Goal: Task Accomplishment & Management: Manage account settings

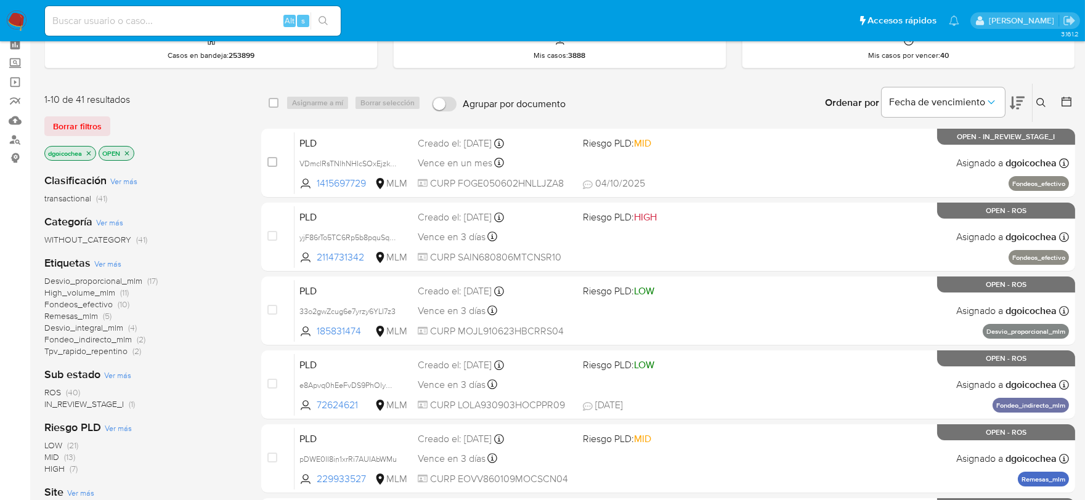
scroll to position [137, 0]
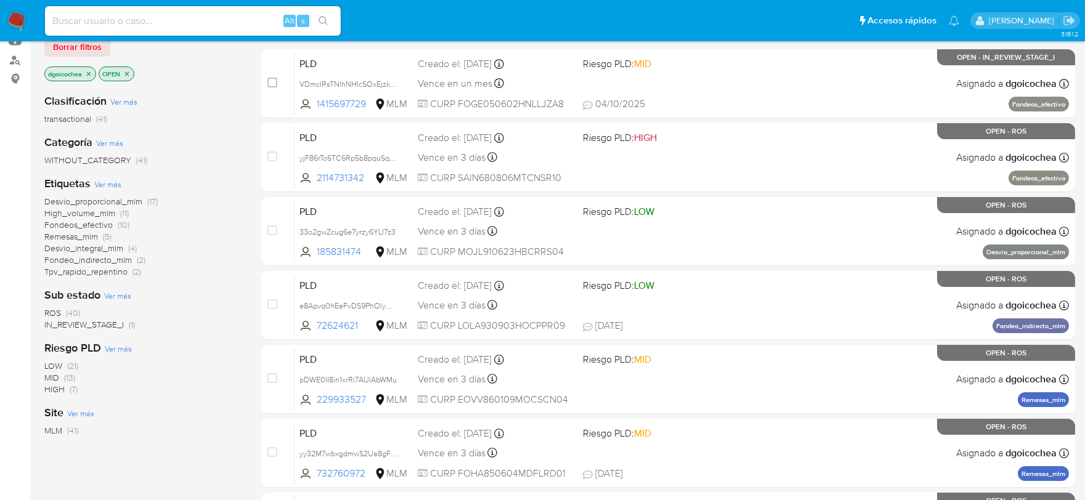
click at [92, 327] on span "IN_REVIEW_STAGE_I" at bounding box center [83, 325] width 79 height 12
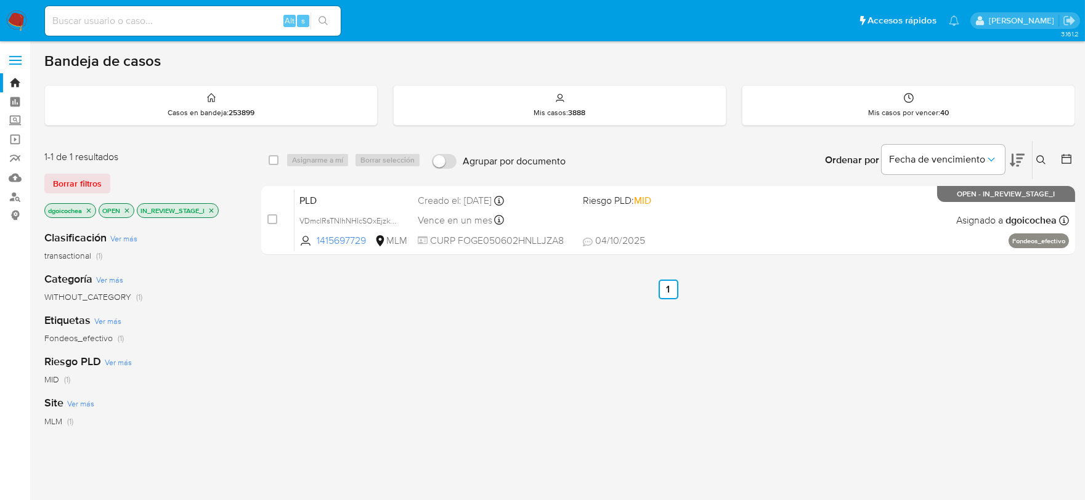
click at [1044, 156] on icon at bounding box center [1041, 160] width 10 height 10
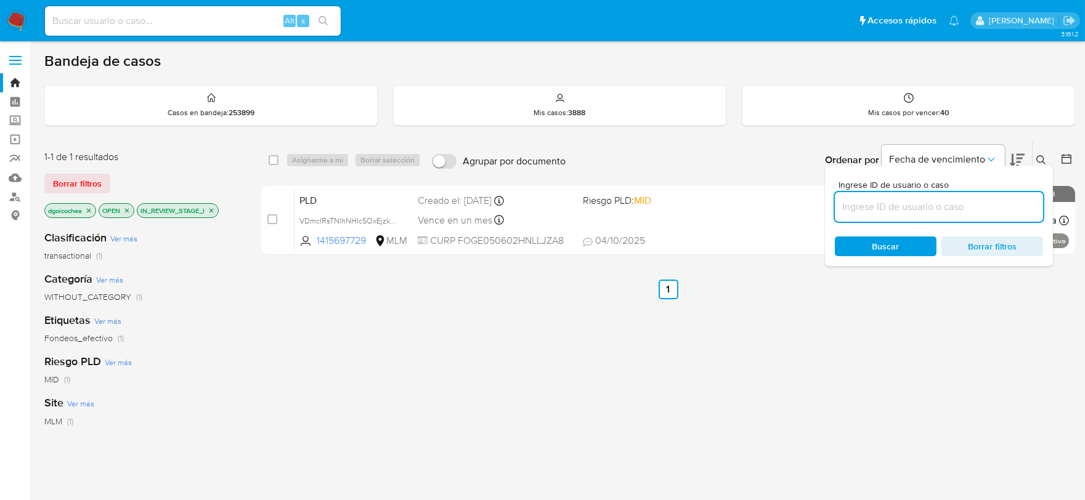
click at [896, 202] on input at bounding box center [939, 207] width 208 height 16
type input "356334149"
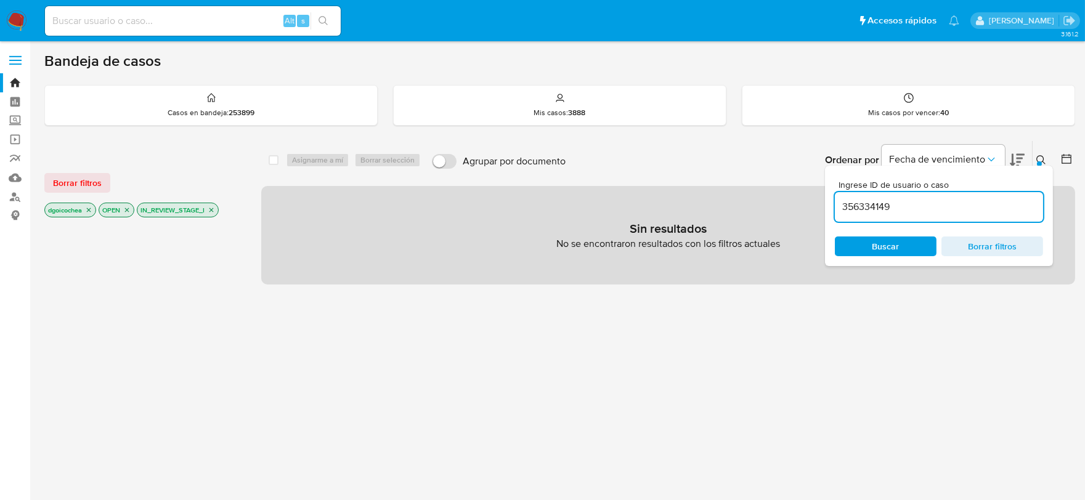
click at [885, 247] on span "Buscar" at bounding box center [885, 247] width 27 height 20
click at [60, 185] on span "Borrar filtros" at bounding box center [77, 182] width 49 height 17
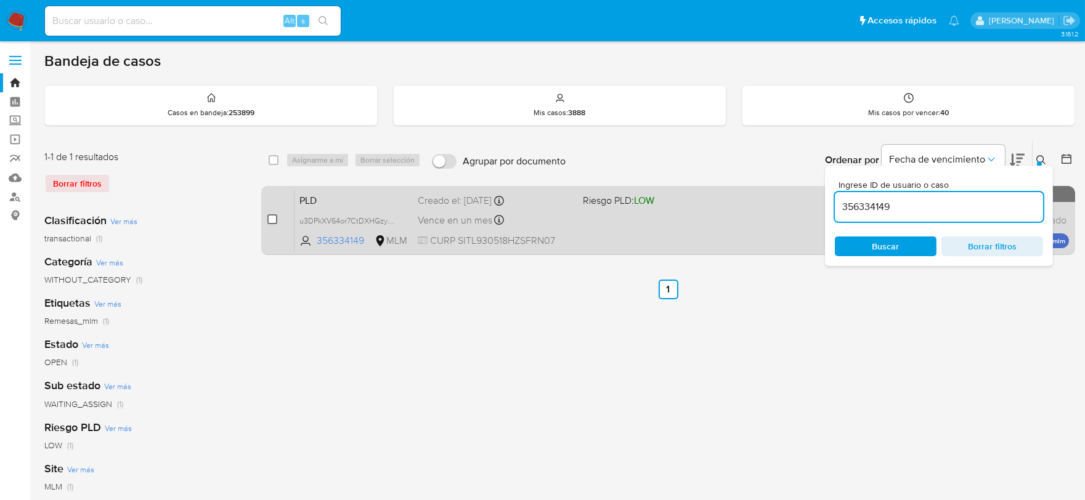
click at [269, 219] on input "checkbox" at bounding box center [272, 219] width 10 height 10
checkbox input "true"
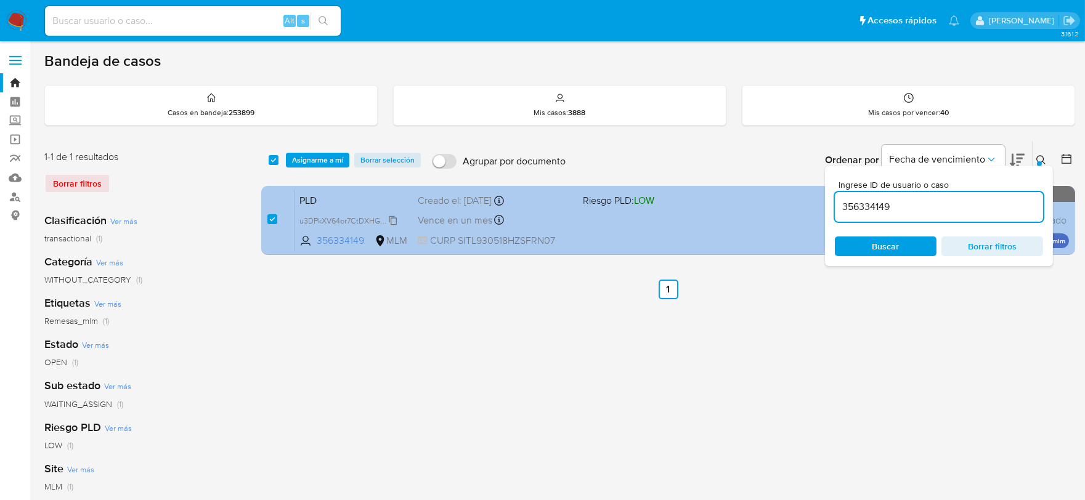
click at [389, 217] on span "u3DPkXV64or7CtDXHGzyAbGc" at bounding box center [352, 220] width 107 height 14
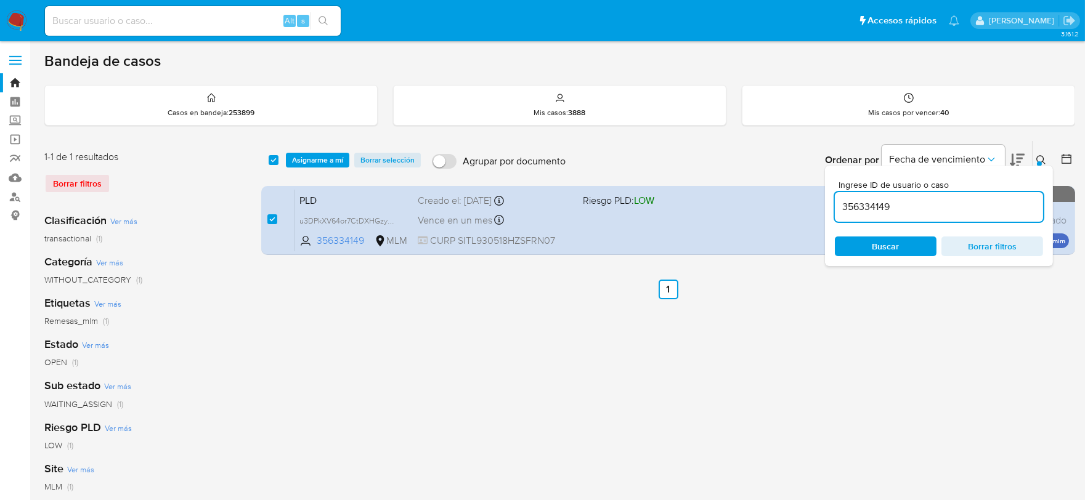
click at [853, 207] on input "356334149" at bounding box center [939, 207] width 208 height 16
paste input "2008530340"
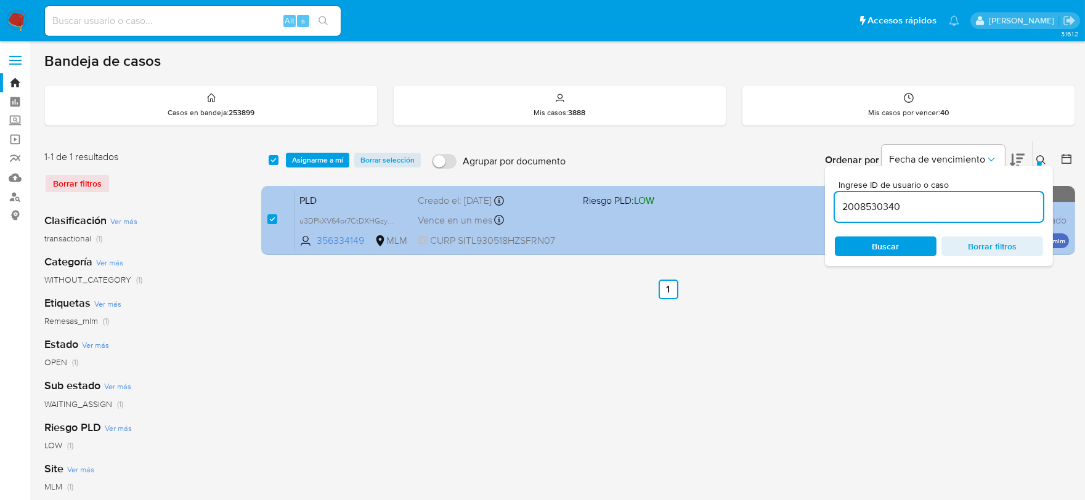
type input "2008530340"
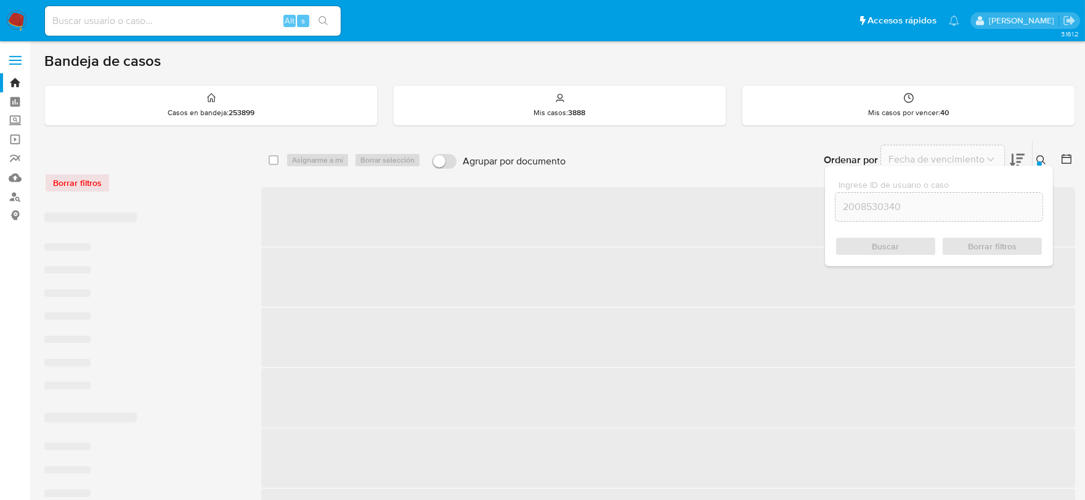
checkbox input "false"
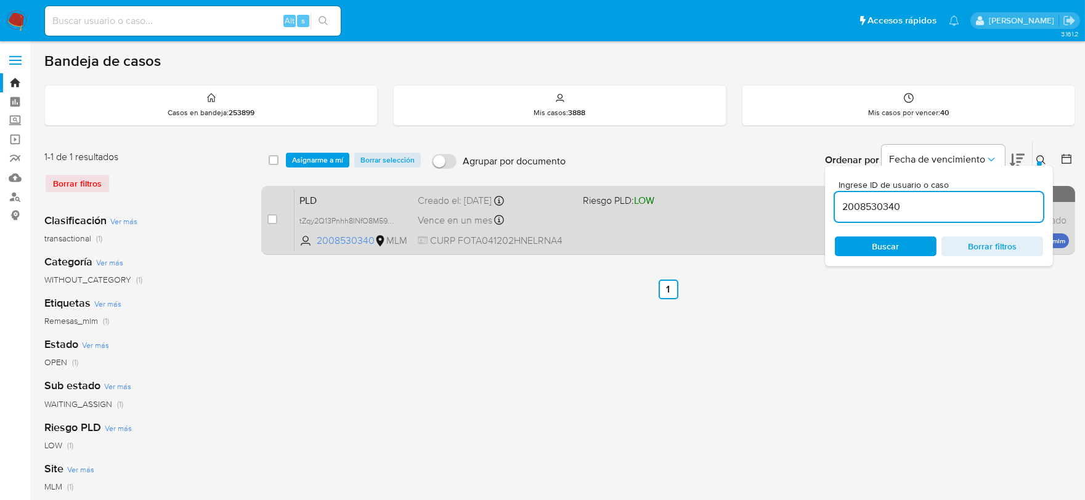
click at [277, 216] on div "case-item-checkbox No es posible asignar el caso" at bounding box center [280, 220] width 27 height 62
click at [271, 220] on input "checkbox" at bounding box center [272, 219] width 10 height 10
checkbox input "true"
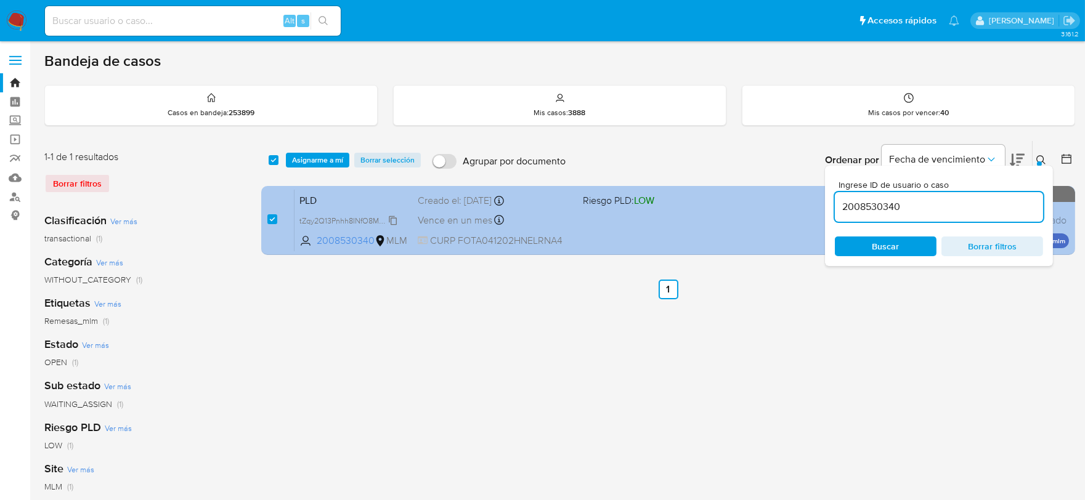
click at [393, 219] on span "tZqy2Q13Pnhh8INfO8M592Xl" at bounding box center [348, 220] width 99 height 14
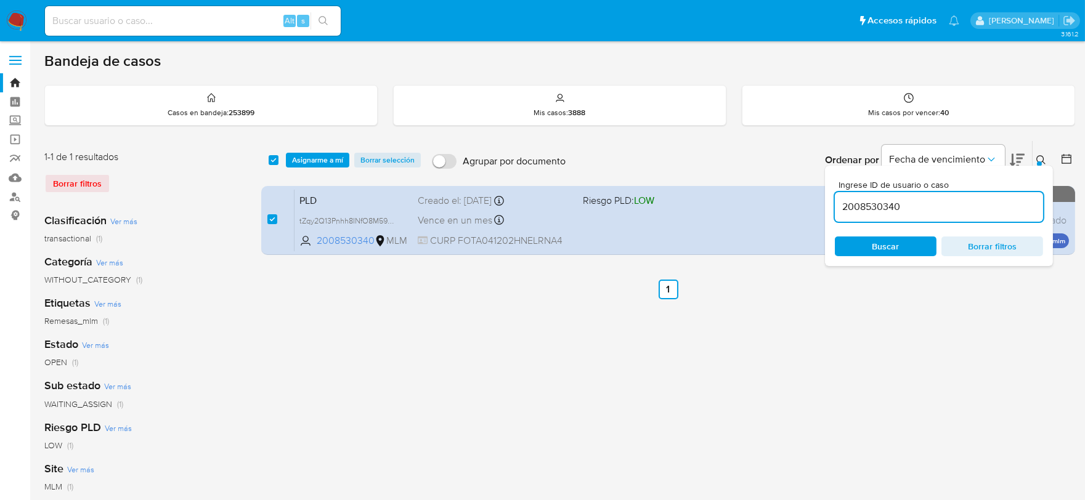
click at [874, 210] on input "2008530340" at bounding box center [939, 207] width 208 height 16
paste input "2626243535"
click at [874, 210] on input "2008526262435350340" at bounding box center [939, 207] width 208 height 16
type input "2008526262435350340"
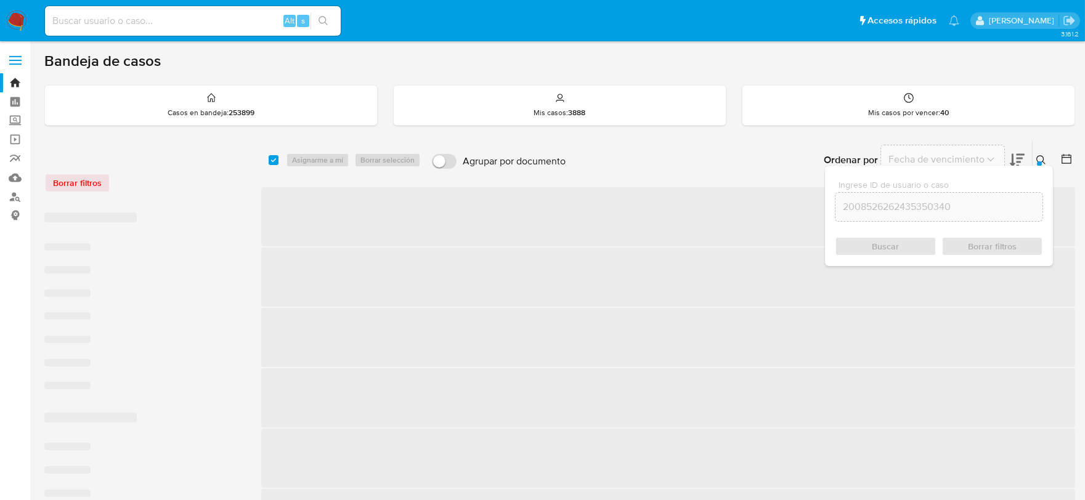
checkbox input "false"
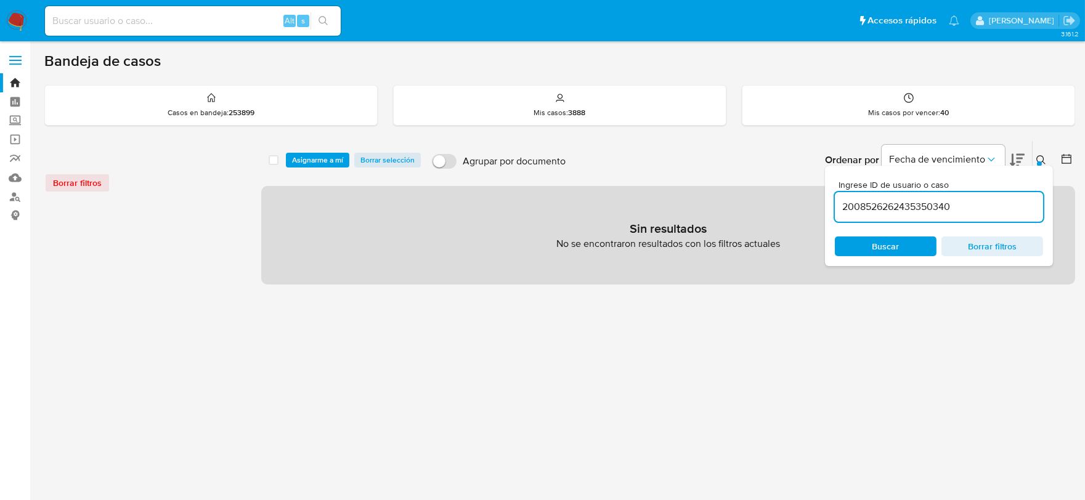
click at [881, 208] on input "2008526262435350340" at bounding box center [939, 207] width 208 height 16
paste input "626243535"
type input "2626243535"
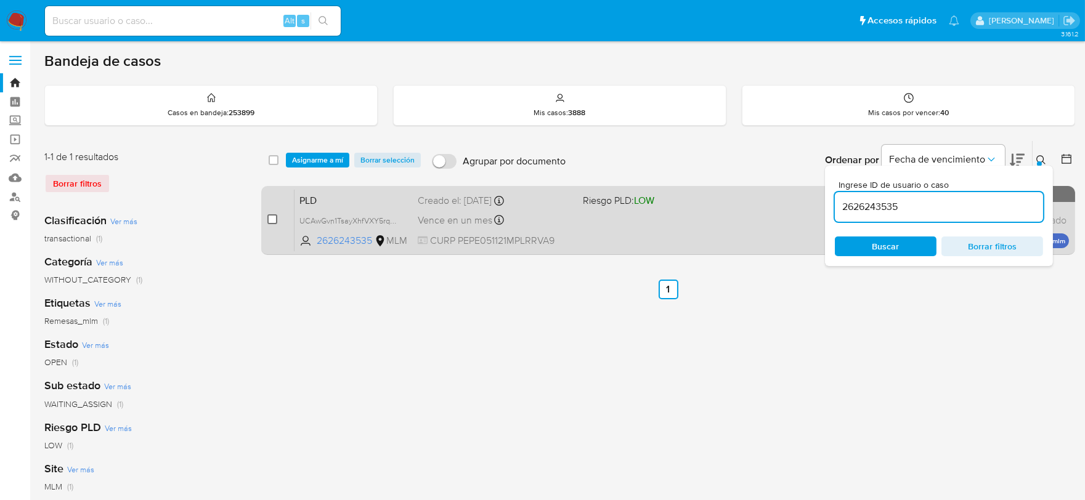
click at [274, 220] on input "checkbox" at bounding box center [272, 219] width 10 height 10
checkbox input "true"
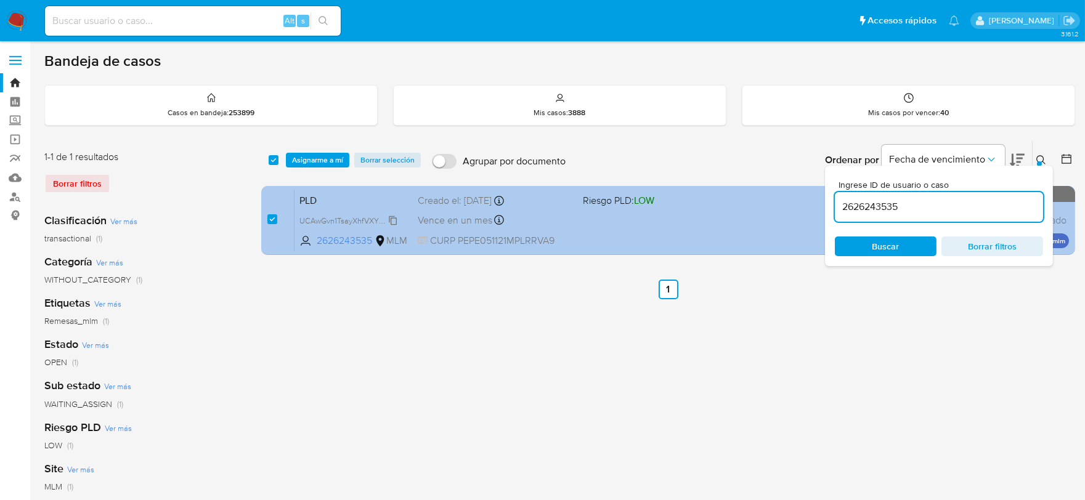
click at [392, 217] on span "UCAwGvn1TsayXhfVXY5rqVRy" at bounding box center [351, 220] width 104 height 14
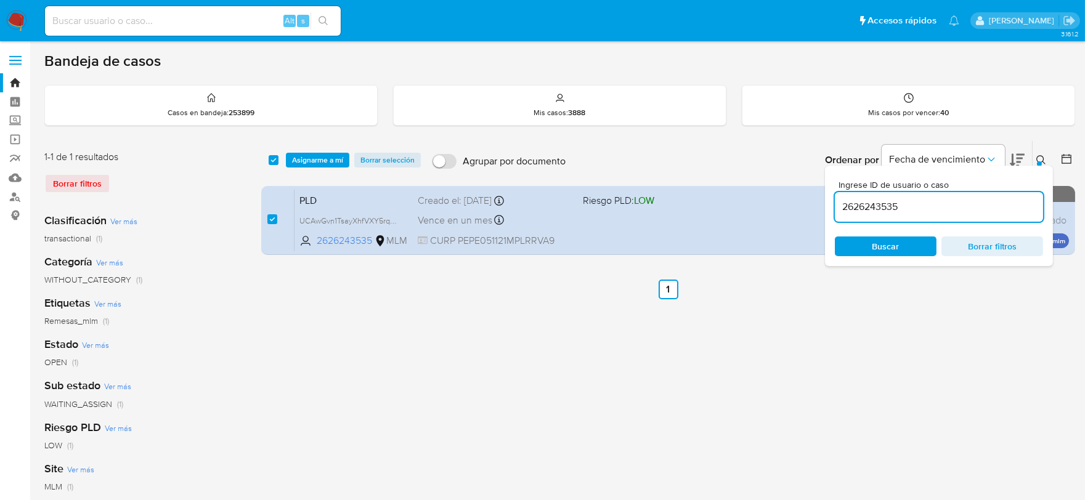
click at [861, 204] on input "2626243535" at bounding box center [939, 207] width 208 height 16
paste input "58018048"
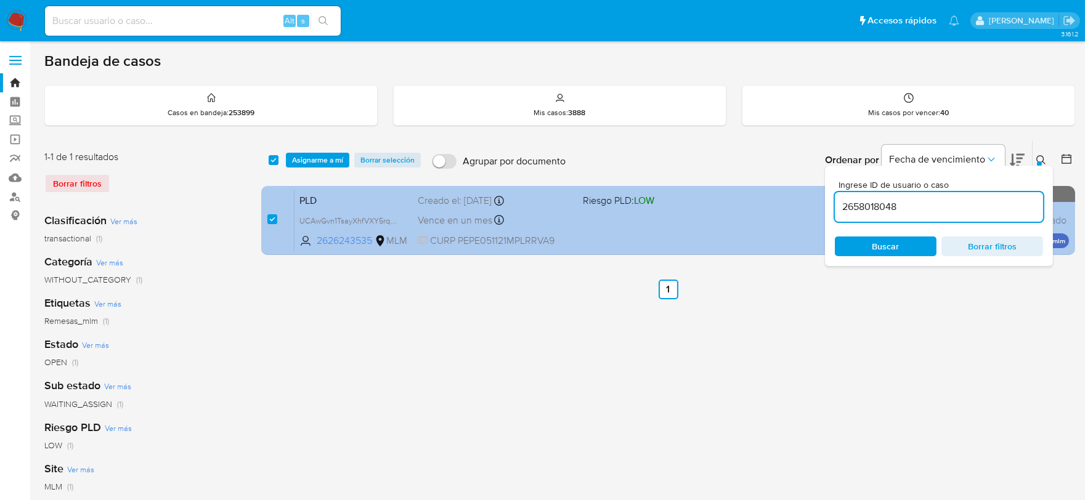
type input "2658018048"
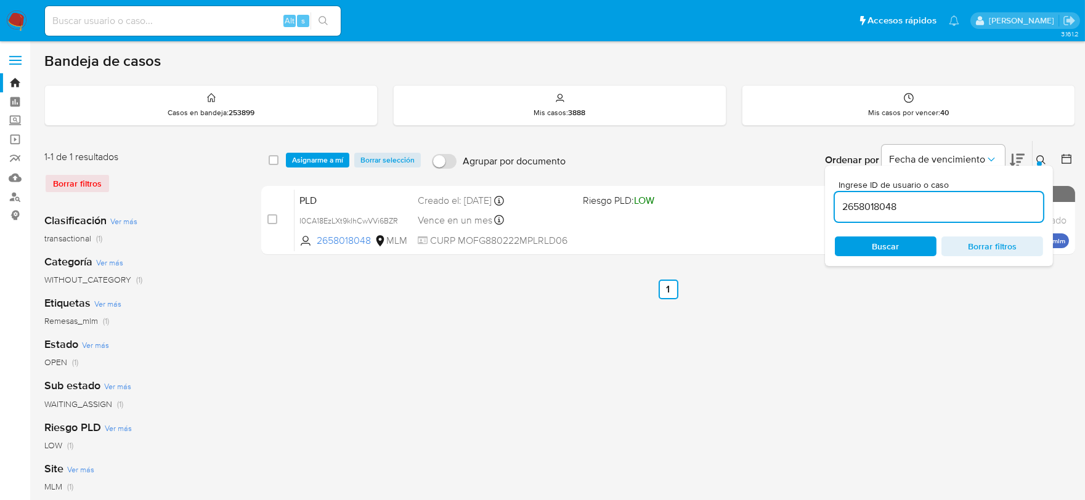
checkbox input "false"
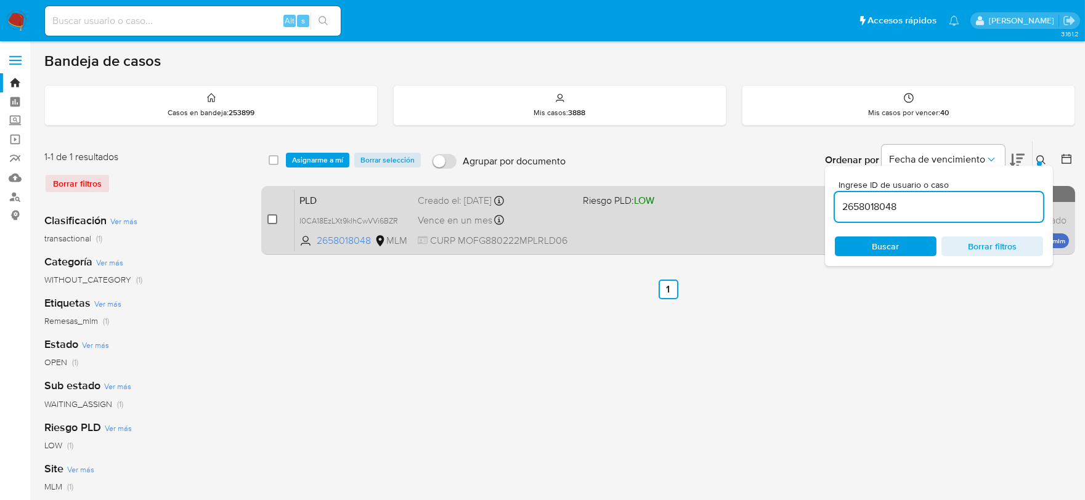
click at [272, 218] on input "checkbox" at bounding box center [272, 219] width 10 height 10
checkbox input "true"
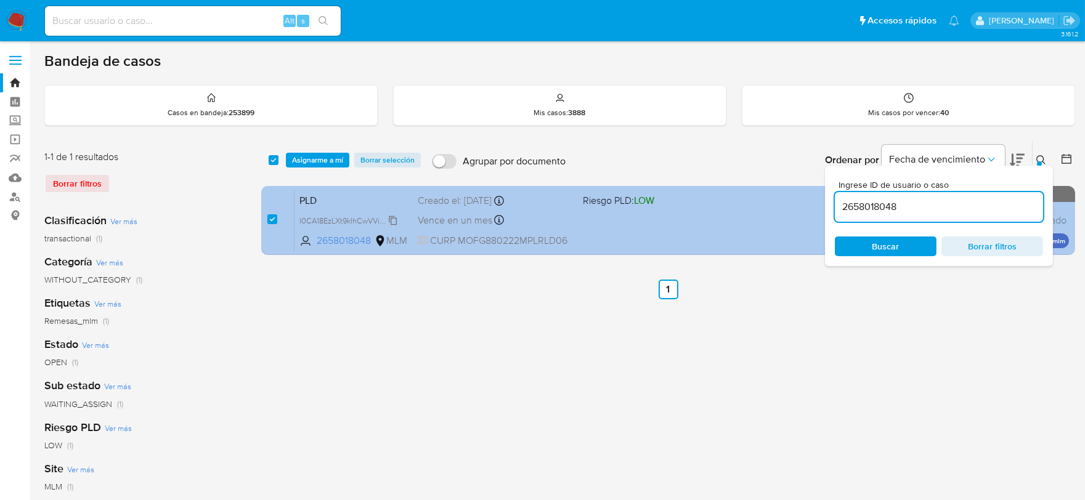
click at [389, 218] on span "I0CA18EzLXt9kIhCwVVi6BZR" at bounding box center [348, 220] width 99 height 14
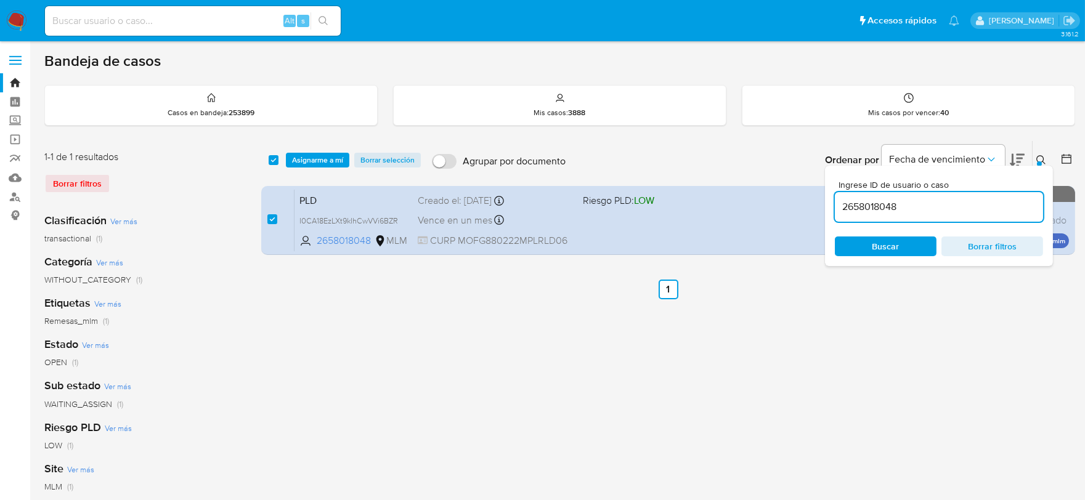
click at [845, 201] on input "2658018048" at bounding box center [939, 207] width 208 height 16
paste input "71808472"
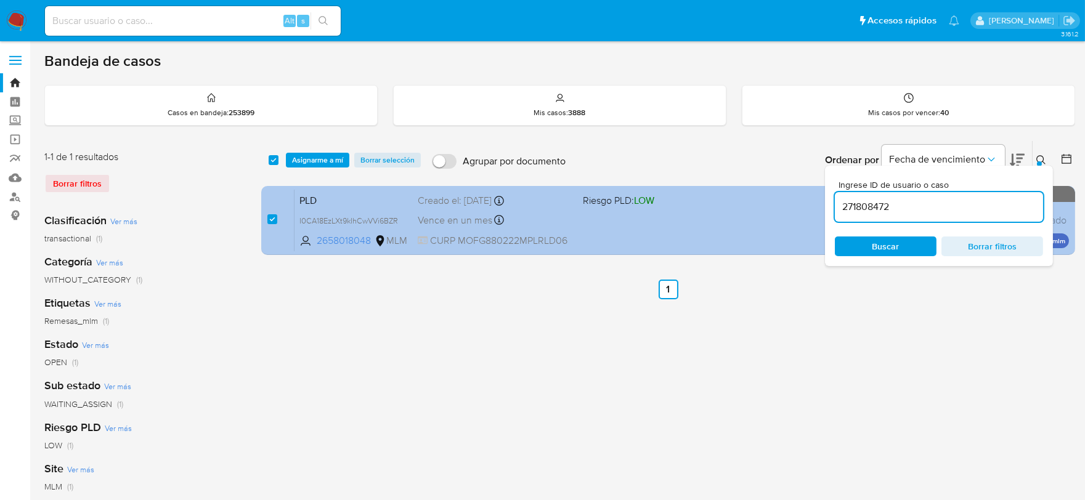
type input "271808472"
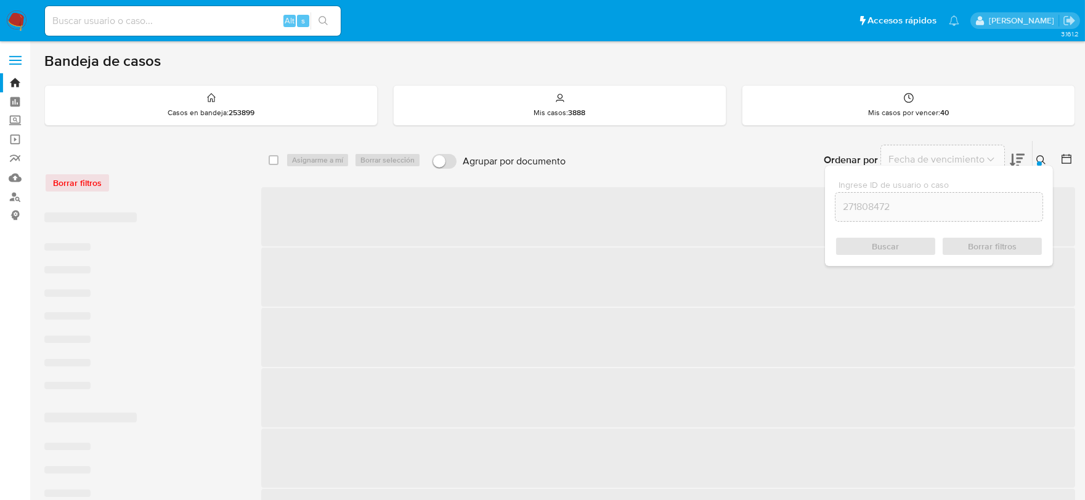
checkbox input "false"
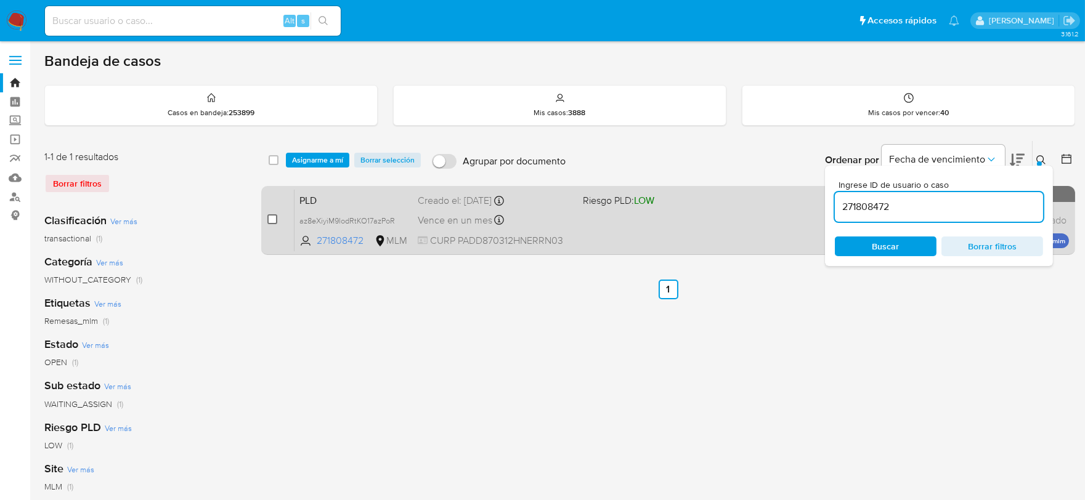
click at [275, 217] on input "checkbox" at bounding box center [272, 219] width 10 height 10
checkbox input "true"
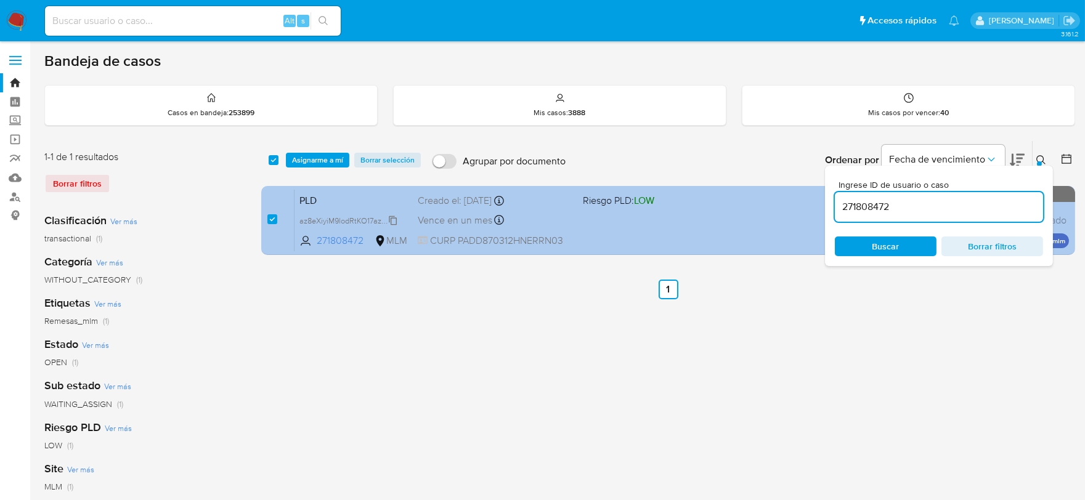
click at [397, 219] on icon at bounding box center [393, 221] width 10 height 10
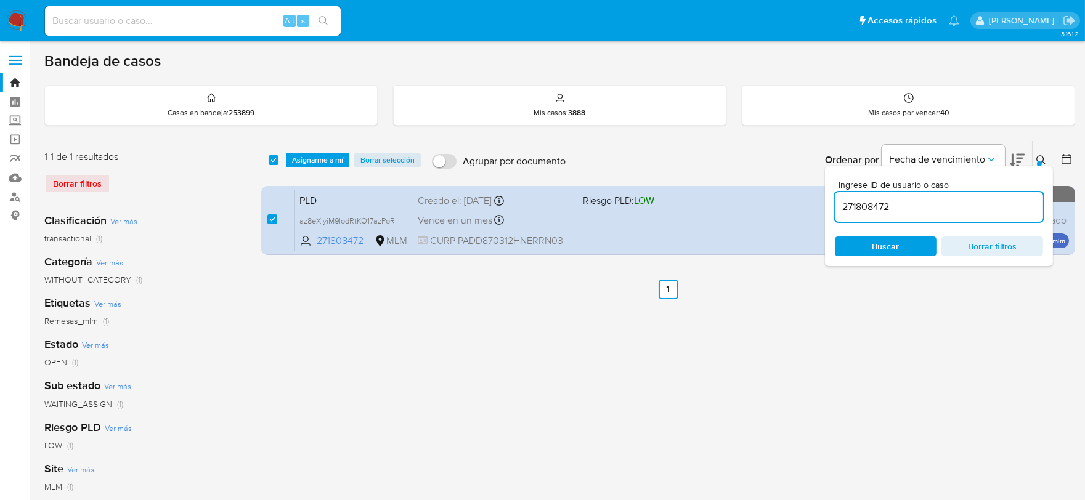
click at [330, 161] on span "Asignarme a mí" at bounding box center [317, 160] width 51 height 12
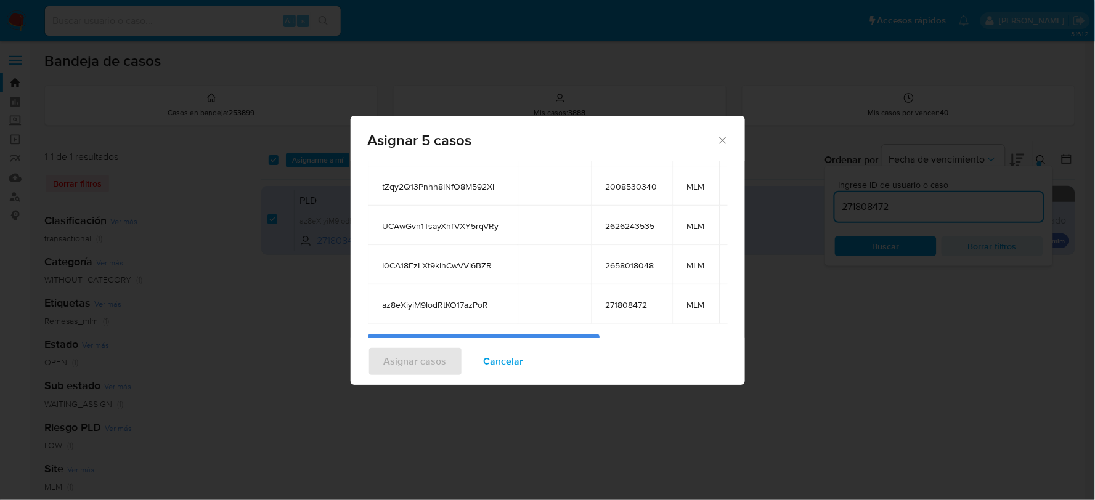
scroll to position [188, 0]
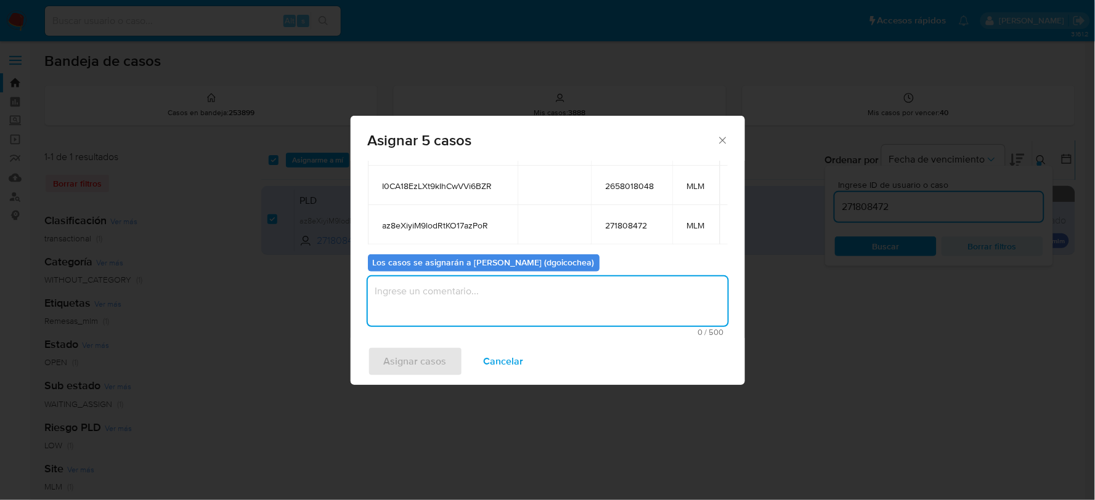
click at [494, 314] on textarea "assign-modal" at bounding box center [548, 301] width 360 height 49
type textarea "dg"
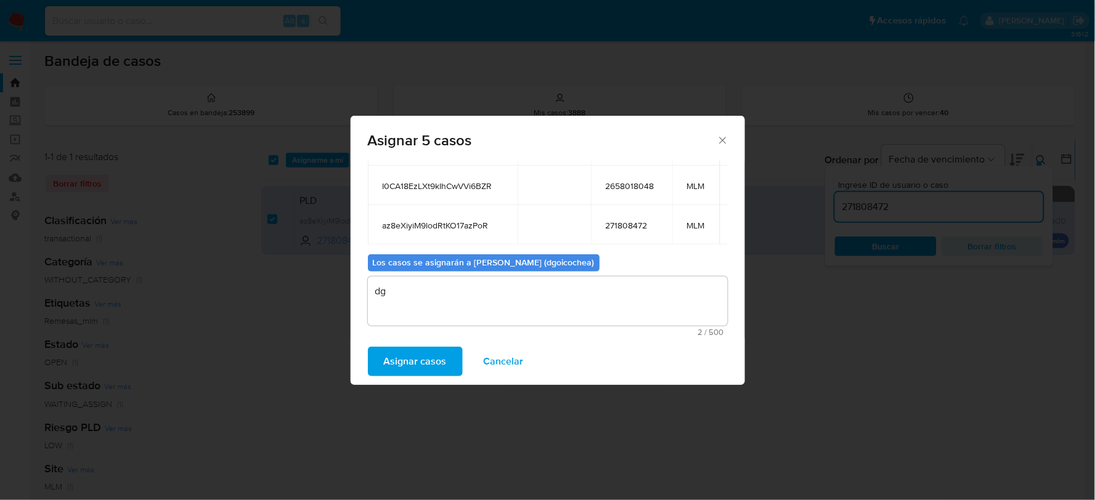
click at [415, 361] on span "Asignar casos" at bounding box center [415, 361] width 63 height 27
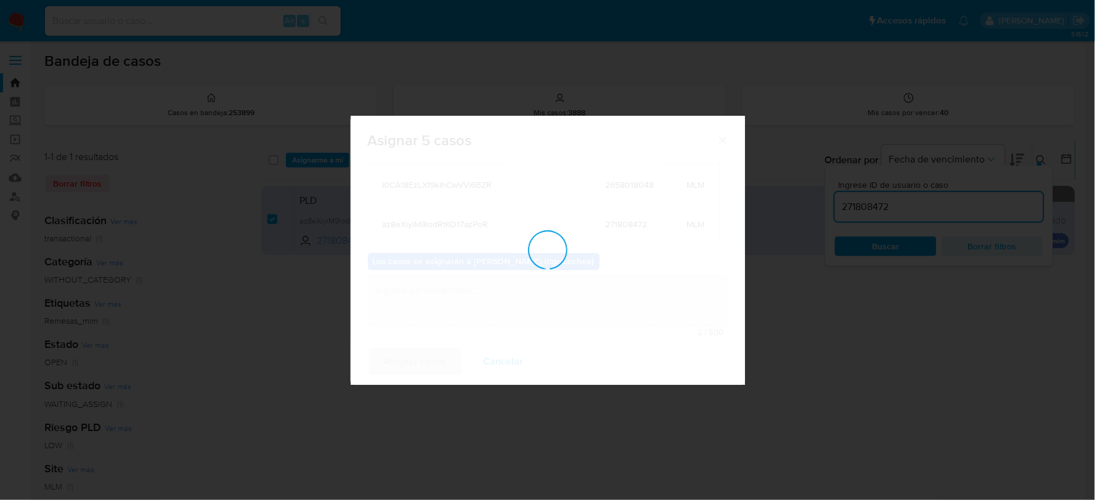
checkbox input "false"
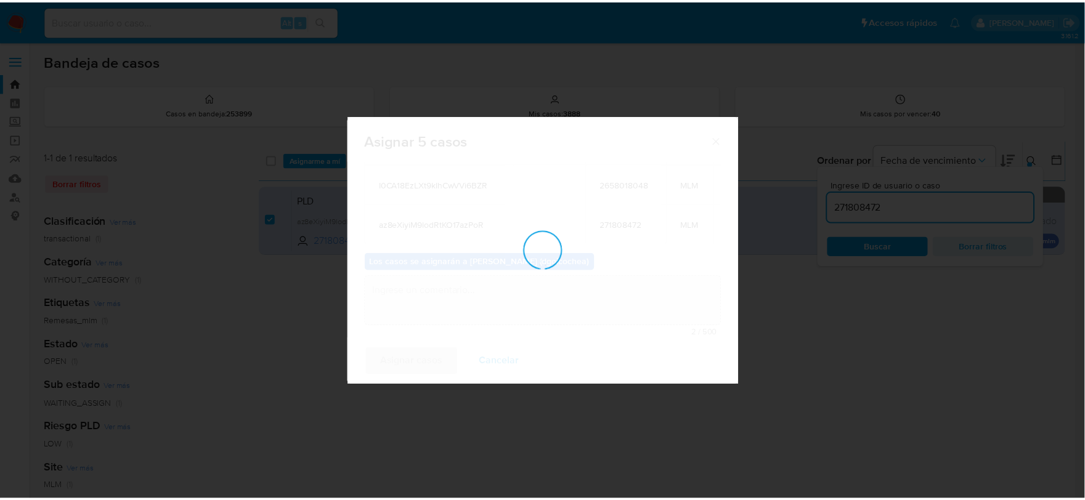
scroll to position [75, 0]
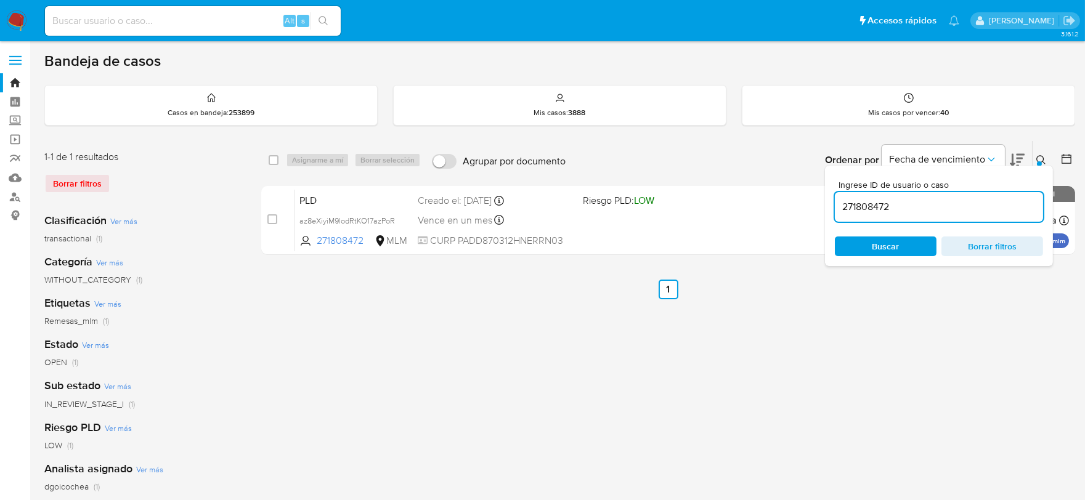
click at [104, 404] on span "IN_REVIEW_STAGE_I" at bounding box center [83, 404] width 79 height 12
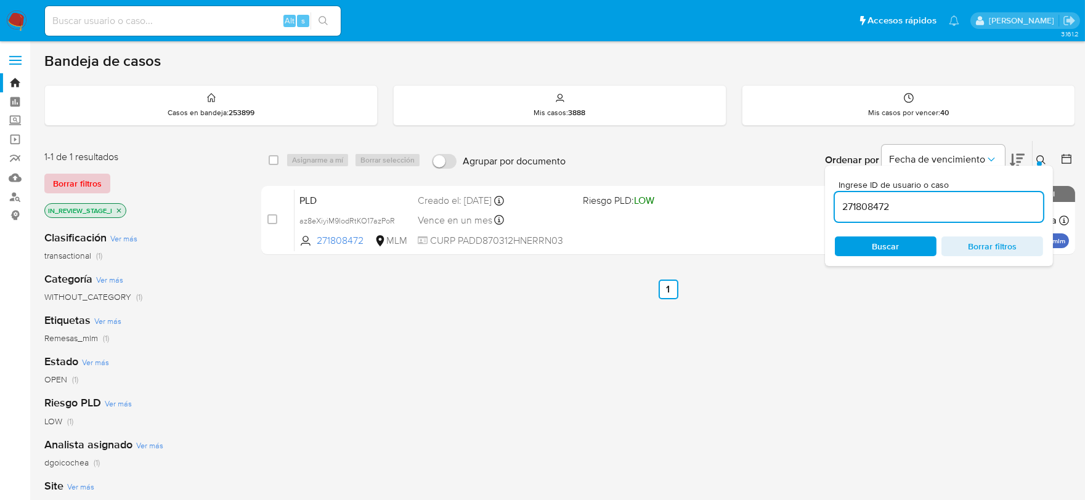
click at [95, 187] on span "Borrar filtros" at bounding box center [77, 183] width 49 height 17
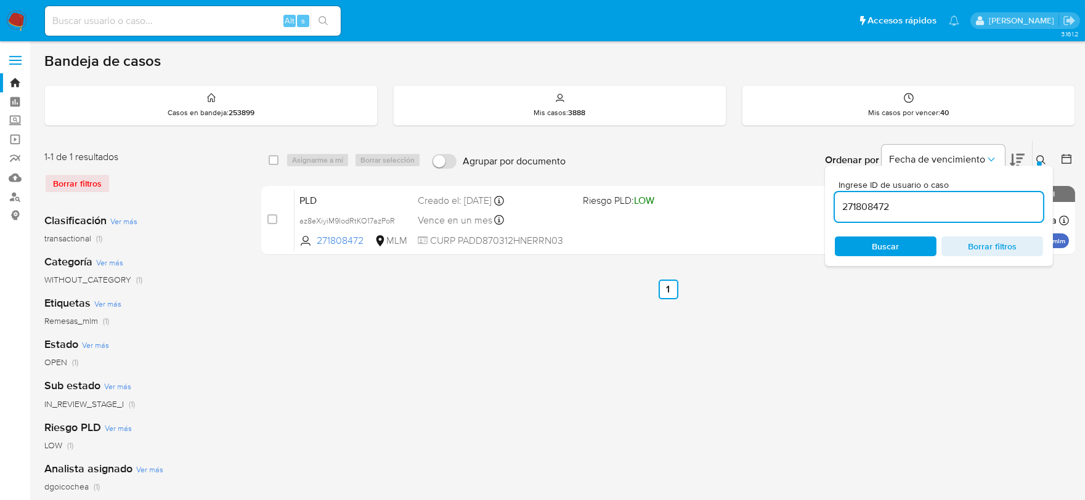
click at [16, 17] on img at bounding box center [16, 20] width 21 height 21
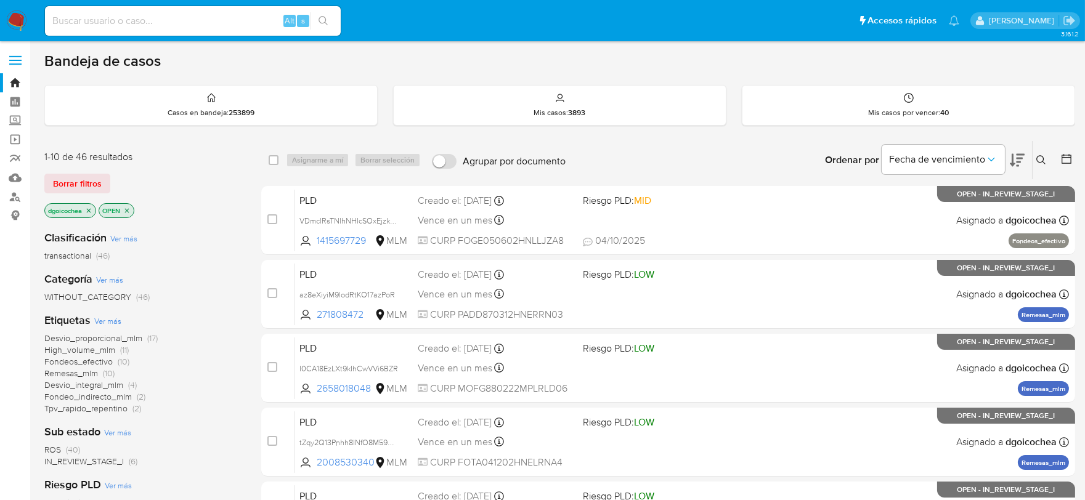
click at [111, 460] on span "IN_REVIEW_STAGE_I" at bounding box center [83, 461] width 79 height 12
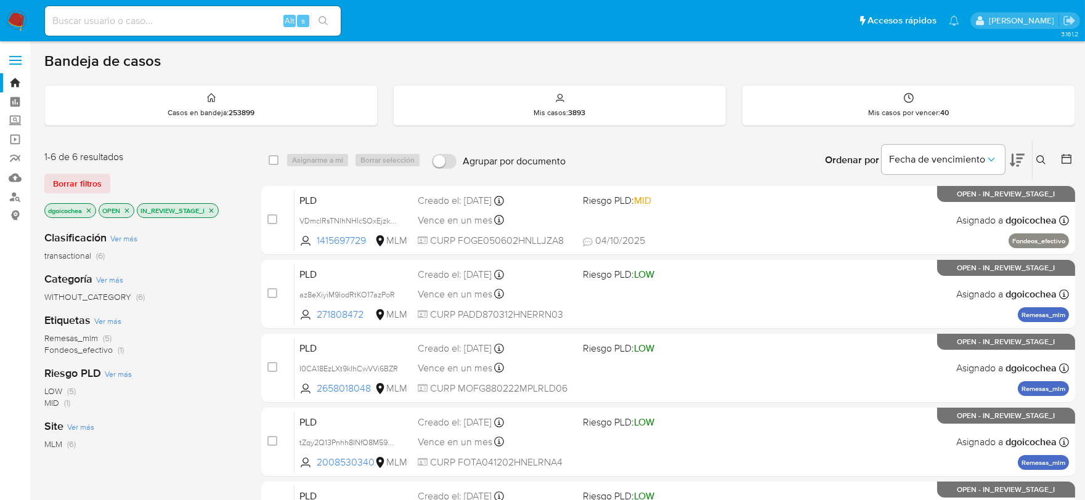
click at [75, 337] on span "Remesas_mlm" at bounding box center [71, 338] width 54 height 12
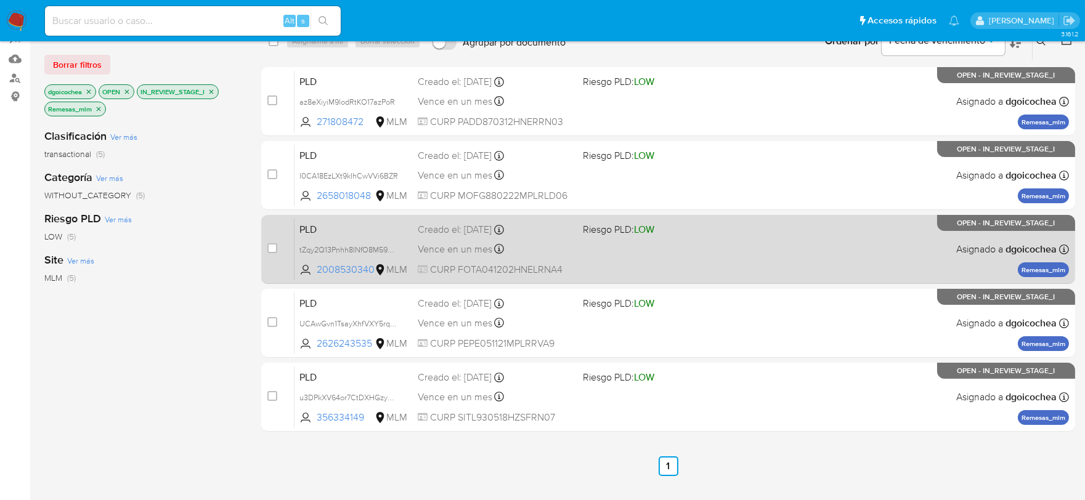
scroll to position [205, 0]
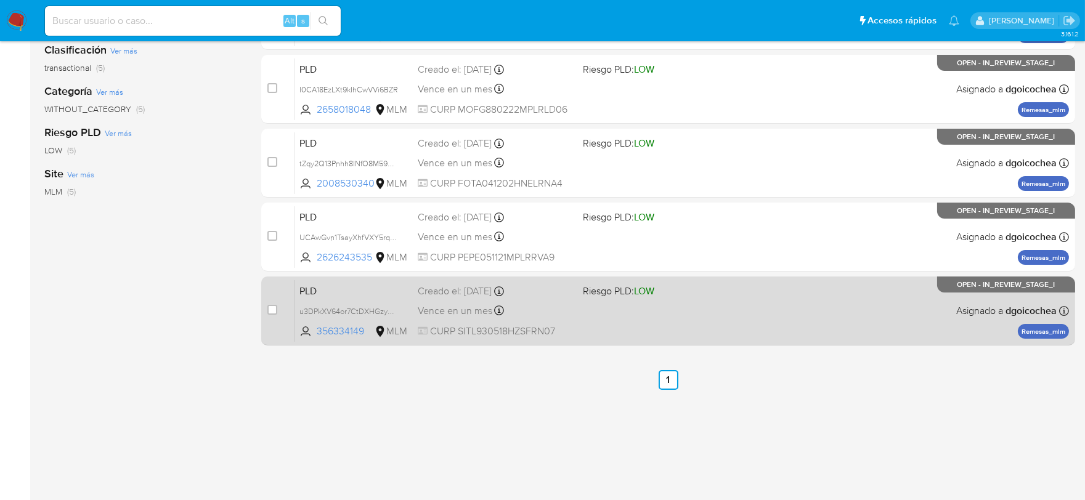
click at [304, 288] on span "PLD" at bounding box center [353, 290] width 108 height 16
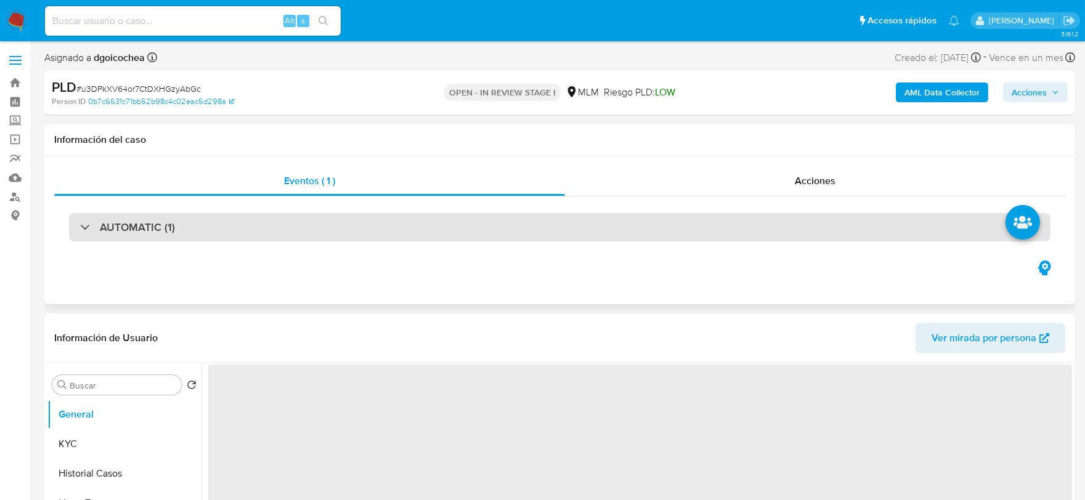
click at [130, 218] on div "AUTOMATIC (1)" at bounding box center [559, 227] width 981 height 28
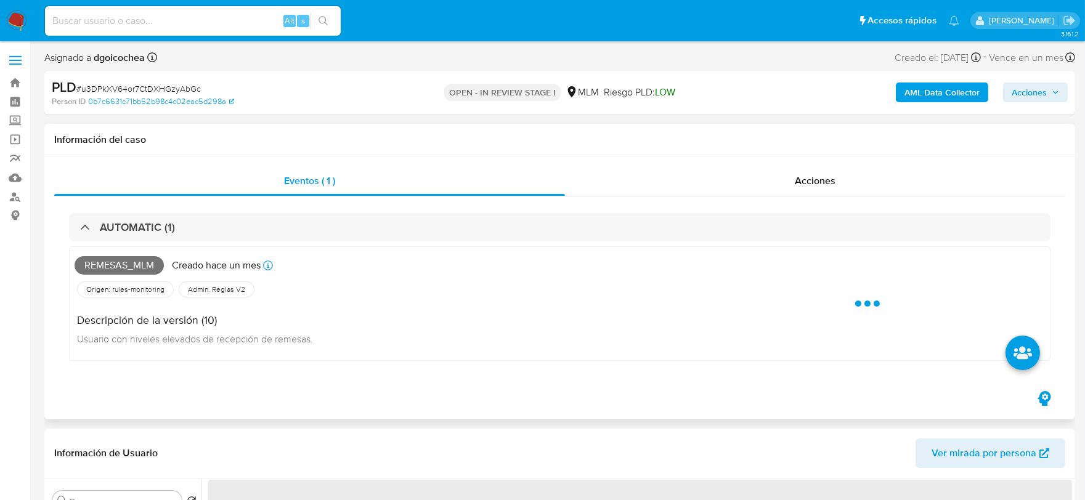
select select "10"
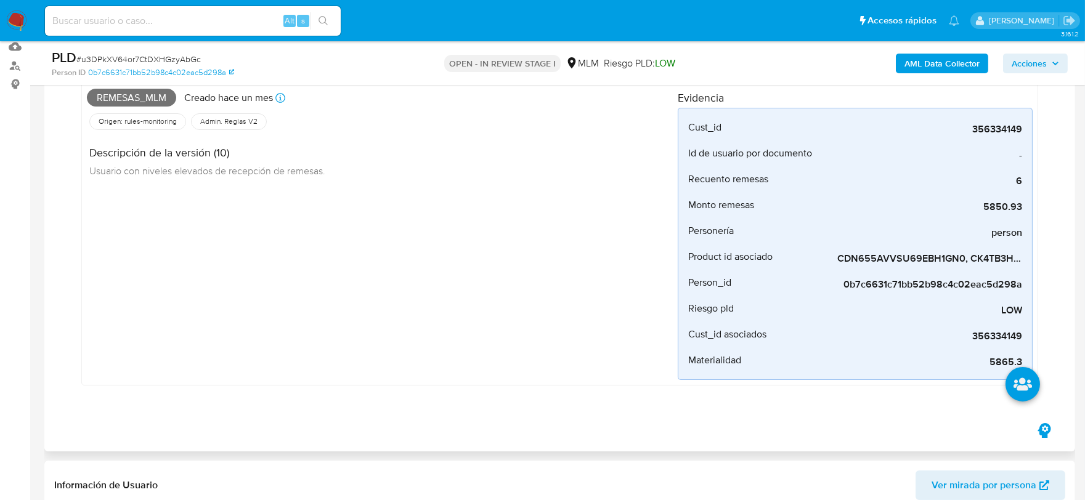
scroll to position [137, 0]
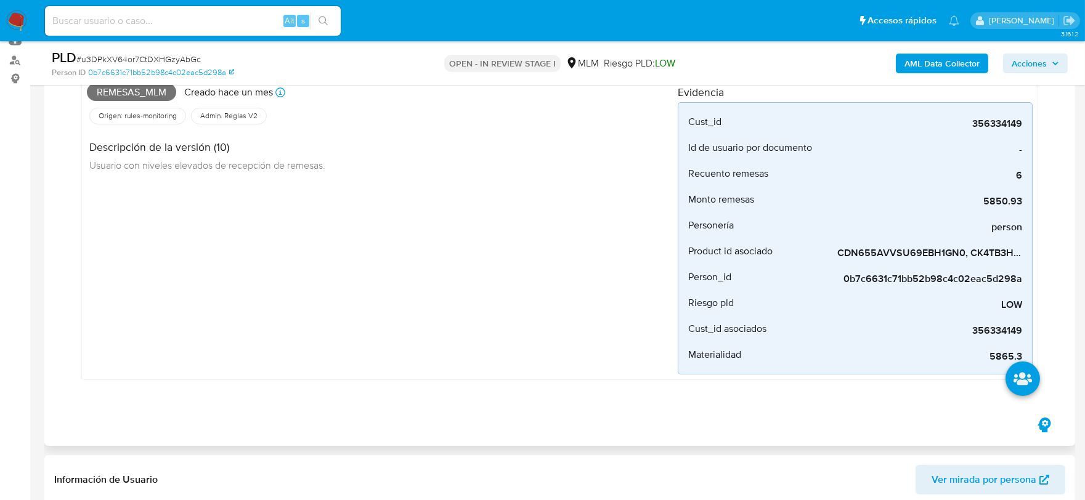
click at [425, 355] on div "Remesas_mlm Creado hace un mes Creado: 12/09/2025 03:06:46 Origen: rules-monito…" at bounding box center [382, 227] width 591 height 296
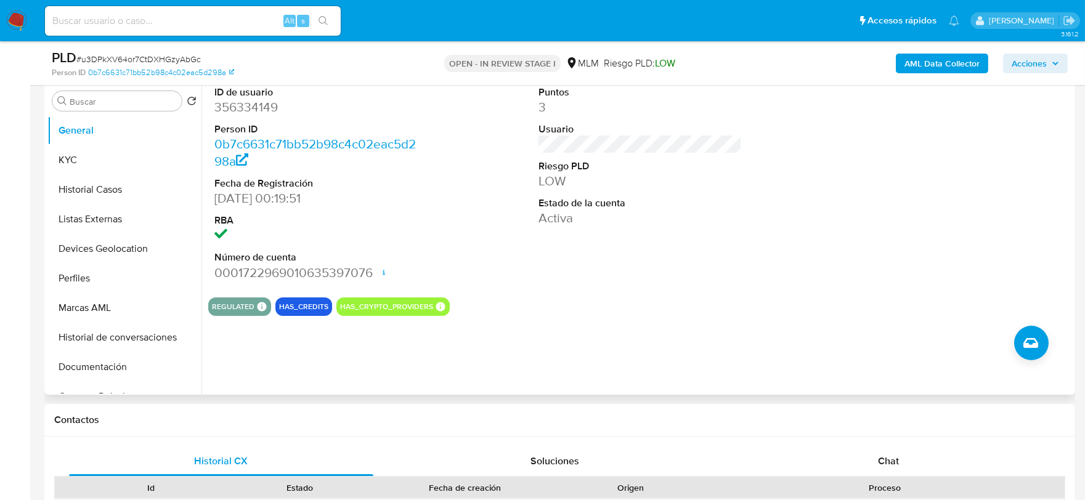
scroll to position [547, 0]
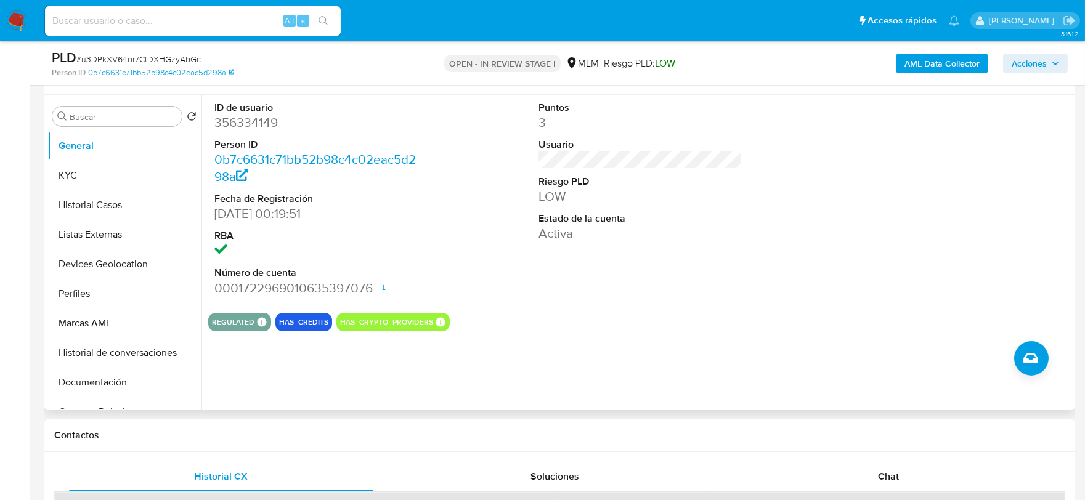
click at [567, 334] on div "ID de usuario 356334149 Person ID 0b7c6631c71bb52b98c4c02eac5d298a Fecha de Reg…" at bounding box center [636, 252] width 871 height 315
click at [110, 176] on button "KYC" at bounding box center [119, 176] width 144 height 30
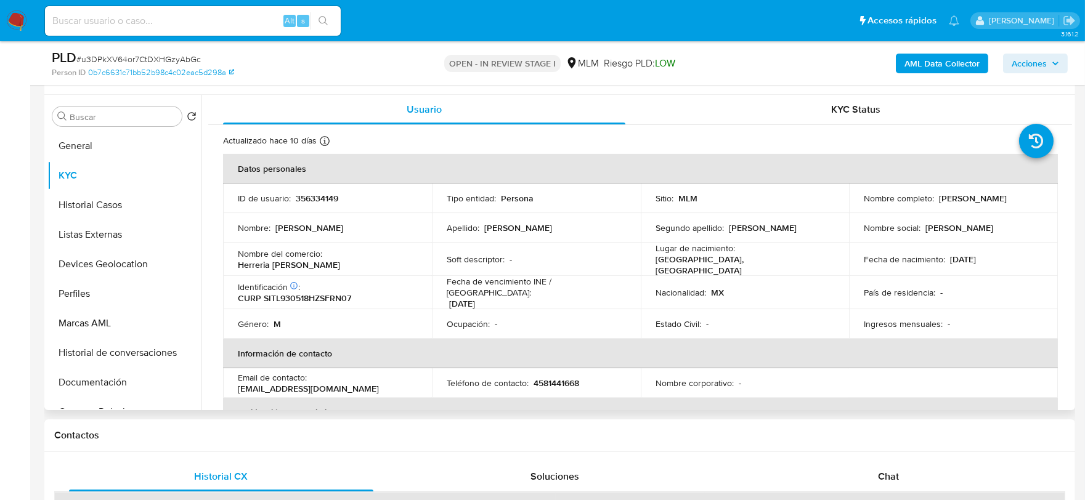
click at [205, 263] on div "Usuario KYC Status Actualizado hace 10 días Creado: 27/05/2020 11:45:32 Actuali…" at bounding box center [636, 252] width 871 height 315
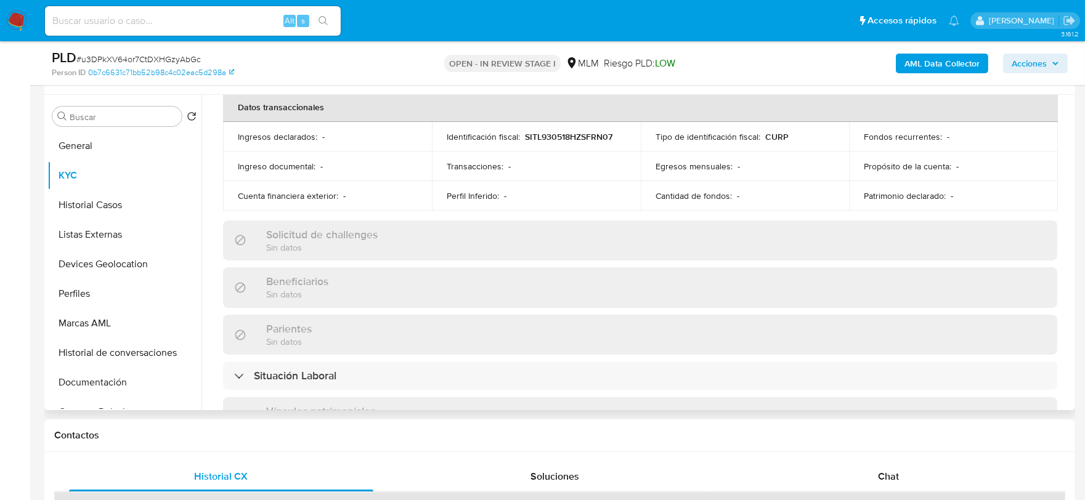
scroll to position [410, 0]
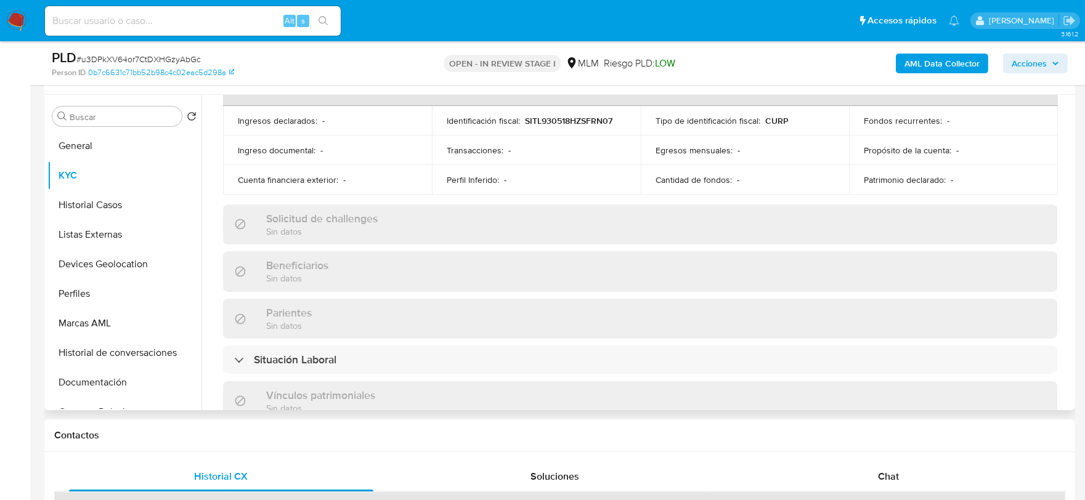
click at [241, 192] on div "Actualizado hace 10 días Creado: 27/05/2020 11:45:32 Actualizado: 28/09/2025 05…" at bounding box center [640, 248] width 864 height 1067
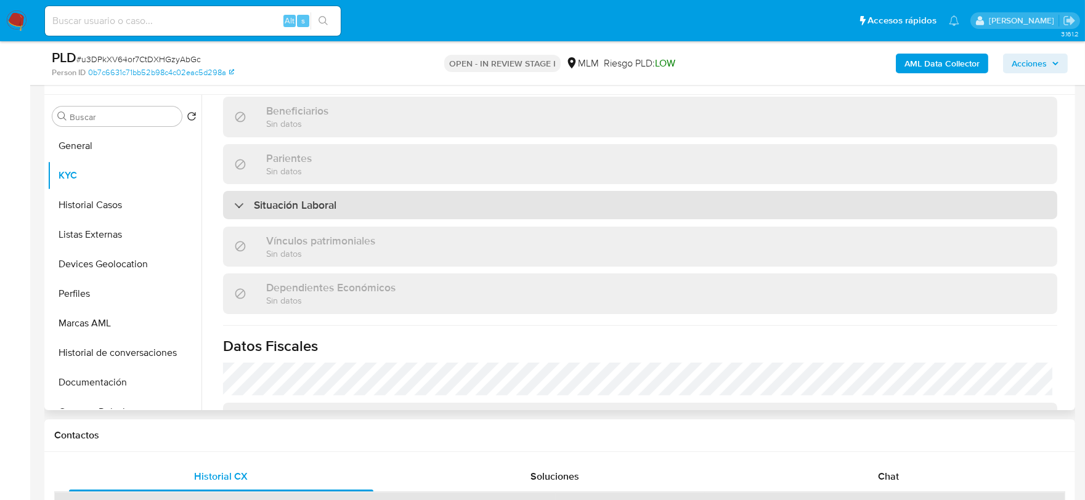
scroll to position [774, 0]
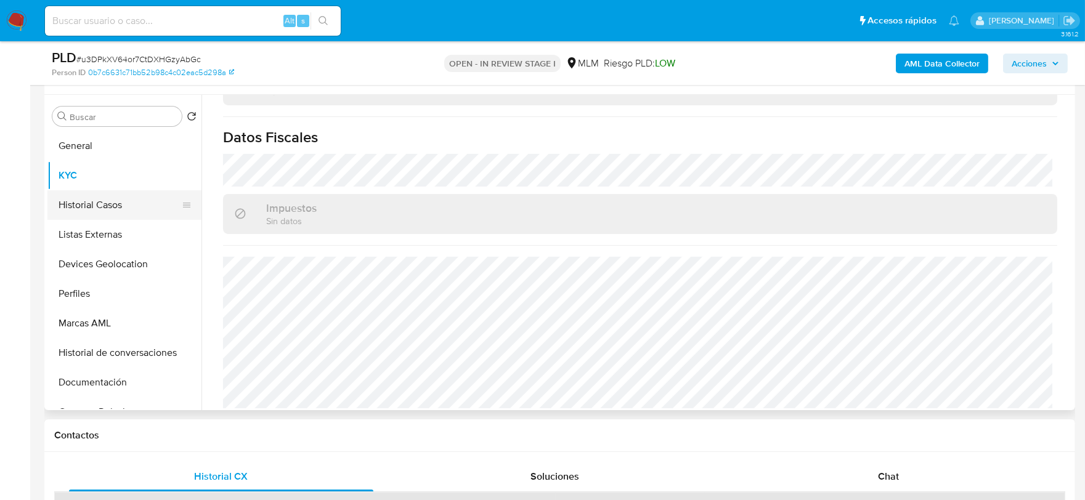
click at [85, 201] on button "Historial Casos" at bounding box center [119, 205] width 144 height 30
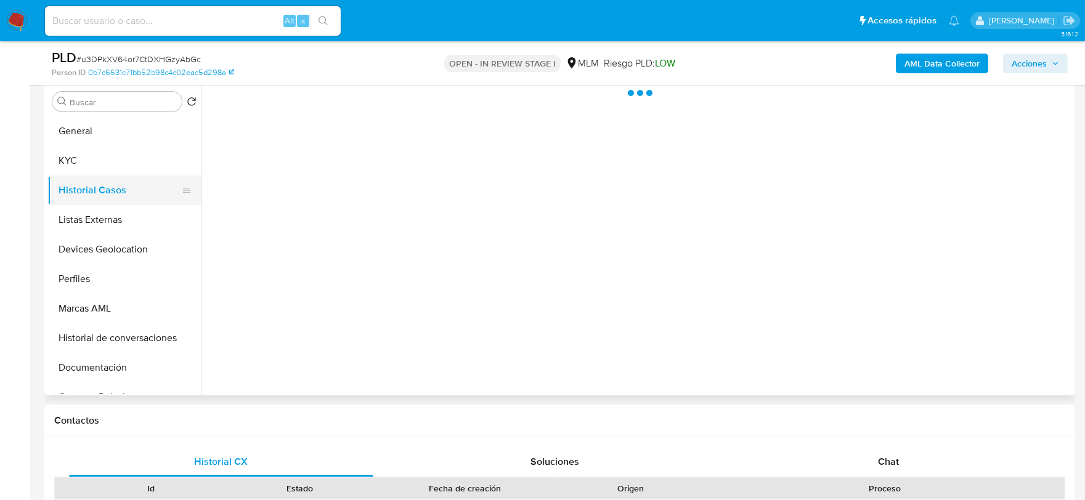
scroll to position [0, 0]
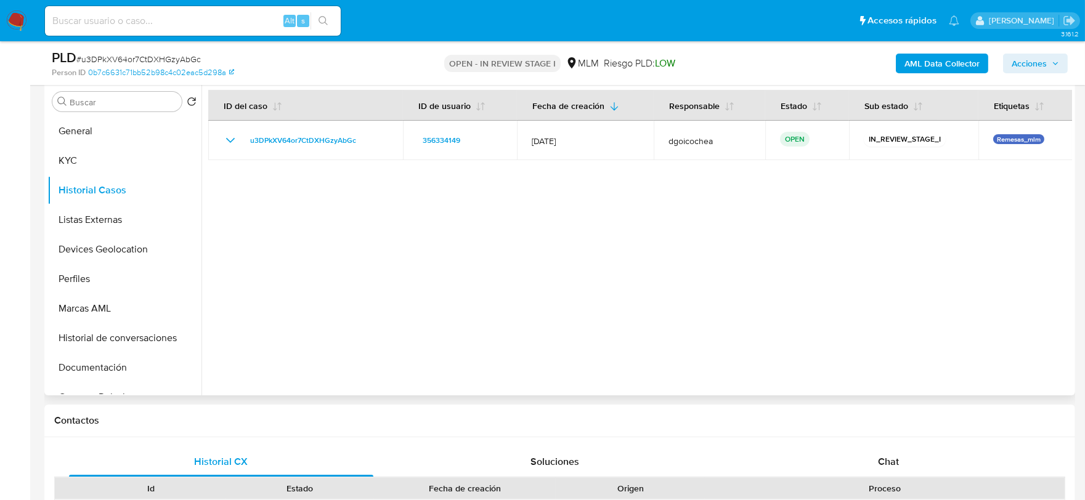
click at [433, 293] on div at bounding box center [636, 237] width 871 height 315
click at [101, 218] on button "Listas Externas" at bounding box center [119, 220] width 144 height 30
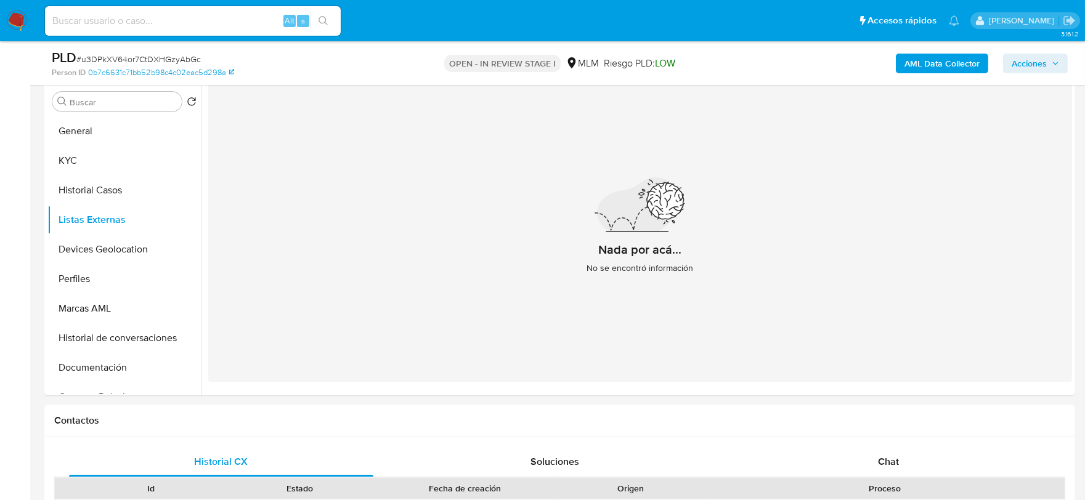
click at [398, 279] on div "Nada por acá... No se encontró información" at bounding box center [640, 231] width 864 height 302
click at [113, 251] on button "Devices Geolocation" at bounding box center [119, 250] width 144 height 30
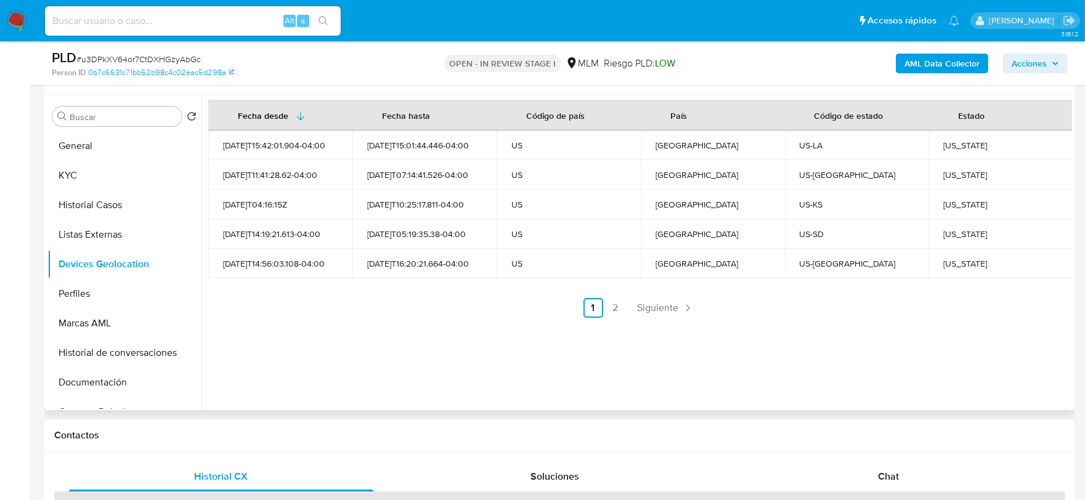
click at [372, 352] on div "Fecha desde Fecha hasta Código de país País Código de estado Estado 2023-10-17T…" at bounding box center [636, 252] width 871 height 315
click at [660, 318] on div "Fecha desde Fecha hasta Código de país País Código de estado Estado 2023-10-17T…" at bounding box center [636, 252] width 871 height 315
click at [657, 303] on span "Siguiente" at bounding box center [658, 308] width 41 height 10
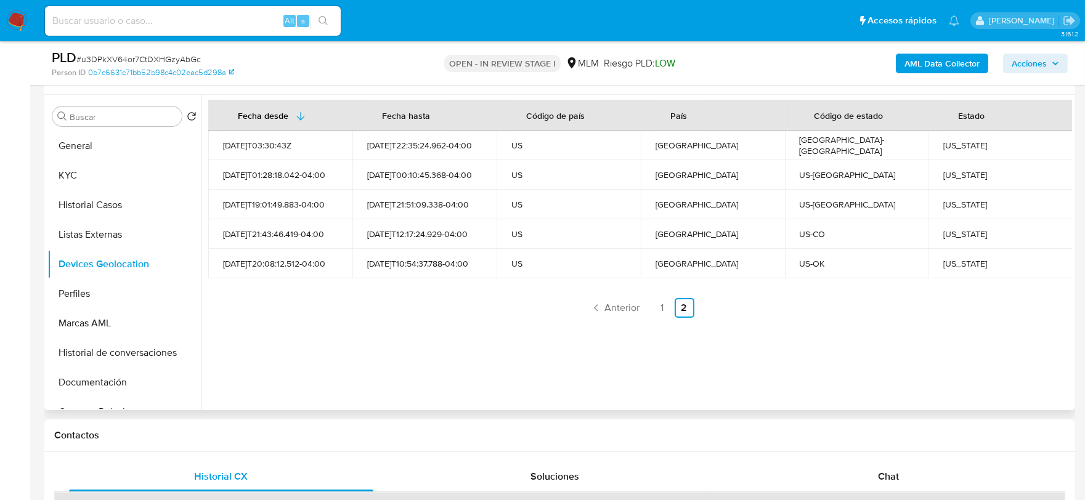
click at [464, 327] on div "Fecha desde Fecha hasta Código de país País Código de estado Estado 2023-06-16T…" at bounding box center [636, 252] width 871 height 315
click at [103, 291] on button "Perfiles" at bounding box center [119, 294] width 144 height 30
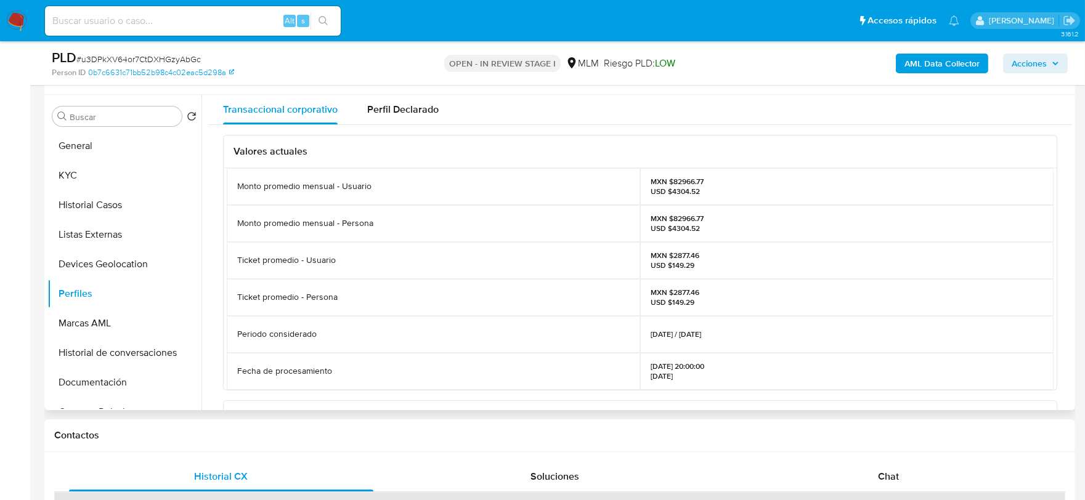
click at [503, 277] on div "Ticket promedio - Usuario" at bounding box center [433, 260] width 413 height 37
click at [93, 375] on button "Documentación" at bounding box center [119, 383] width 144 height 30
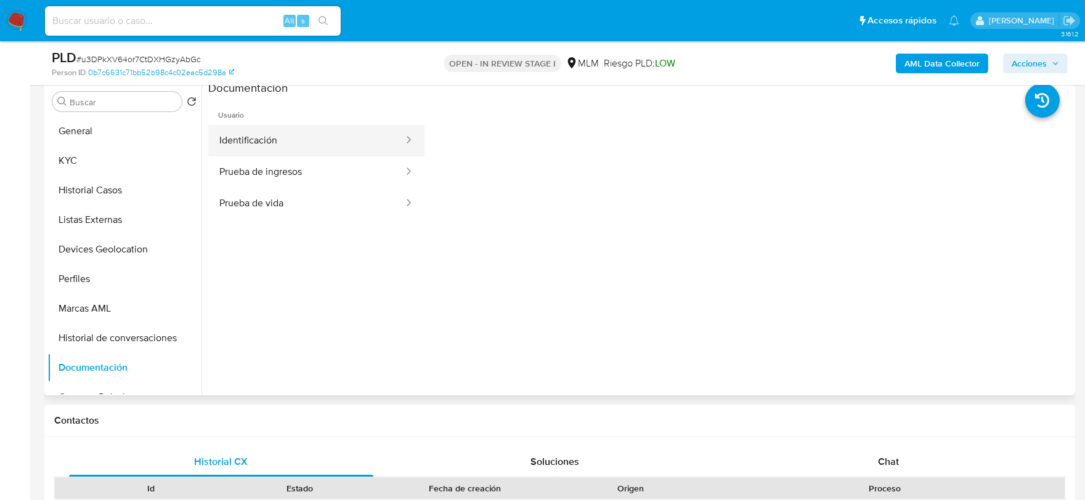
click at [299, 150] on button "Identificación" at bounding box center [306, 140] width 197 height 31
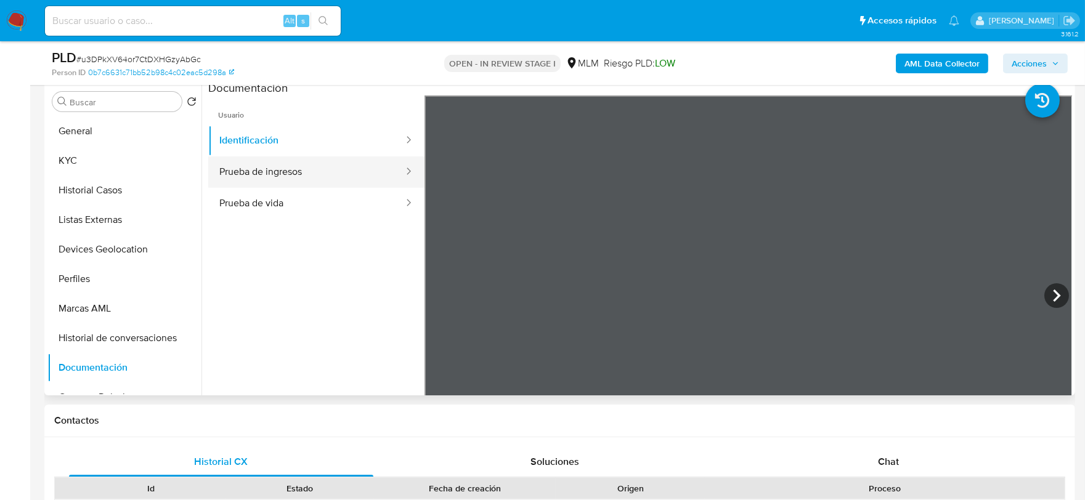
click at [281, 184] on button "Prueba de ingresos" at bounding box center [306, 171] width 197 height 31
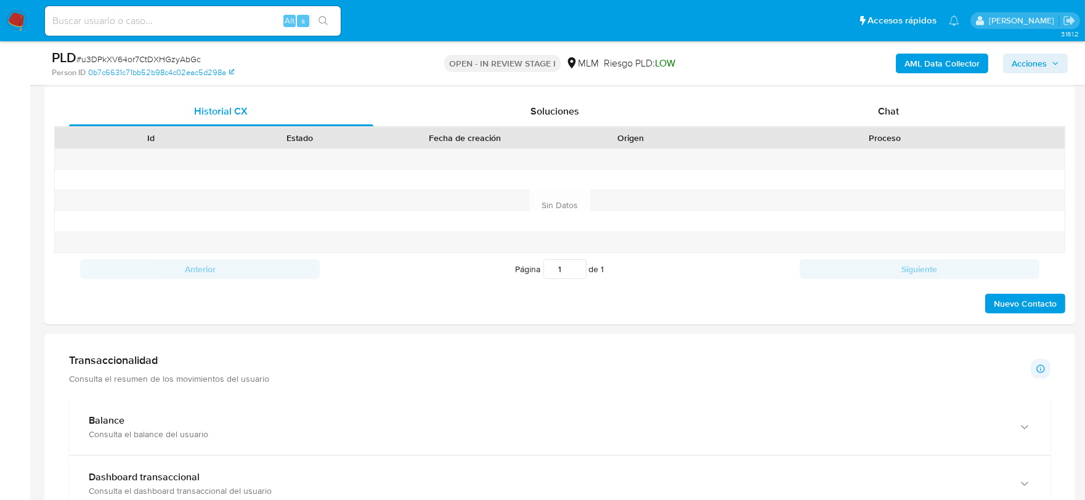
scroll to position [1026, 0]
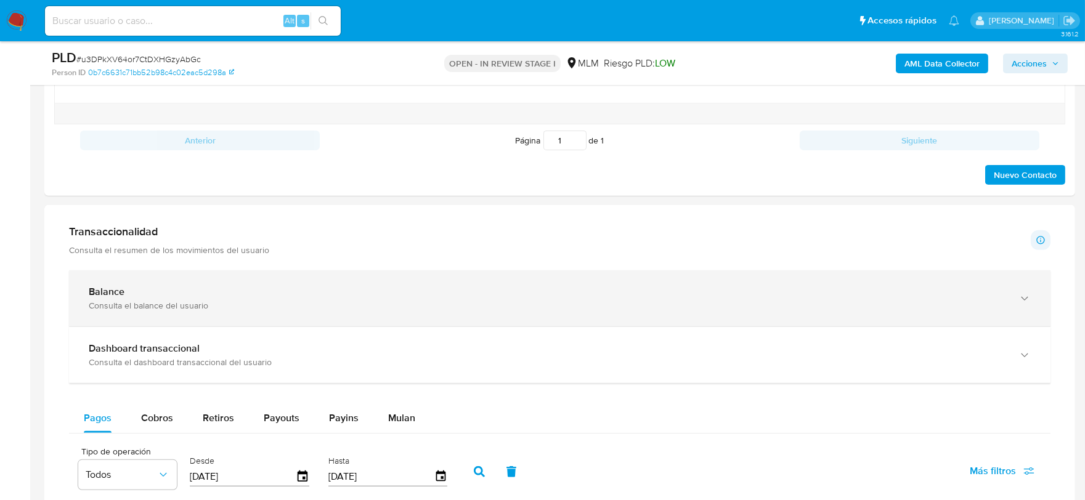
click at [190, 296] on div "Balance" at bounding box center [547, 292] width 917 height 12
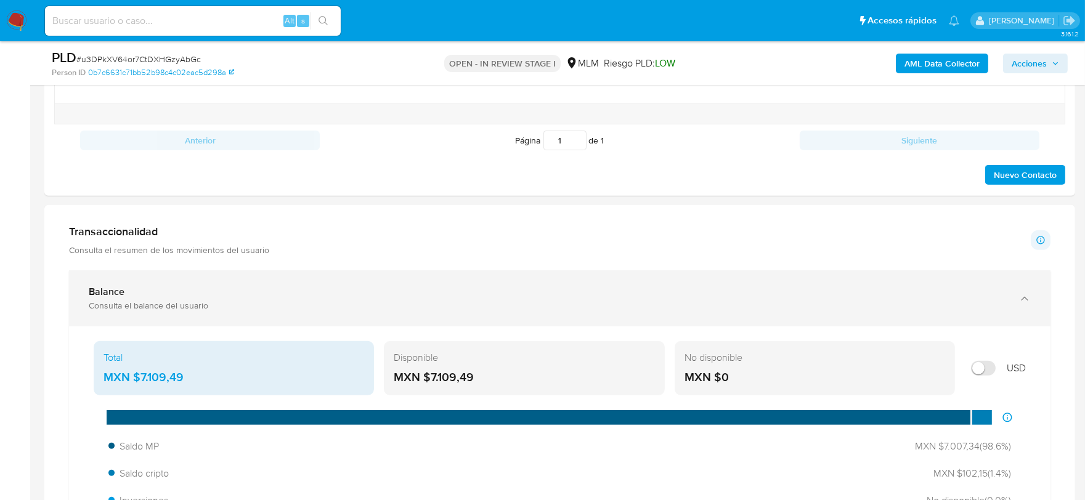
click at [632, 307] on div "Consulta el balance del usuario" at bounding box center [547, 305] width 917 height 11
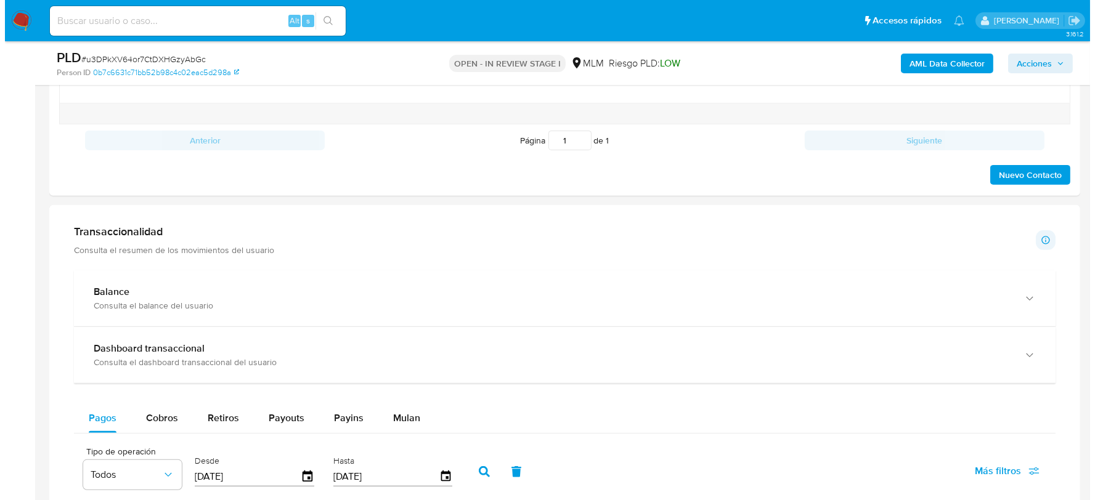
scroll to position [510, 0]
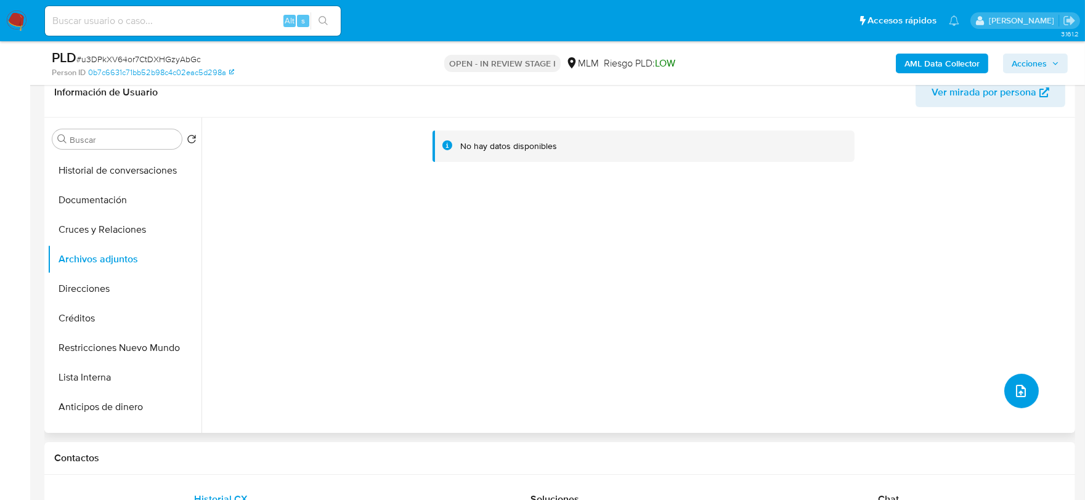
click at [1004, 388] on button "upload-file" at bounding box center [1021, 391] width 35 height 35
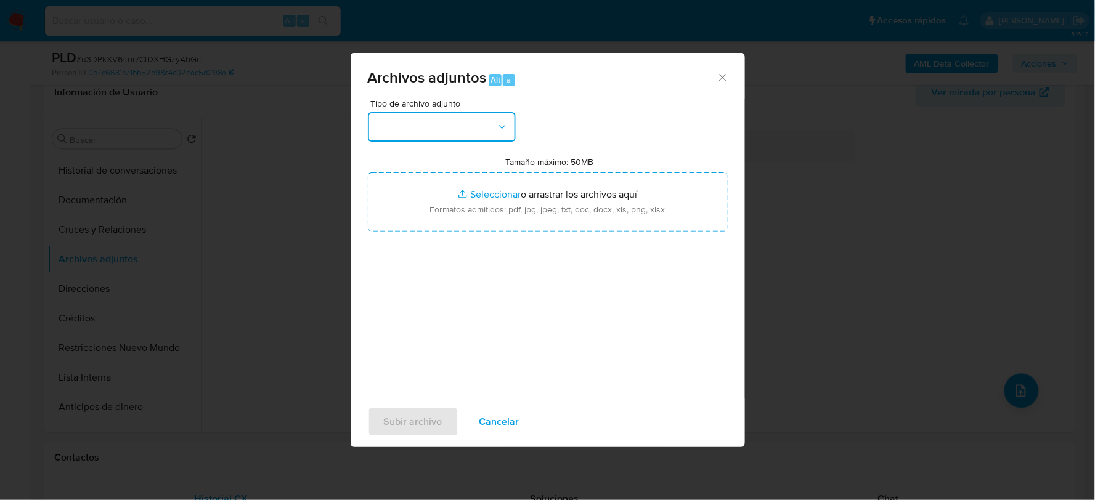
click at [389, 125] on button "button" at bounding box center [442, 127] width 148 height 30
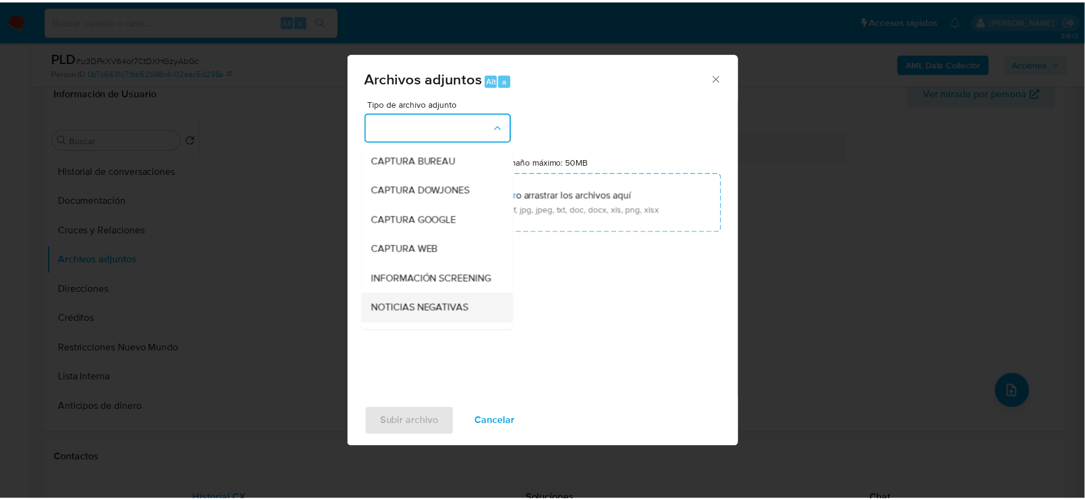
scroll to position [94, 0]
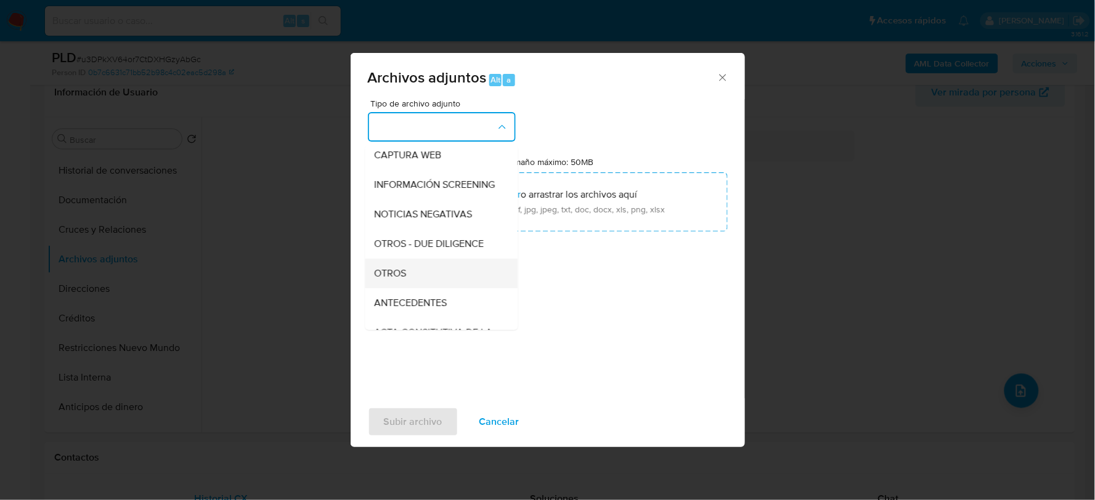
click at [392, 279] on span "OTROS" at bounding box center [391, 273] width 32 height 12
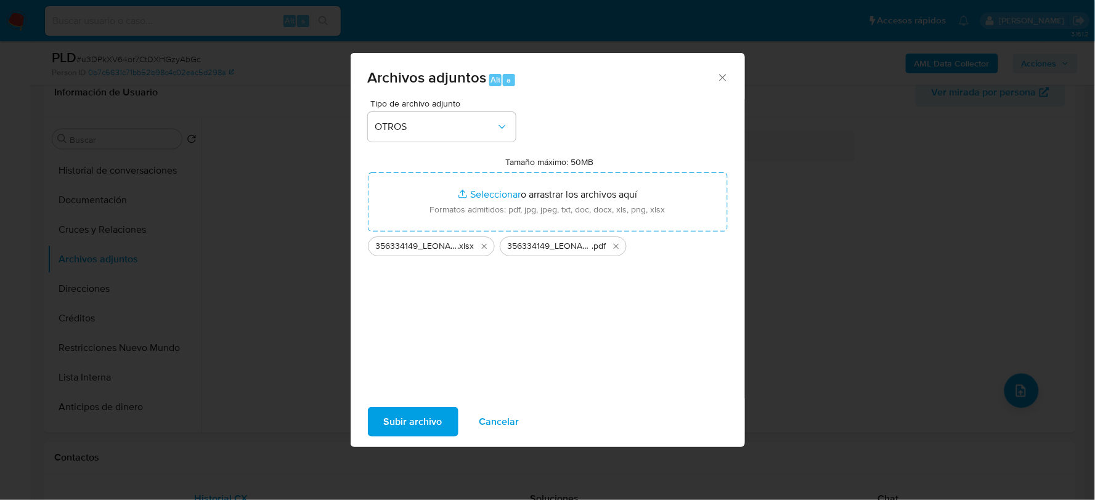
click at [421, 427] on span "Subir archivo" at bounding box center [413, 421] width 59 height 27
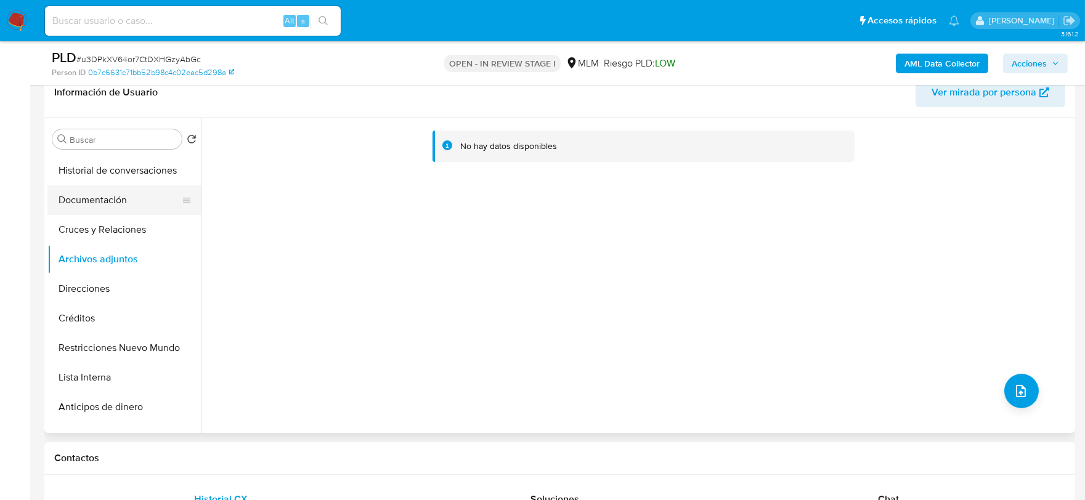
click at [97, 198] on button "Documentación" at bounding box center [119, 200] width 144 height 30
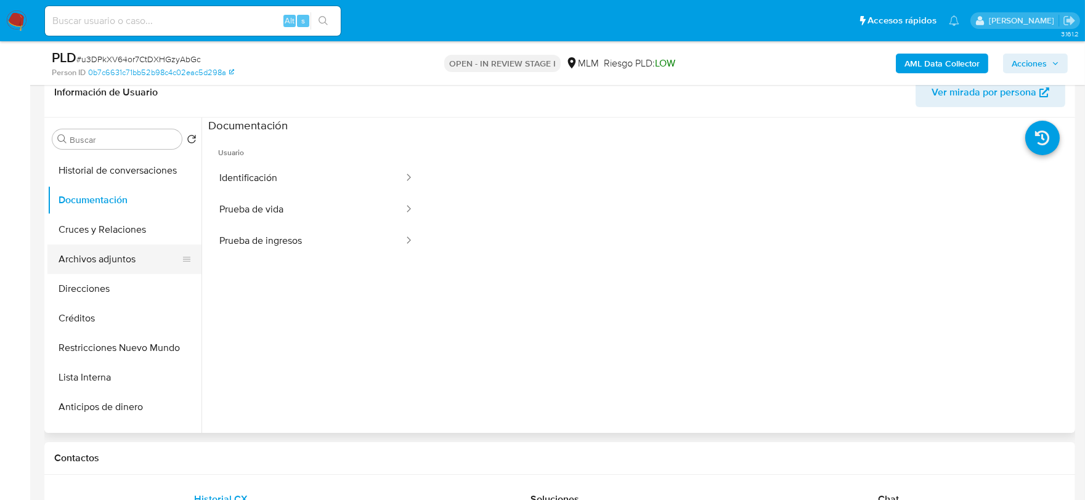
click at [106, 260] on button "Archivos adjuntos" at bounding box center [119, 260] width 144 height 30
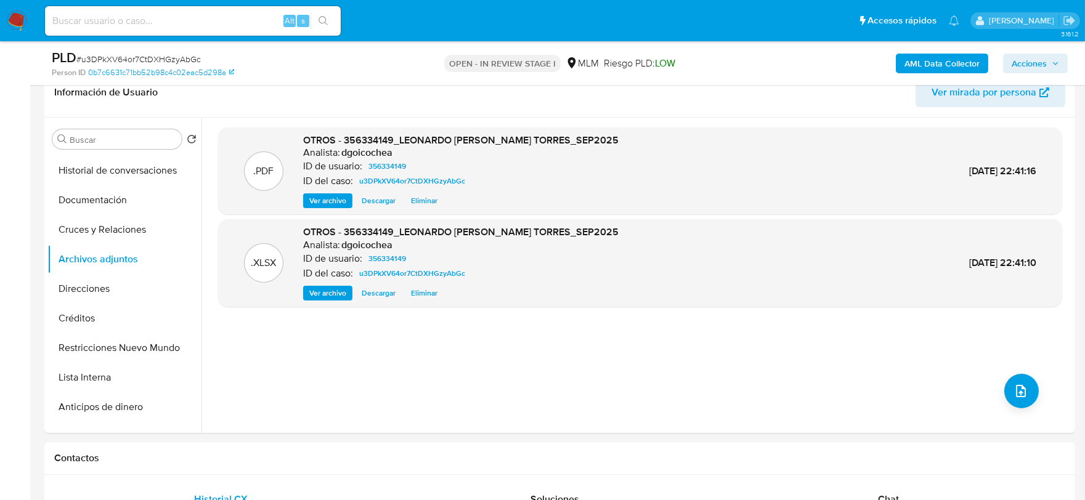
click at [1027, 63] on span "Acciones" at bounding box center [1029, 64] width 35 height 20
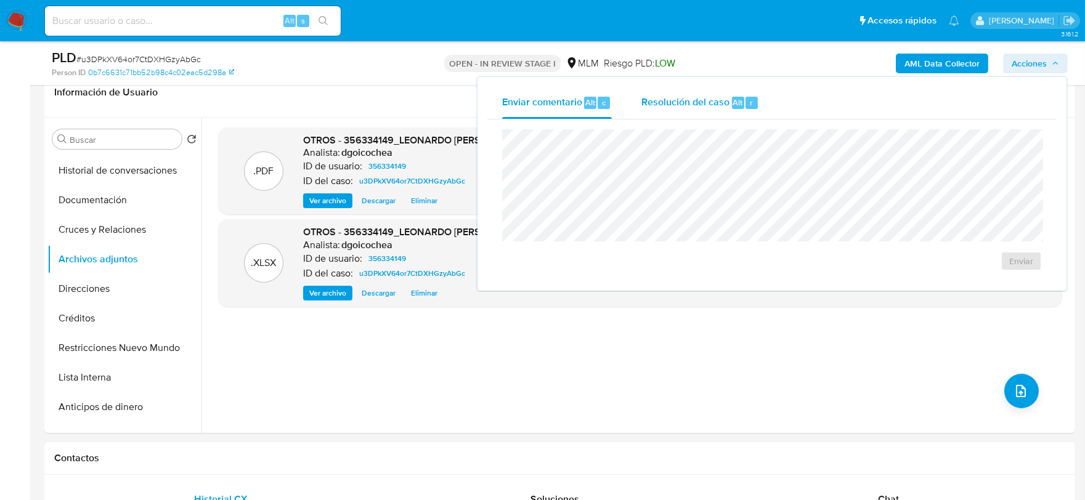
click at [679, 102] on span "Resolución del caso" at bounding box center [685, 102] width 88 height 14
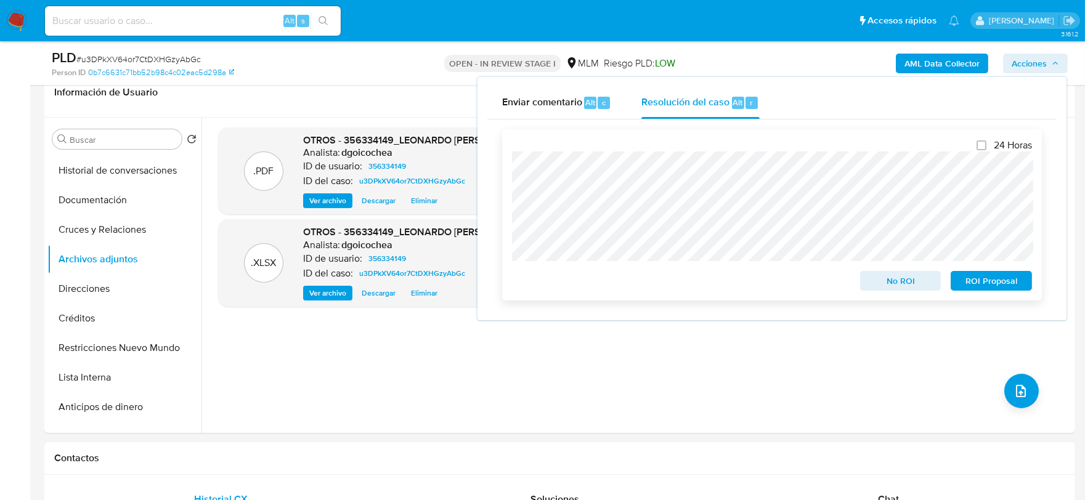
click at [879, 278] on span "No ROI" at bounding box center [901, 280] width 64 height 17
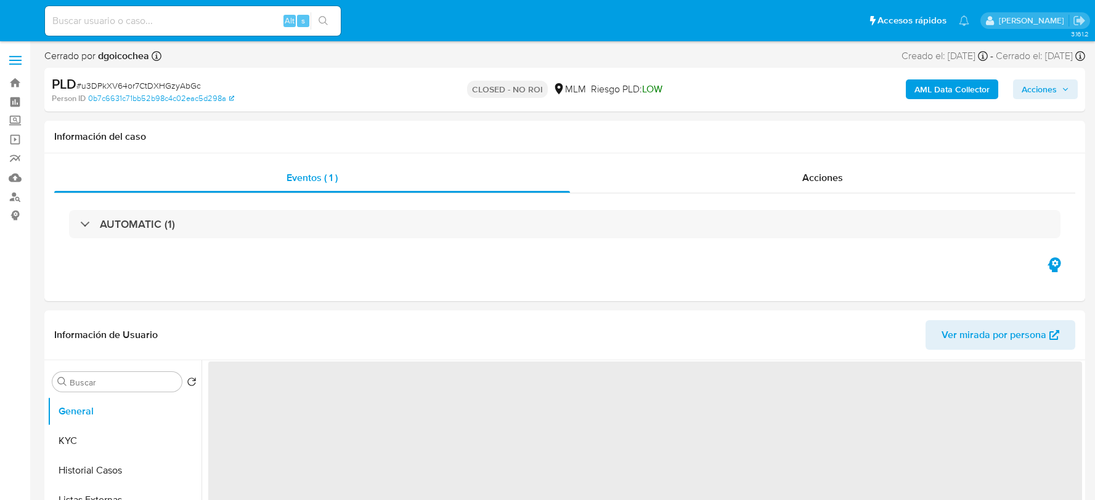
select select "10"
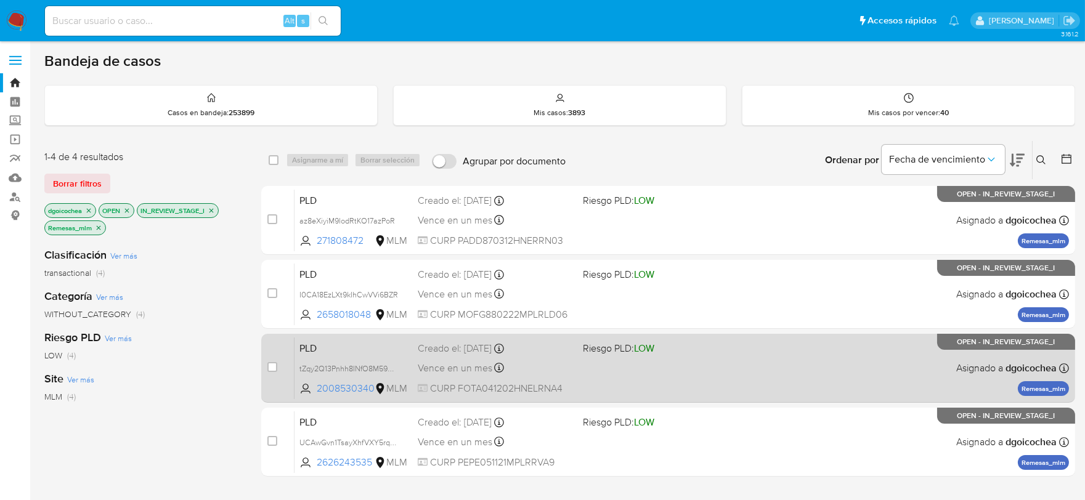
click at [313, 352] on span "PLD" at bounding box center [353, 347] width 108 height 16
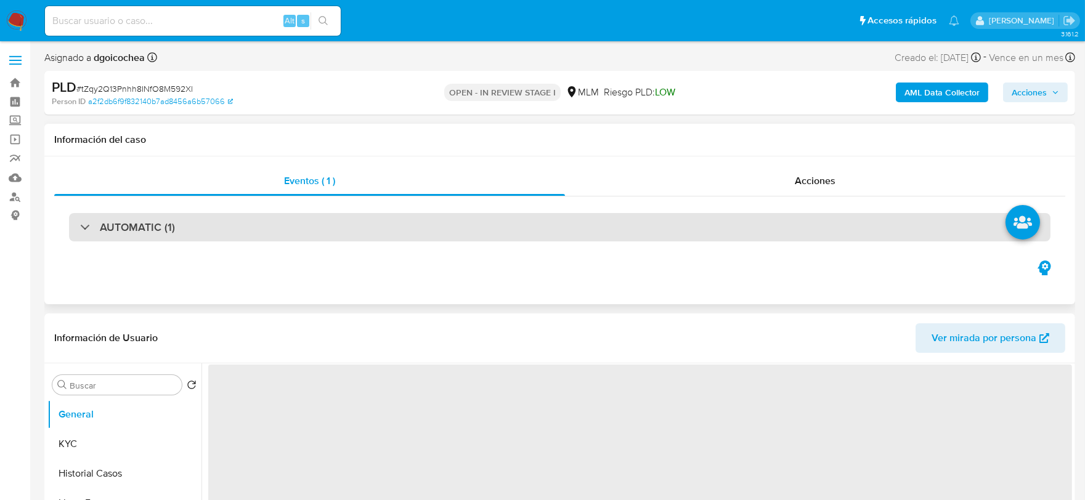
click at [152, 229] on h3 "AUTOMATIC (1)" at bounding box center [137, 228] width 75 height 14
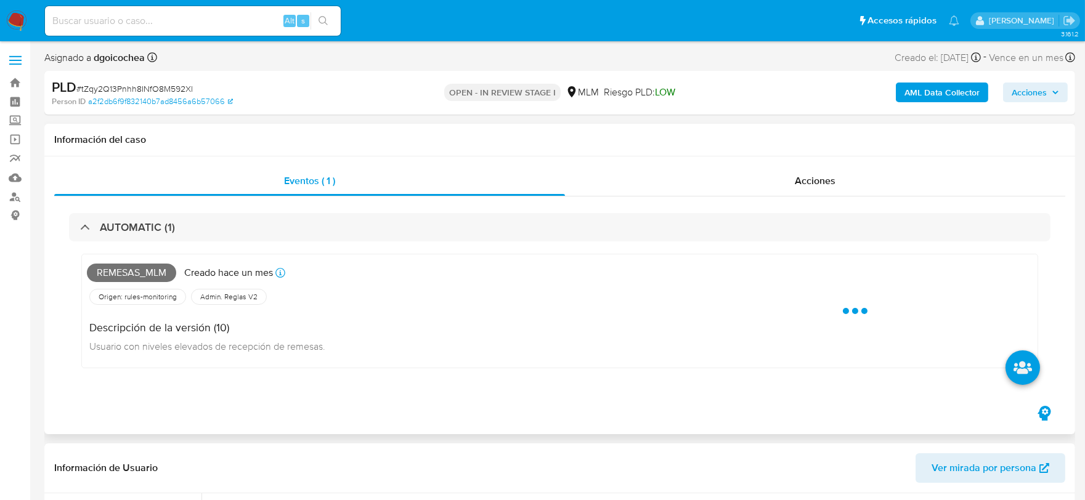
select select "10"
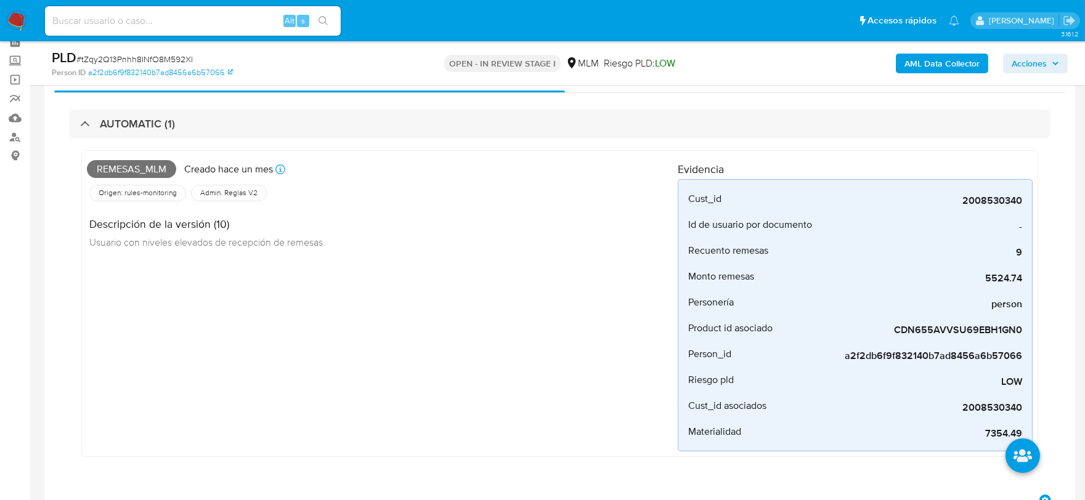
scroll to position [137, 0]
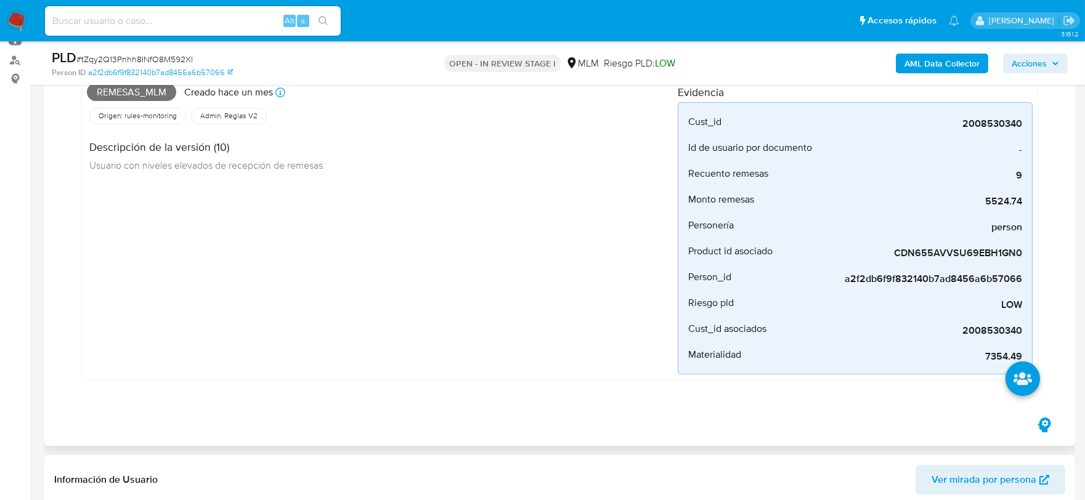
click at [468, 296] on div "Remesas_mlm Creado hace un mes Creado: 12/09/2025 03:09:45 Origen: rules-monito…" at bounding box center [382, 227] width 591 height 296
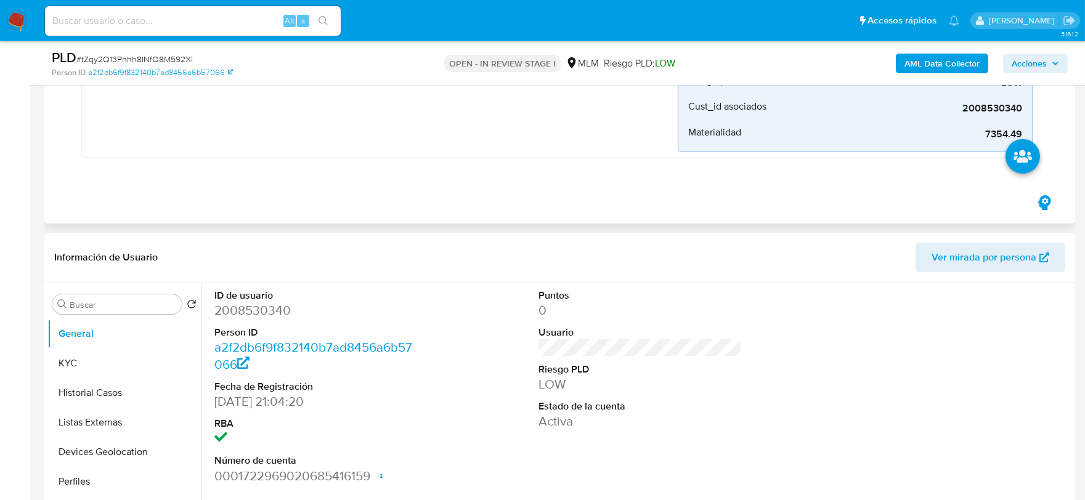
scroll to position [479, 0]
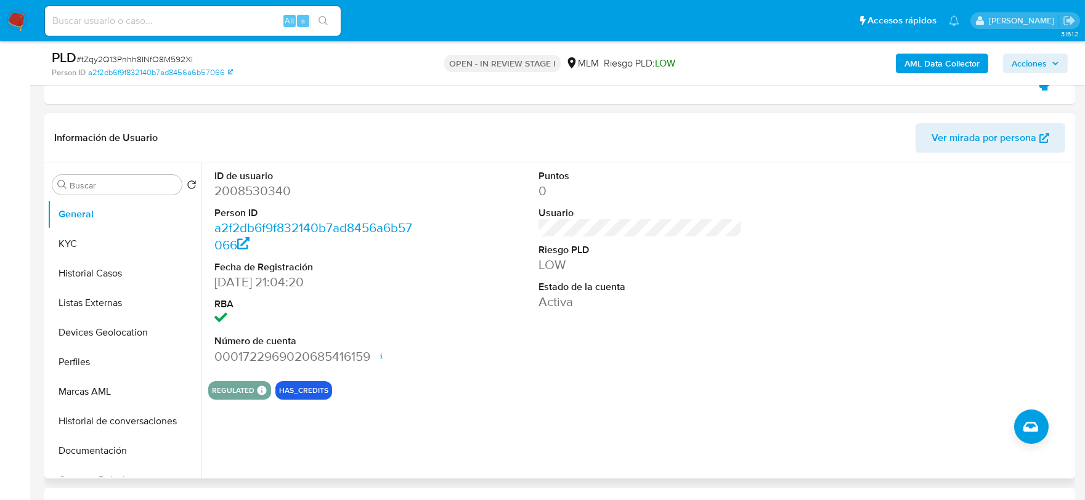
click at [558, 380] on section "ID de usuario 2008530340 Person ID a2f2db6f9f832140b7ad8456a6b57066 Fecha de Re…" at bounding box center [640, 281] width 864 height 237
click at [100, 239] on button "KYC" at bounding box center [119, 244] width 144 height 30
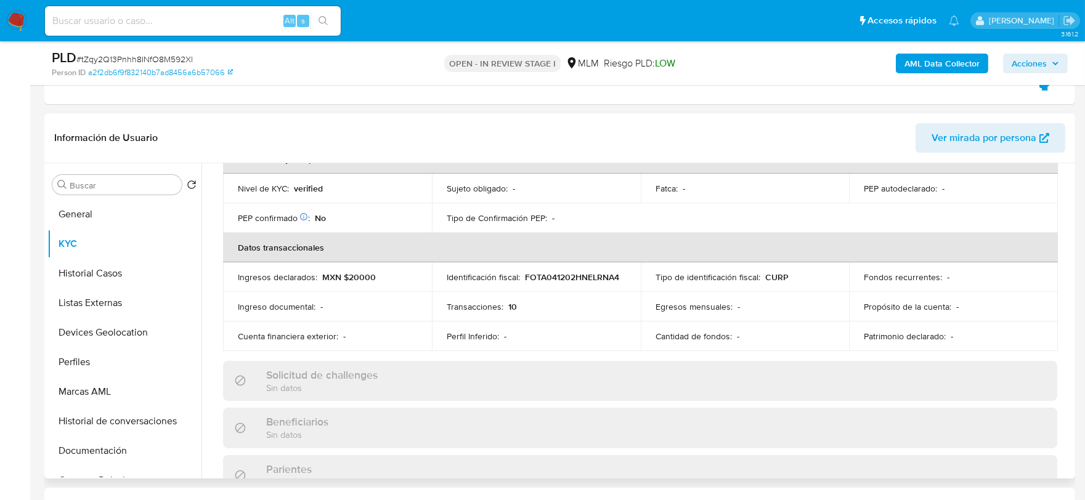
scroll to position [342, 0]
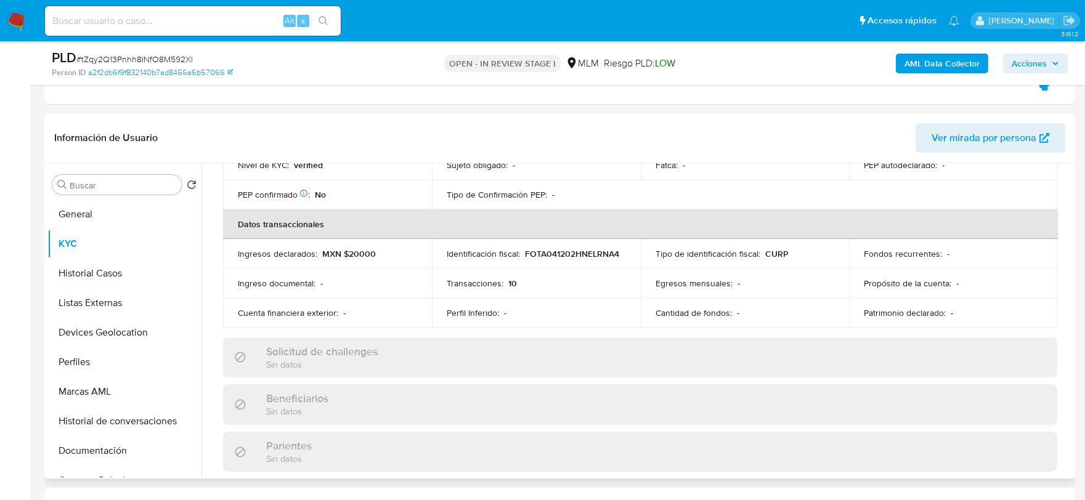
click at [211, 254] on div "Actualizado hace un mes Creado: 25/09/2024 20:04:29 Actualizado: 12/09/2025 03:…" at bounding box center [640, 383] width 864 height 1063
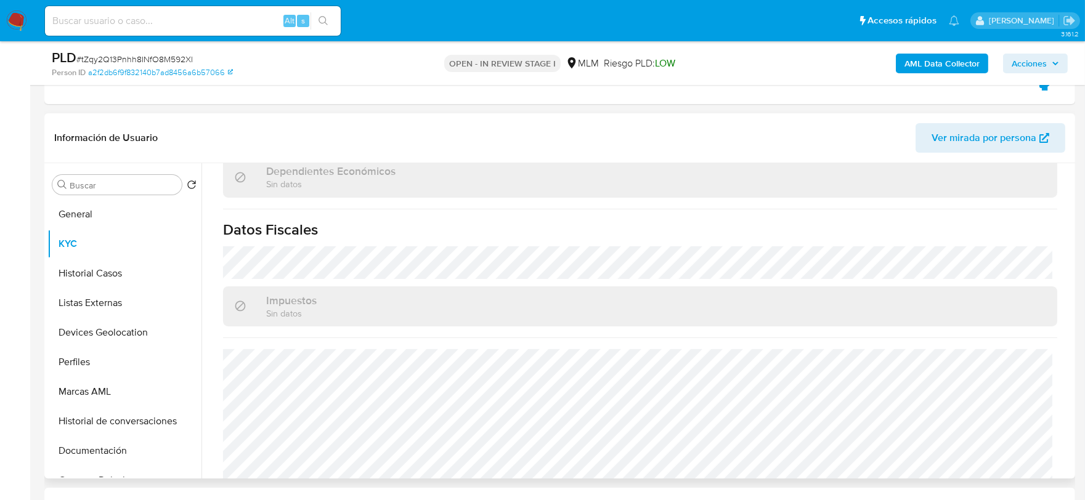
scroll to position [774, 0]
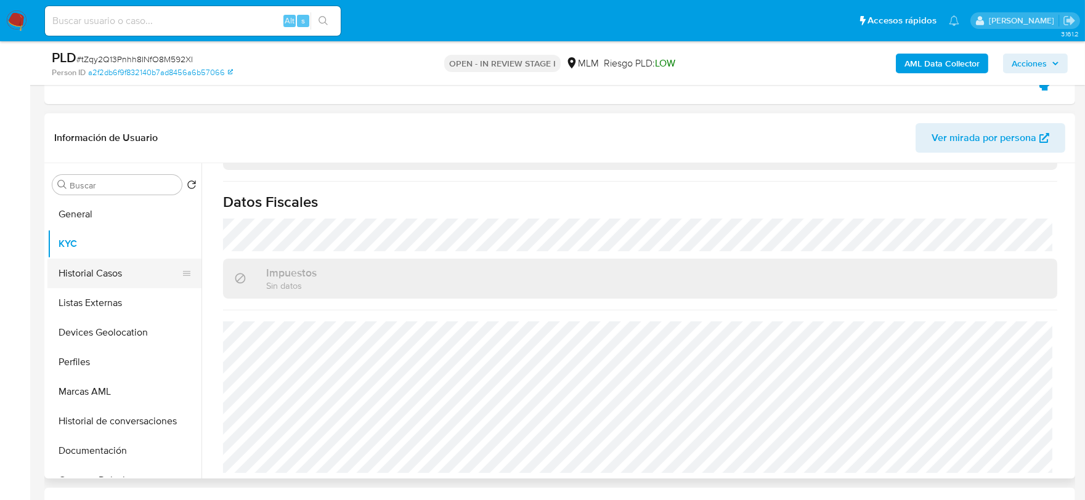
click at [109, 275] on button "Historial Casos" at bounding box center [119, 274] width 144 height 30
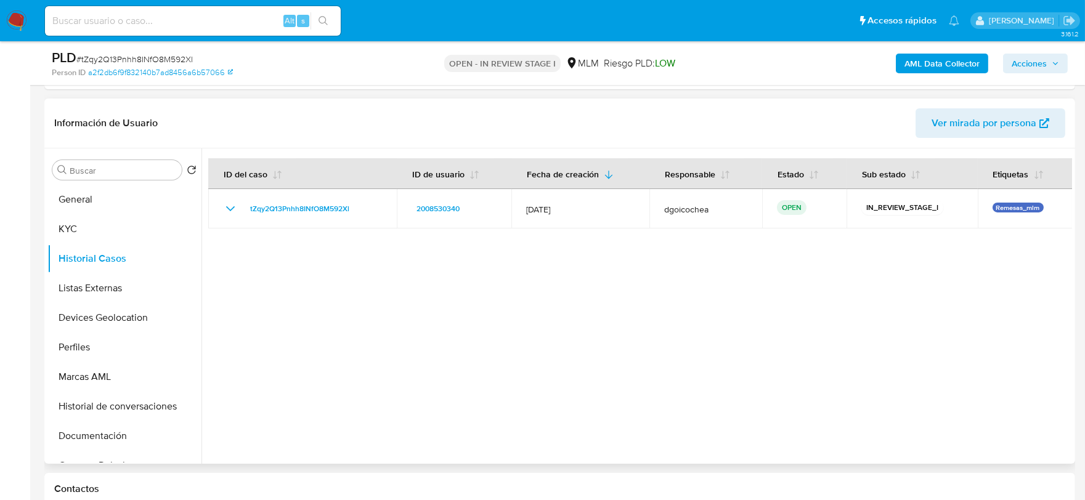
click at [463, 383] on div at bounding box center [636, 305] width 871 height 315
click at [108, 283] on button "Listas Externas" at bounding box center [119, 289] width 144 height 30
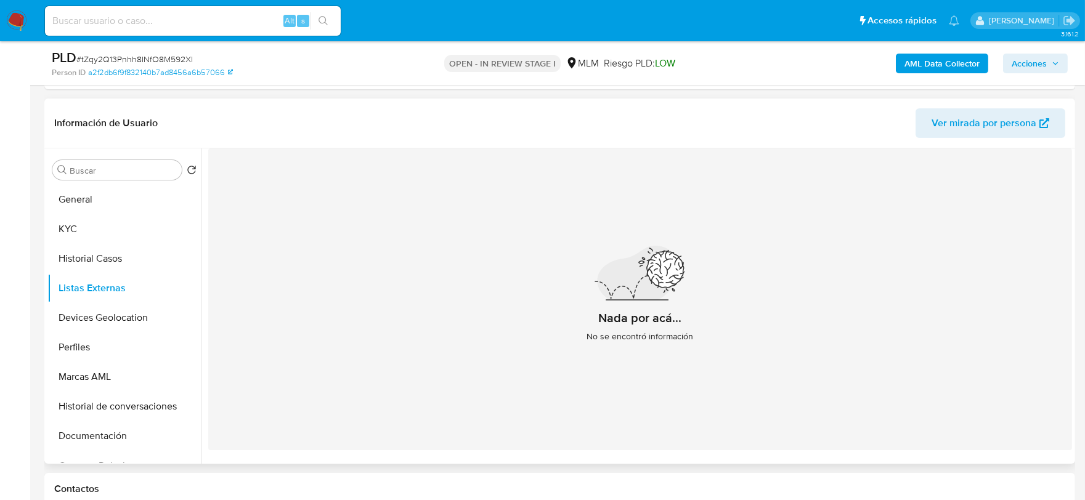
click at [392, 333] on div "Nada por acá... No se encontró información" at bounding box center [640, 299] width 864 height 302
click at [118, 320] on button "Devices Geolocation" at bounding box center [119, 318] width 144 height 30
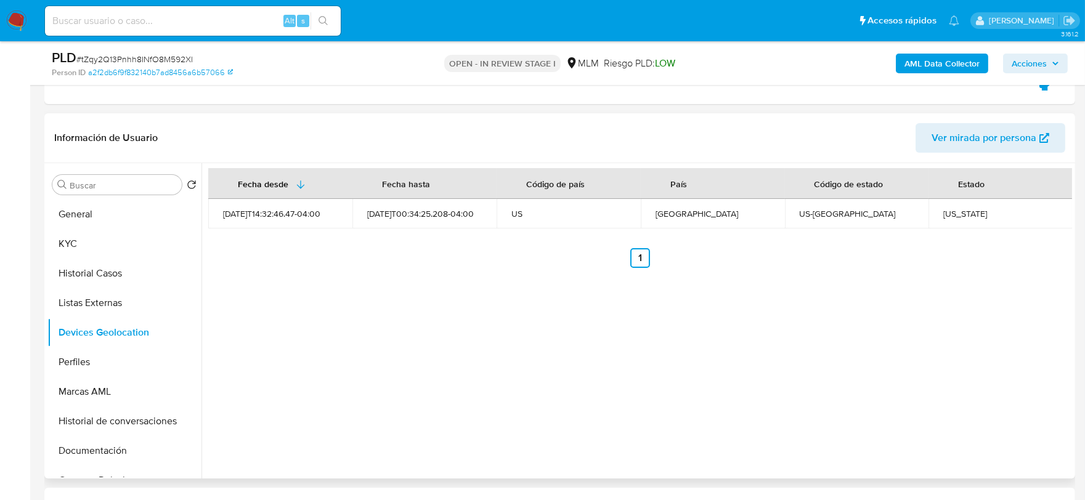
click at [492, 380] on div "Fecha desde Fecha hasta Código de país País Código de estado Estado 2025-02-04T…" at bounding box center [636, 320] width 871 height 315
click at [94, 373] on button "Perfiles" at bounding box center [119, 362] width 144 height 30
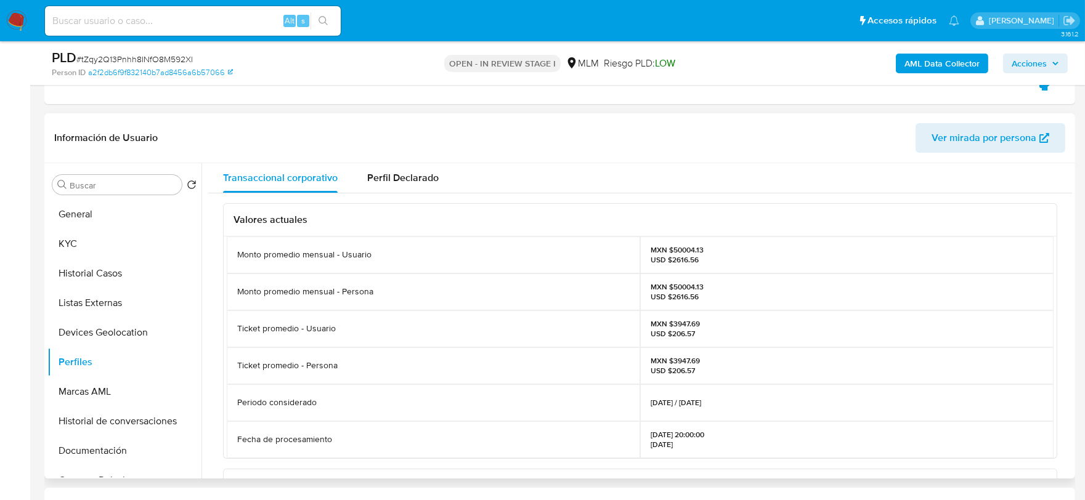
click at [218, 351] on div "Valores actuales Monto promedio mensual - Usuario MXN $50004.13 USD $2616.56 Mo…" at bounding box center [640, 480] width 864 height 574
click at [107, 447] on button "Documentación" at bounding box center [119, 451] width 144 height 30
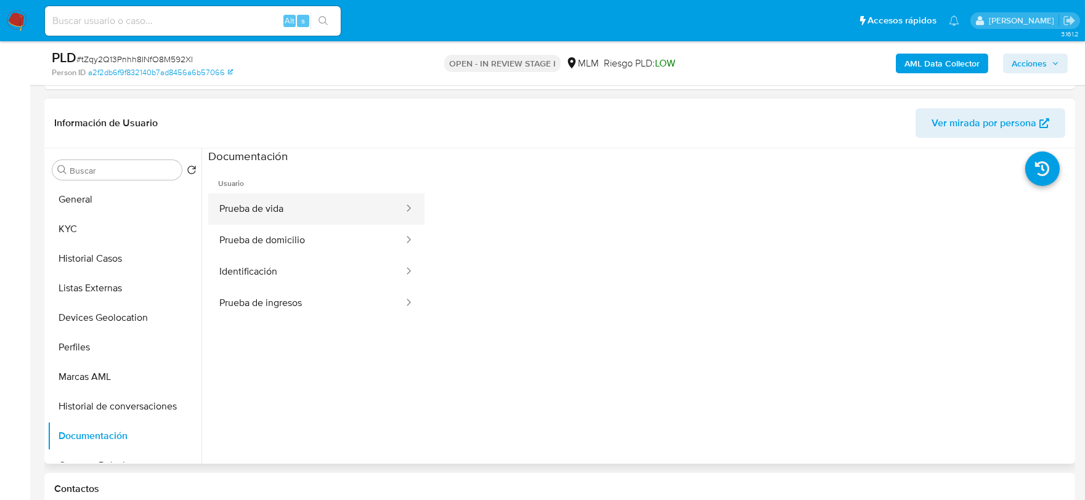
click at [294, 200] on button "Prueba de vida" at bounding box center [306, 208] width 197 height 31
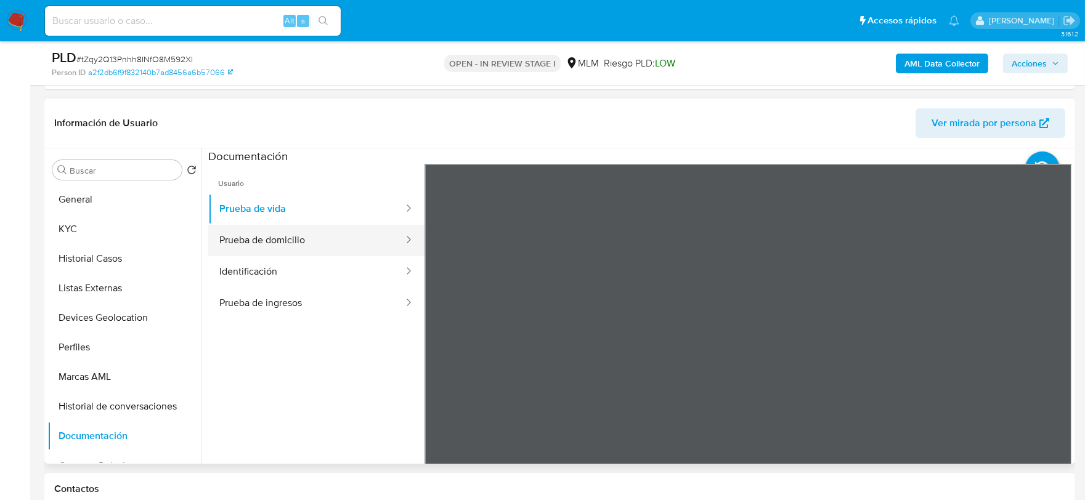
click at [282, 234] on button "Prueba de domicilio" at bounding box center [306, 240] width 197 height 31
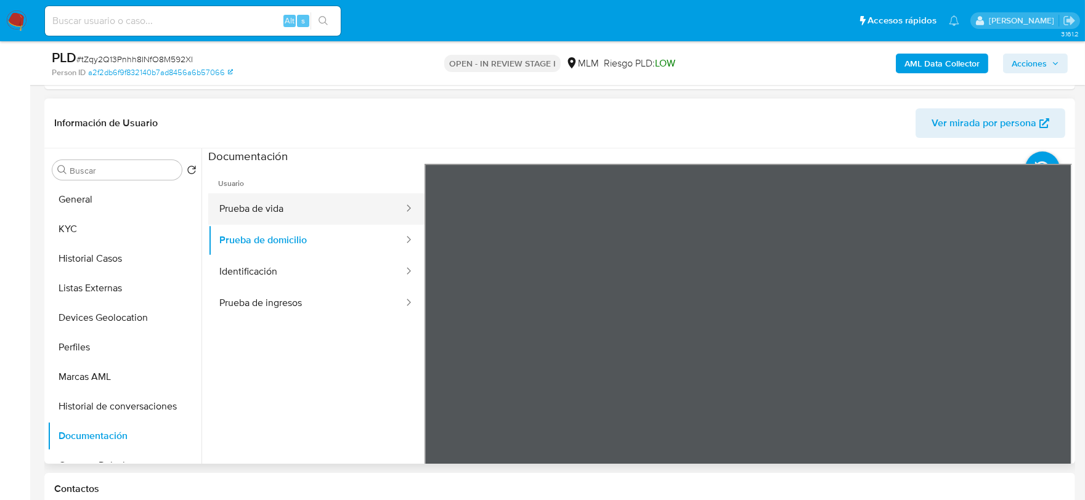
click at [253, 206] on button "Prueba de vida" at bounding box center [306, 208] width 197 height 31
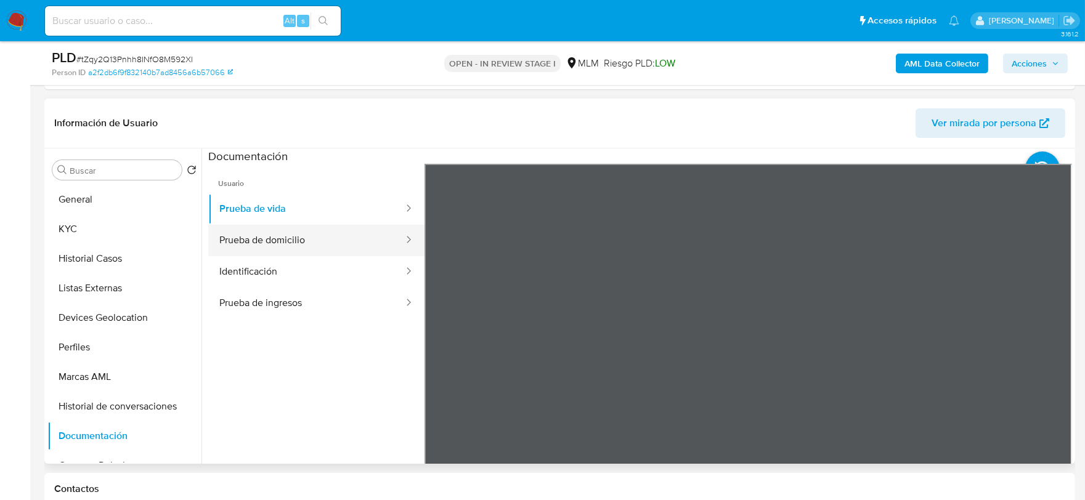
click at [278, 234] on button "Prueba de domicilio" at bounding box center [306, 240] width 197 height 31
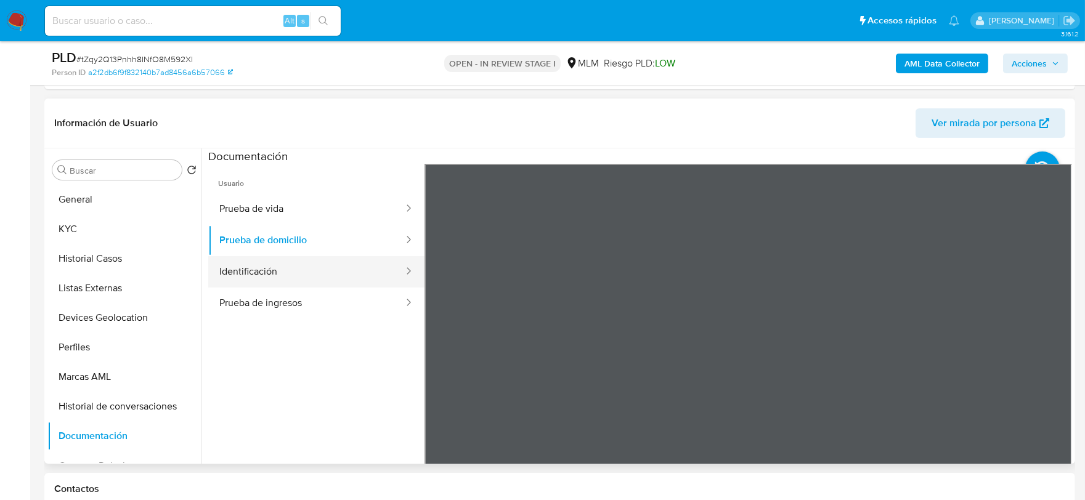
click at [281, 261] on button "Identificación" at bounding box center [306, 271] width 197 height 31
click at [207, 298] on div at bounding box center [636, 305] width 871 height 315
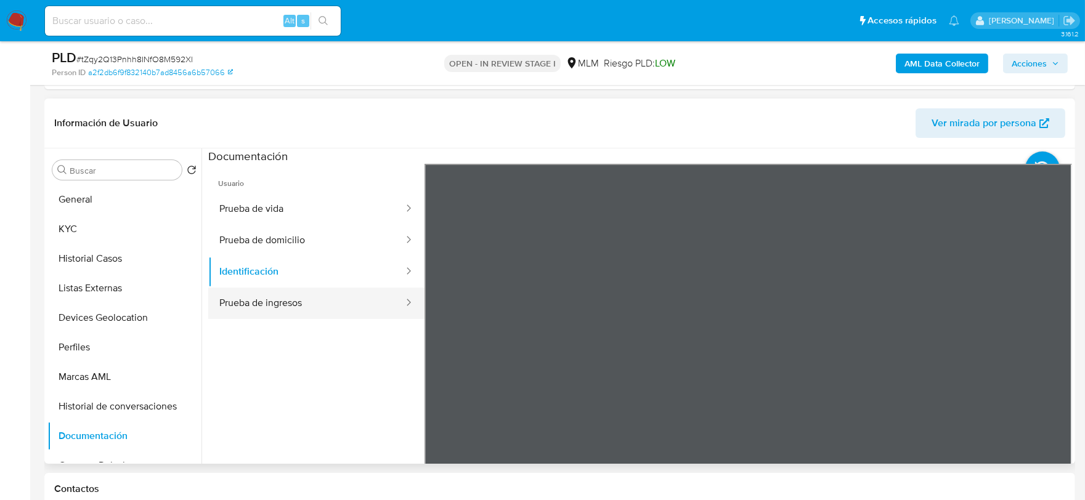
click at [234, 300] on button "Prueba de ingresos" at bounding box center [306, 303] width 197 height 31
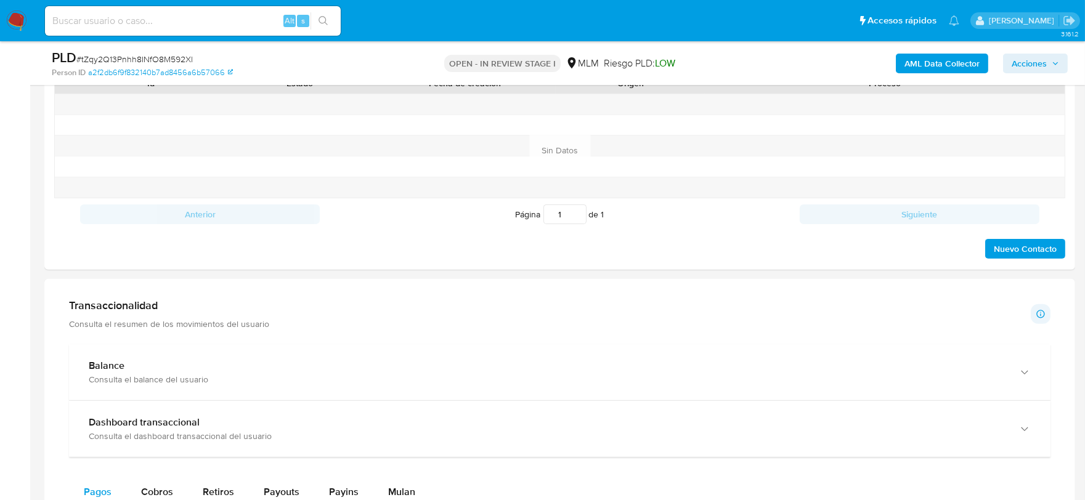
scroll to position [1092, 0]
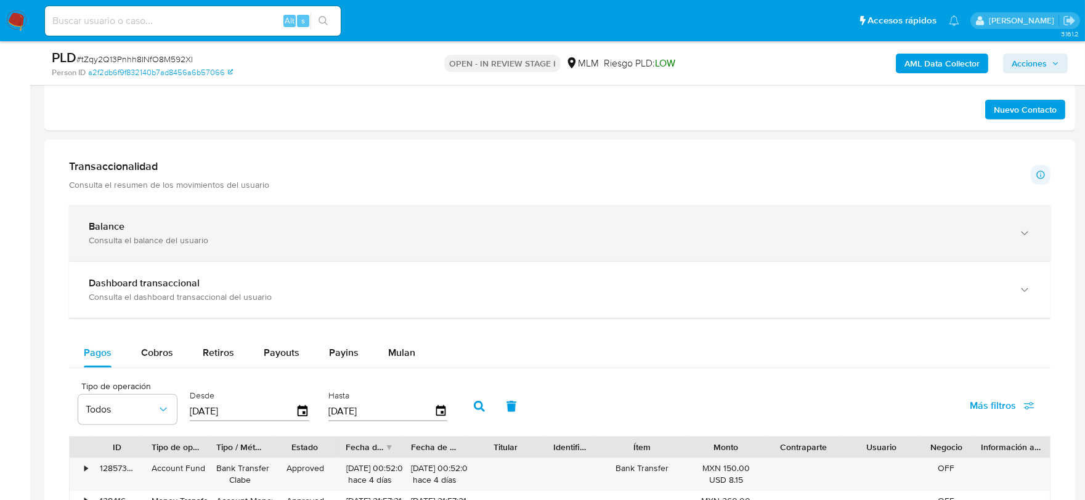
click at [458, 240] on div "Consulta el balance del usuario" at bounding box center [547, 240] width 917 height 11
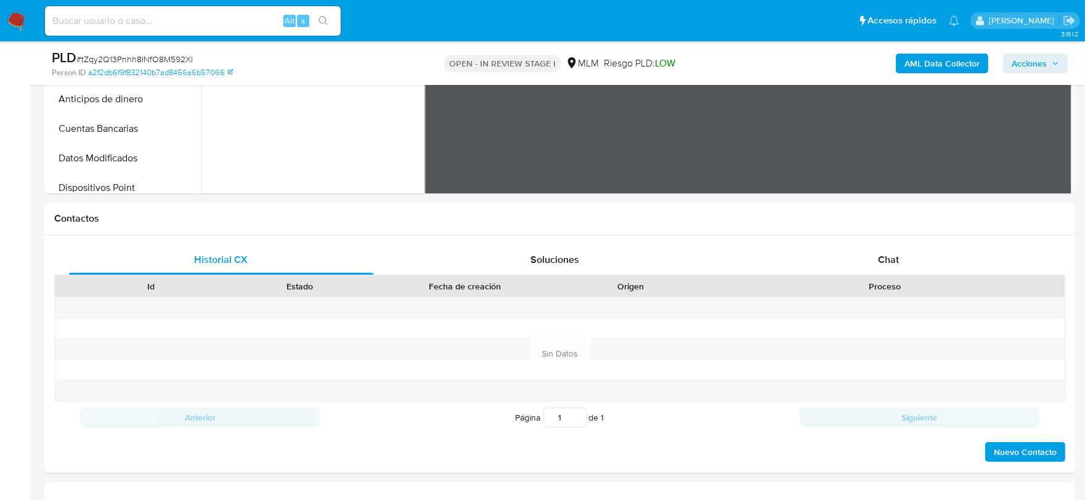
scroll to position [476, 0]
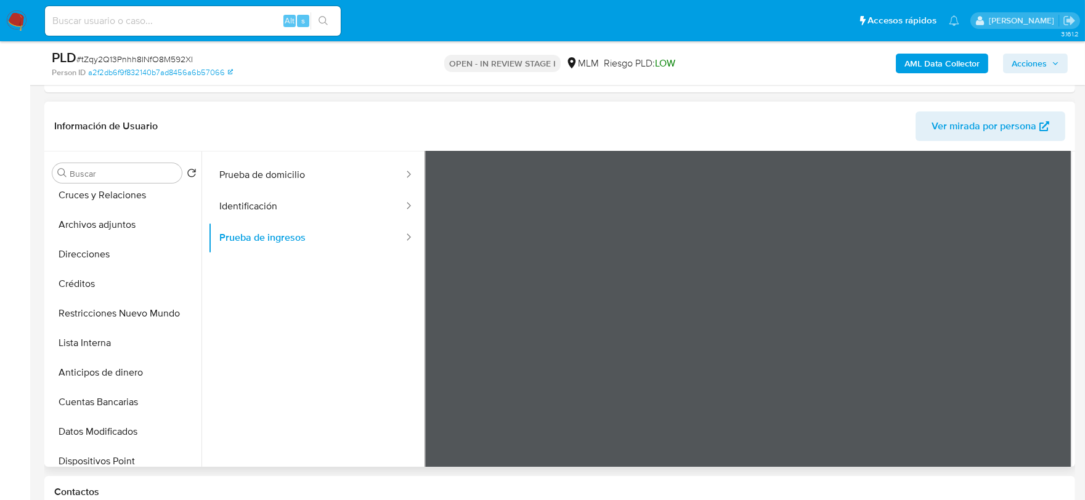
click at [396, 372] on ul "Usuario Prueba de vida Prueba de domicilio Identificación Prueba de ingresos" at bounding box center [316, 276] width 216 height 355
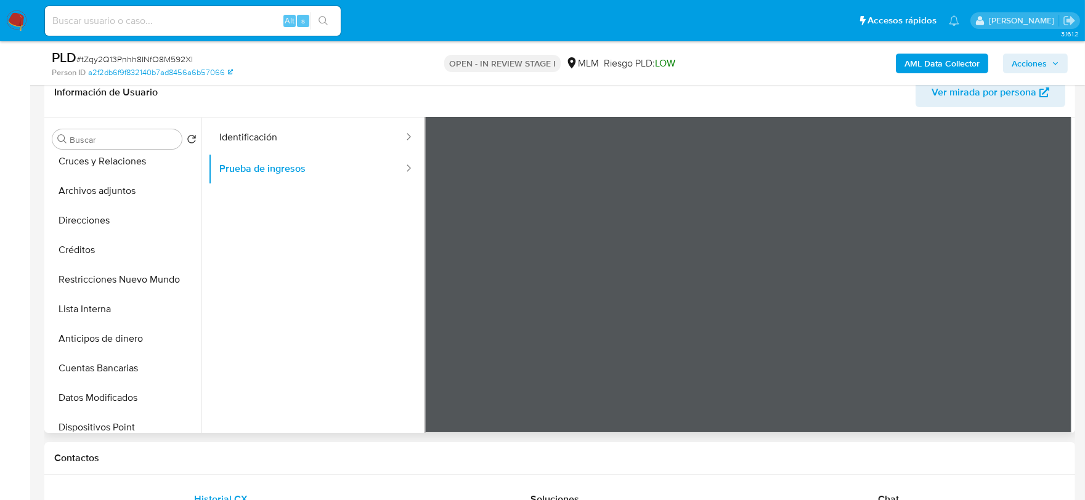
scroll to position [0, 0]
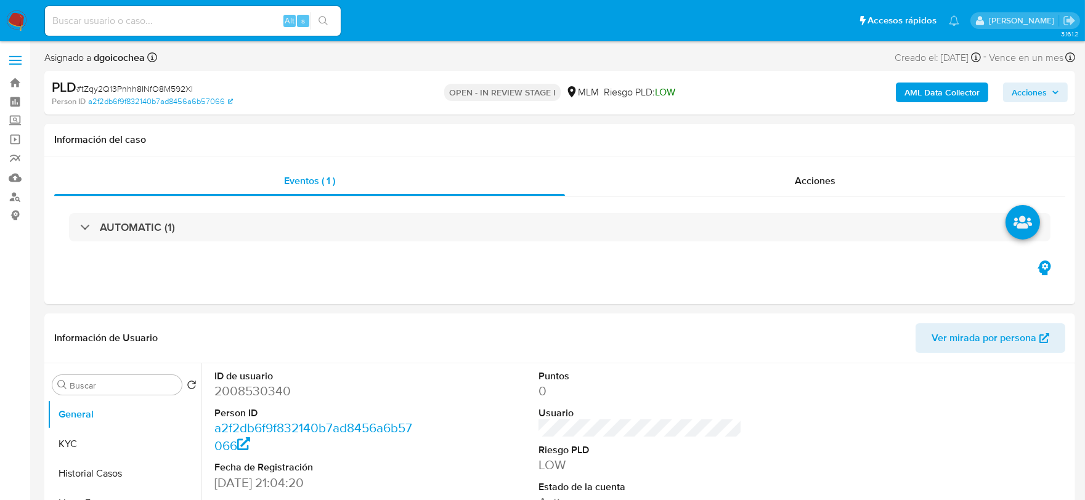
select select "10"
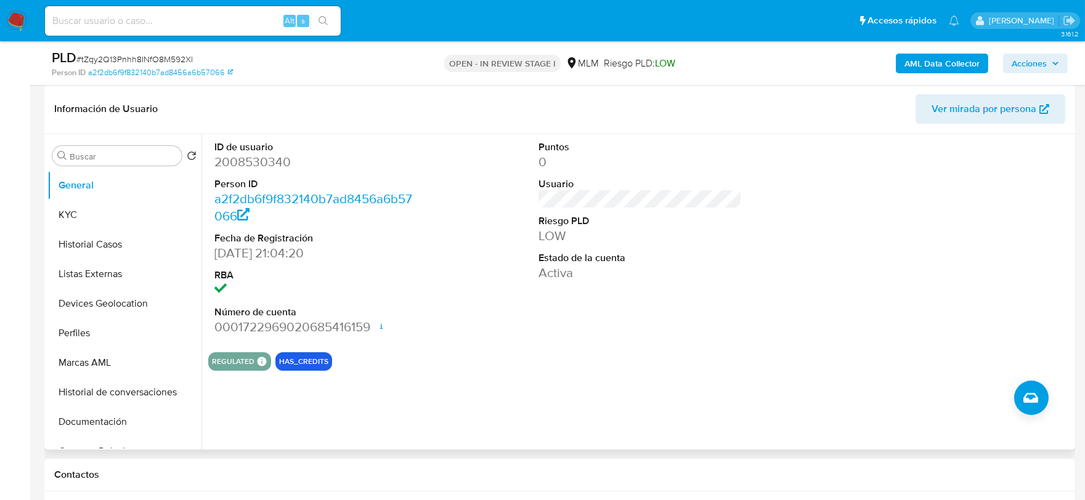
scroll to position [205, 0]
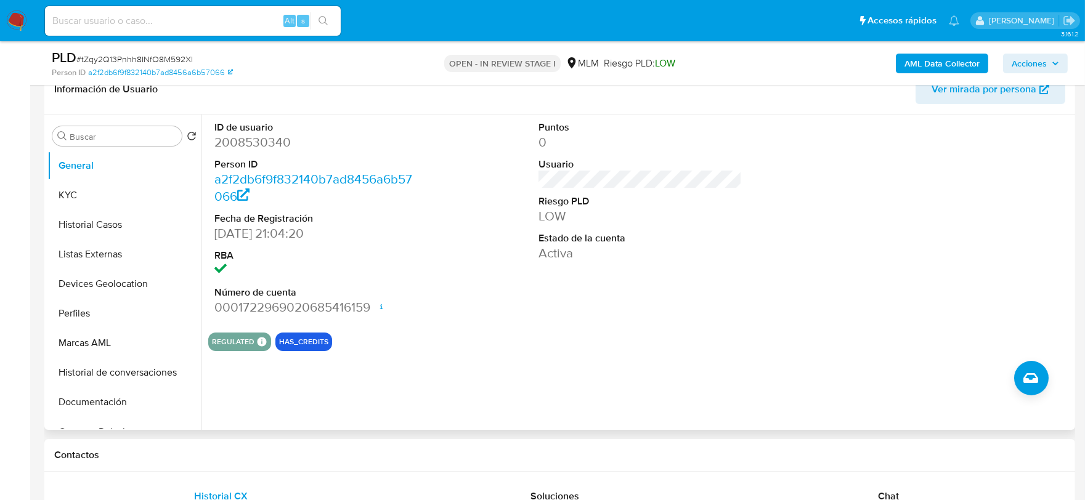
click at [715, 243] on dt "Estado de la cuenta" at bounding box center [640, 239] width 204 height 14
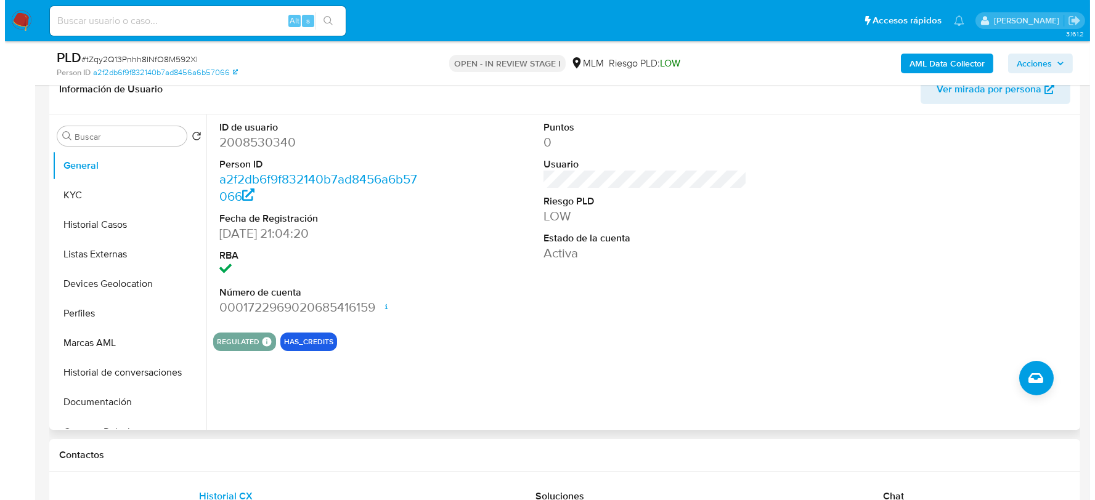
scroll to position [201, 0]
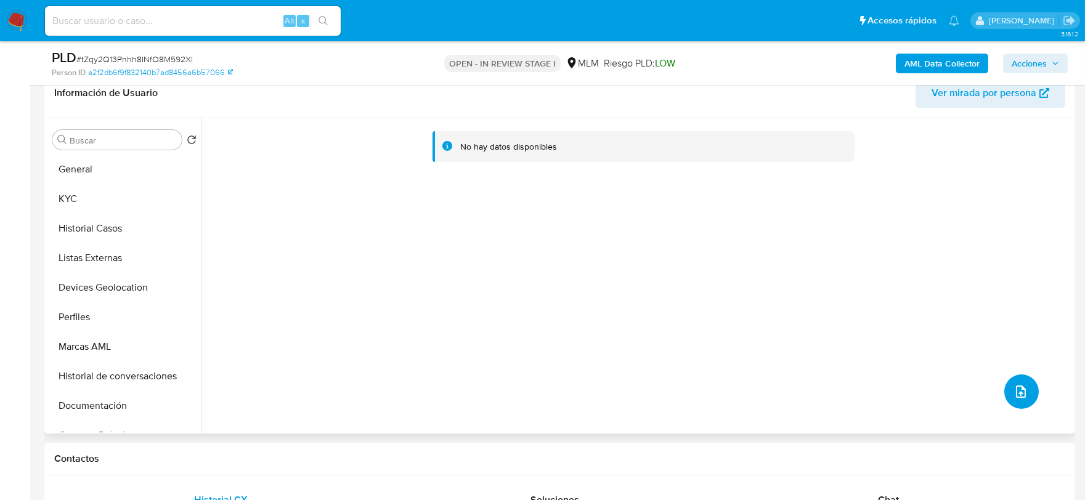
click at [1013, 378] on button "upload-file" at bounding box center [1021, 392] width 35 height 35
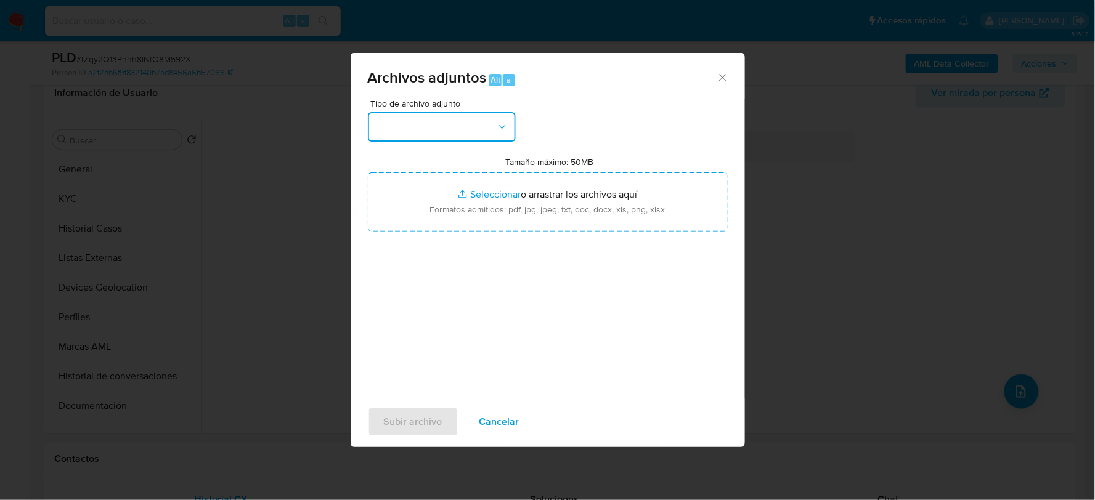
click at [455, 131] on button "button" at bounding box center [442, 127] width 148 height 30
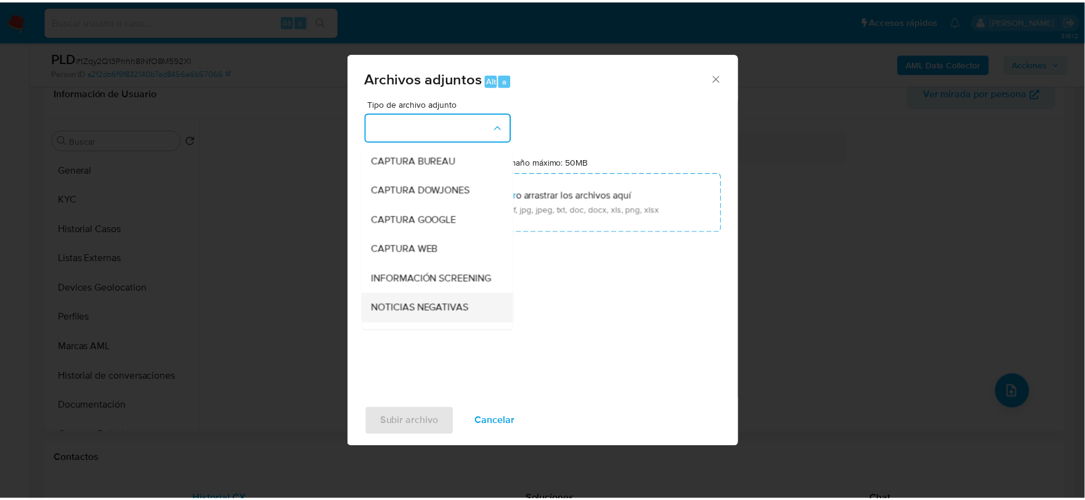
scroll to position [94, 0]
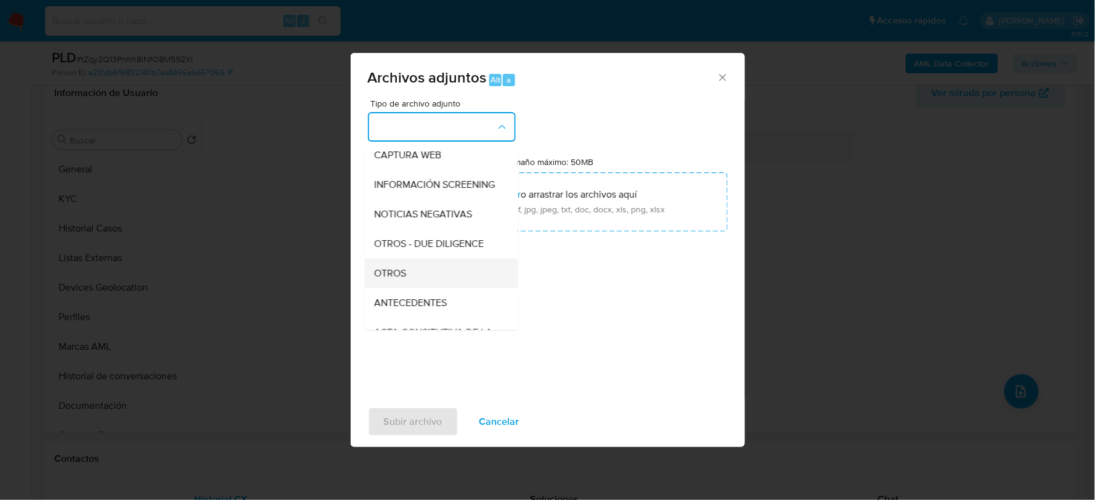
click at [392, 278] on span "OTROS" at bounding box center [391, 273] width 32 height 12
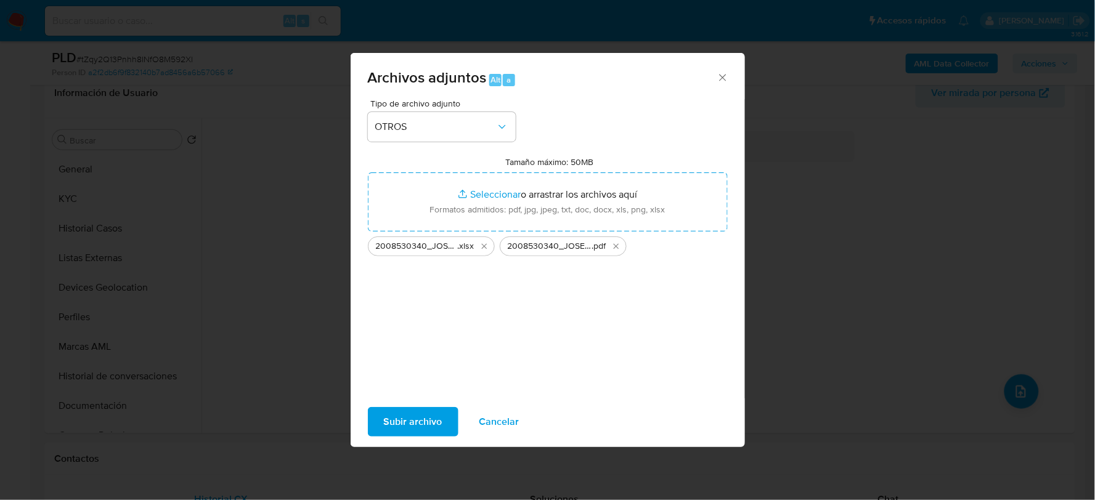
click at [417, 413] on span "Subir archivo" at bounding box center [413, 421] width 59 height 27
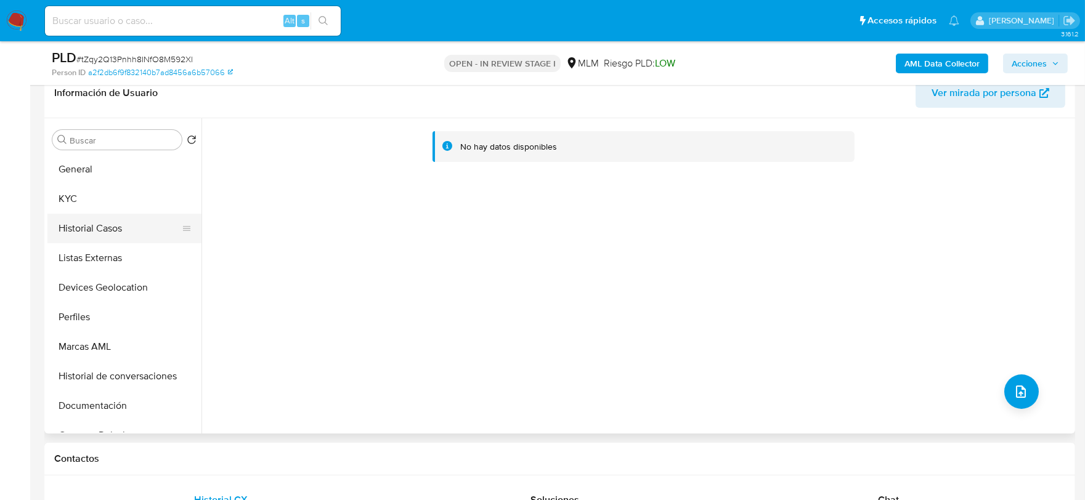
click at [134, 233] on button "Historial Casos" at bounding box center [119, 229] width 144 height 30
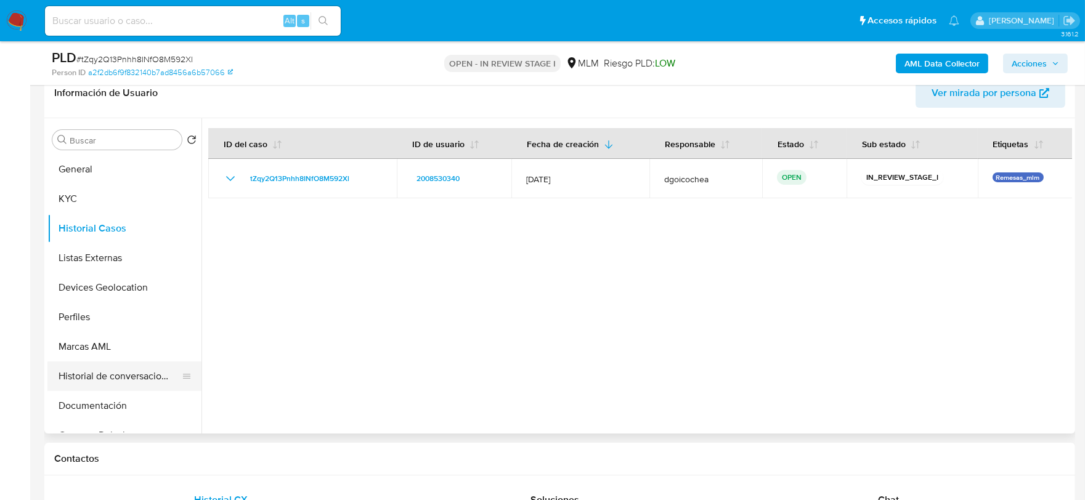
click at [105, 375] on button "Historial de conversaciones" at bounding box center [119, 377] width 144 height 30
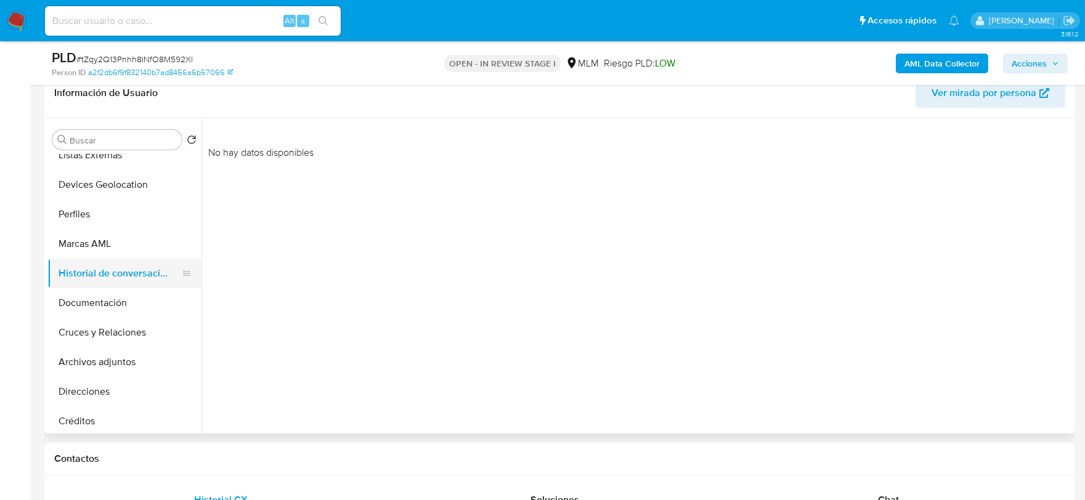
scroll to position [137, 0]
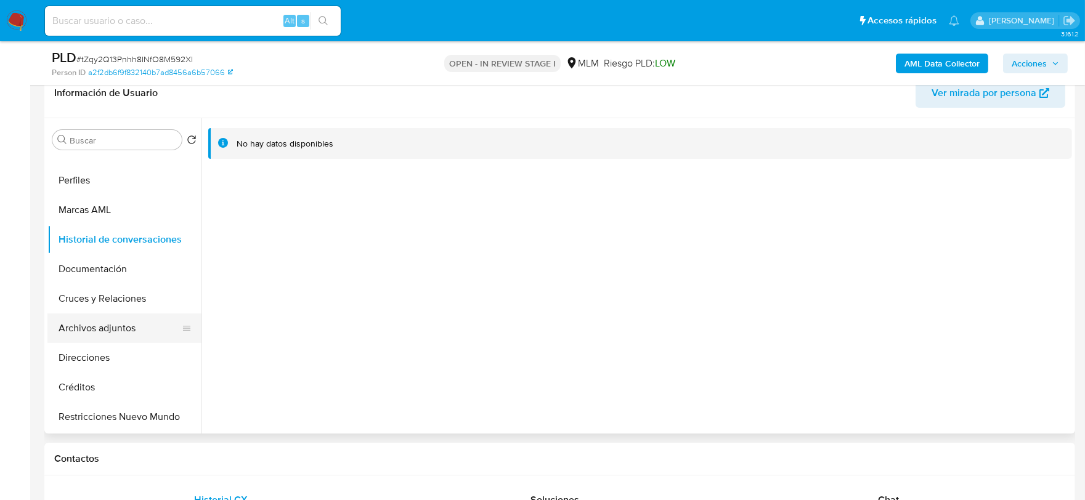
click at [131, 328] on button "Archivos adjuntos" at bounding box center [119, 329] width 144 height 30
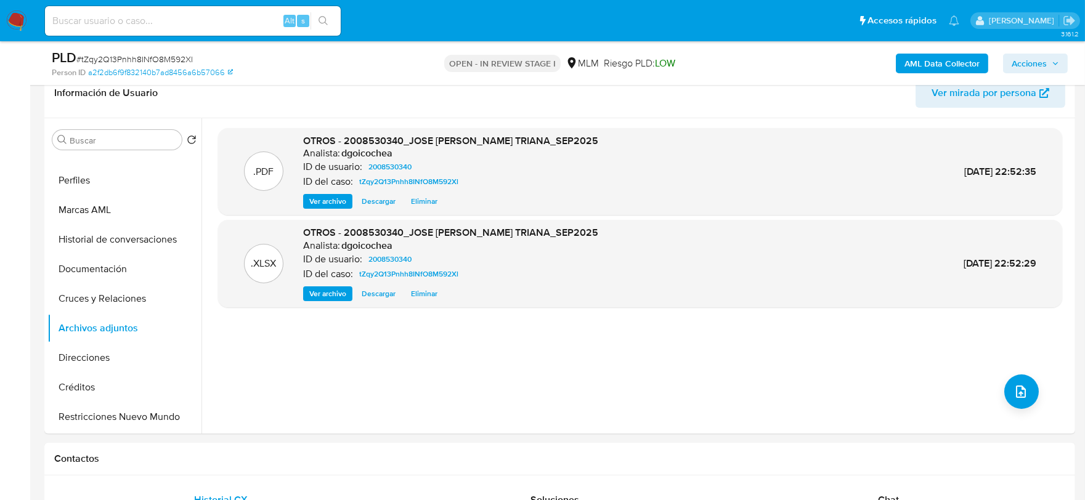
click at [1041, 64] on span "Acciones" at bounding box center [1029, 64] width 35 height 20
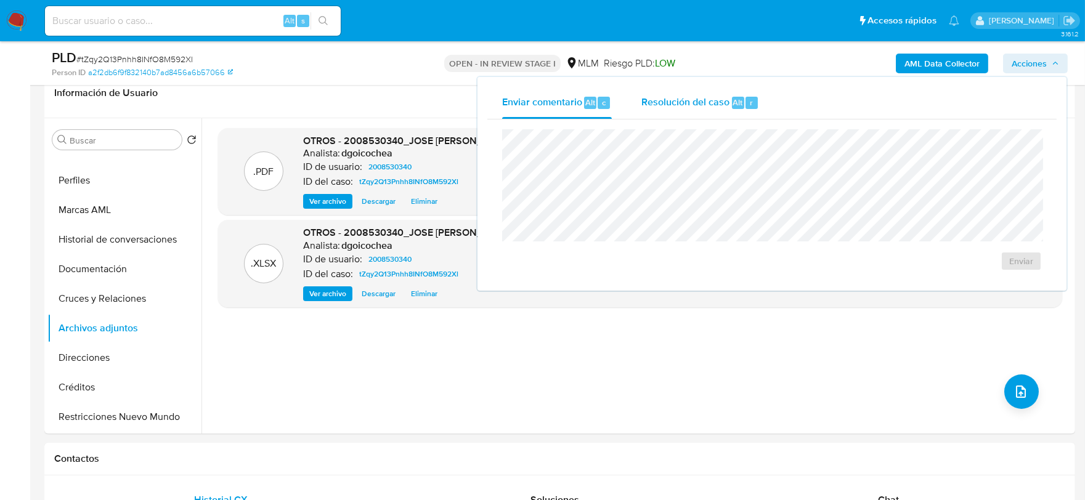
click at [675, 95] on span "Resolución del caso" at bounding box center [685, 102] width 88 height 14
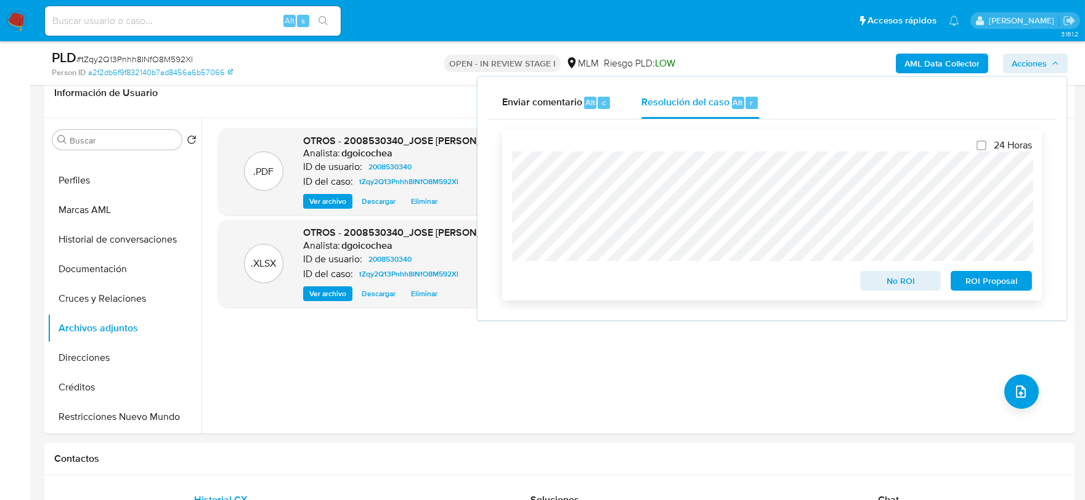
click at [884, 274] on span "No ROI" at bounding box center [901, 280] width 64 height 17
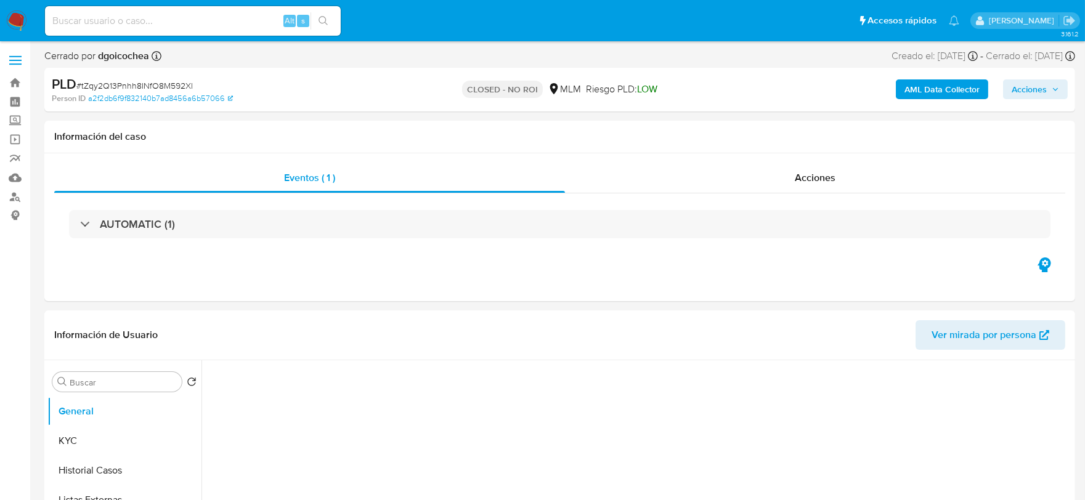
select select "10"
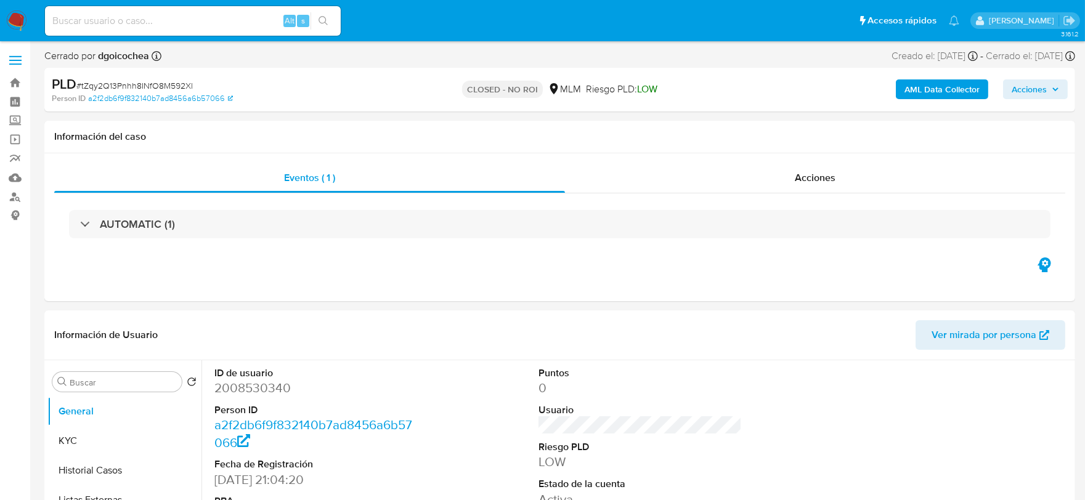
click at [15, 17] on img at bounding box center [16, 20] width 21 height 21
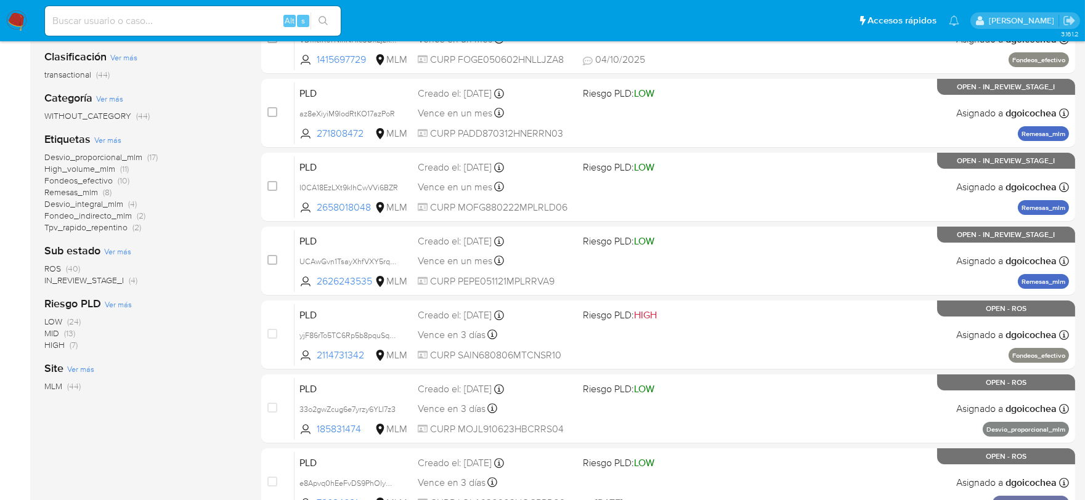
scroll to position [205, 0]
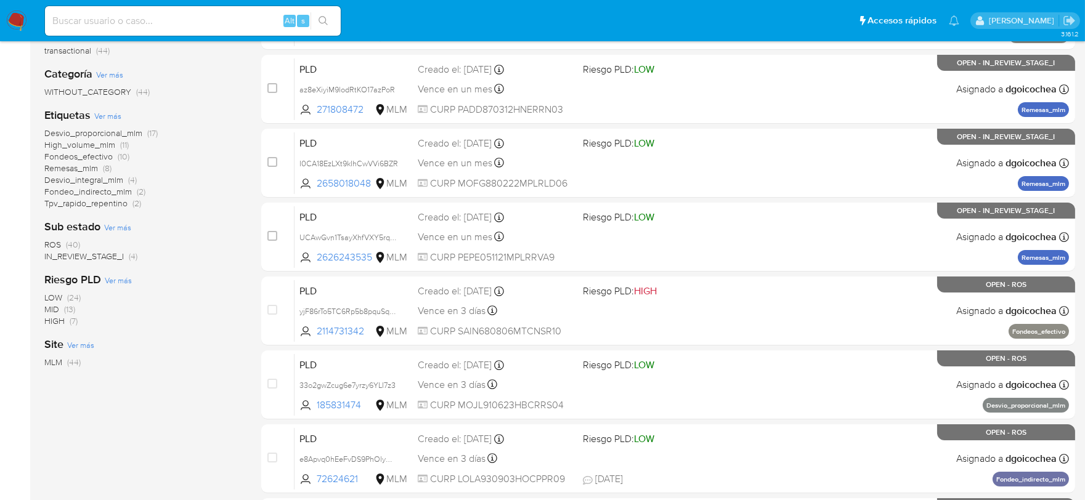
click at [94, 253] on span "IN_REVIEW_STAGE_I" at bounding box center [83, 256] width 79 height 12
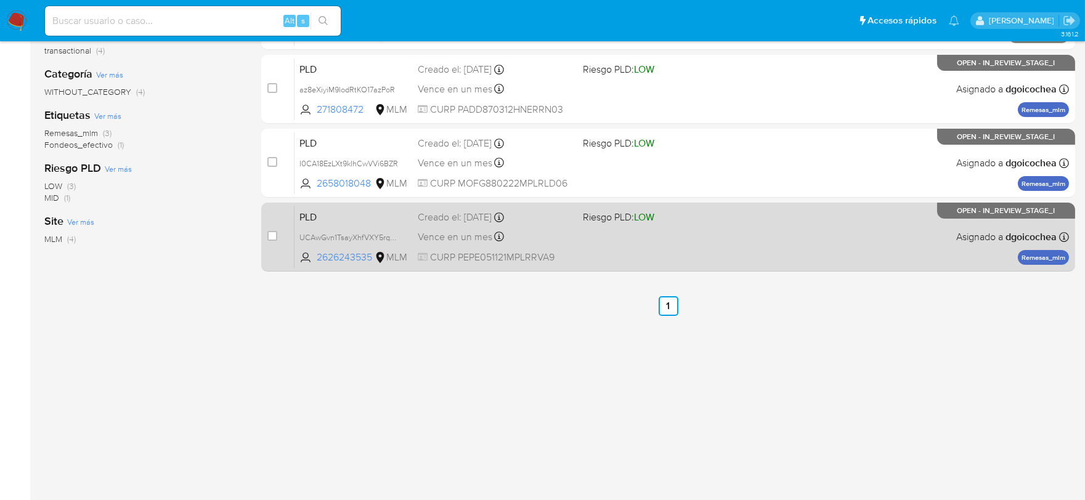
click at [312, 217] on span "PLD" at bounding box center [353, 216] width 108 height 16
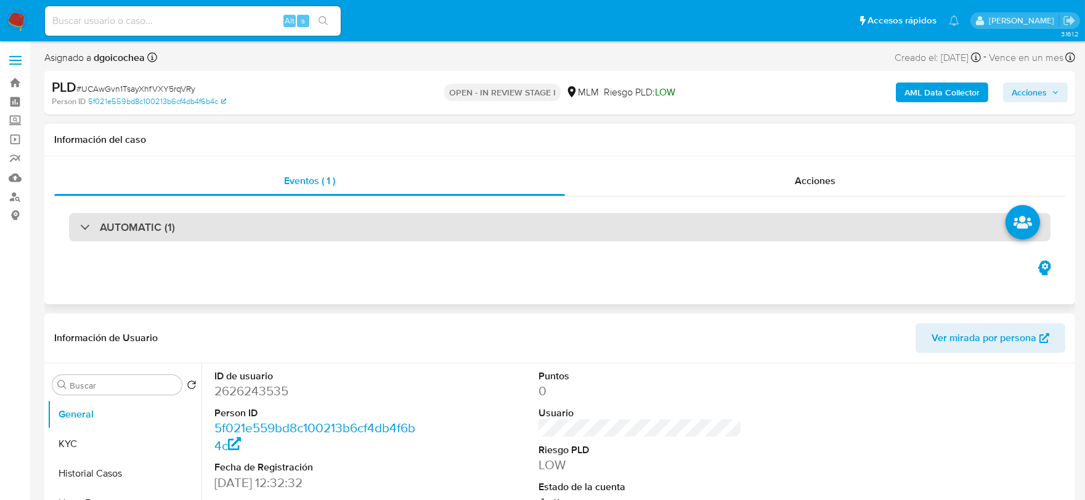
select select "10"
click at [192, 229] on div "AUTOMATIC (1)" at bounding box center [559, 227] width 981 height 28
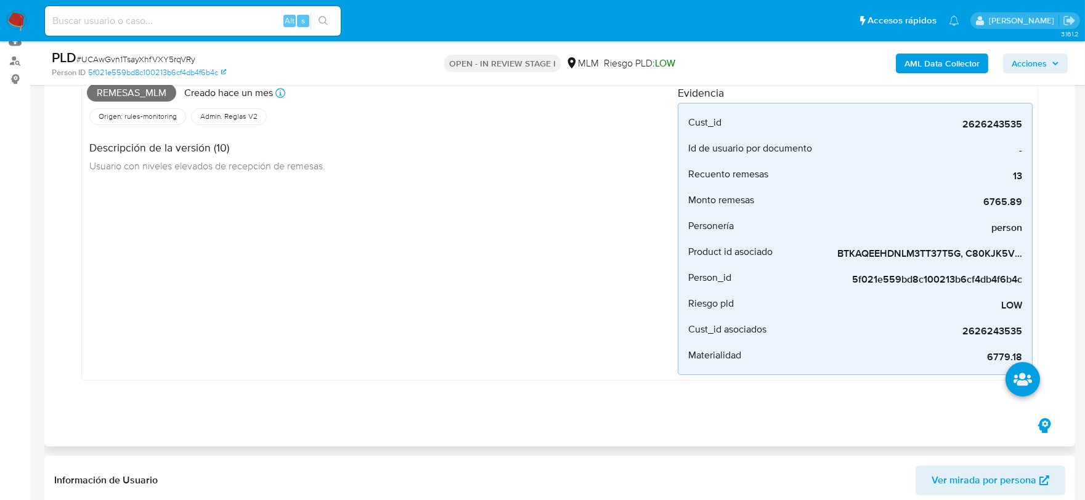
scroll to position [137, 0]
click at [470, 285] on div "Remesas_mlm Creado hace un mes Creado: 12/09/2025 03:07:55 Origen: rules-monito…" at bounding box center [382, 227] width 591 height 296
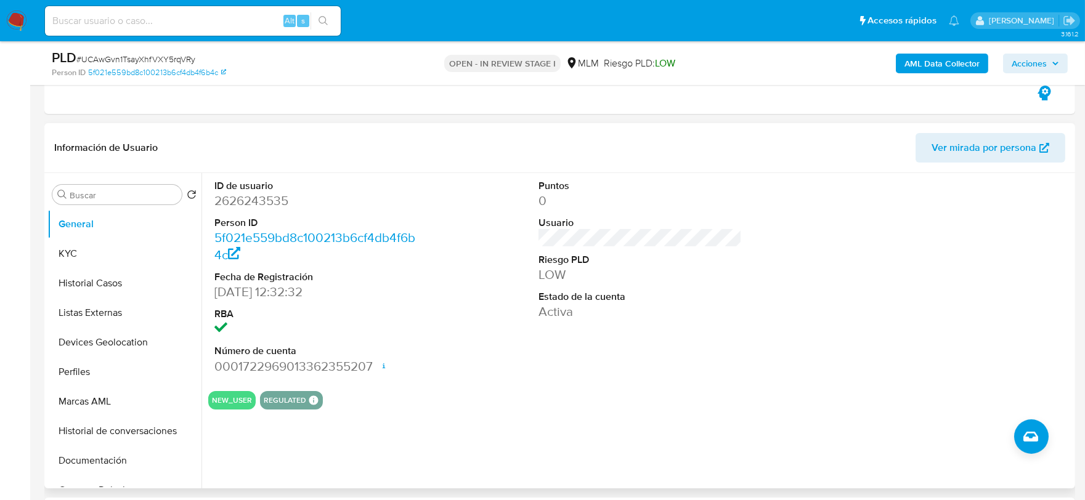
scroll to position [479, 0]
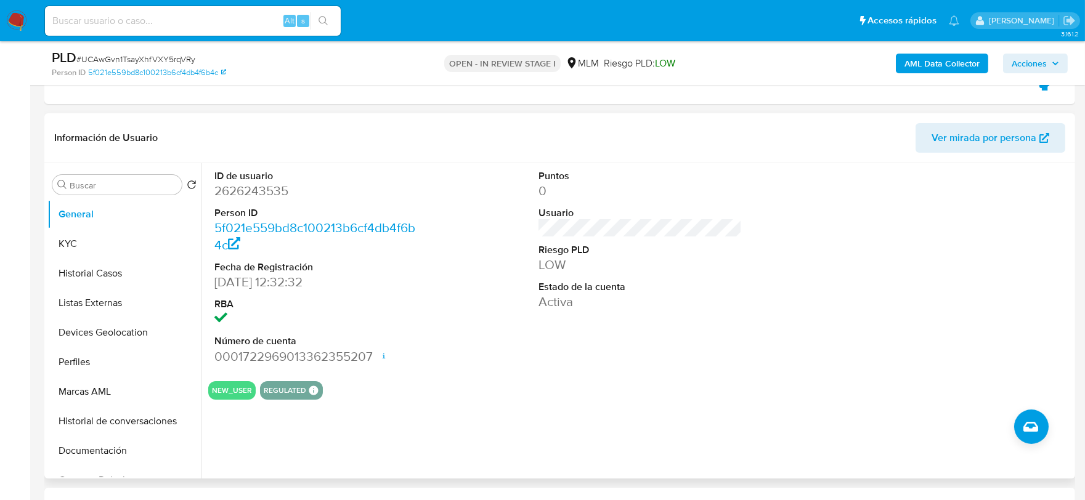
click at [630, 333] on div "Puntos 0 Usuario Riesgo PLD LOW Estado de la cuenta Activa" at bounding box center [640, 267] width 216 height 208
click at [107, 245] on button "KYC" at bounding box center [119, 244] width 144 height 30
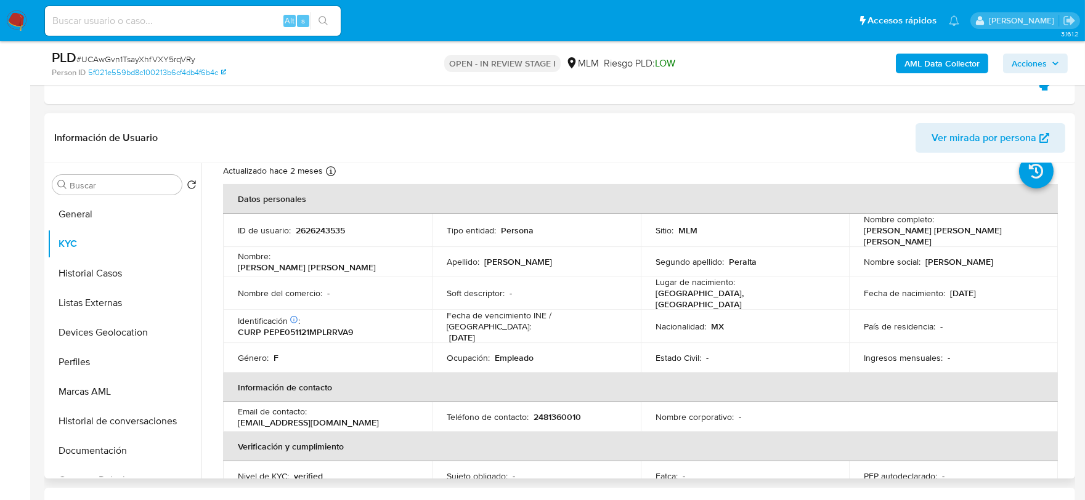
scroll to position [68, 0]
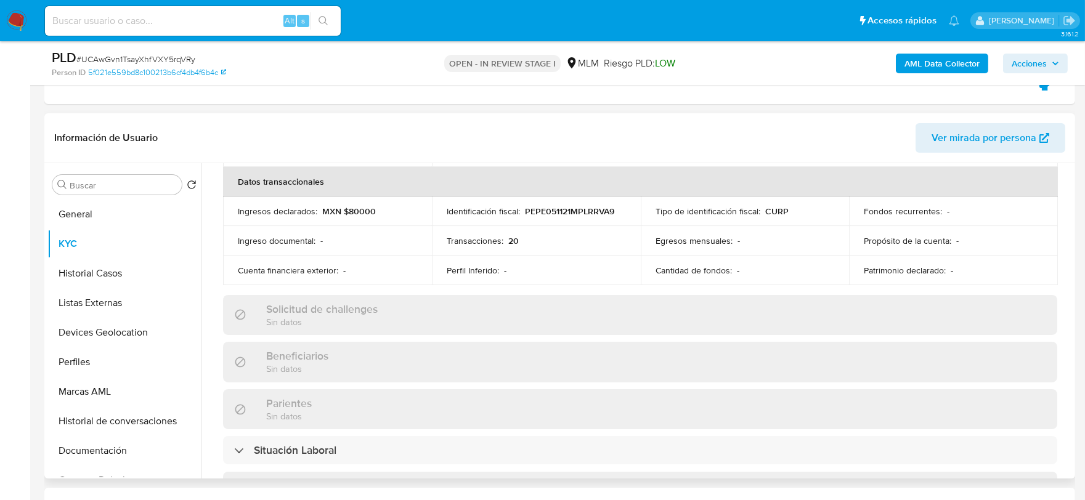
scroll to position [410, 0]
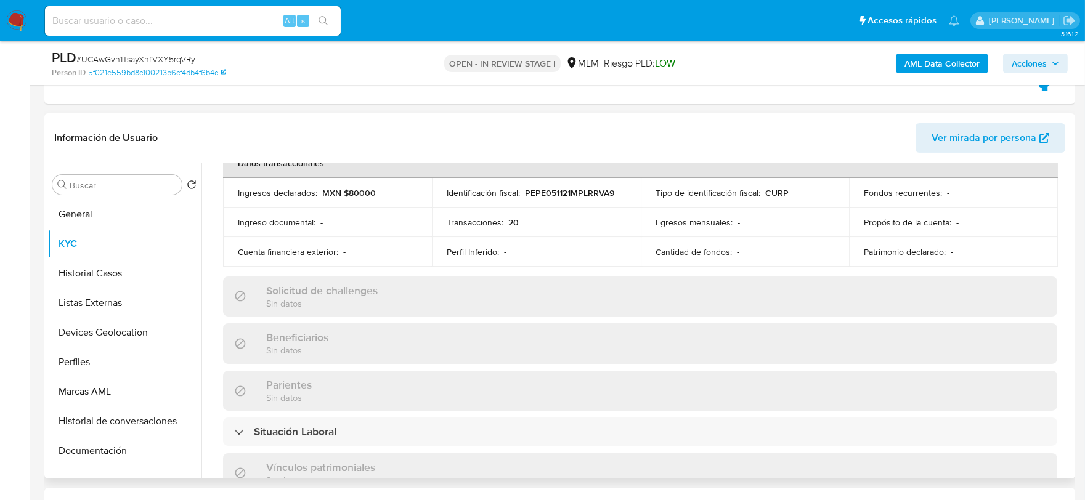
click at [214, 253] on div "Actualizado hace 2 meses Creado: 15/08/2025 11:32:33 Actualizado: 22/08/2025 11…" at bounding box center [640, 318] width 864 height 1071
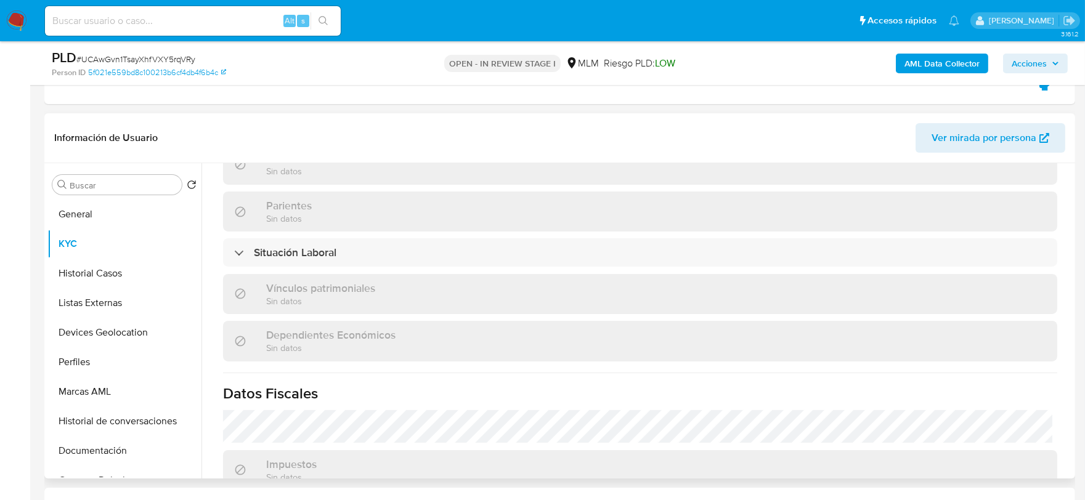
scroll to position [774, 0]
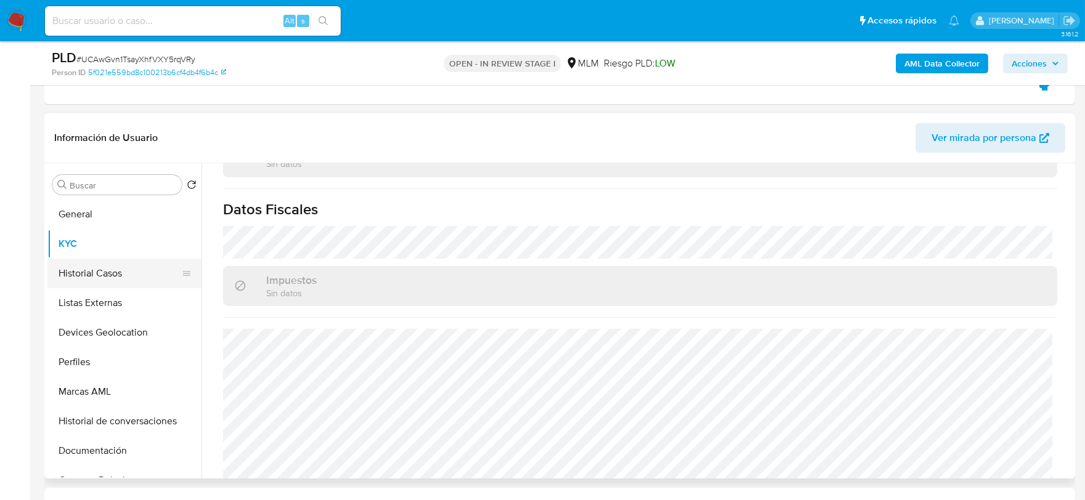
click at [125, 270] on button "Historial Casos" at bounding box center [119, 274] width 144 height 30
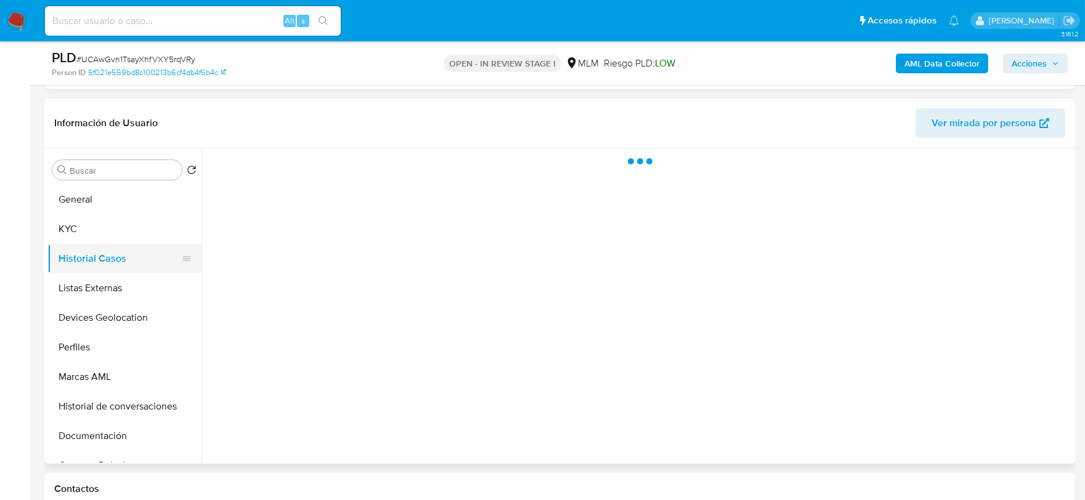
scroll to position [0, 0]
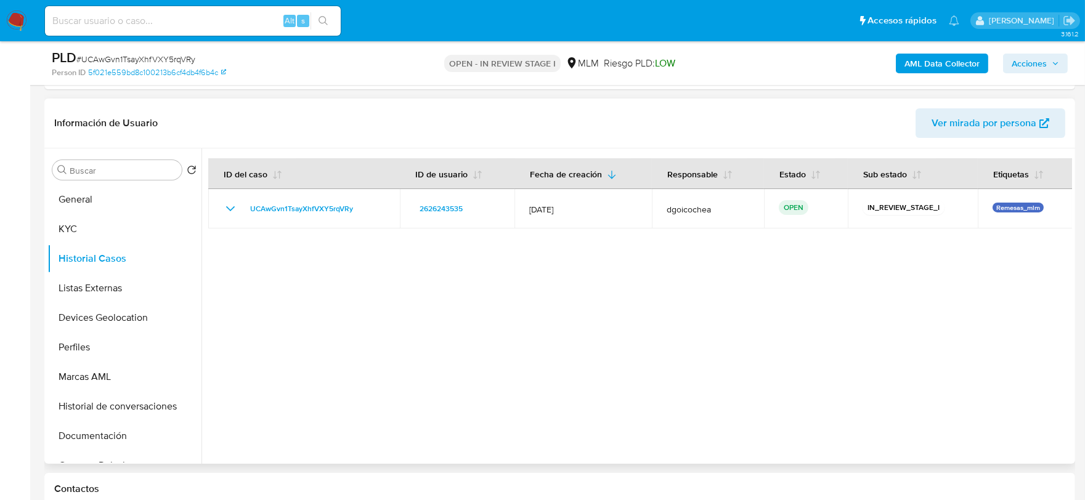
click at [330, 335] on div at bounding box center [636, 305] width 871 height 315
click at [104, 277] on button "Listas Externas" at bounding box center [119, 289] width 144 height 30
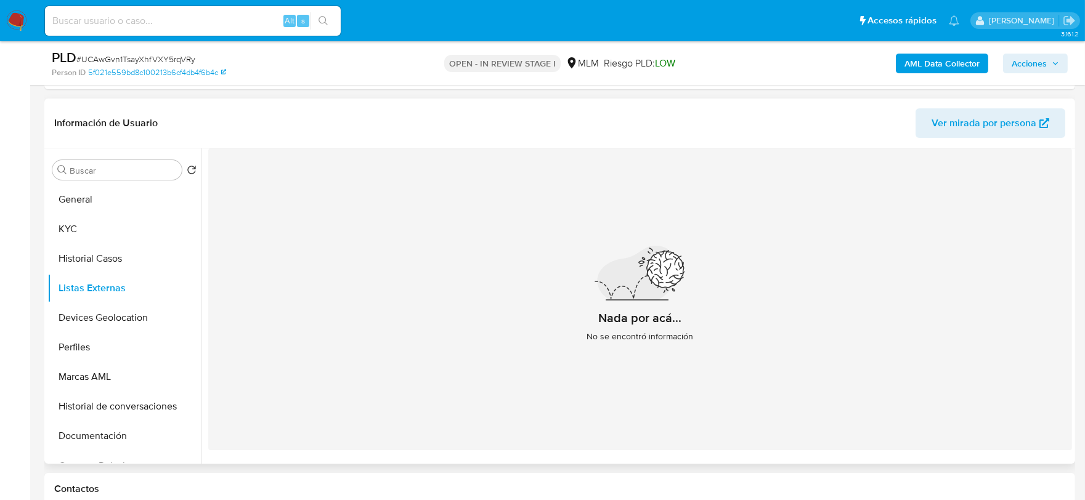
click at [545, 313] on div "Nada por acá... No se encontró información" at bounding box center [640, 299] width 864 height 302
click at [130, 318] on button "Devices Geolocation" at bounding box center [119, 318] width 144 height 30
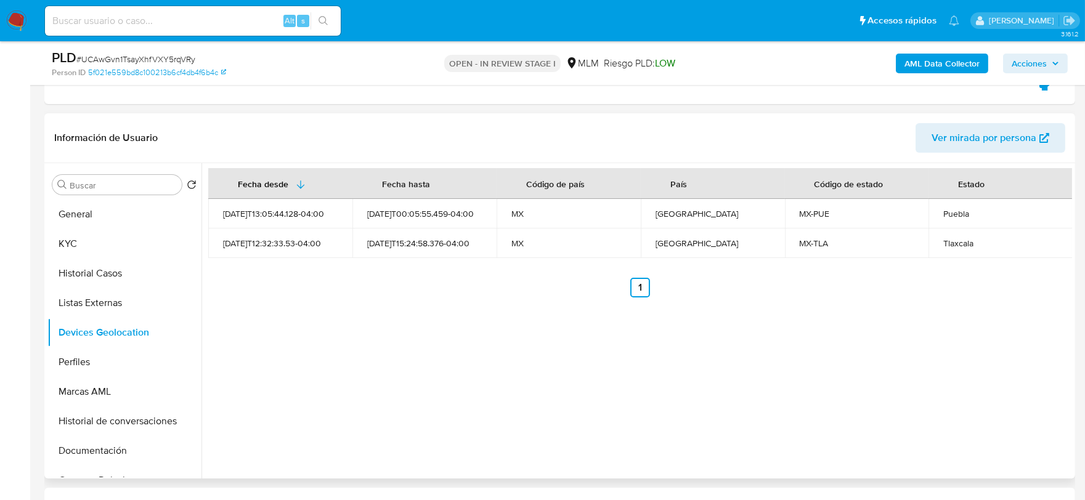
click at [376, 347] on div "Fecha desde Fecha hasta Código de país País Código de estado Estado 2025-08-15T…" at bounding box center [636, 320] width 871 height 315
click at [127, 367] on button "Perfiles" at bounding box center [119, 362] width 144 height 30
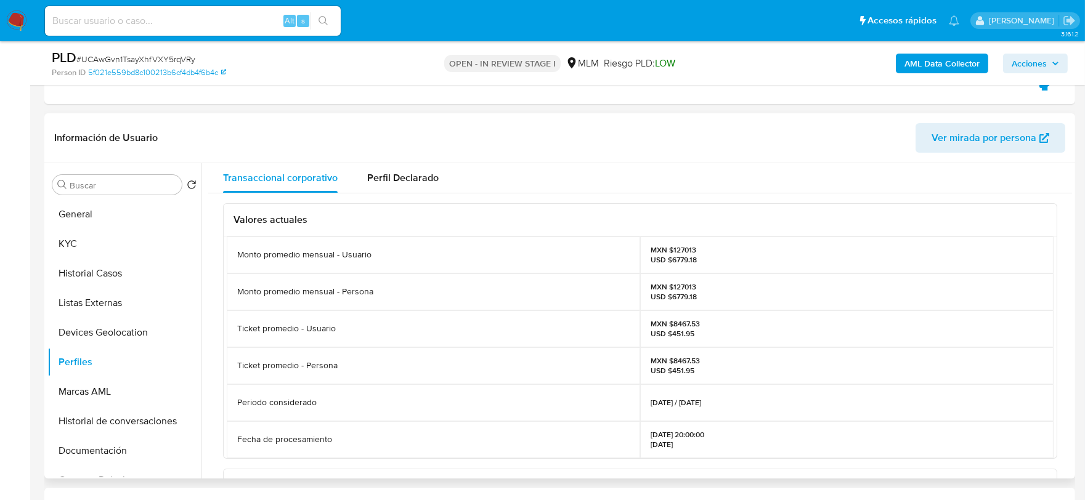
click at [216, 333] on div "Valores actuales Monto promedio mensual - Usuario MXN $127013 USD $6779.18 Mont…" at bounding box center [640, 474] width 864 height 563
click at [112, 456] on button "Documentación" at bounding box center [119, 451] width 144 height 30
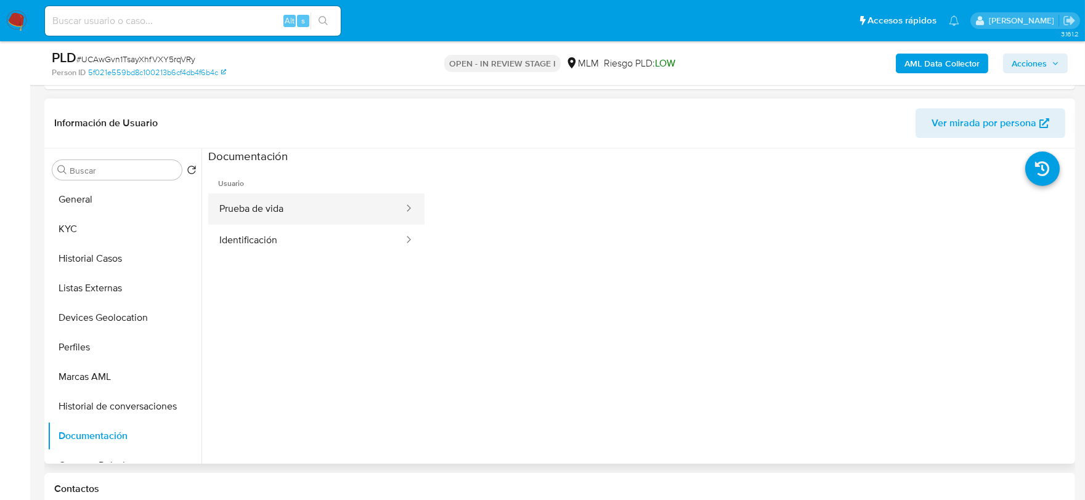
click at [330, 212] on button "Prueba de vida" at bounding box center [306, 208] width 197 height 31
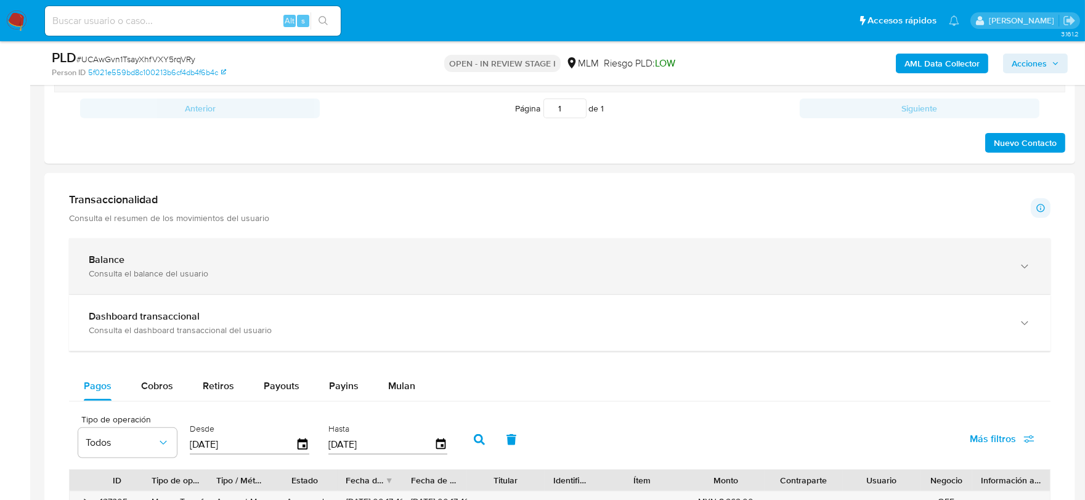
scroll to position [1075, 0]
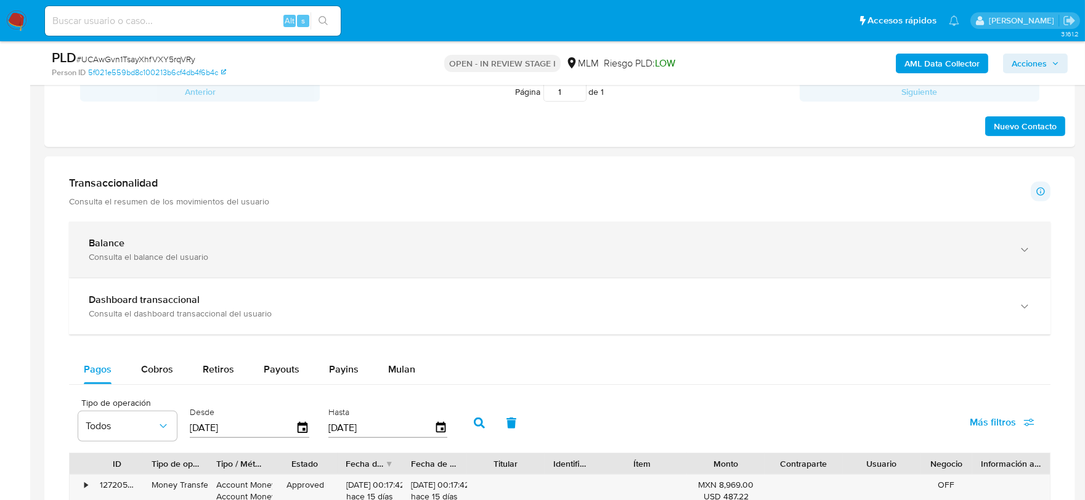
click at [206, 248] on div "Balance" at bounding box center [547, 243] width 917 height 12
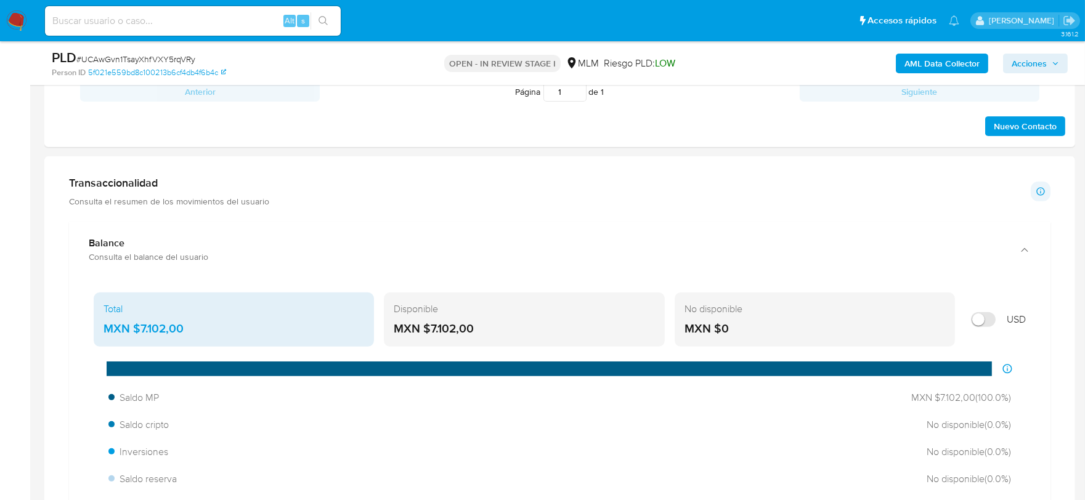
click at [150, 31] on div "Alt s" at bounding box center [193, 21] width 296 height 30
click at [150, 25] on input at bounding box center [193, 21] width 296 height 16
paste input "2522622710"
type input "2522622710"
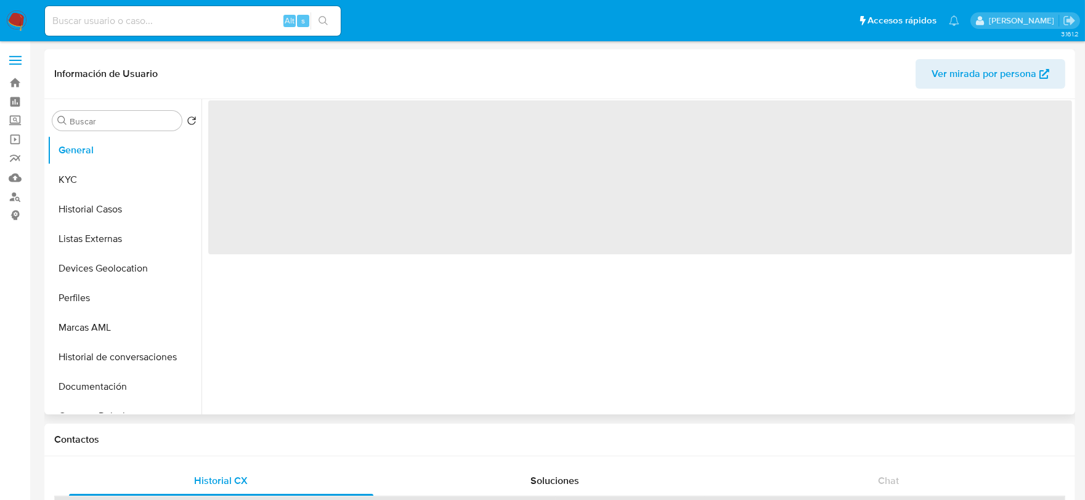
select select "10"
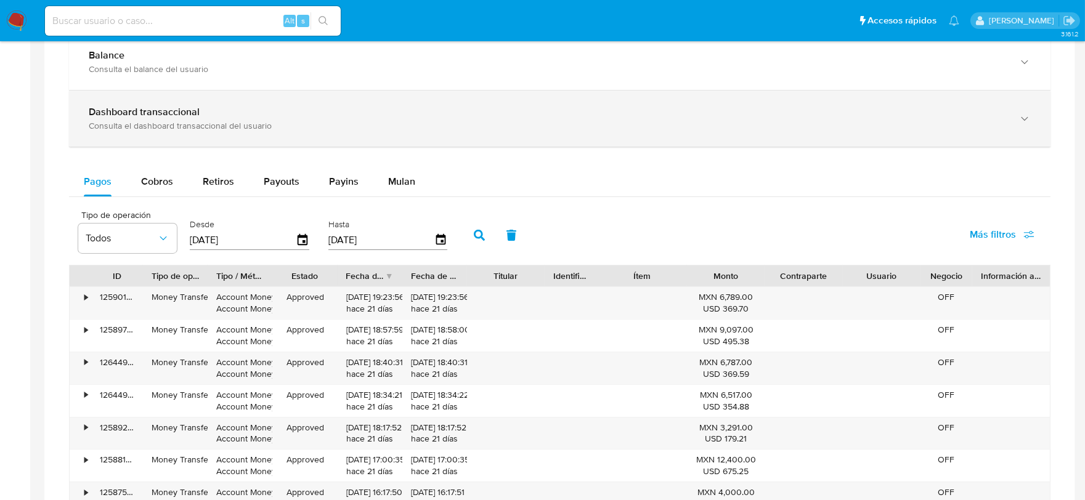
scroll to position [753, 0]
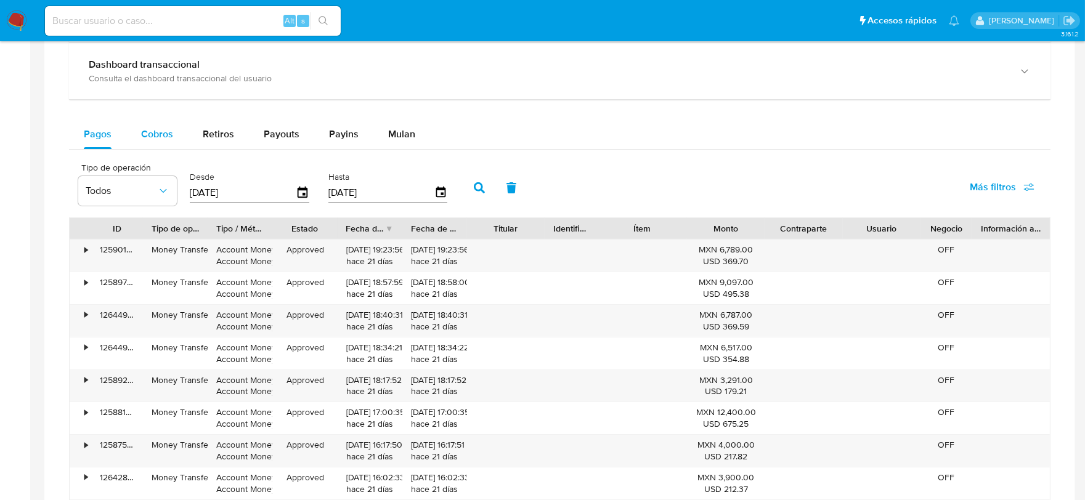
click at [152, 127] on div "Cobros" at bounding box center [157, 135] width 32 height 30
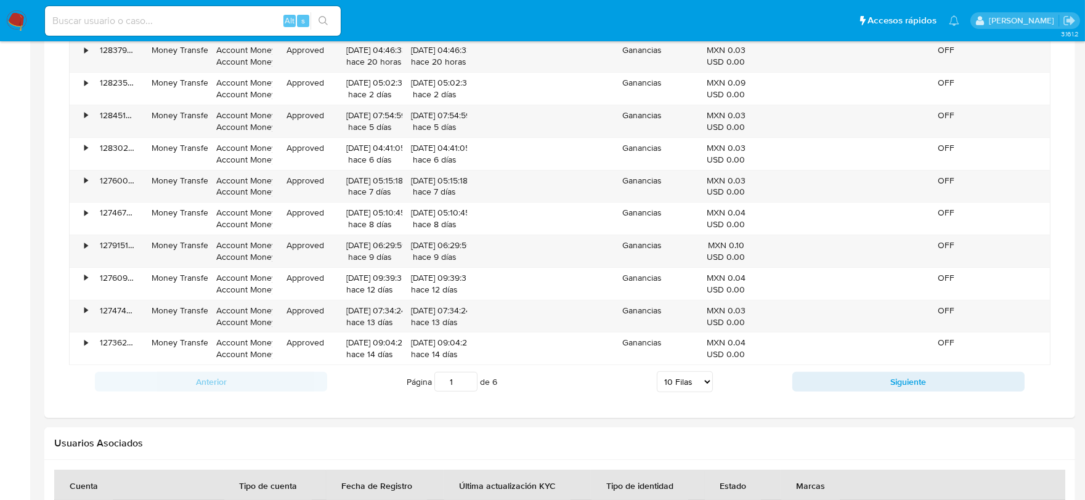
scroll to position [958, 0]
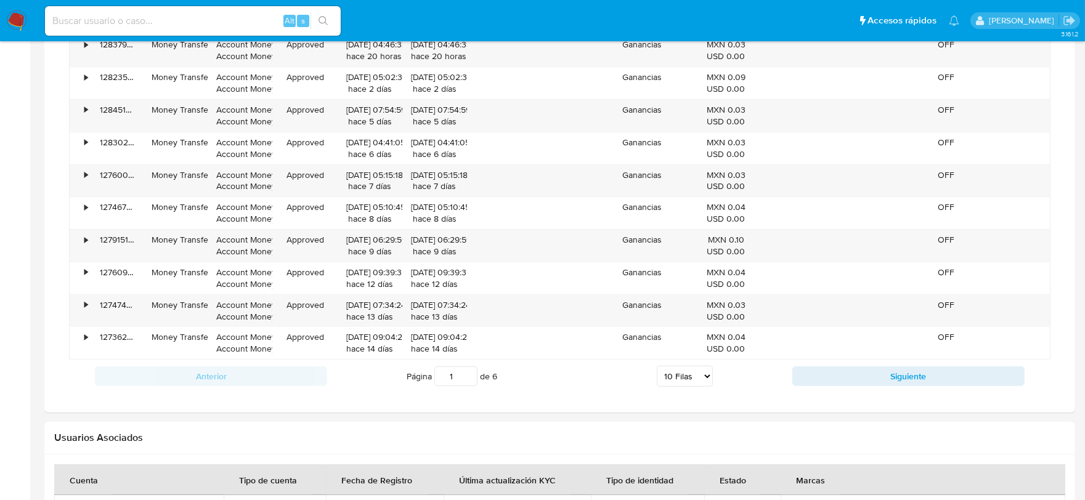
click at [688, 376] on select "5 Filas 10 Filas 20 Filas 25 Filas 50 Filas 100 Filas" at bounding box center [685, 376] width 56 height 21
select select "100"
click at [657, 368] on select "5 Filas 10 Filas 20 Filas 25 Filas 50 Filas 100 Filas" at bounding box center [685, 376] width 56 height 21
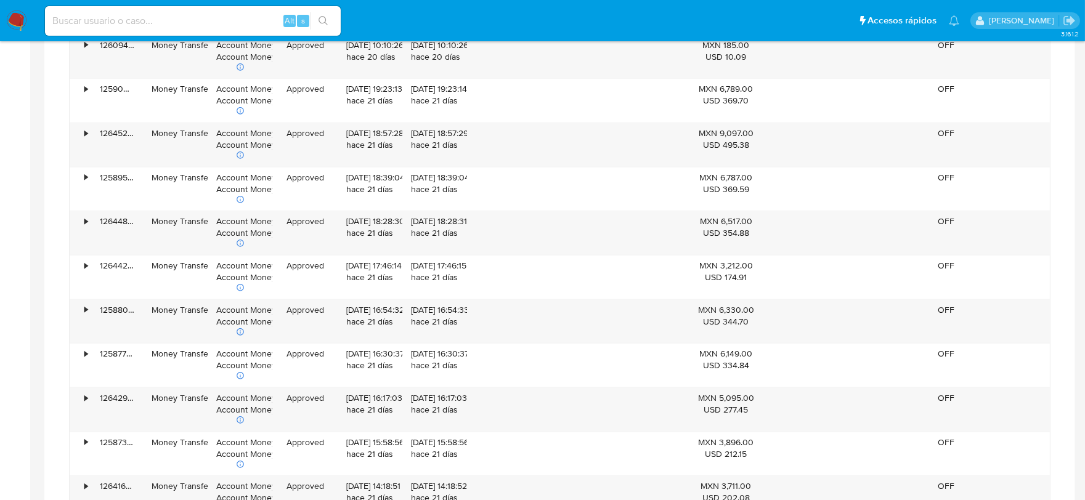
scroll to position [1369, 0]
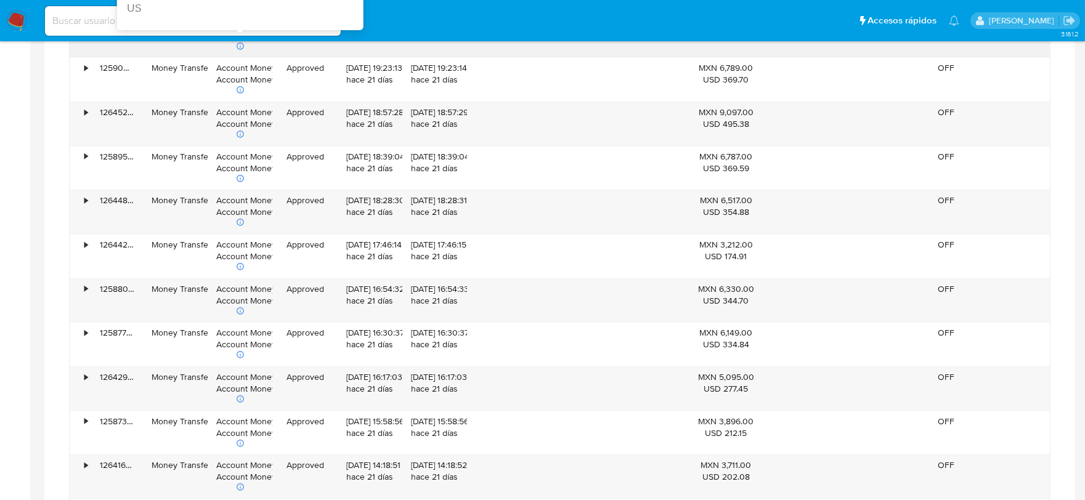
click at [88, 18] on input at bounding box center [193, 21] width 296 height 16
paste input "2639389837"
type input "2639389837"
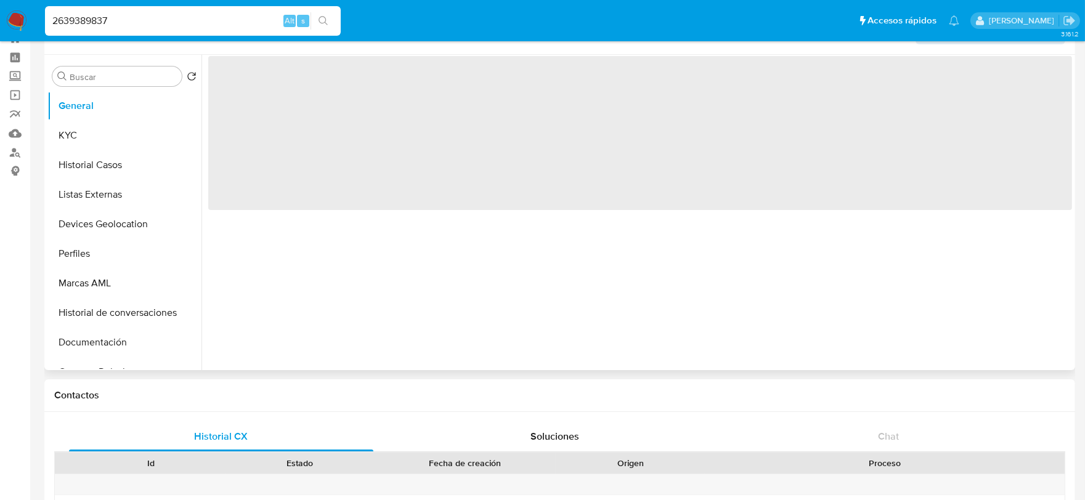
scroll to position [68, 0]
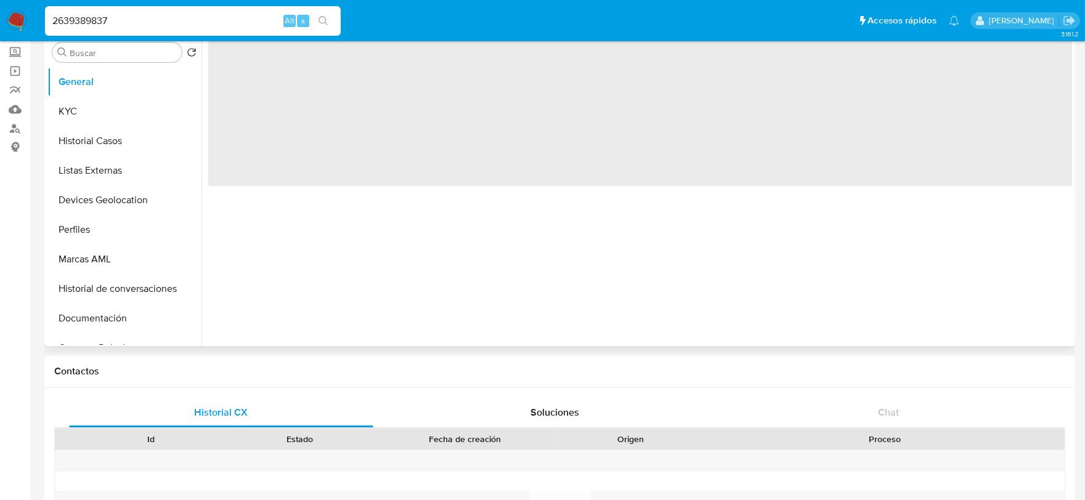
select select "10"
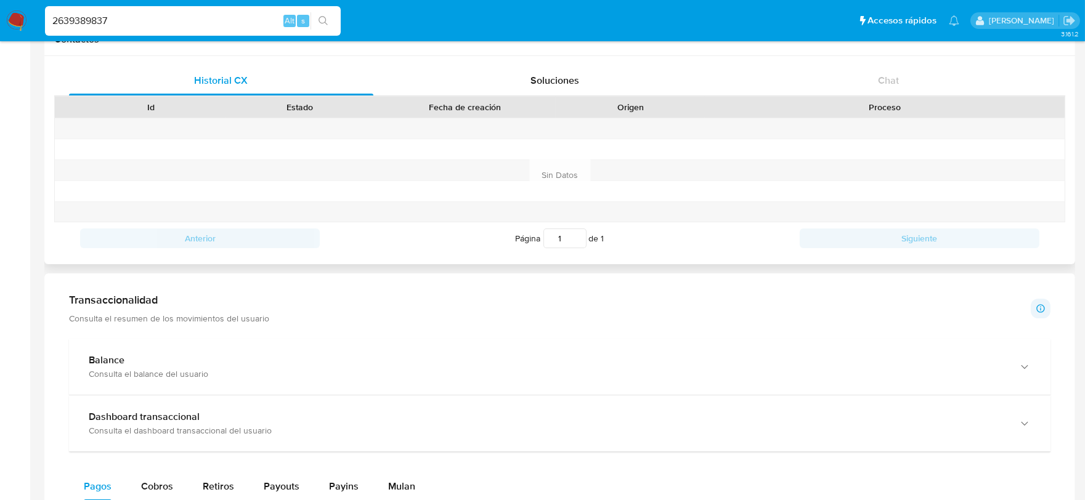
scroll to position [616, 0]
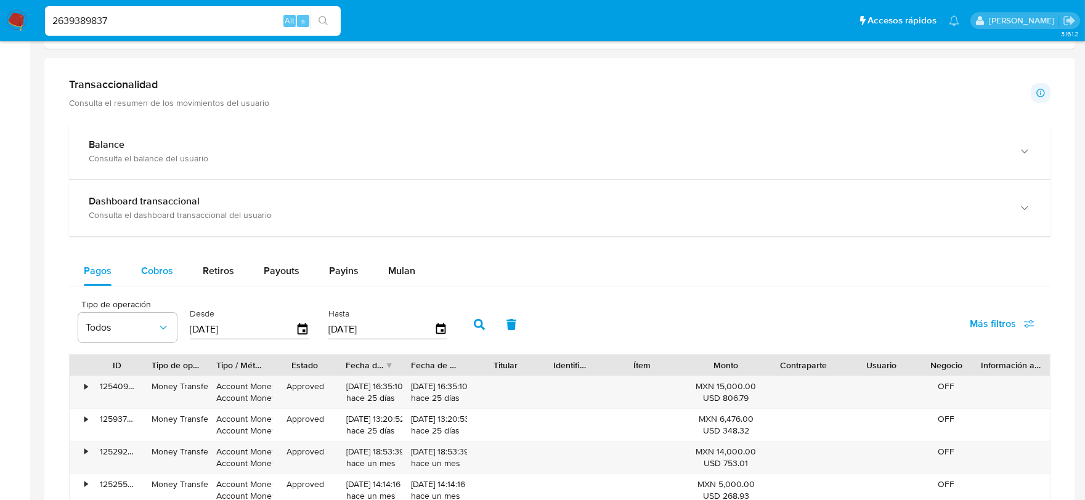
click at [148, 274] on span "Cobros" at bounding box center [157, 271] width 32 height 14
select select "10"
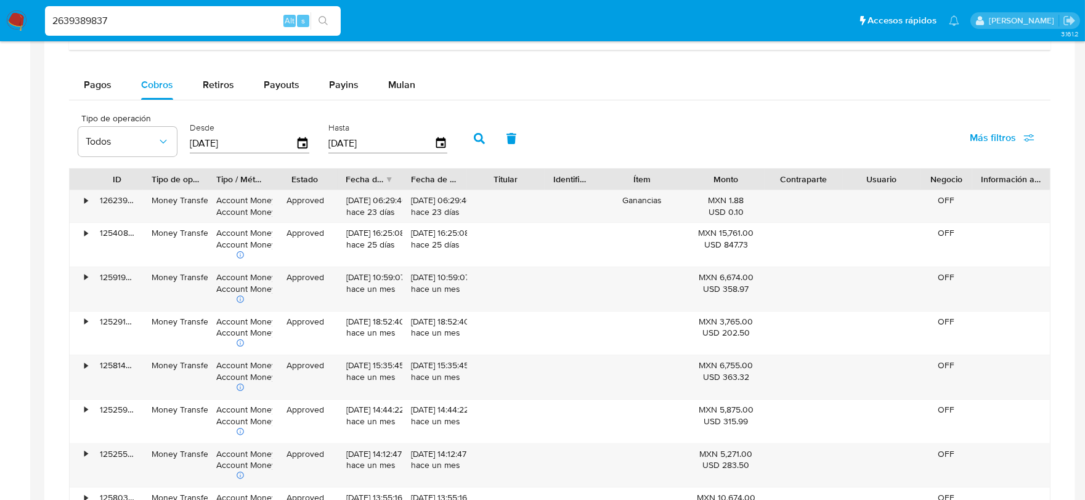
scroll to position [821, 0]
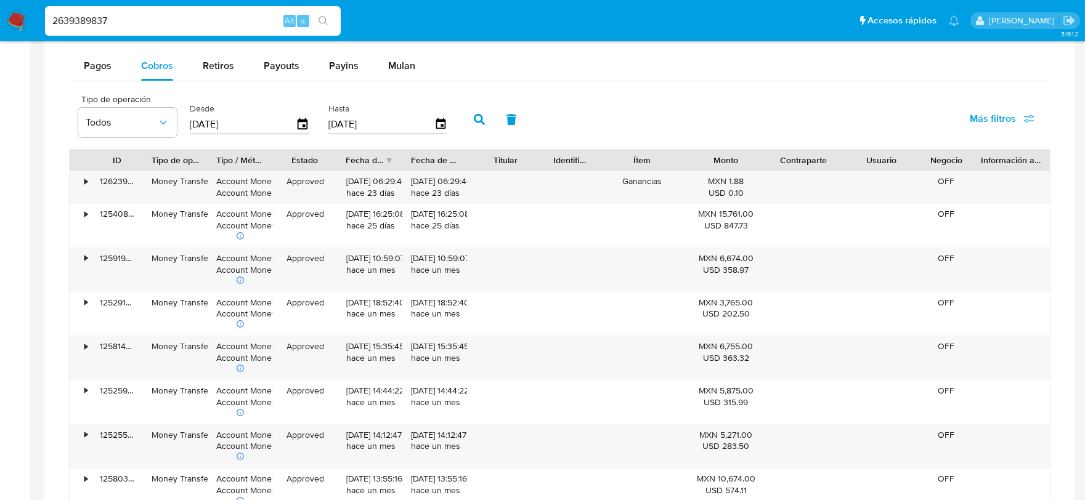
click at [163, 22] on input "2639389837" at bounding box center [193, 21] width 296 height 16
paste input "46443584"
type input "2646443584"
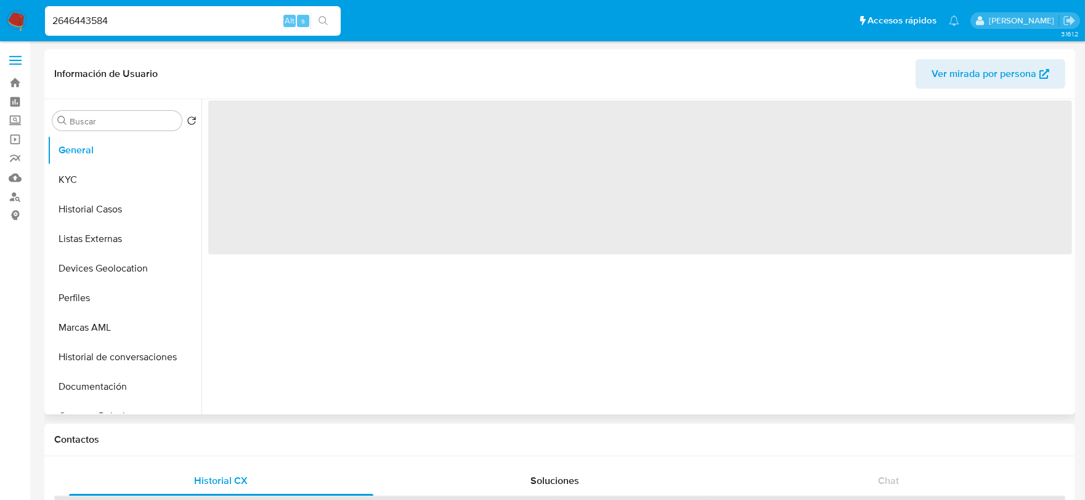
select select "10"
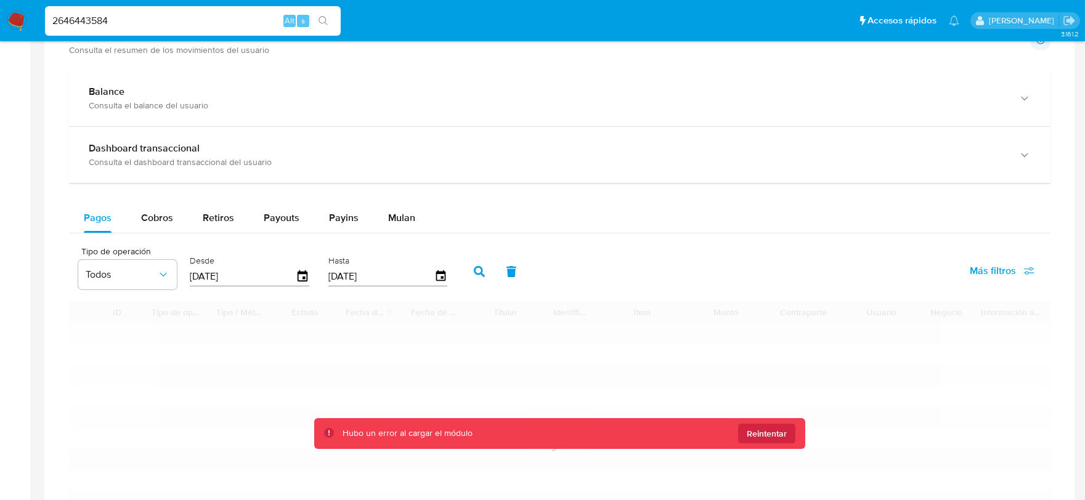
scroll to position [684, 0]
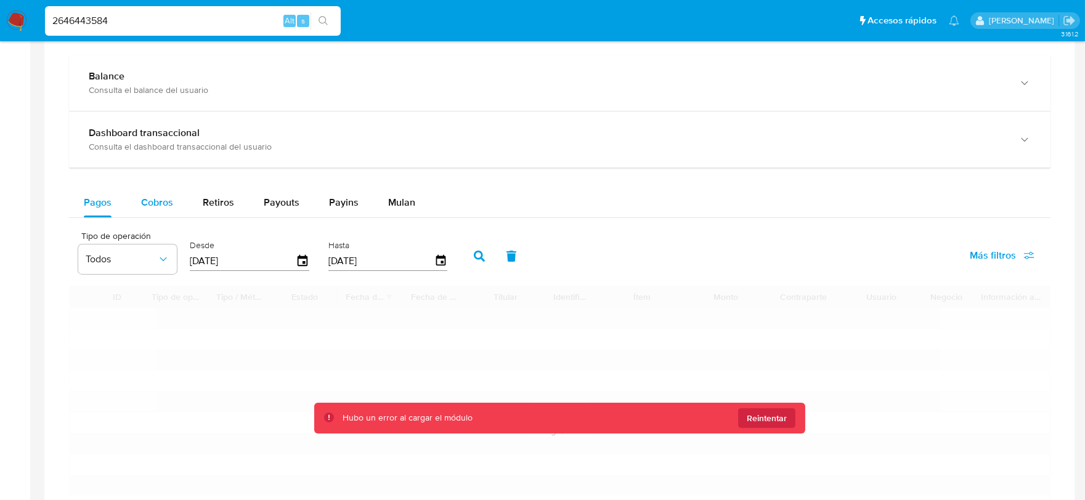
click at [148, 208] on span "Cobros" at bounding box center [157, 202] width 32 height 14
select select "10"
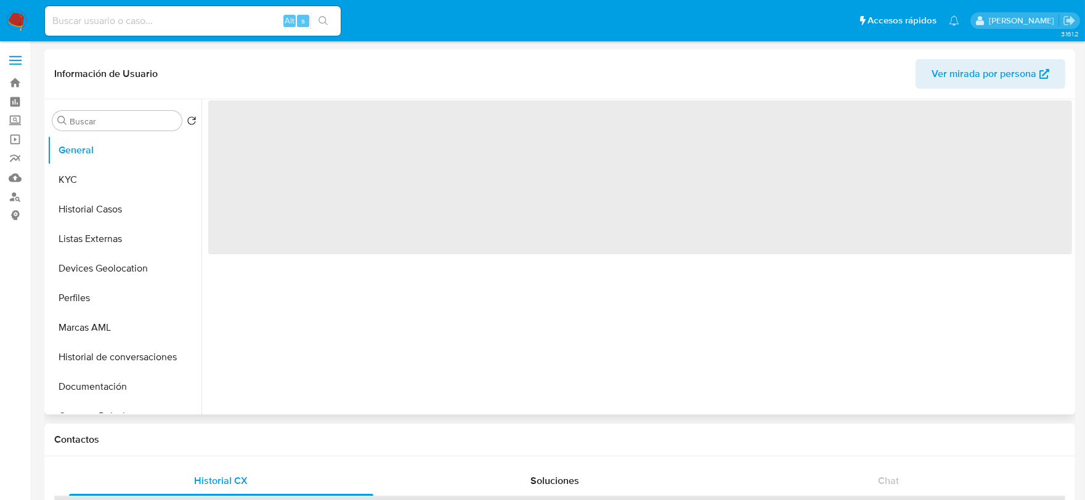
select select "10"
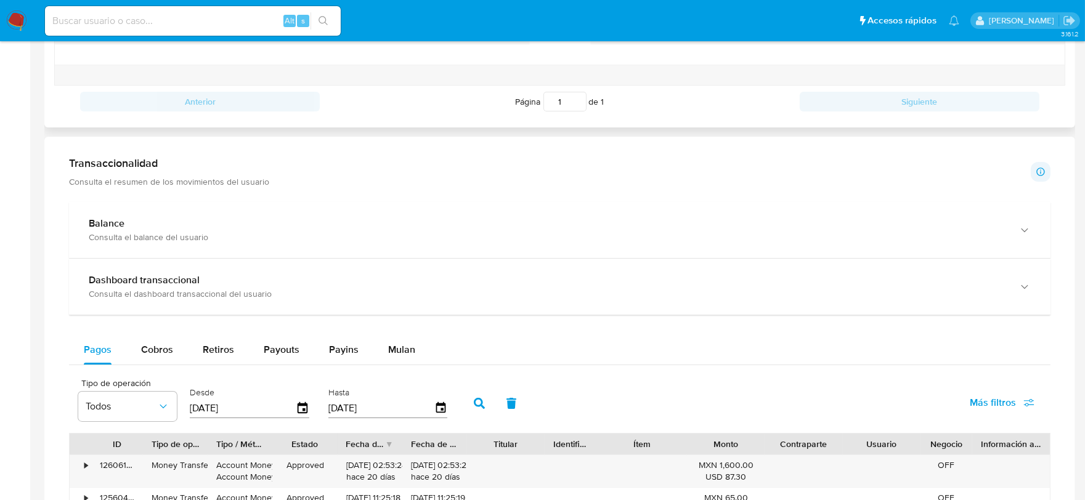
scroll to position [547, 0]
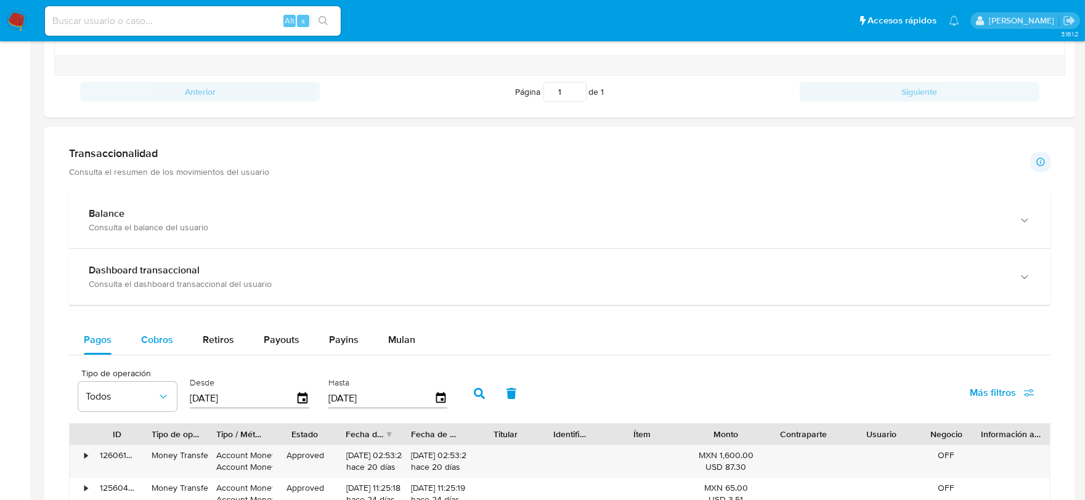
click at [163, 335] on span "Cobros" at bounding box center [157, 340] width 32 height 14
select select "10"
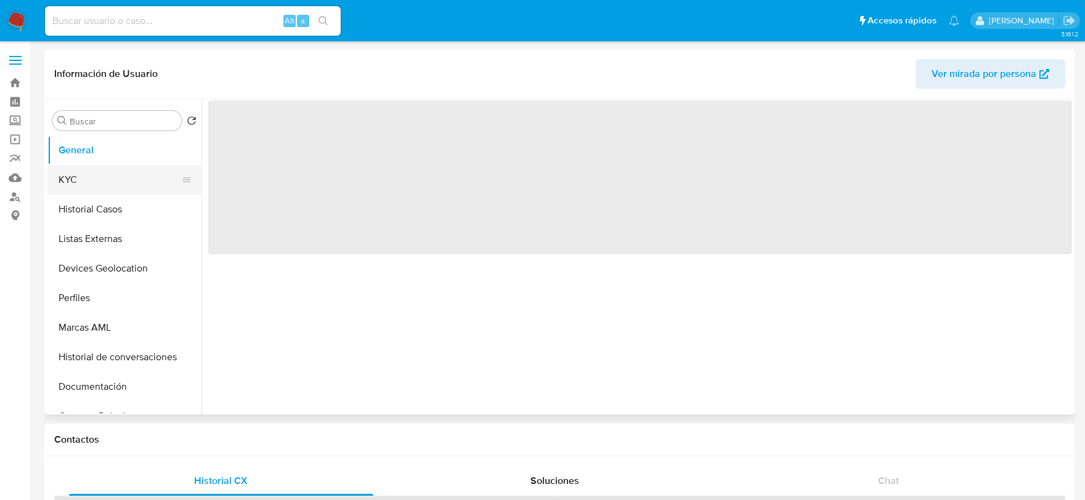
select select "10"
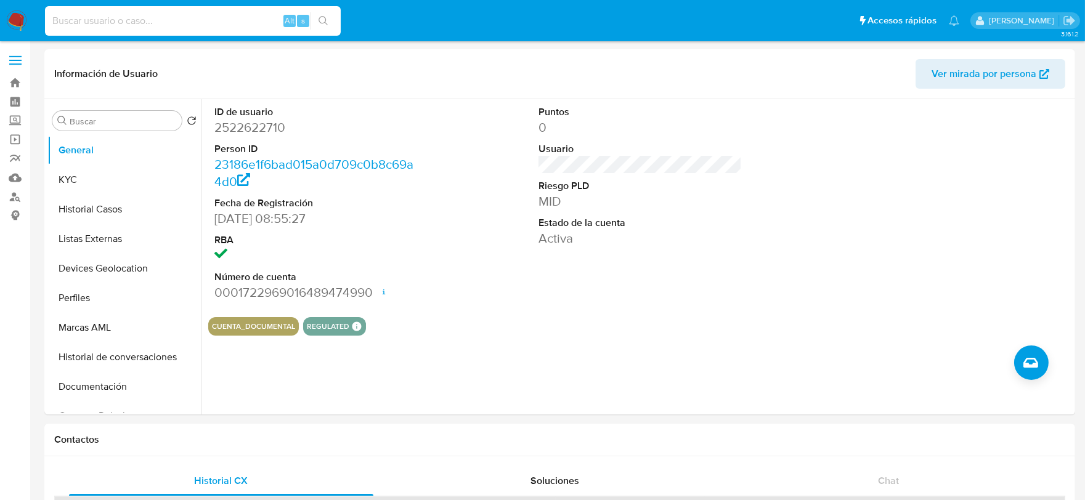
click at [158, 19] on input at bounding box center [193, 21] width 296 height 16
paste input "2646530078"
type input "2646530078"
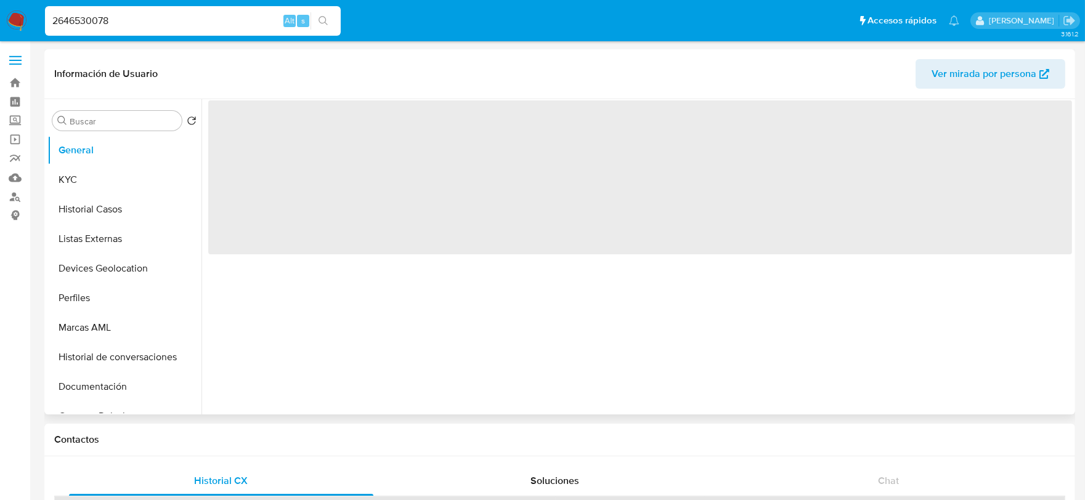
select select "10"
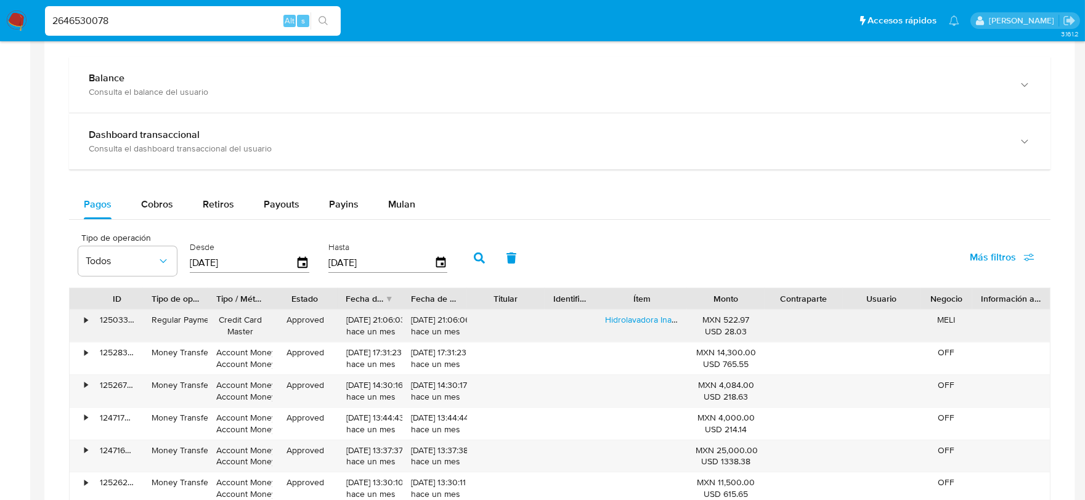
scroll to position [684, 0]
click at [164, 202] on span "Cobros" at bounding box center [157, 202] width 32 height 14
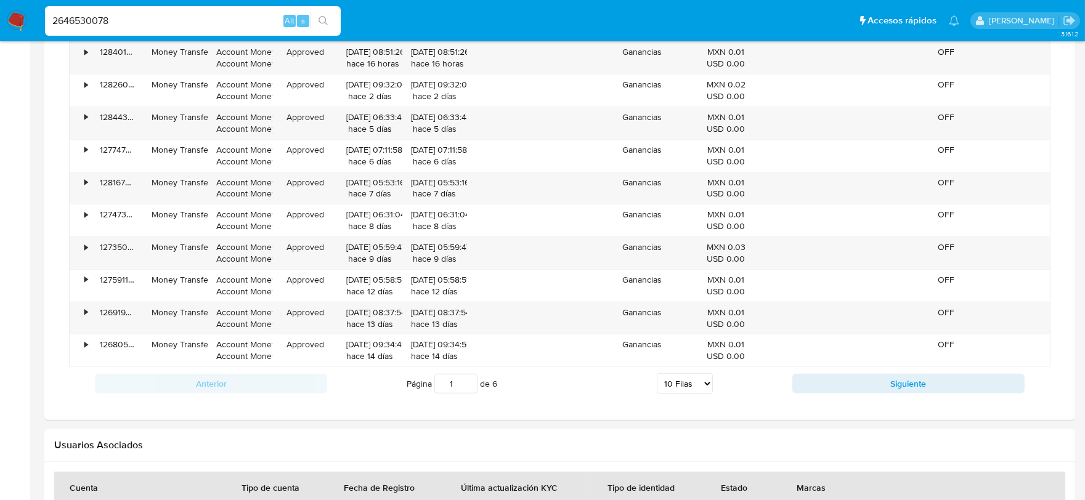
scroll to position [1026, 0]
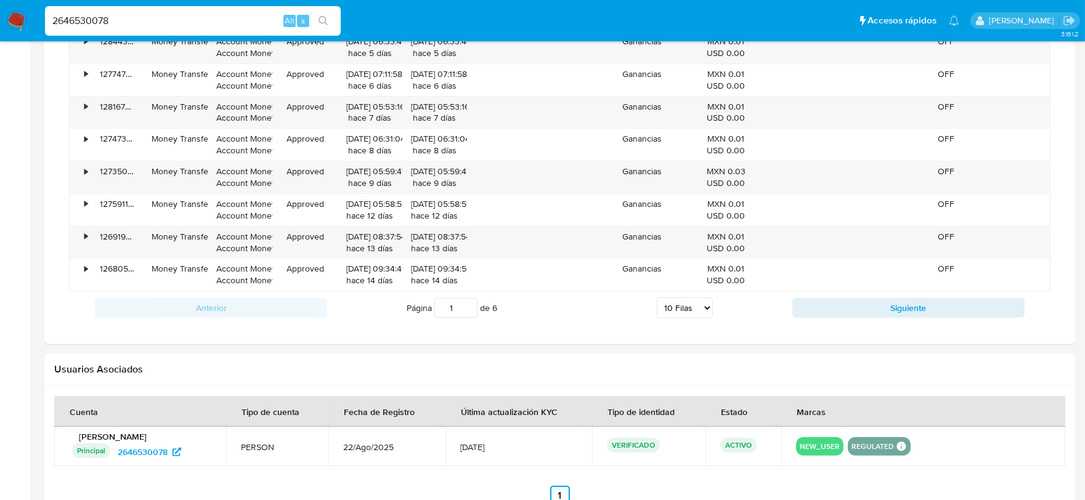
click at [679, 304] on select "5 Filas 10 Filas 20 Filas 25 Filas 50 Filas 100 Filas" at bounding box center [685, 308] width 56 height 21
select select "50"
click at [657, 300] on select "5 Filas 10 Filas 20 Filas 25 Filas 50 Filas 100 Filas" at bounding box center [685, 308] width 56 height 21
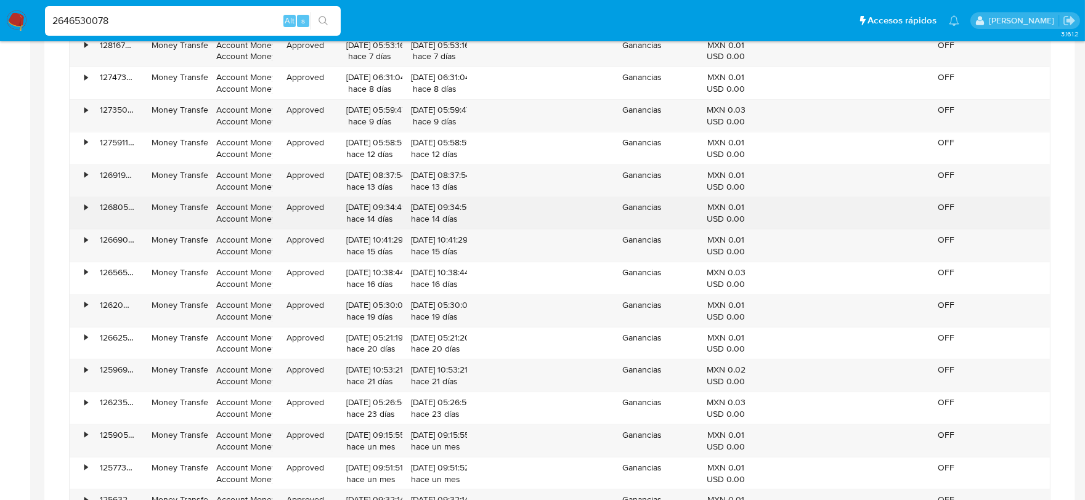
scroll to position [1437, 0]
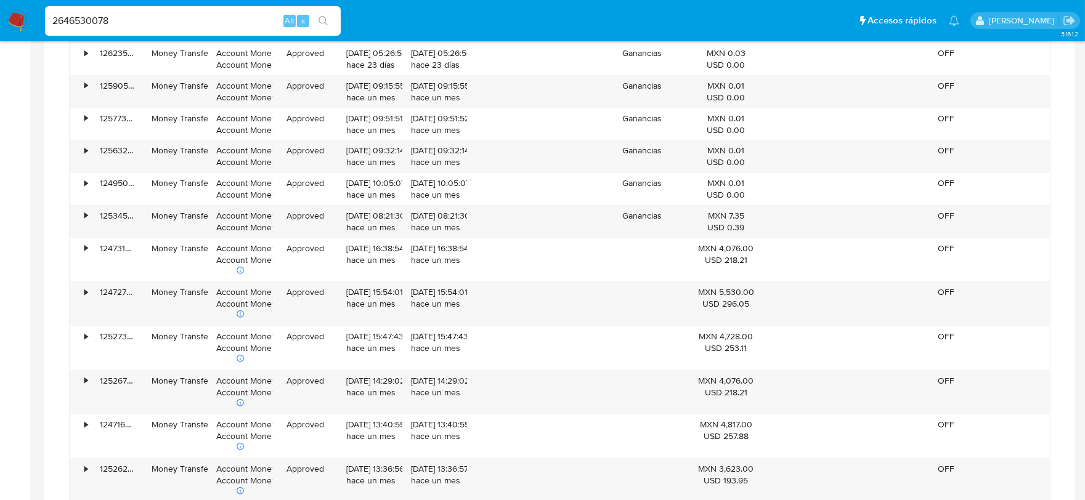
click at [144, 14] on input "2646530078" at bounding box center [193, 21] width 296 height 16
paste input "544439576"
type input "2544439576"
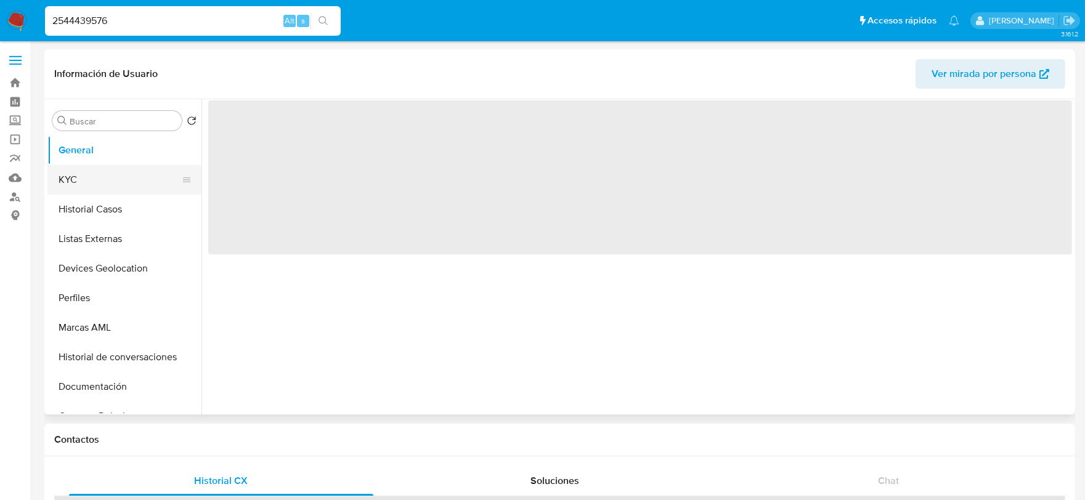
select select "10"
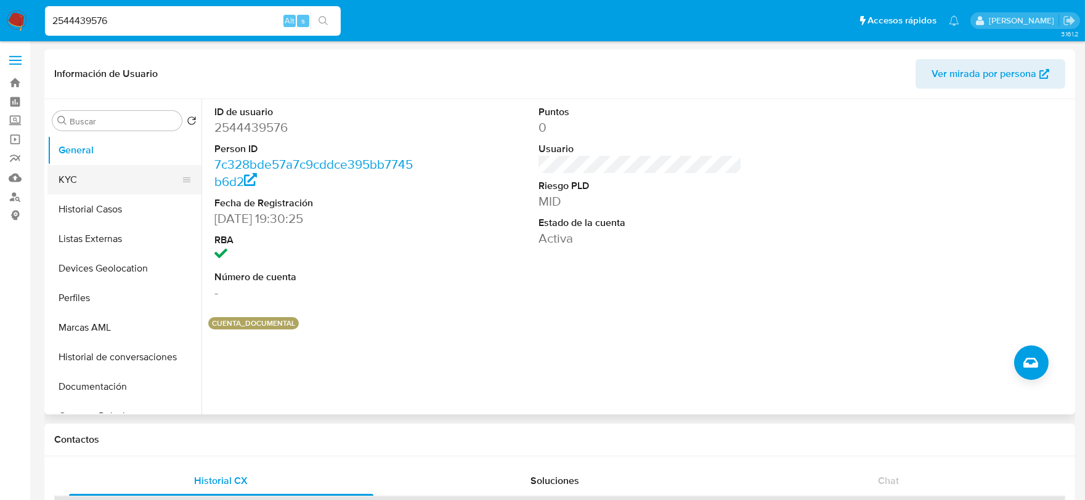
click at [81, 176] on button "KYC" at bounding box center [119, 180] width 144 height 30
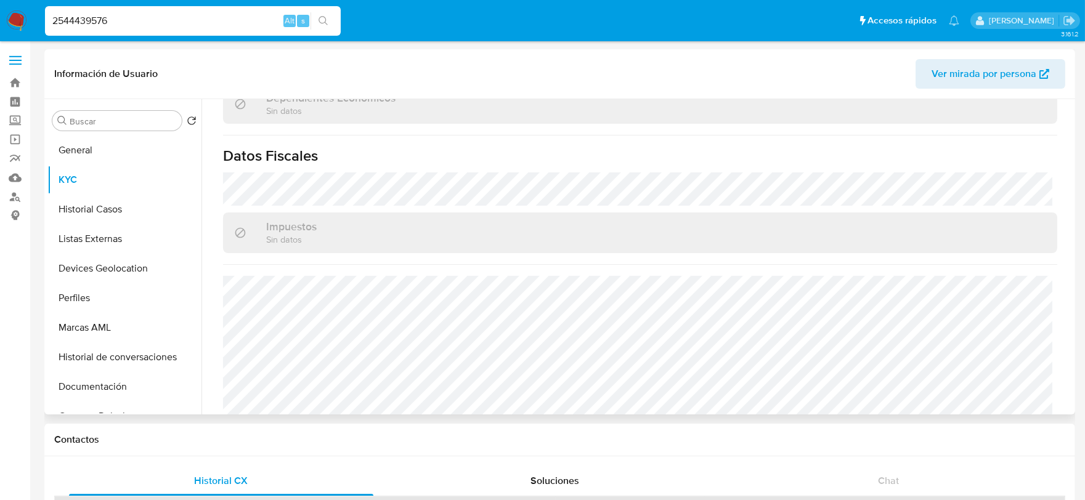
scroll to position [761, 0]
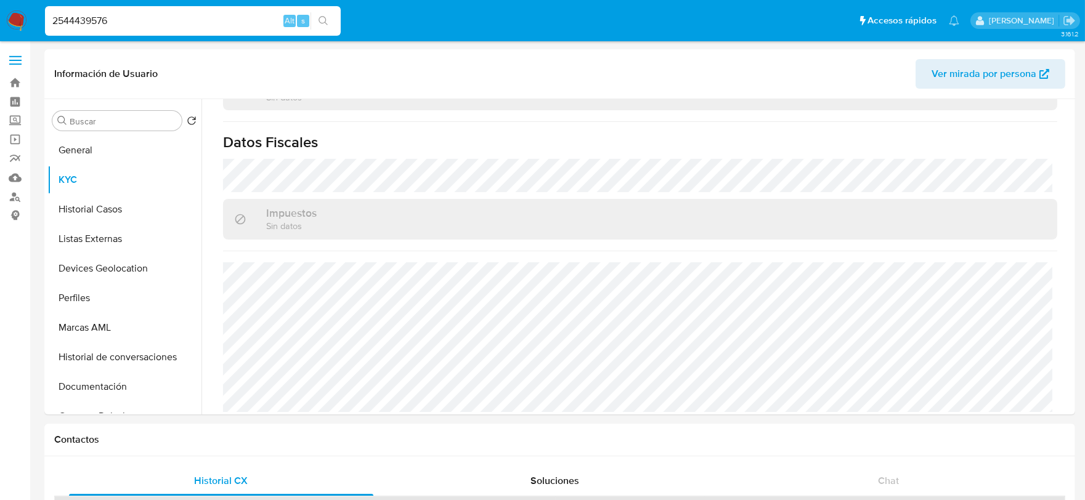
click at [118, 19] on input "2544439576" at bounding box center [193, 21] width 296 height 16
paste input "65645094"
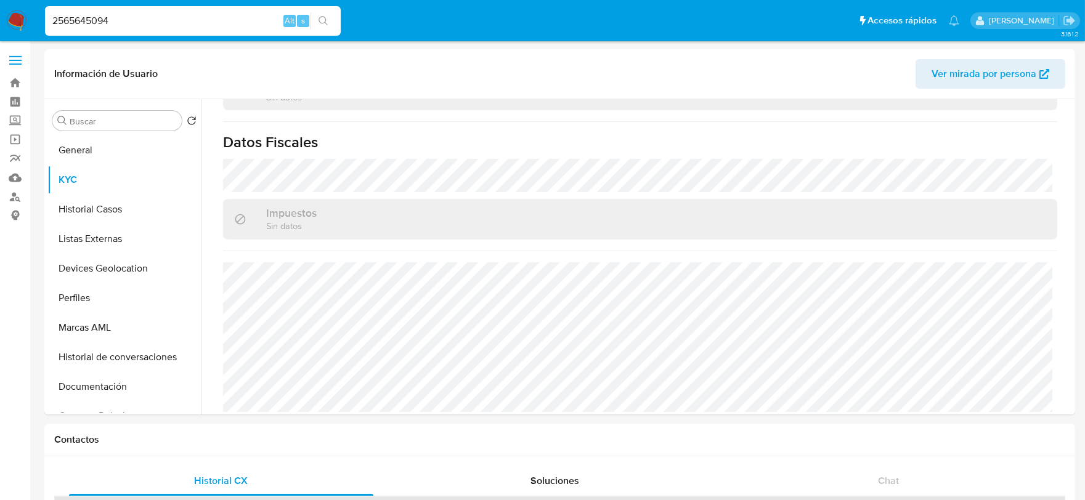
type input "2565645094"
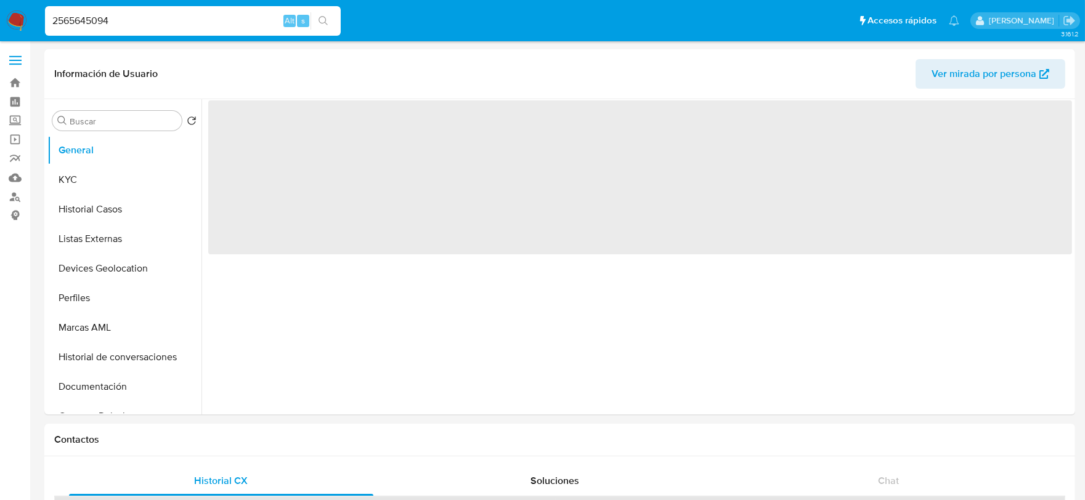
select select "10"
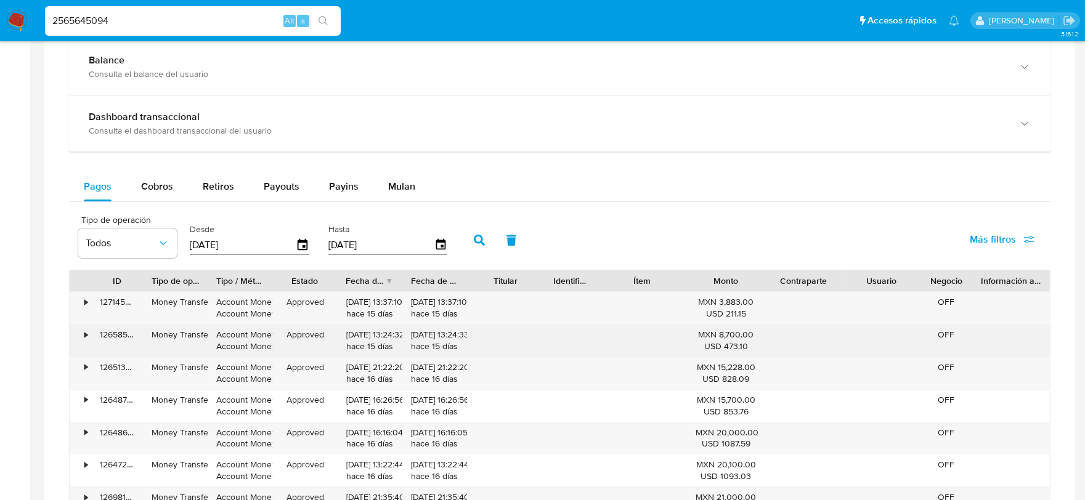
scroll to position [821, 0]
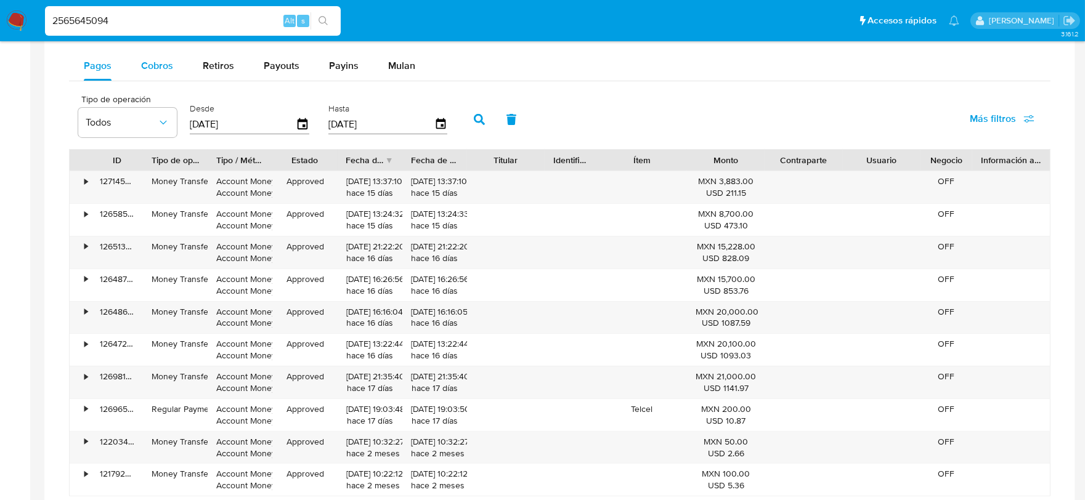
click at [141, 69] on span "Cobros" at bounding box center [157, 66] width 32 height 14
select select "10"
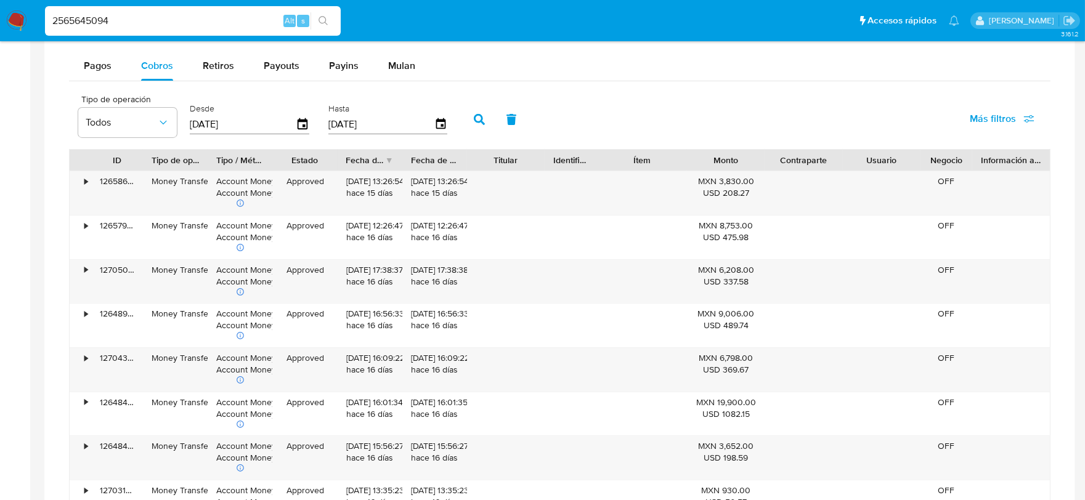
click at [190, 28] on div "2565645094 Alt s" at bounding box center [193, 21] width 296 height 30
click at [181, 22] on input "2565645094" at bounding box center [193, 21] width 296 height 16
paste input "89243901"
type input "2589243901"
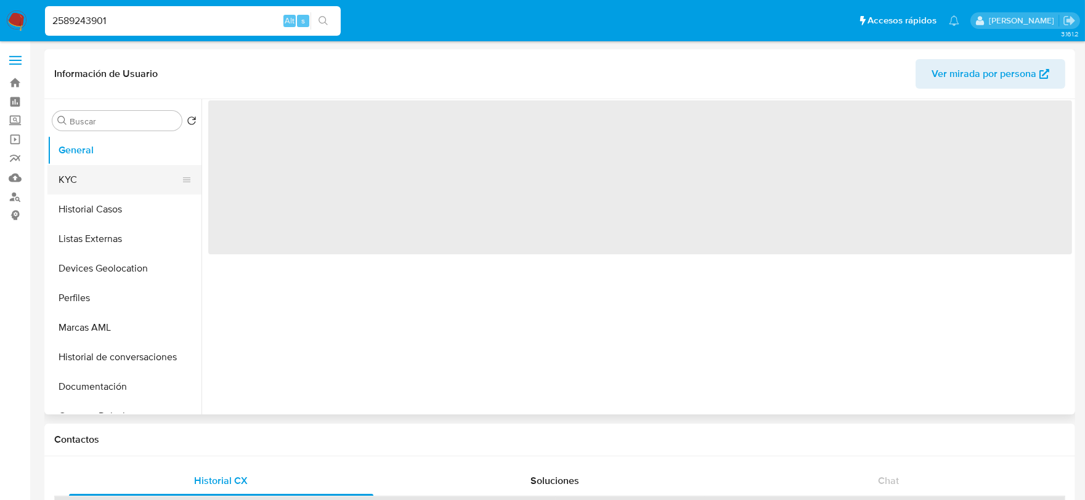
select select "10"
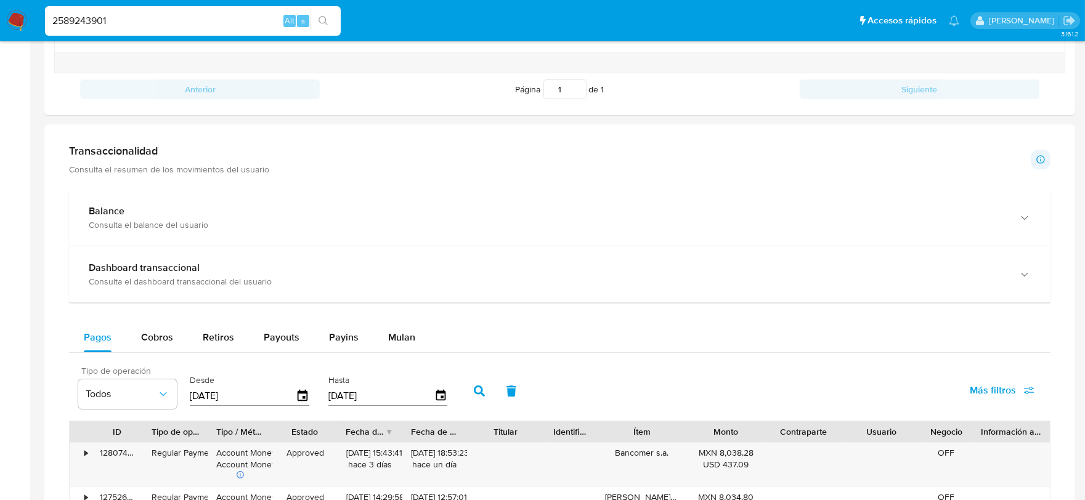
scroll to position [616, 0]
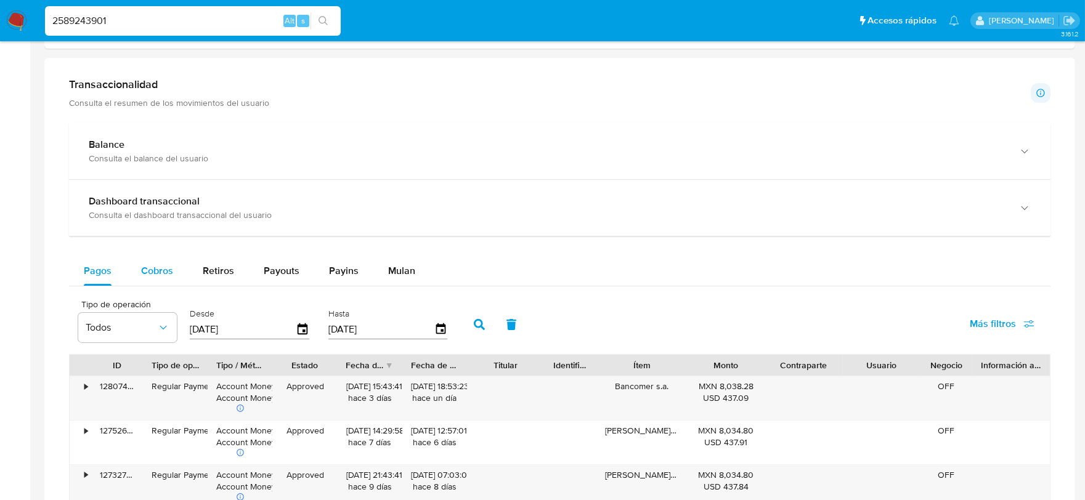
click at [160, 281] on div "Cobros" at bounding box center [157, 271] width 32 height 30
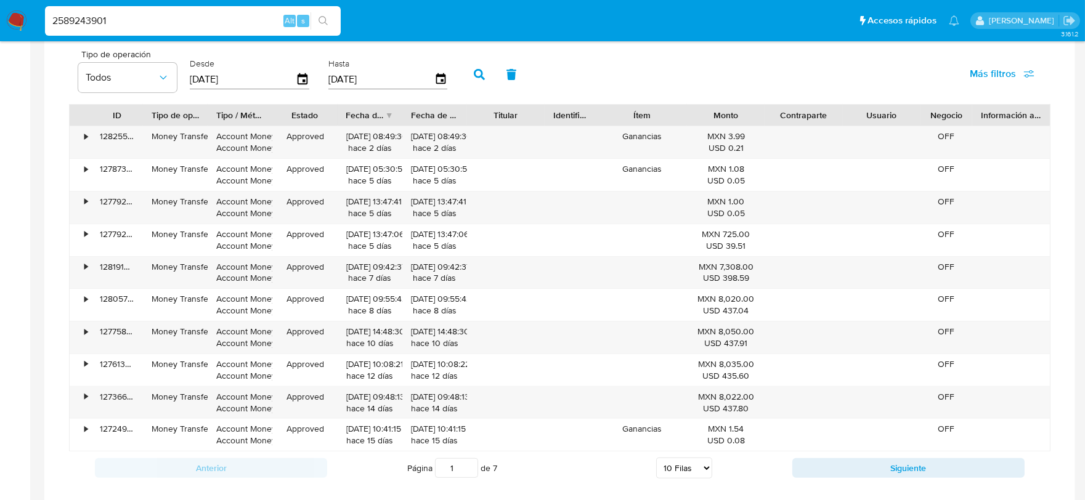
scroll to position [890, 0]
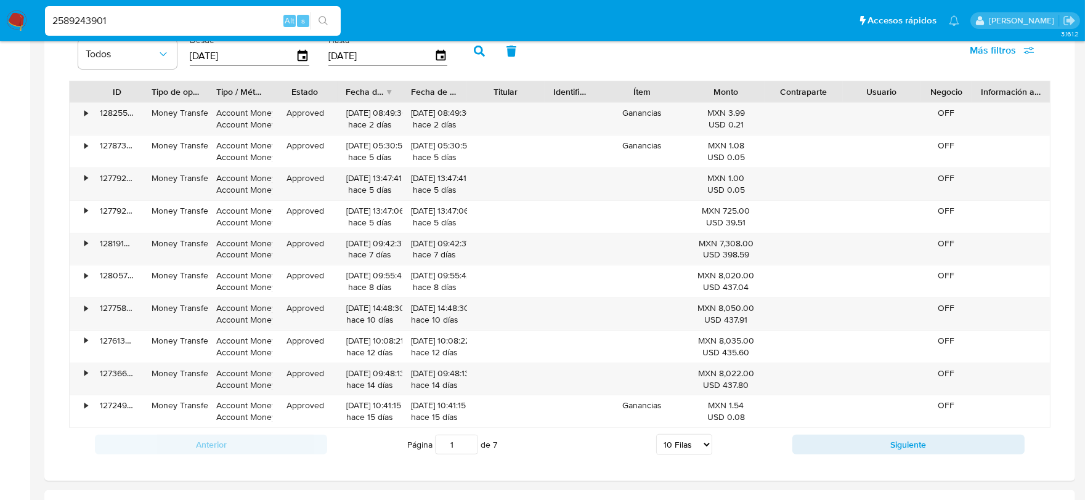
click at [688, 455] on select "5 Filas 10 Filas 20 Filas 25 Filas 50 Filas 100 Filas" at bounding box center [684, 444] width 56 height 21
select select "100"
click at [656, 437] on select "5 Filas 10 Filas 20 Filas 25 Filas 50 Filas 100 Filas" at bounding box center [684, 444] width 56 height 21
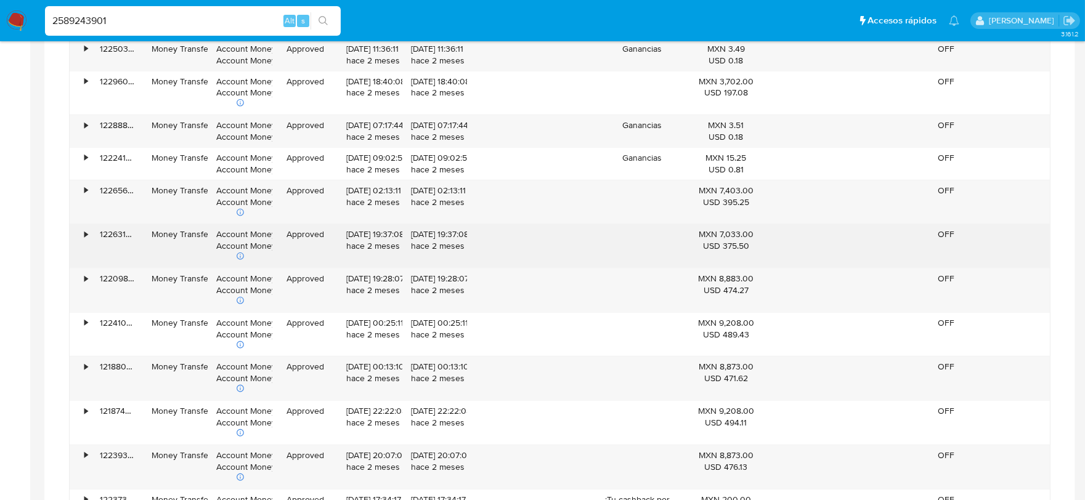
scroll to position [2533, 0]
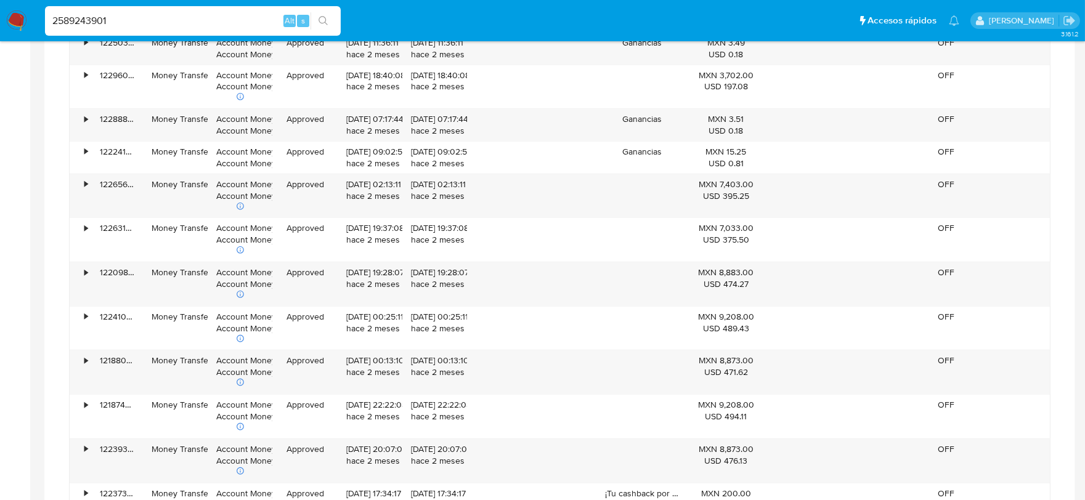
click at [111, 20] on input "2589243901" at bounding box center [193, 21] width 296 height 16
click at [110, 20] on input "2589243901" at bounding box center [193, 21] width 296 height 16
paste input "6993937"
type input "2569939371"
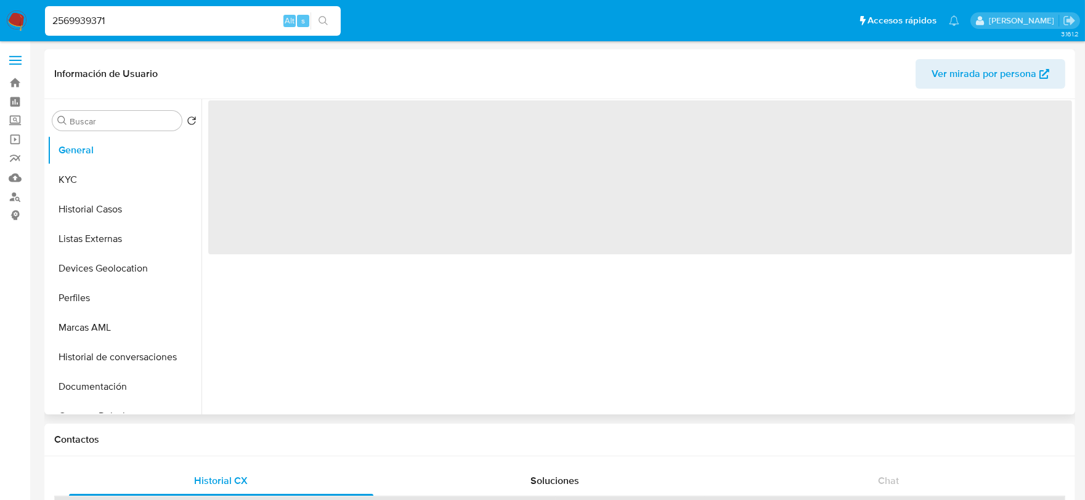
select select "10"
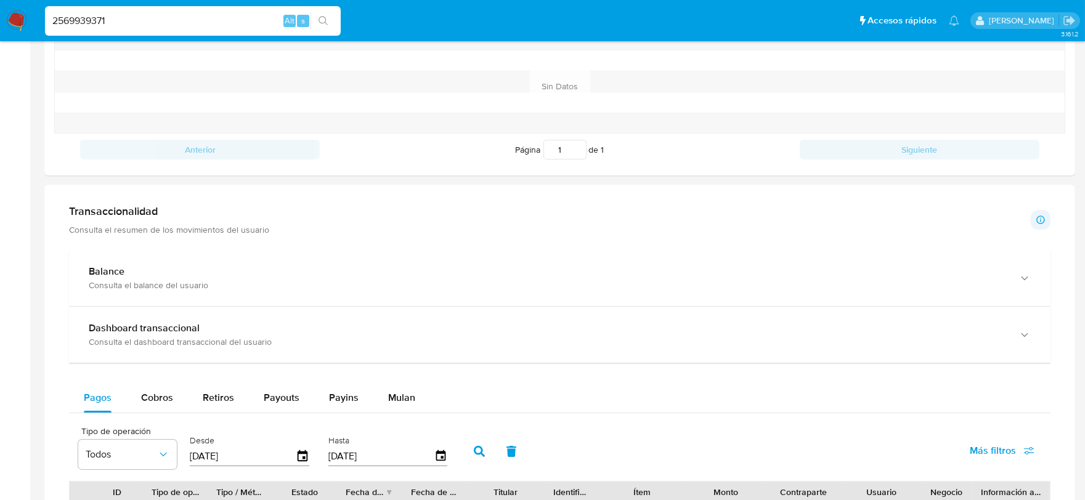
scroll to position [684, 0]
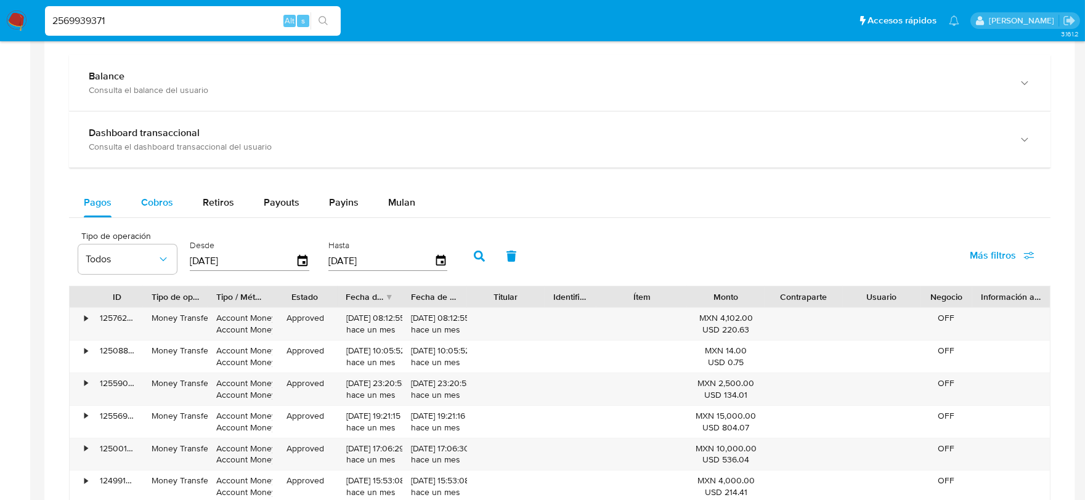
click at [158, 208] on span "Cobros" at bounding box center [157, 202] width 32 height 14
select select "10"
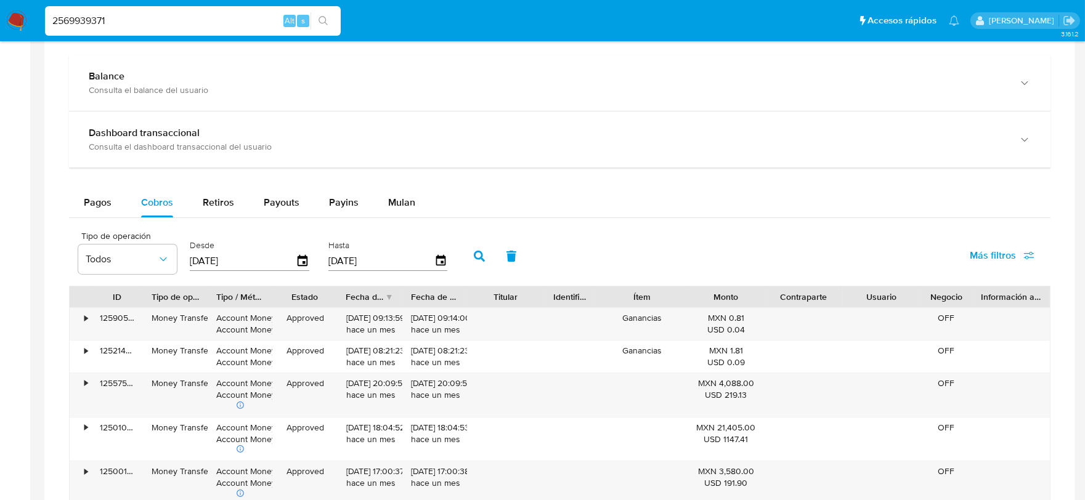
click at [120, 15] on input "2569939371" at bounding box center [193, 21] width 296 height 16
paste input "4086765"
type input "2564086765"
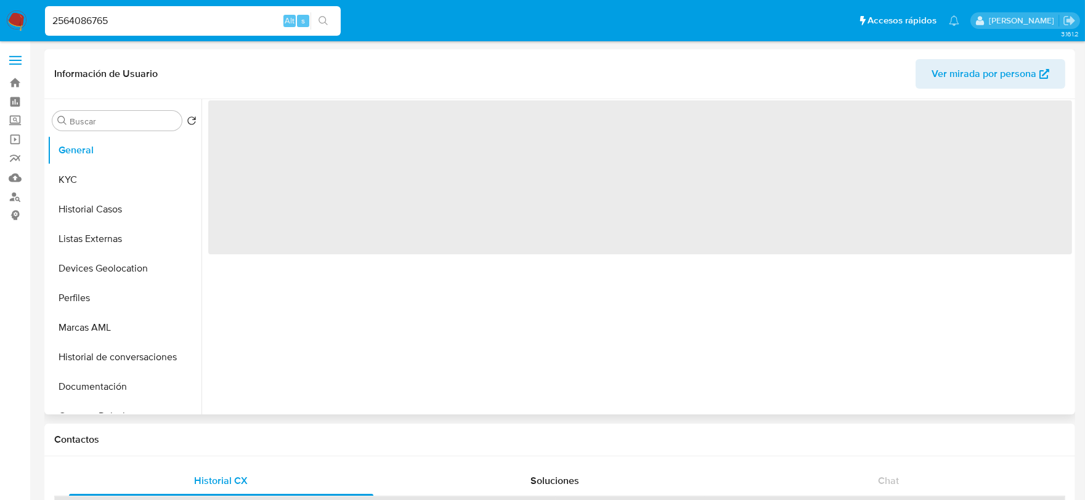
select select "10"
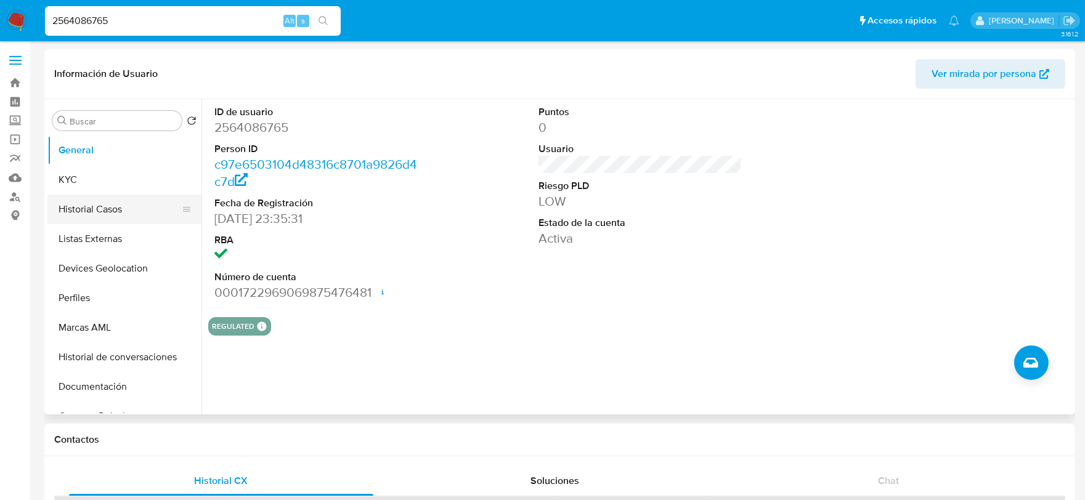
click at [87, 220] on button "Historial Casos" at bounding box center [119, 210] width 144 height 30
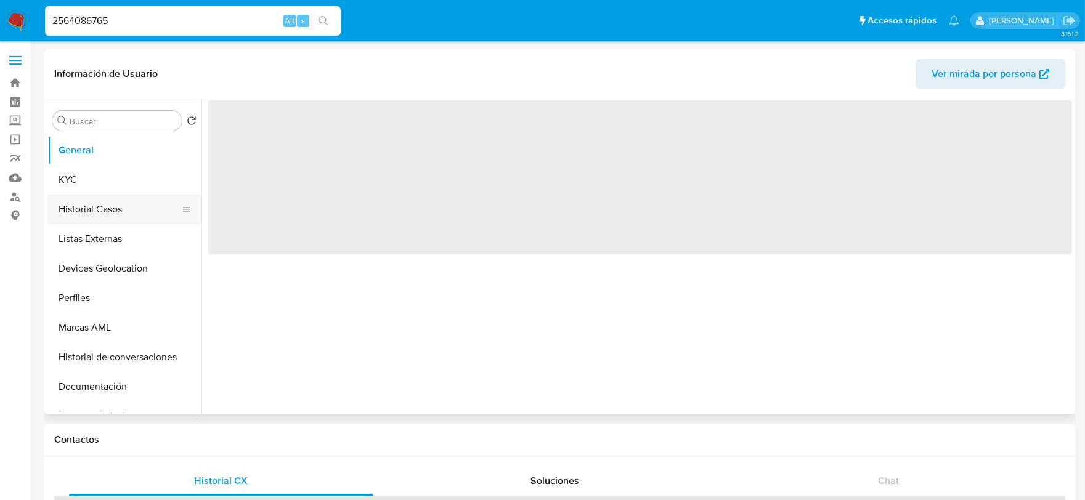
click at [94, 206] on button "Historial Casos" at bounding box center [119, 210] width 144 height 30
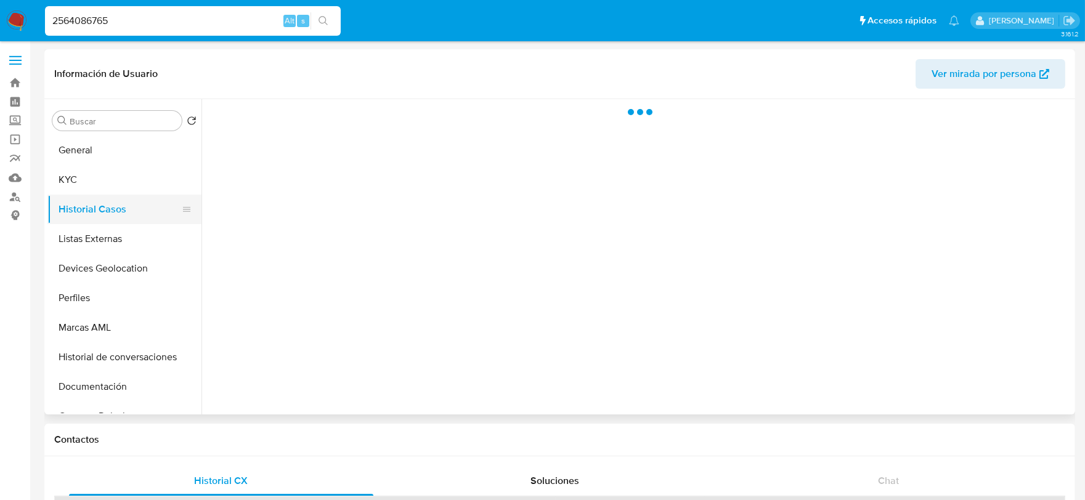
select select "10"
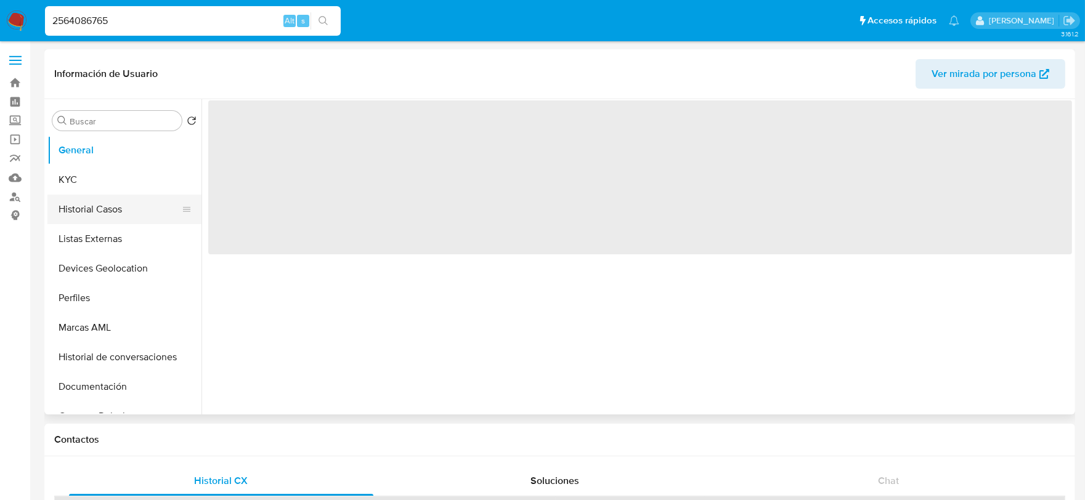
click at [75, 196] on button "Historial Casos" at bounding box center [119, 210] width 144 height 30
select select "10"
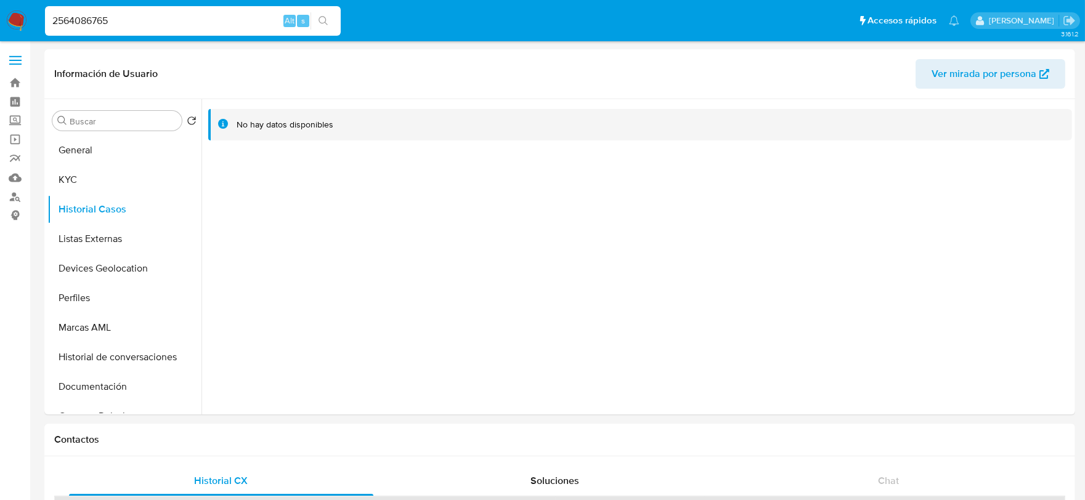
click at [94, 23] on input "2564086765" at bounding box center [193, 21] width 296 height 16
paste input "5645094"
type input "2565645094"
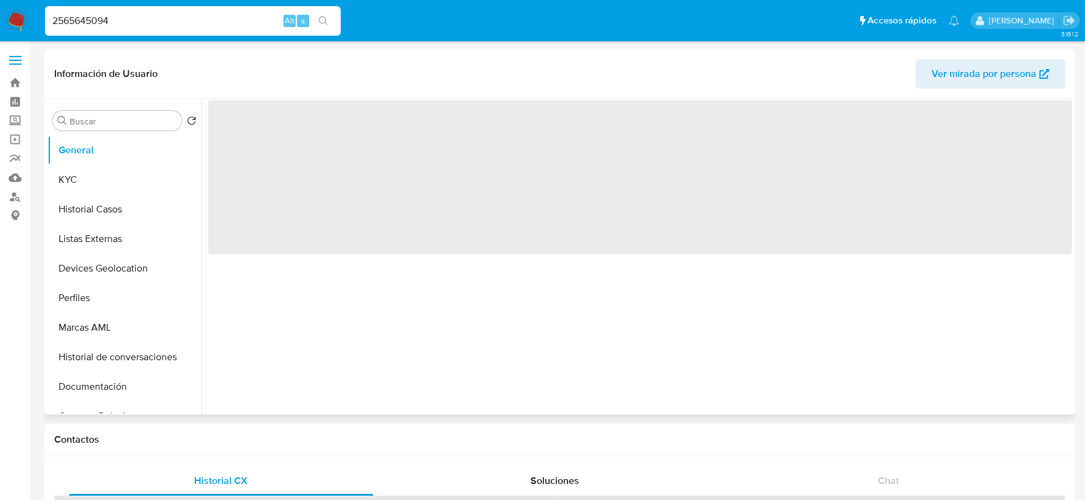
select select "10"
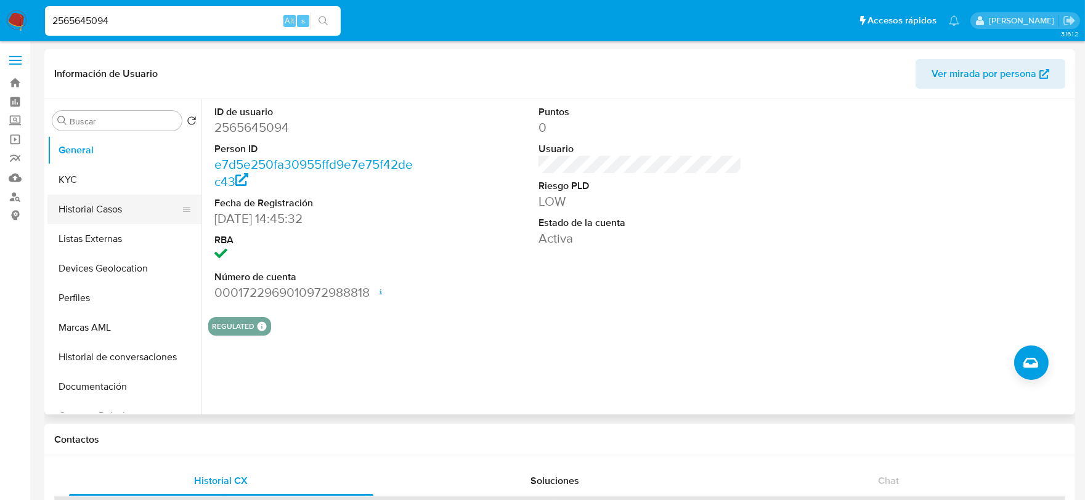
type input "2565645094"
click at [89, 199] on button "Historial Casos" at bounding box center [119, 210] width 144 height 30
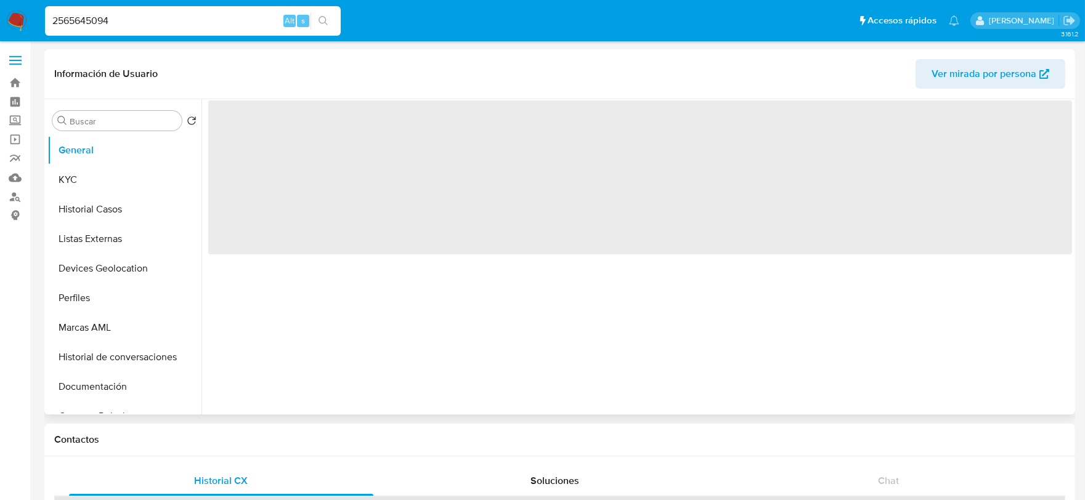
select select "10"
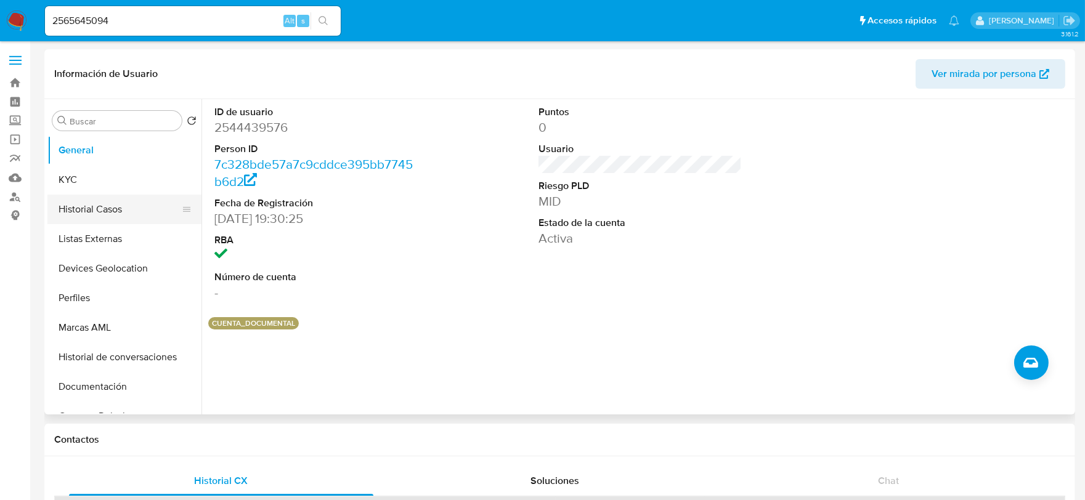
click at [96, 211] on button "Historial Casos" at bounding box center [119, 210] width 144 height 30
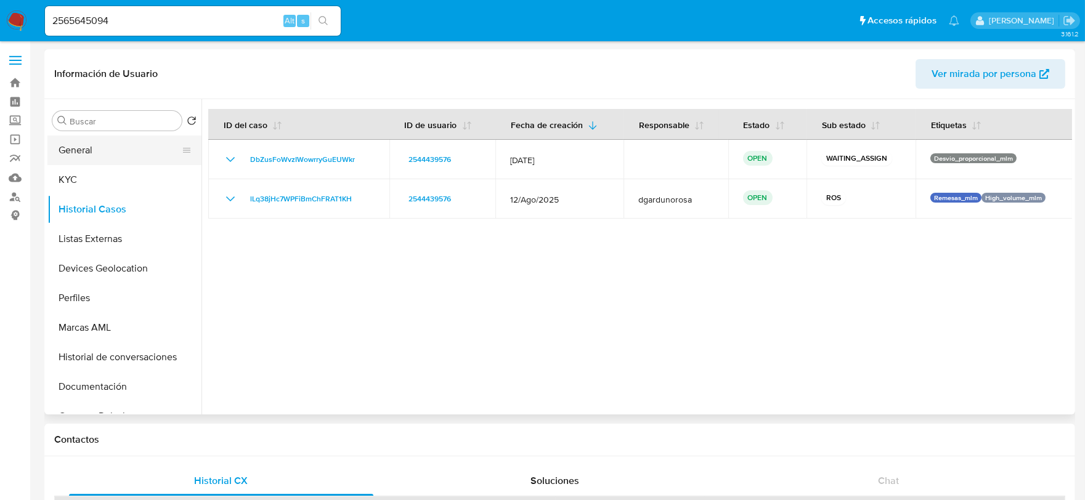
click at [70, 152] on button "General" at bounding box center [119, 151] width 144 height 30
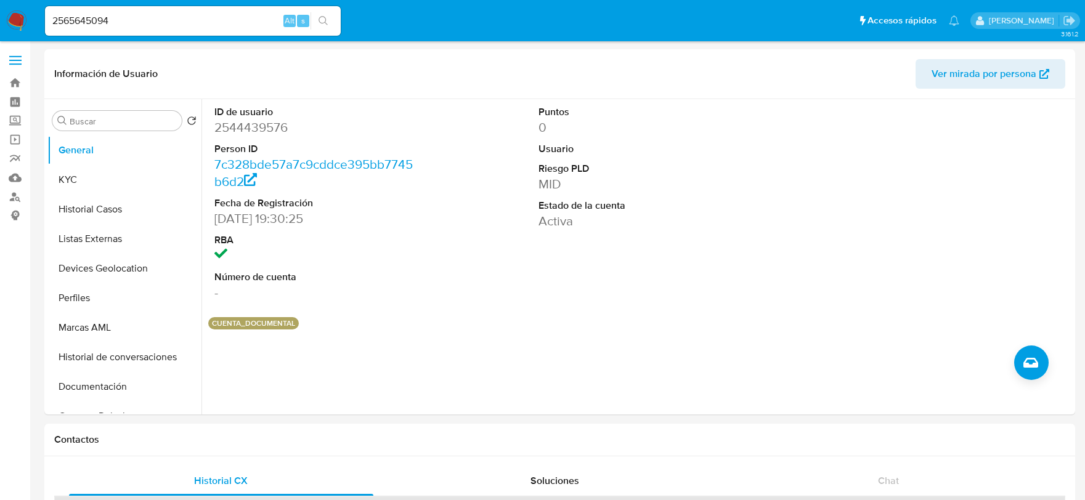
select select "10"
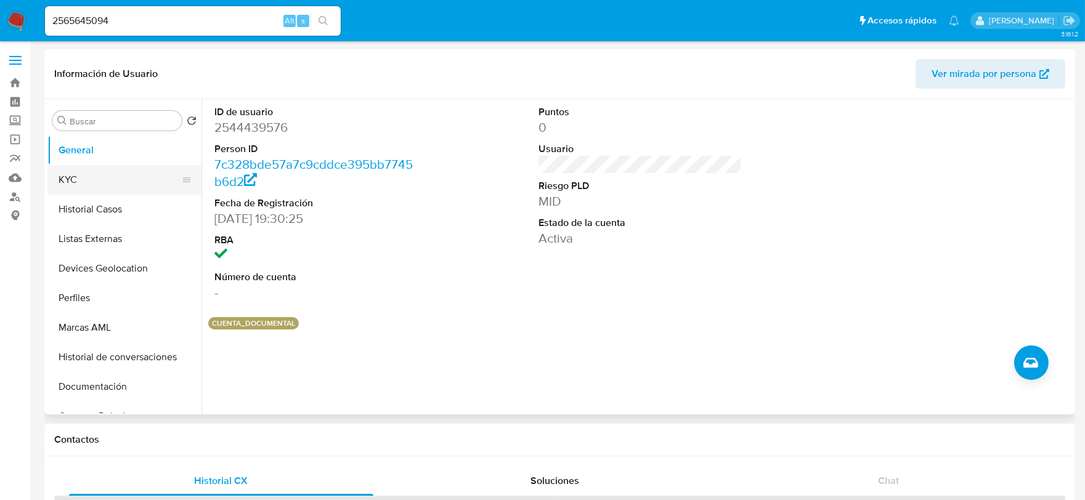
click at [105, 187] on button "KYC" at bounding box center [119, 180] width 144 height 30
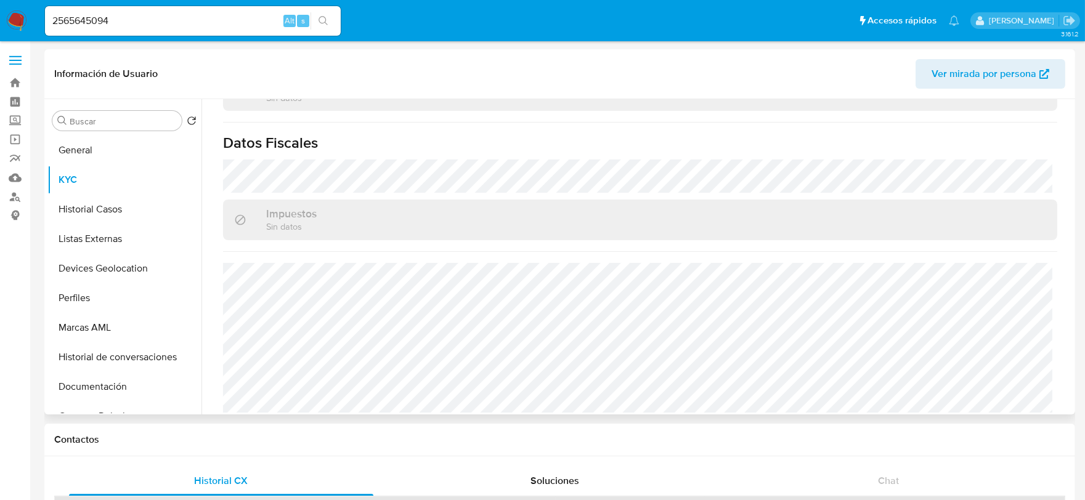
scroll to position [761, 0]
click at [92, 206] on button "Historial Casos" at bounding box center [119, 210] width 144 height 30
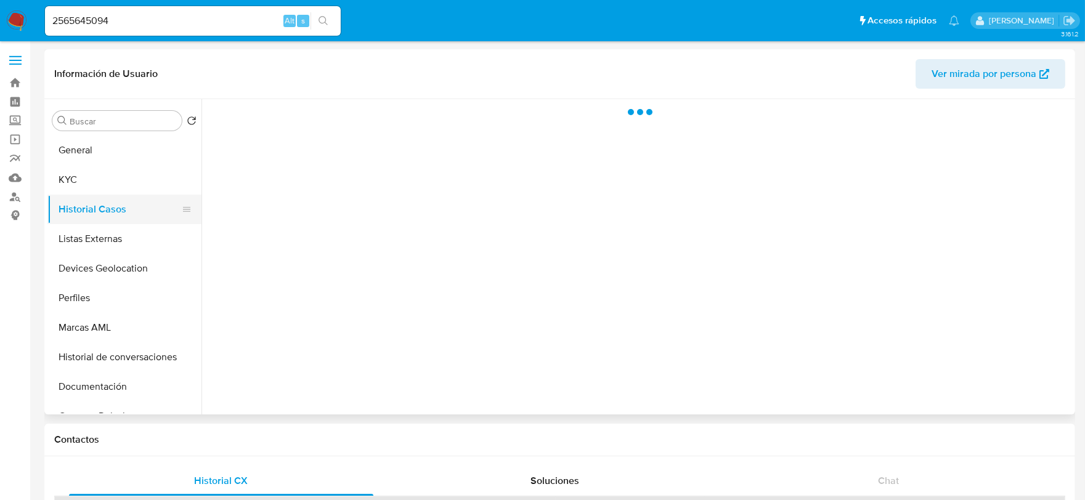
scroll to position [0, 0]
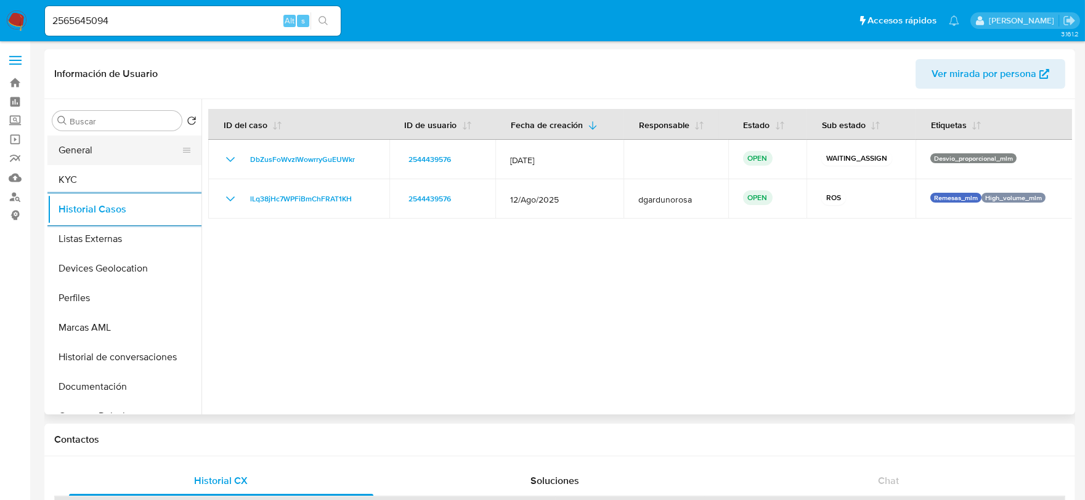
click at [83, 150] on button "General" at bounding box center [119, 151] width 144 height 30
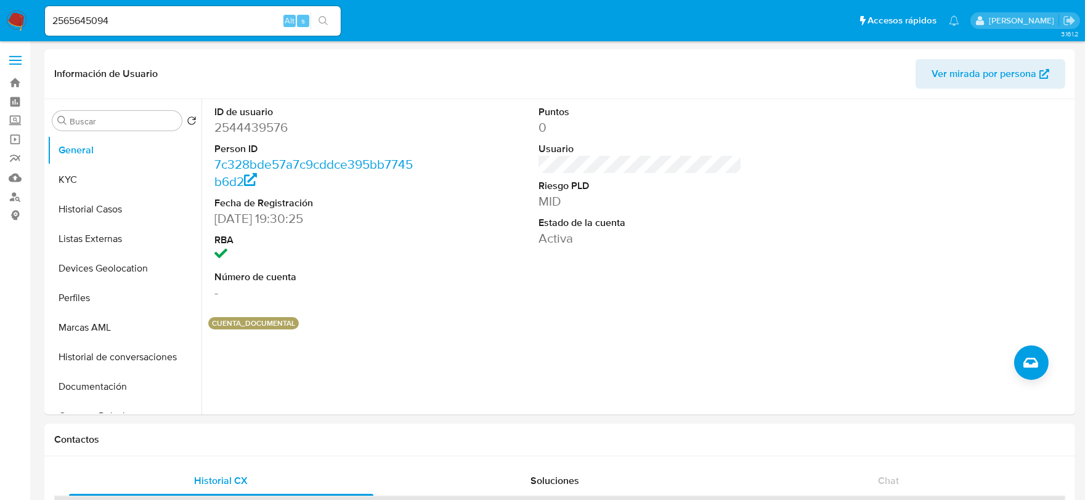
click at [118, 13] on input "2565645094" at bounding box center [193, 21] width 296 height 16
paste input "77902575"
type input "2577902575"
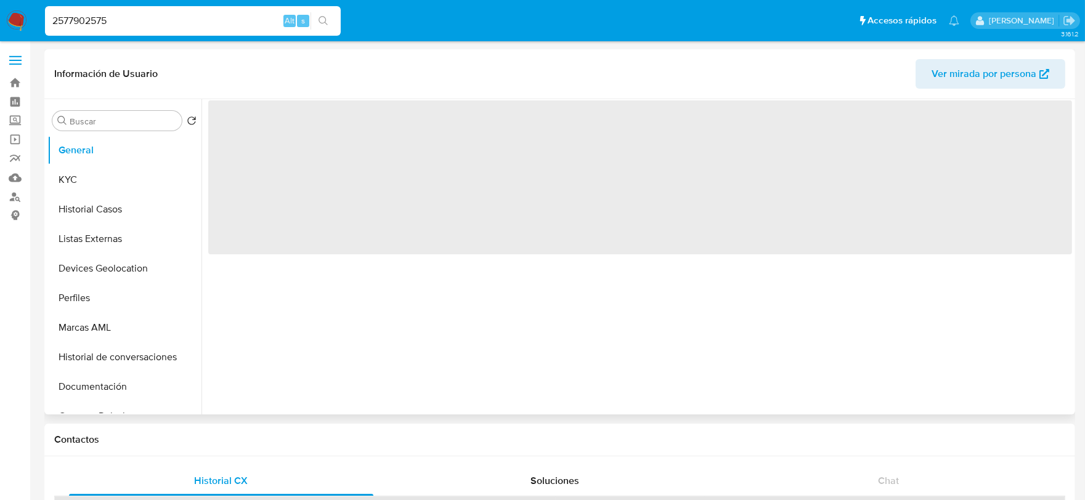
select select "10"
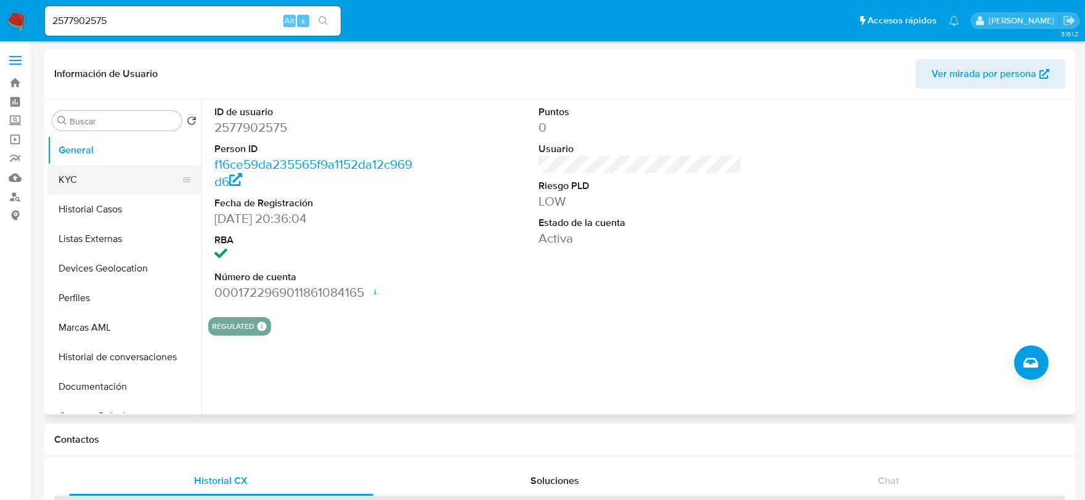
click at [100, 179] on button "KYC" at bounding box center [119, 180] width 144 height 30
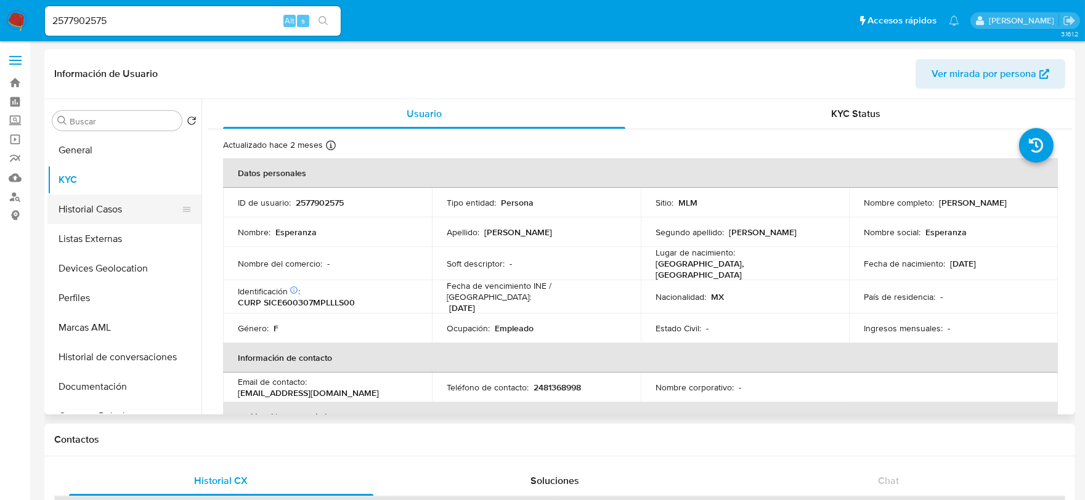
click at [109, 214] on button "Historial Casos" at bounding box center [119, 210] width 144 height 30
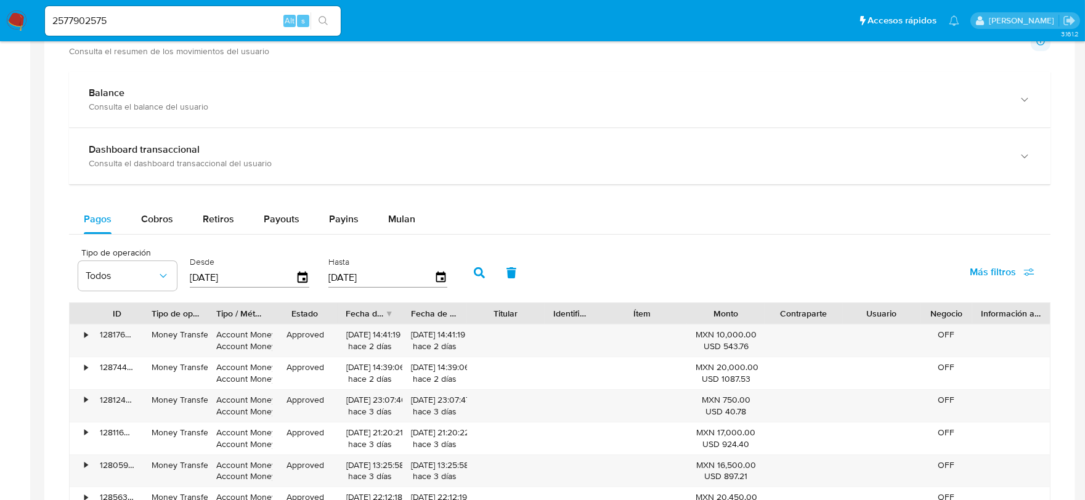
scroll to position [684, 0]
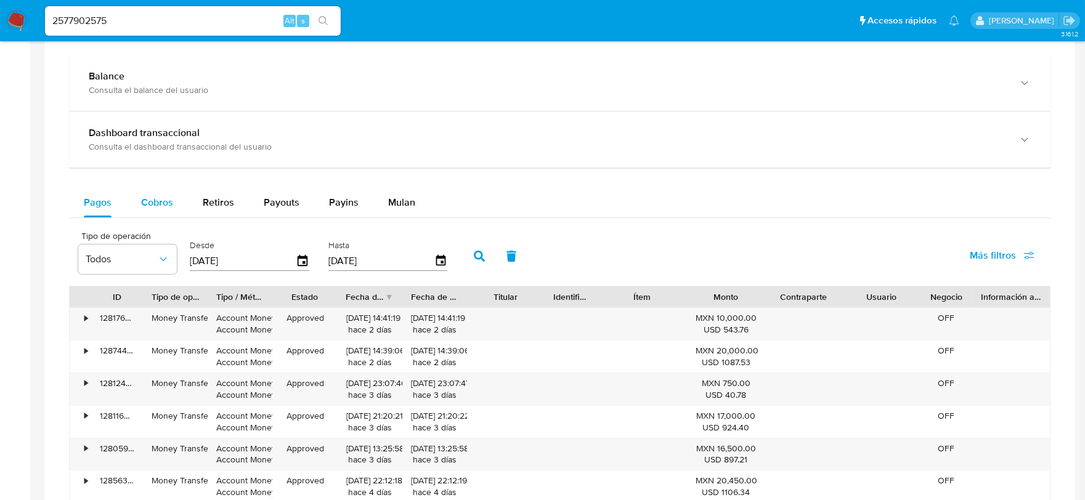
click at [169, 200] on span "Cobros" at bounding box center [157, 202] width 32 height 14
select select "10"
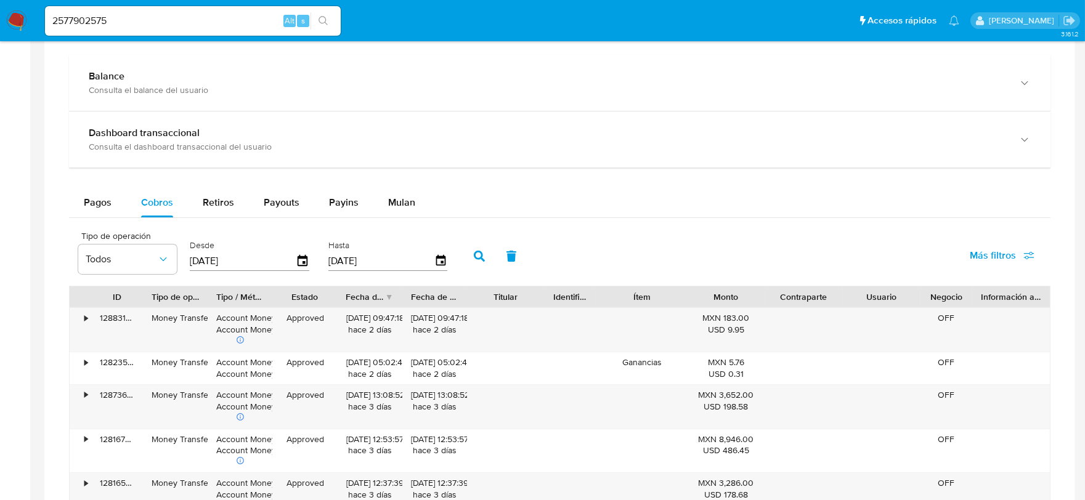
click at [124, 18] on input "2577902575" at bounding box center [193, 21] width 296 height 16
paste input "66795792"
type input "2566795792"
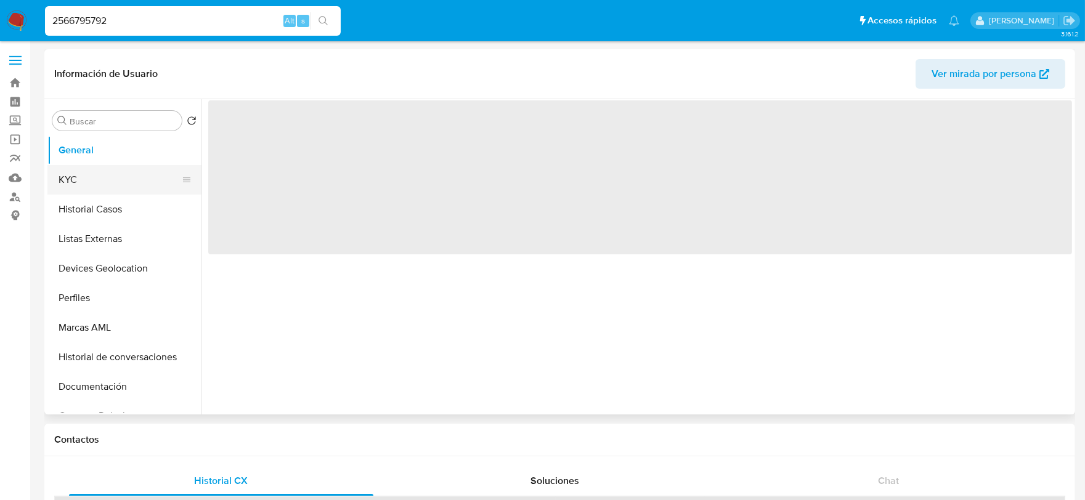
select select "10"
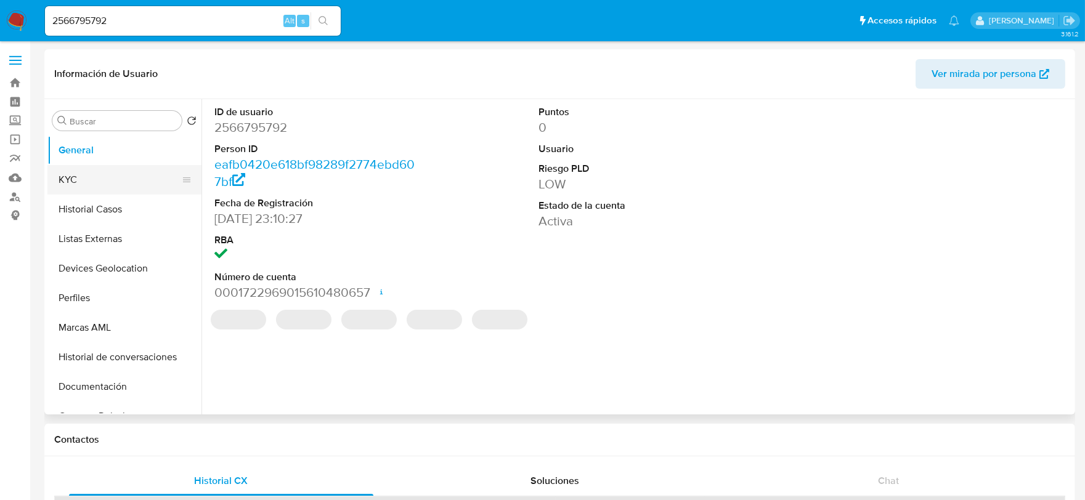
click at [95, 180] on button "KYC" at bounding box center [119, 180] width 144 height 30
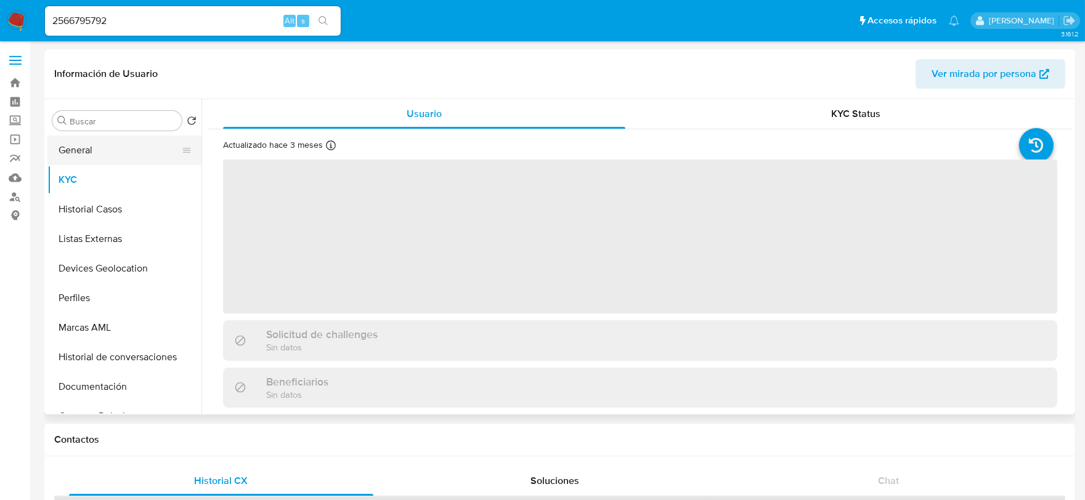
click at [95, 161] on button "General" at bounding box center [119, 151] width 144 height 30
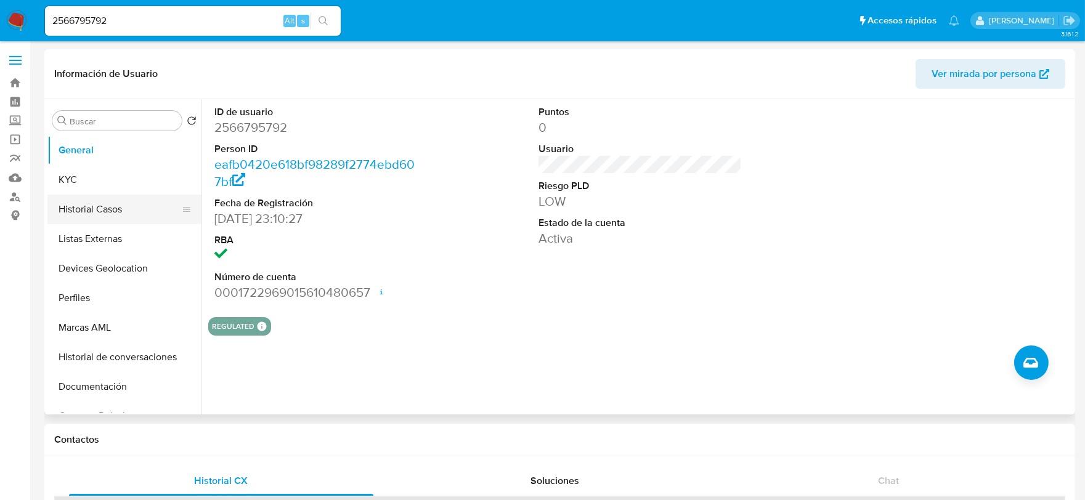
click at [112, 213] on button "Historial Casos" at bounding box center [119, 210] width 144 height 30
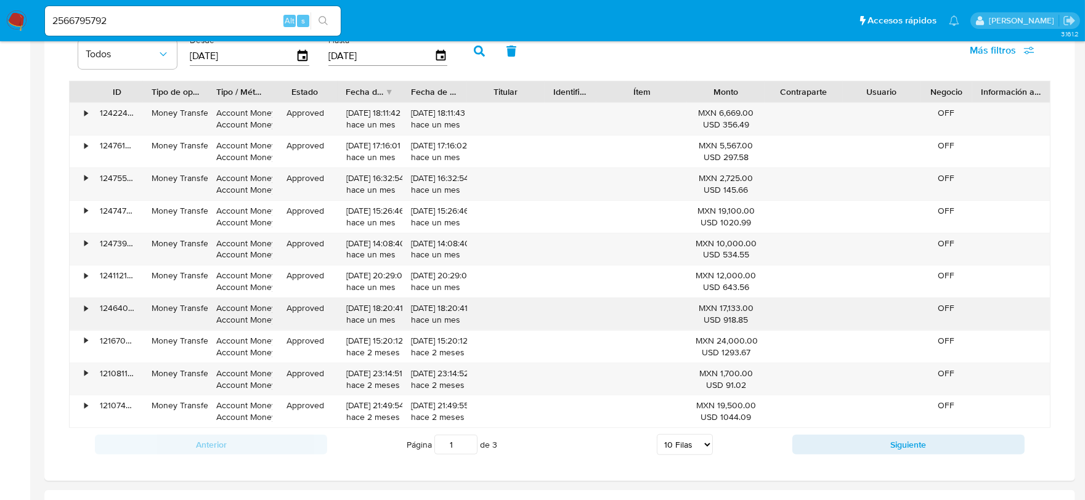
scroll to position [753, 0]
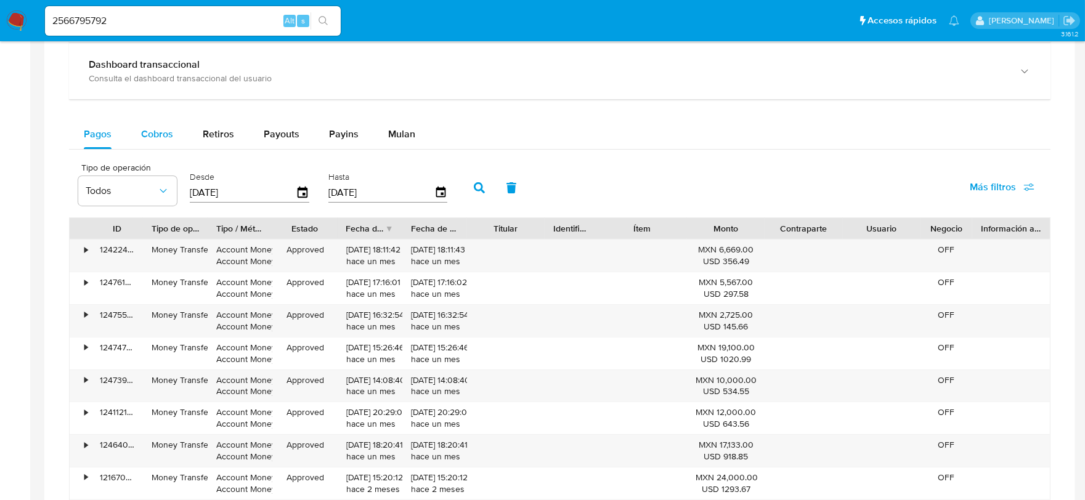
click at [179, 134] on button "Cobros" at bounding box center [157, 135] width 62 height 30
select select "10"
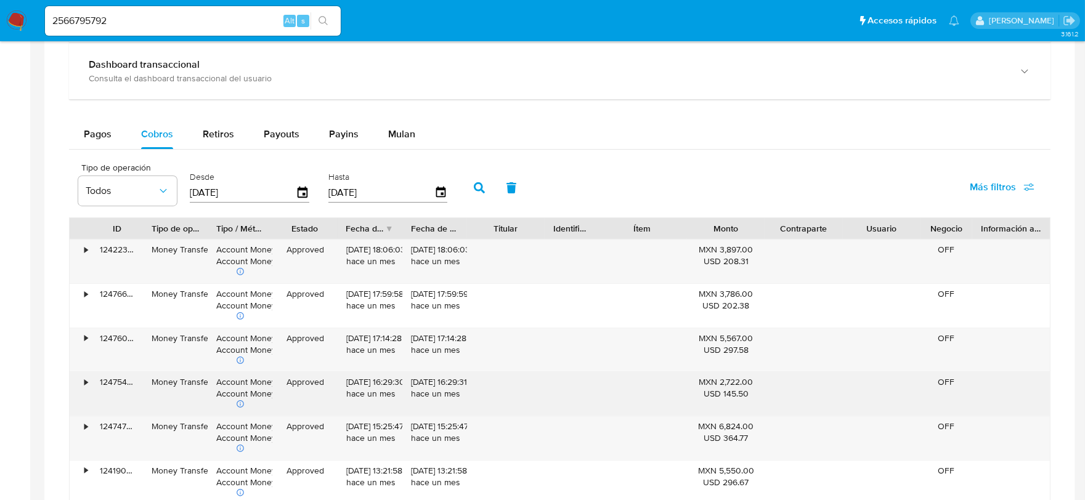
type button "1"
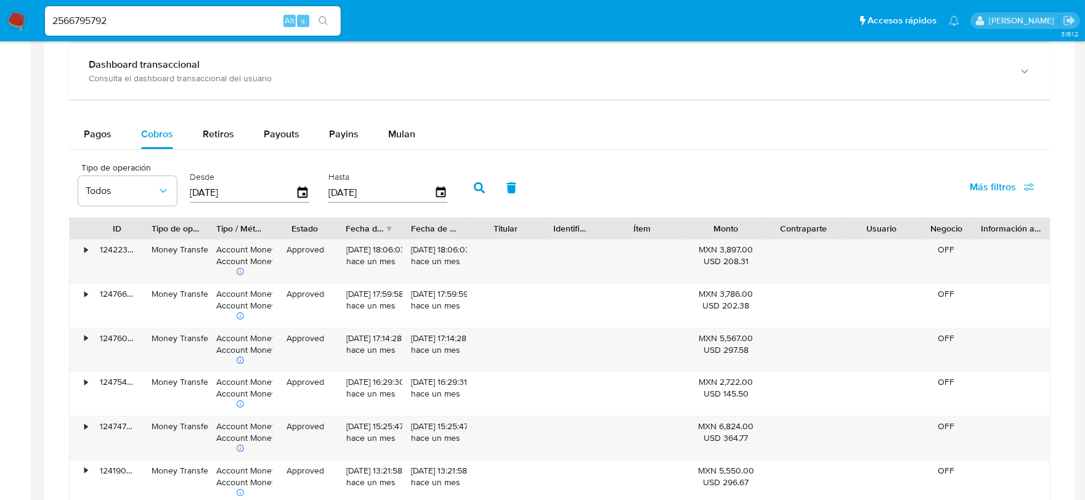
click at [218, 23] on input "2566795792" at bounding box center [193, 21] width 296 height 16
paste input "644131427"
type input "2644131427"
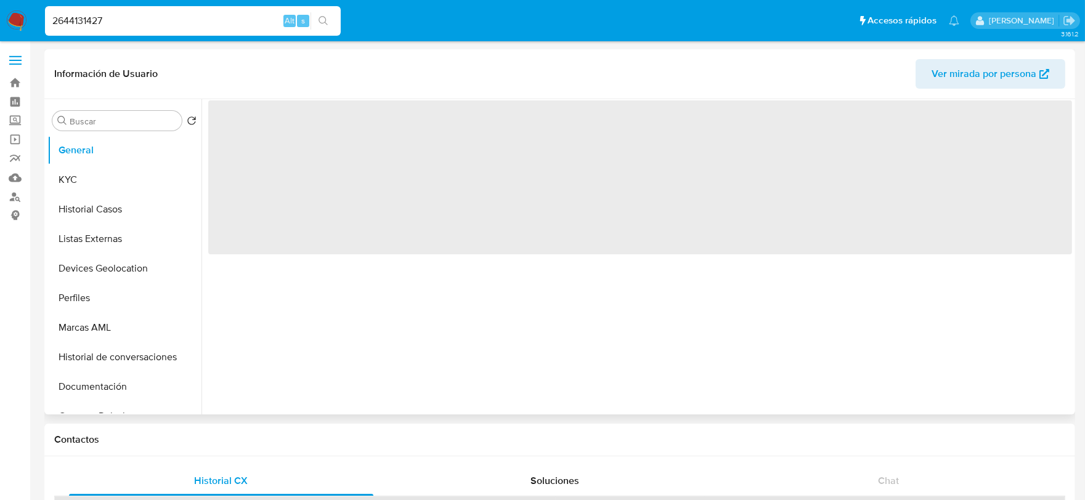
select select "10"
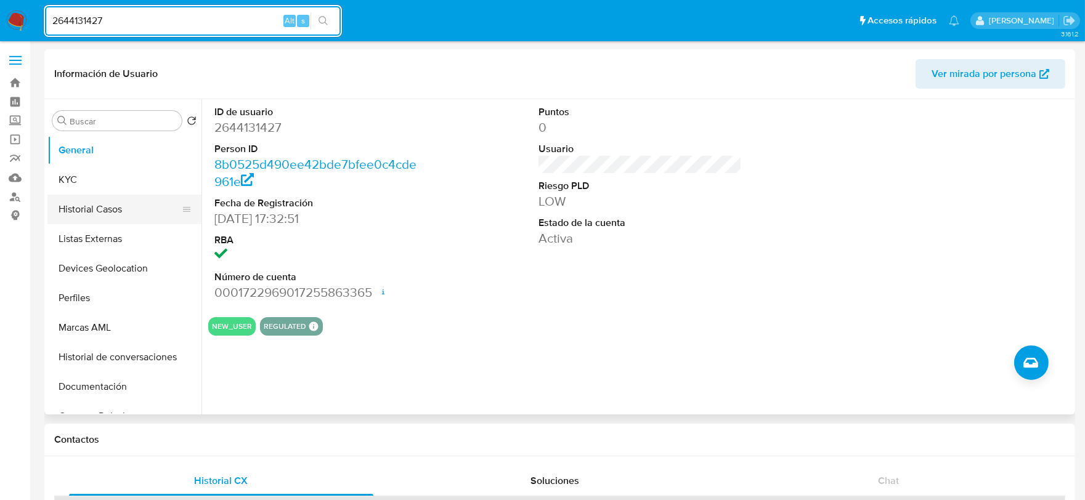
click at [112, 200] on button "Historial Casos" at bounding box center [119, 210] width 144 height 30
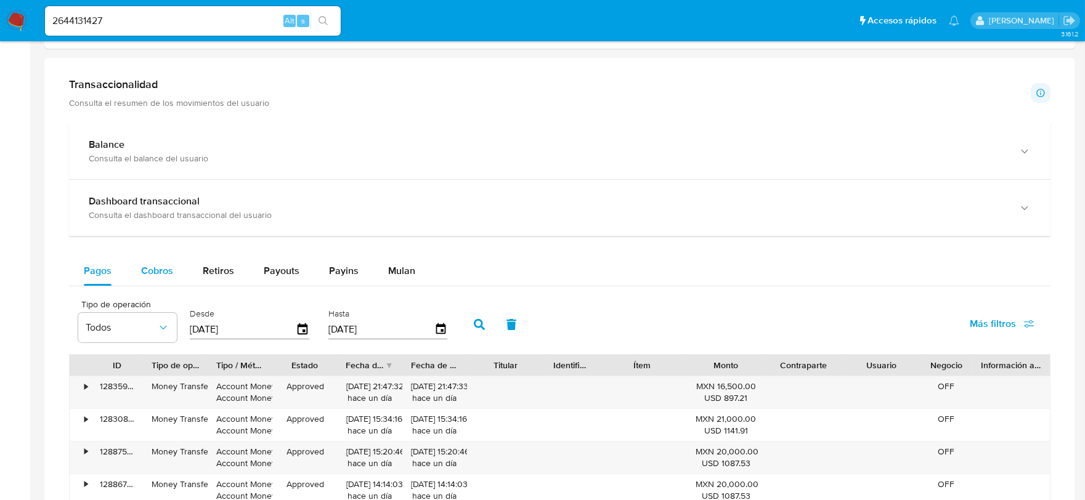
click at [148, 261] on div "Cobros" at bounding box center [157, 271] width 32 height 30
select select "10"
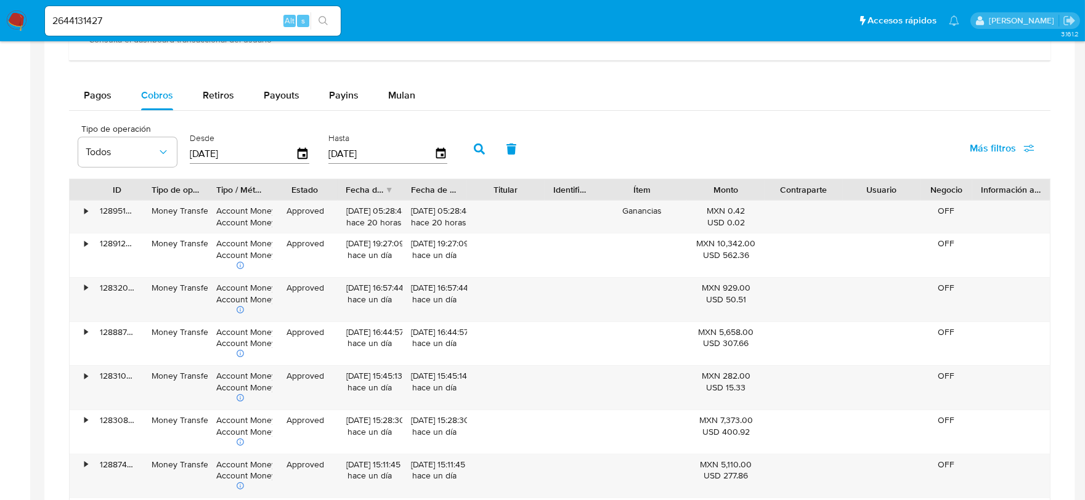
scroll to position [890, 0]
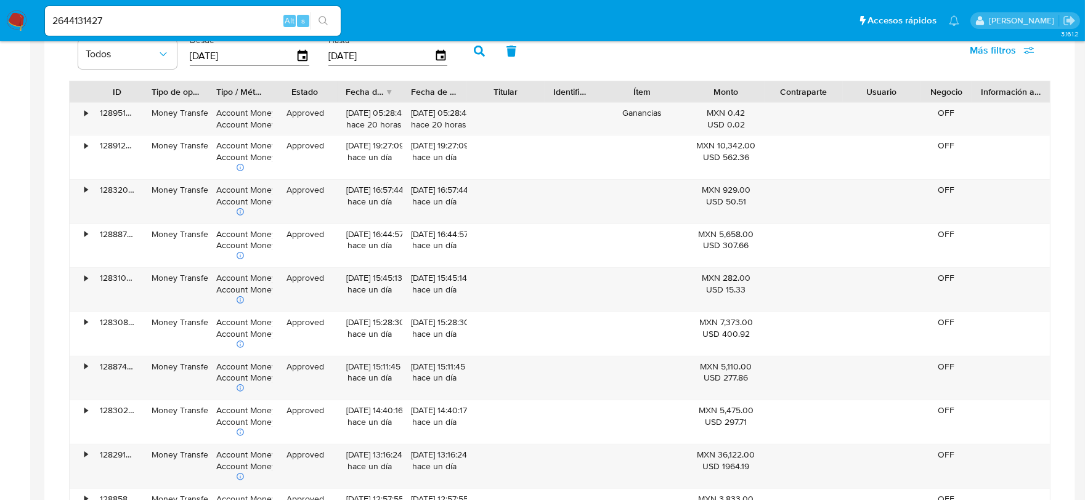
click at [111, 20] on input "2644131427" at bounding box center [193, 21] width 296 height 16
paste input "714103083"
type input "714103083"
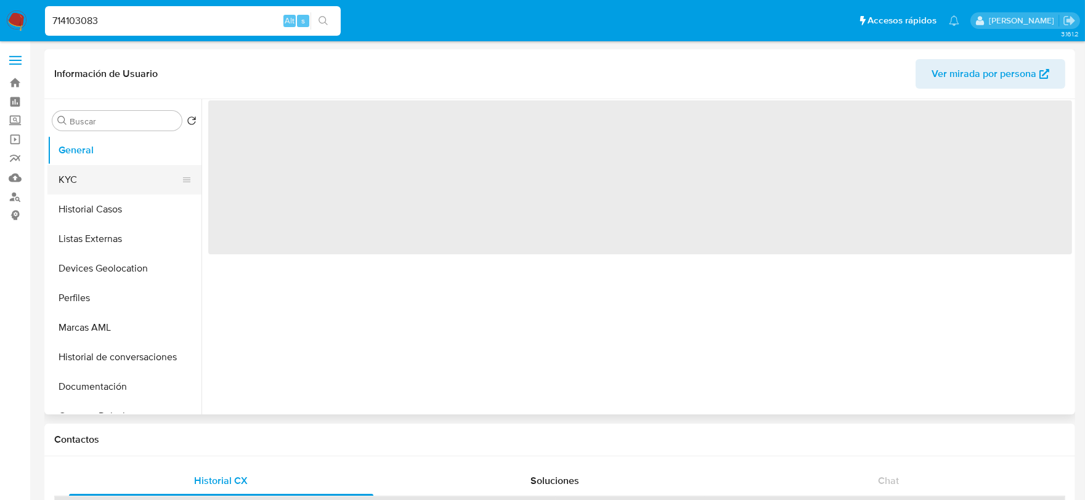
select select "10"
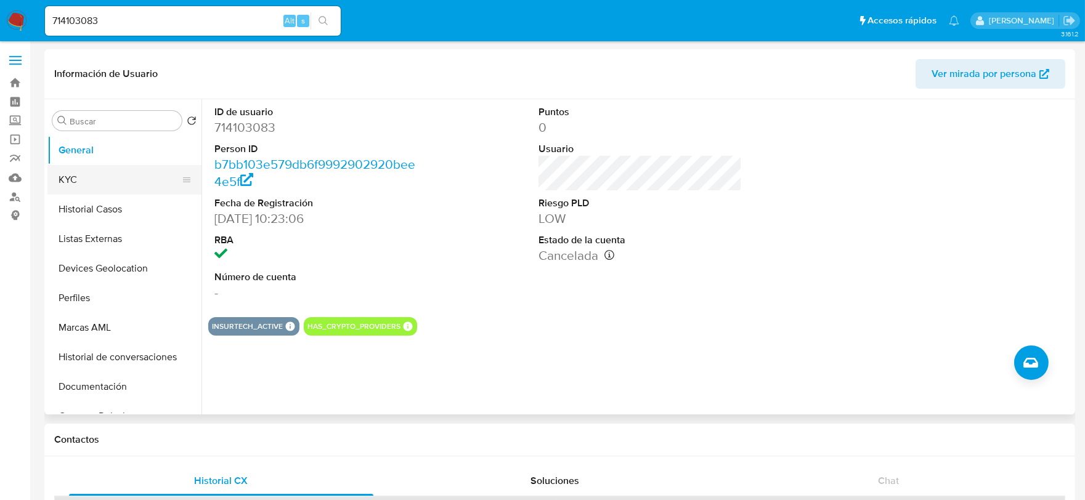
click at [78, 187] on button "KYC" at bounding box center [119, 180] width 144 height 30
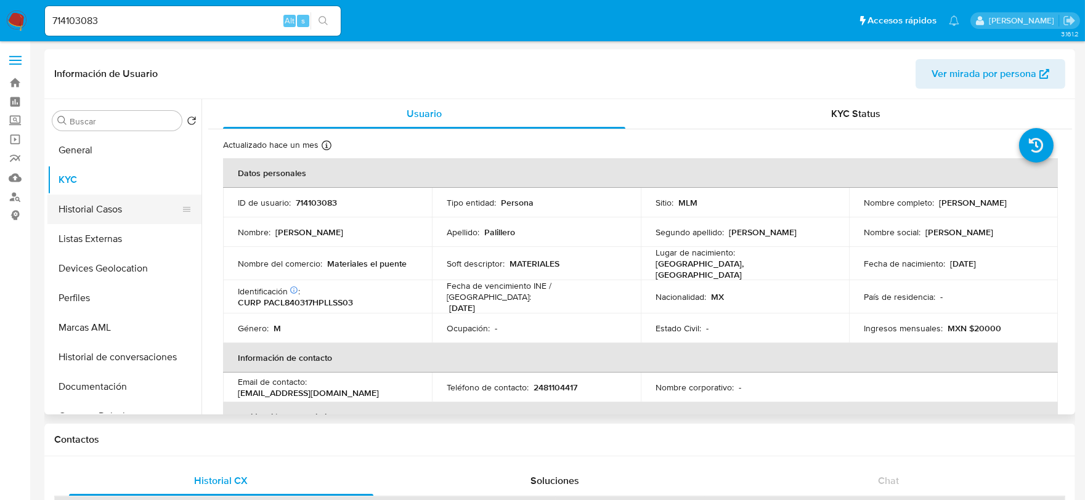
click at [94, 207] on button "Historial Casos" at bounding box center [119, 210] width 144 height 30
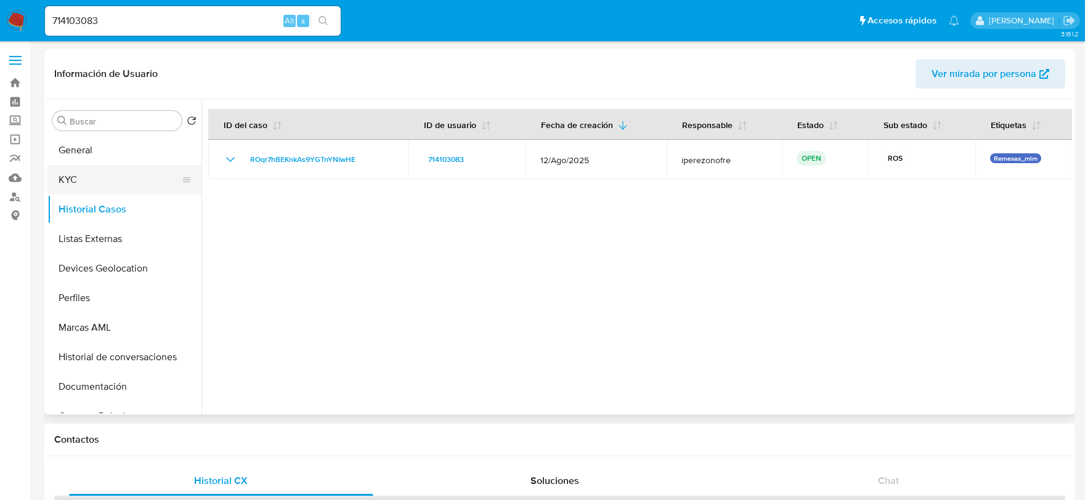
click at [68, 182] on button "KYC" at bounding box center [119, 180] width 144 height 30
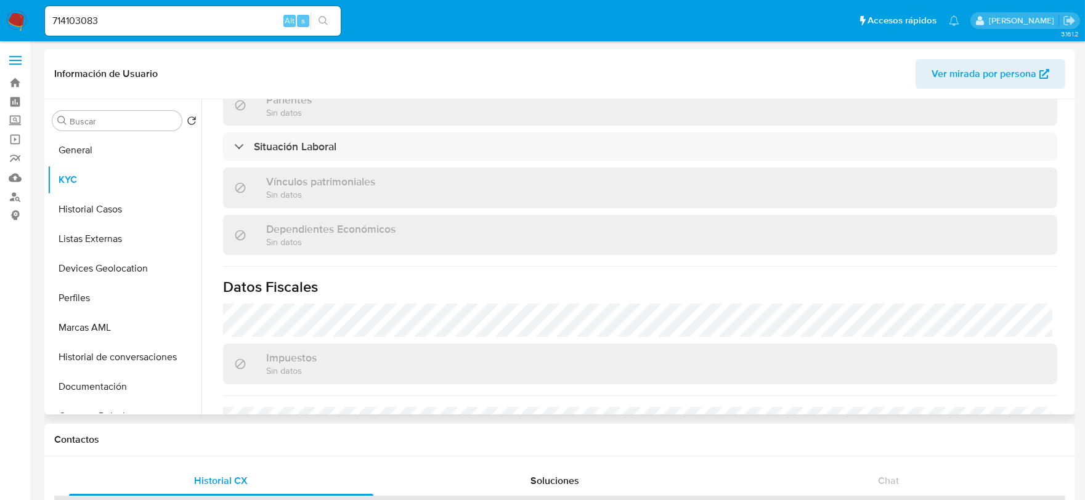
scroll to position [762, 0]
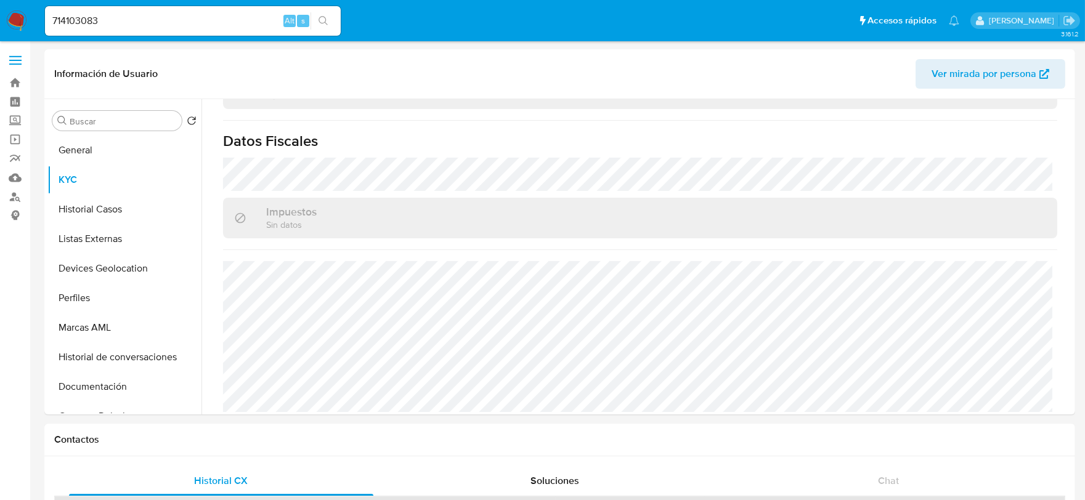
click at [156, 8] on div "714103083 Alt s" at bounding box center [193, 21] width 296 height 30
click at [154, 19] on input "714103083" at bounding box center [193, 21] width 296 height 16
click at [154, 20] on input "714103083" at bounding box center [193, 21] width 296 height 16
paste input "2635203880"
type input "2635203880"
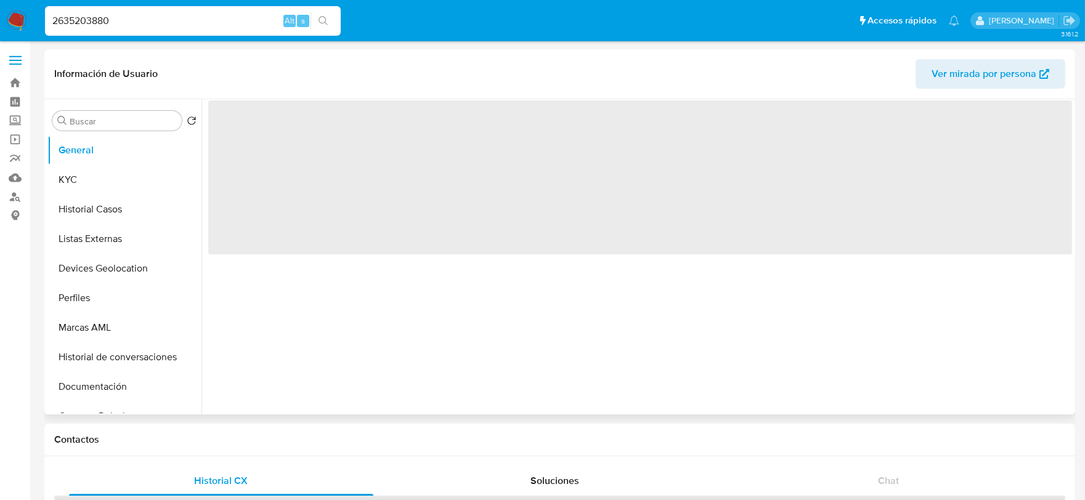
select select "10"
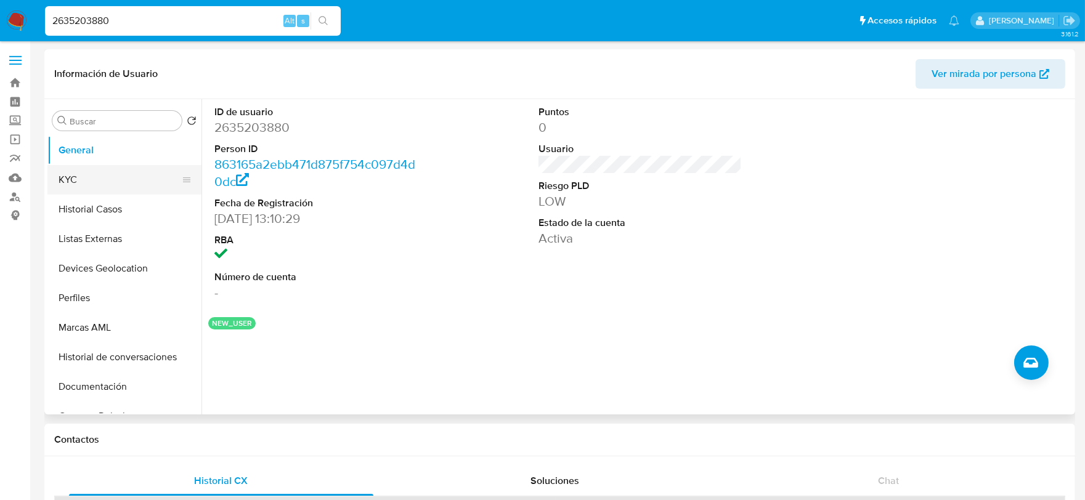
click at [120, 182] on button "KYC" at bounding box center [119, 180] width 144 height 30
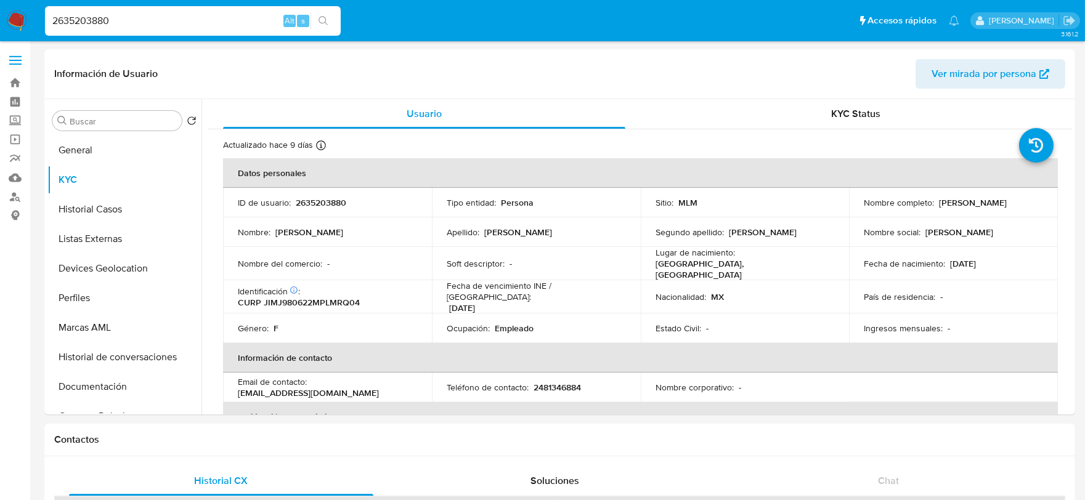
scroll to position [389, 0]
select select "10"
click at [91, 155] on button "General" at bounding box center [119, 151] width 144 height 30
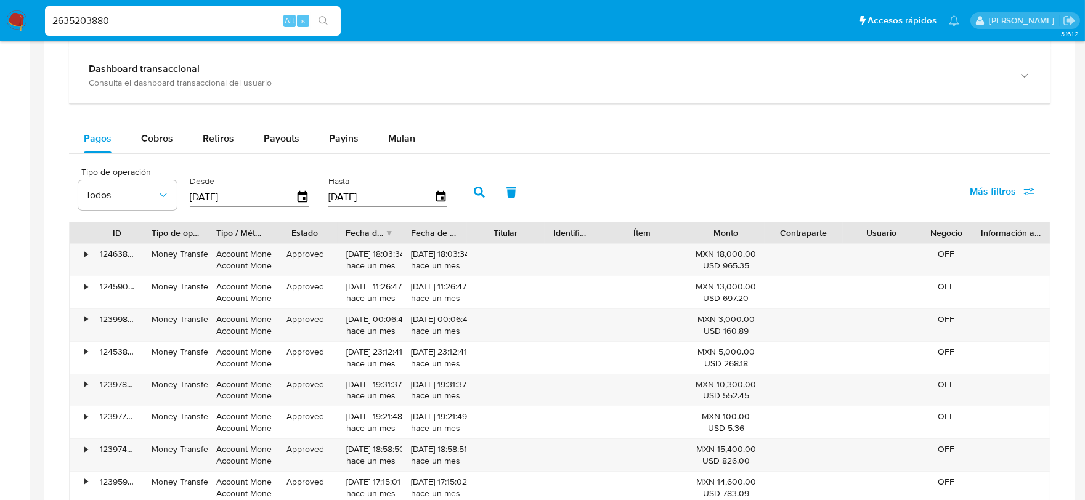
scroll to position [753, 0]
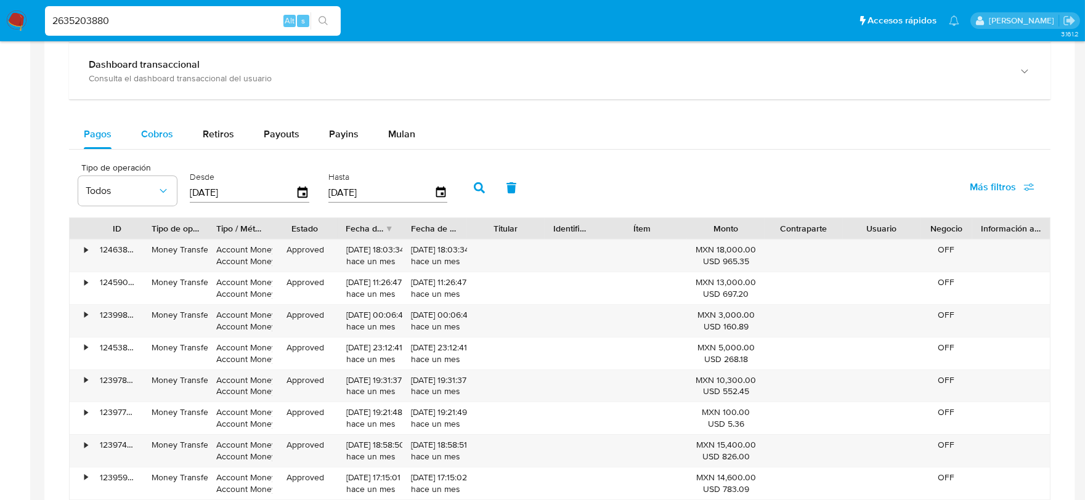
click at [142, 129] on span "Cobros" at bounding box center [157, 134] width 32 height 14
select select "10"
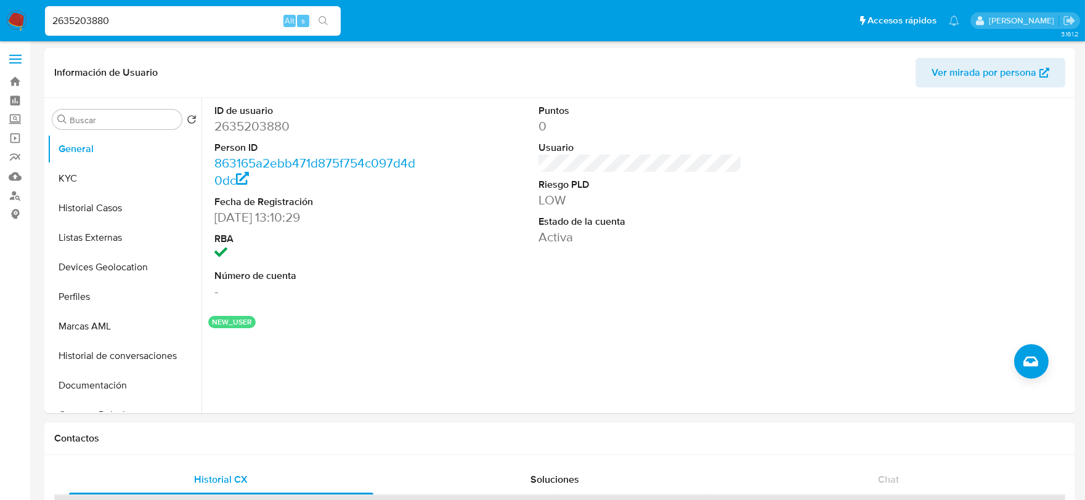
scroll to position [0, 0]
click at [131, 15] on input "2635203880" at bounding box center [193, 21] width 296 height 16
paste input "1400473419"
type input "1400473419"
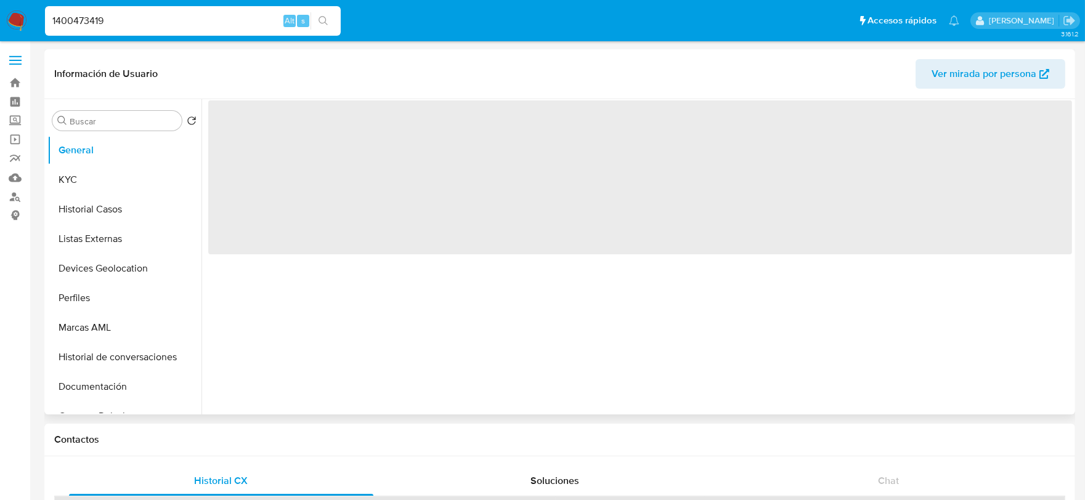
select select "10"
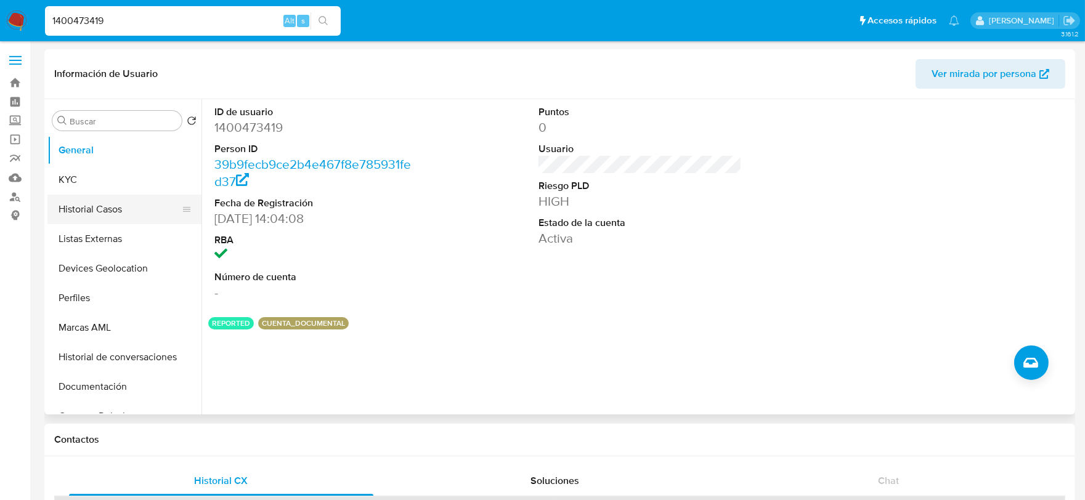
click at [102, 206] on button "Historial Casos" at bounding box center [119, 210] width 144 height 30
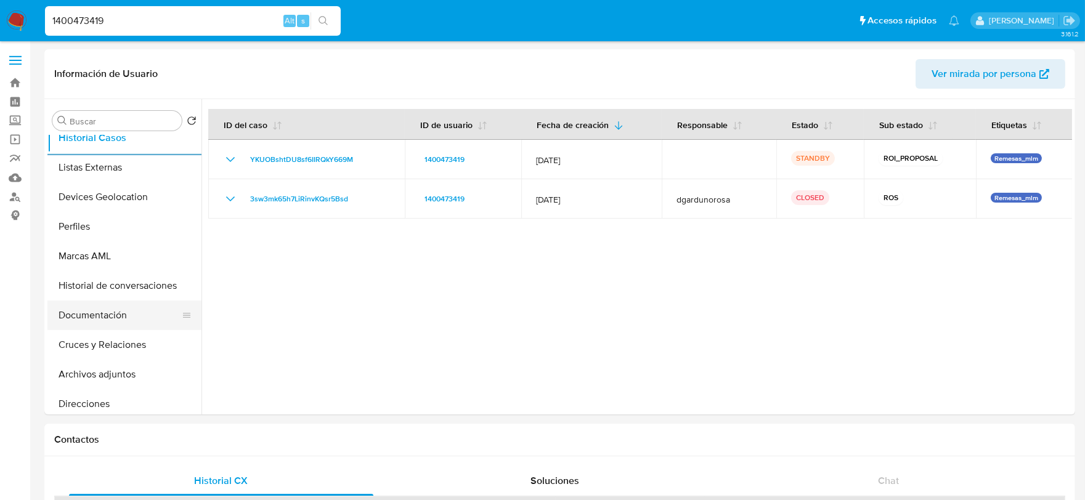
scroll to position [274, 0]
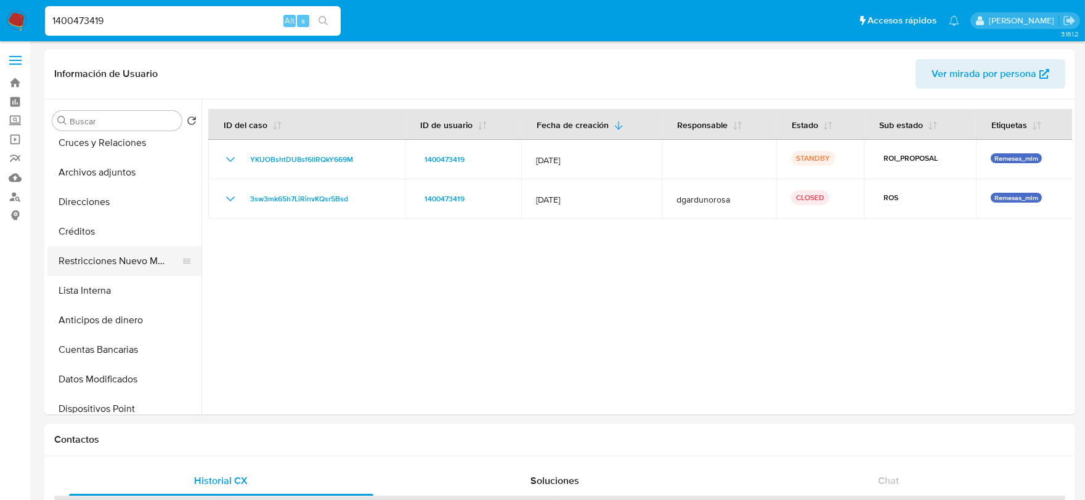
click at [115, 261] on button "Restricciones Nuevo Mundo" at bounding box center [119, 261] width 144 height 30
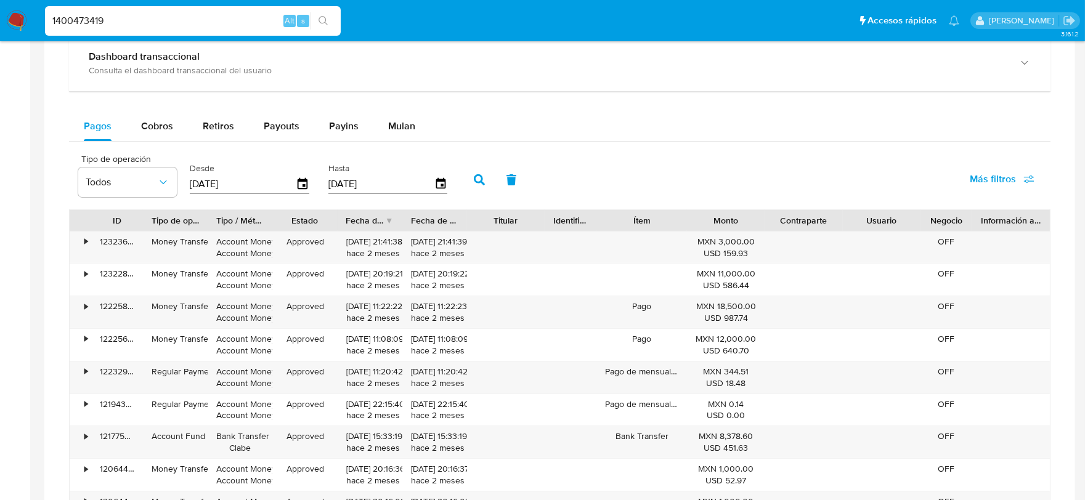
scroll to position [753, 0]
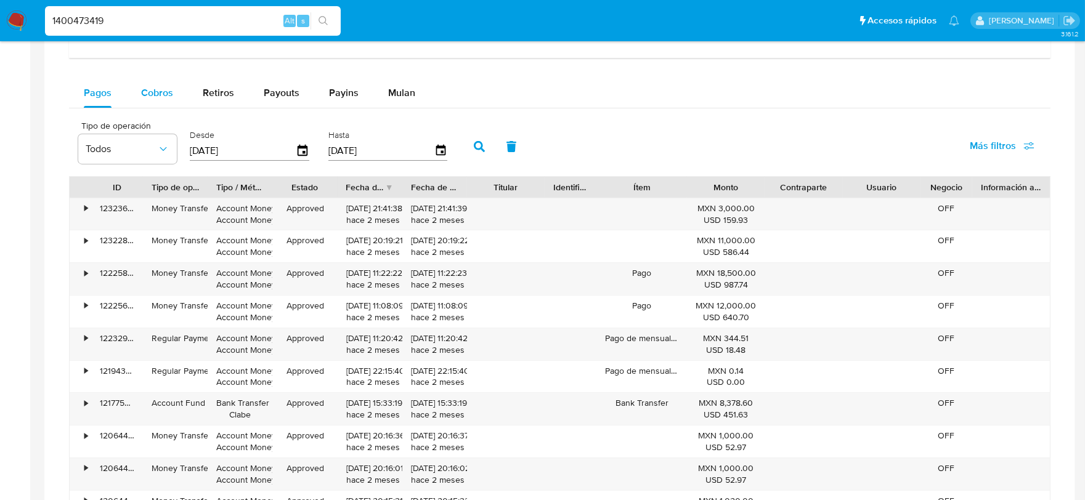
click at [137, 87] on button "Cobros" at bounding box center [157, 93] width 62 height 30
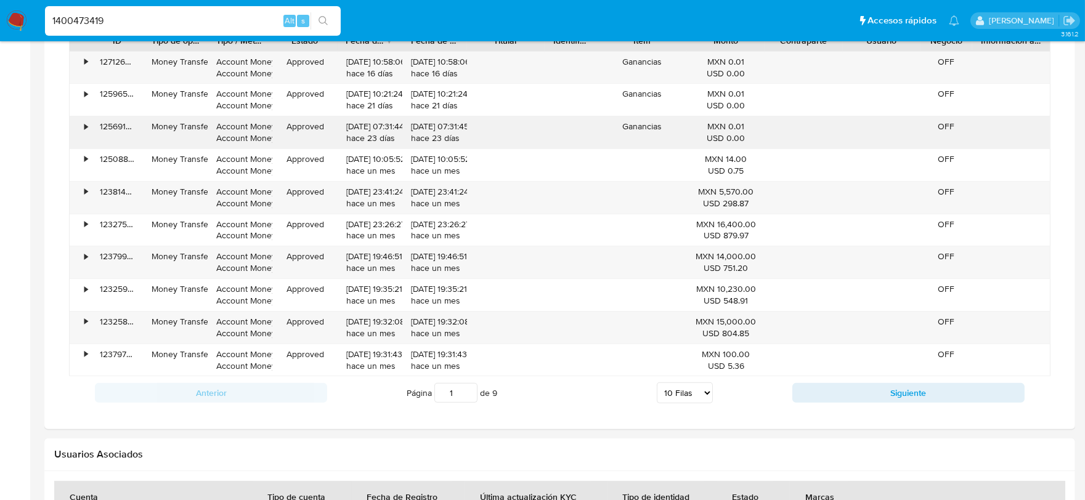
scroll to position [1063, 0]
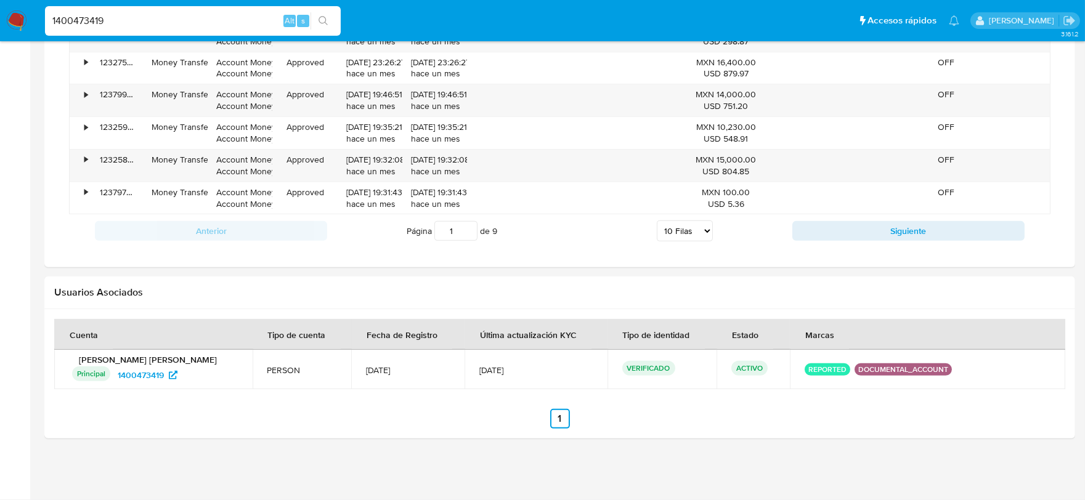
click at [679, 242] on div "Página 1 de 9 5 Filas 10 Filas 20 Filas 25 Filas 50 Filas 100 Filas" at bounding box center [559, 231] width 465 height 25
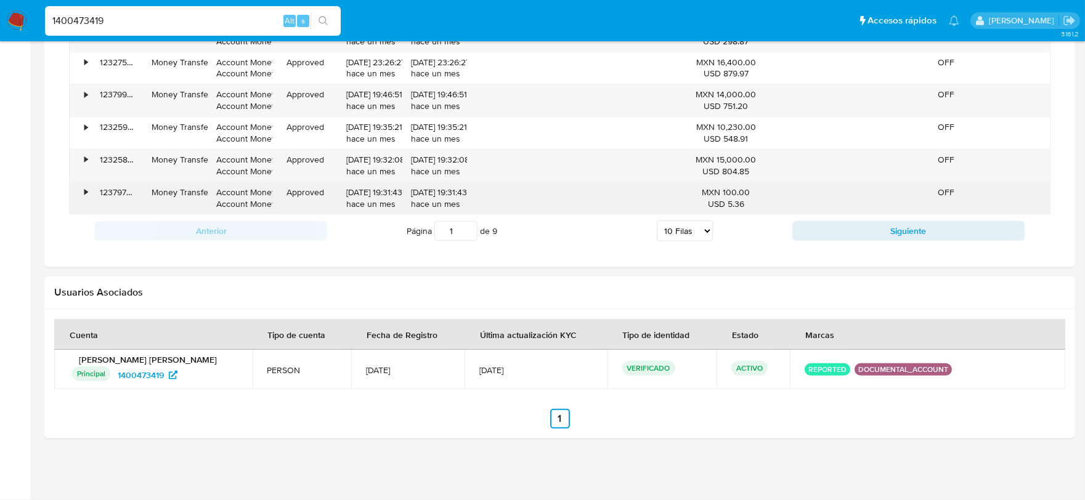
click at [676, 211] on div at bounding box center [641, 198] width 91 height 32
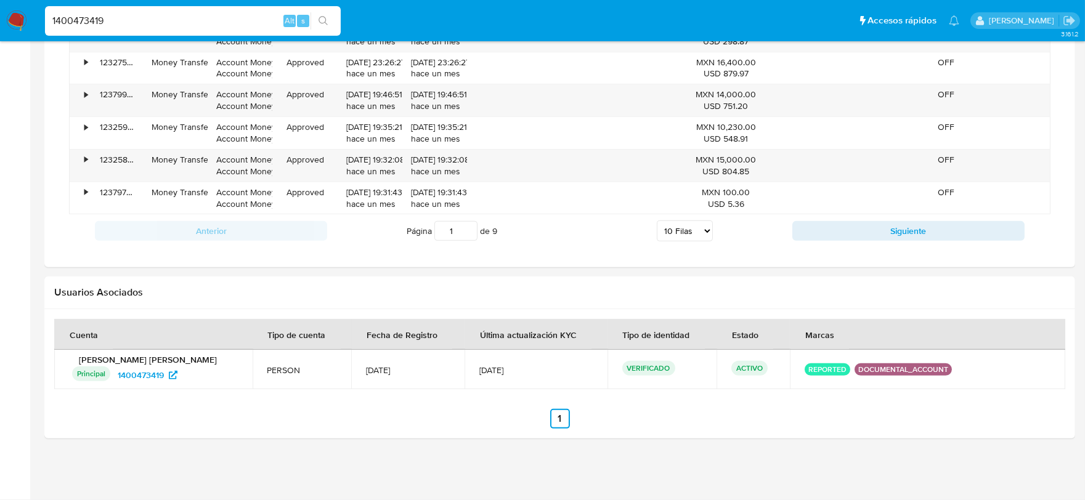
click at [674, 226] on select "5 Filas 10 Filas 20 Filas 25 Filas 50 Filas 100 Filas" at bounding box center [685, 231] width 56 height 21
select select "50"
click at [657, 222] on select "5 Filas 10 Filas 20 Filas 25 Filas 50 Filas 100 Filas" at bounding box center [685, 231] width 56 height 21
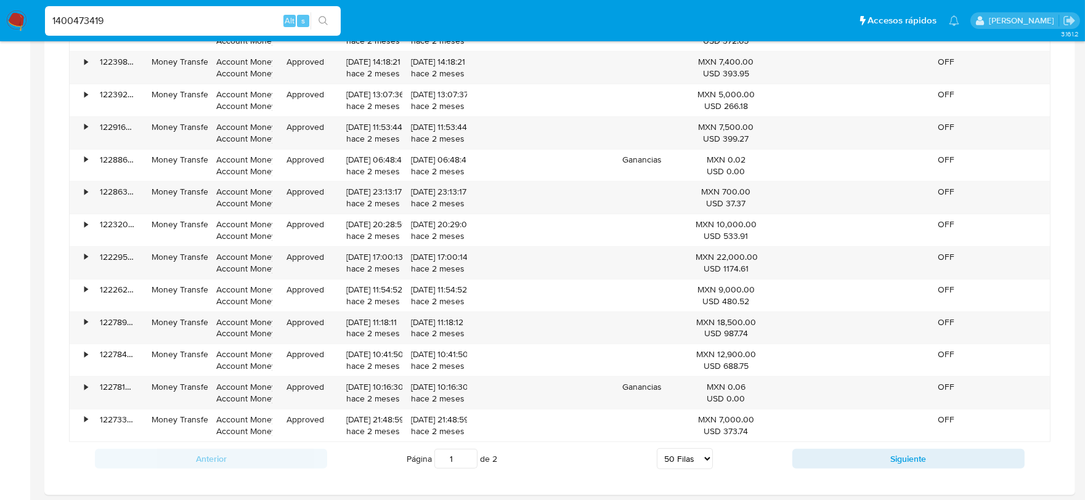
scroll to position [2366, 0]
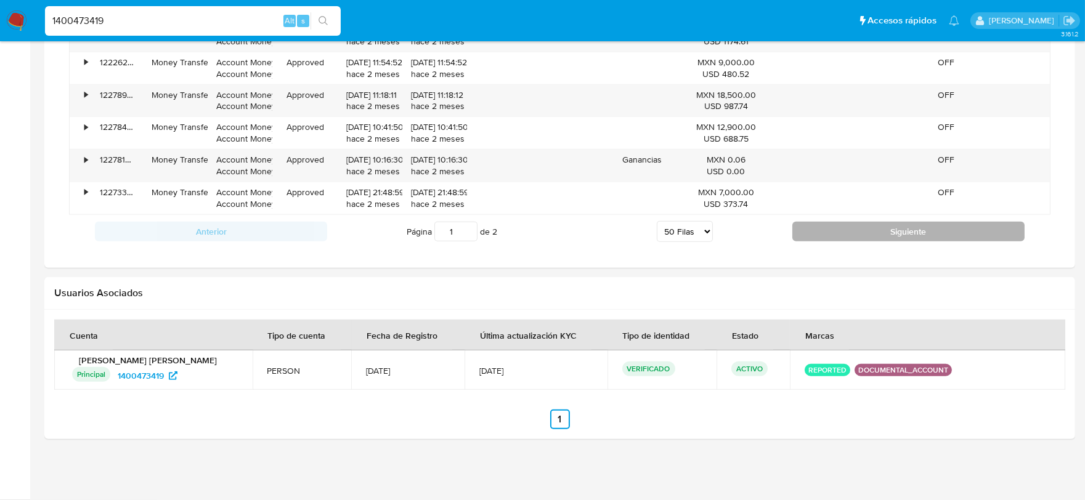
click at [826, 229] on button "Siguiente" at bounding box center [908, 232] width 232 height 20
type input "2"
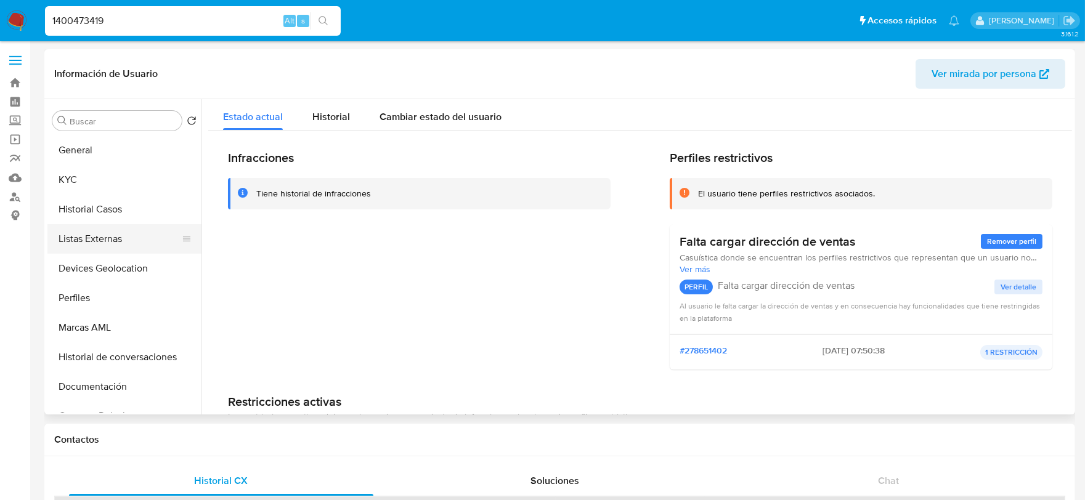
scroll to position [0, 0]
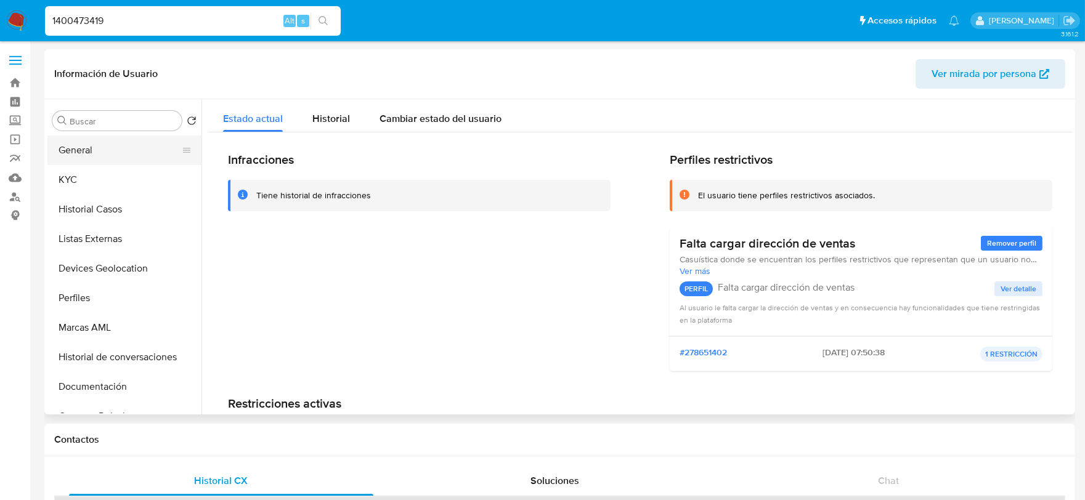
click at [100, 153] on button "General" at bounding box center [119, 151] width 144 height 30
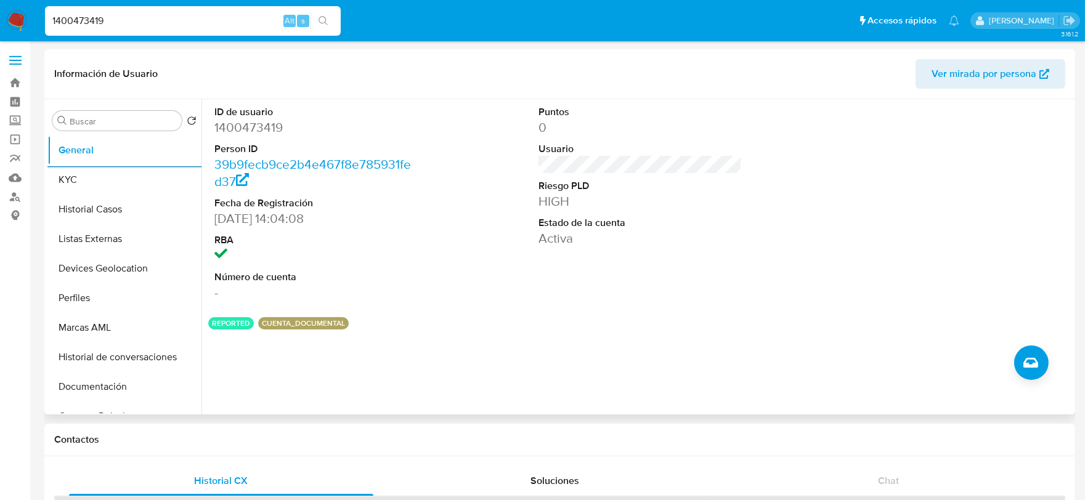
click at [134, 25] on input "1400473419" at bounding box center [193, 21] width 296 height 16
paste input "2638158218"
type input "2638158218"
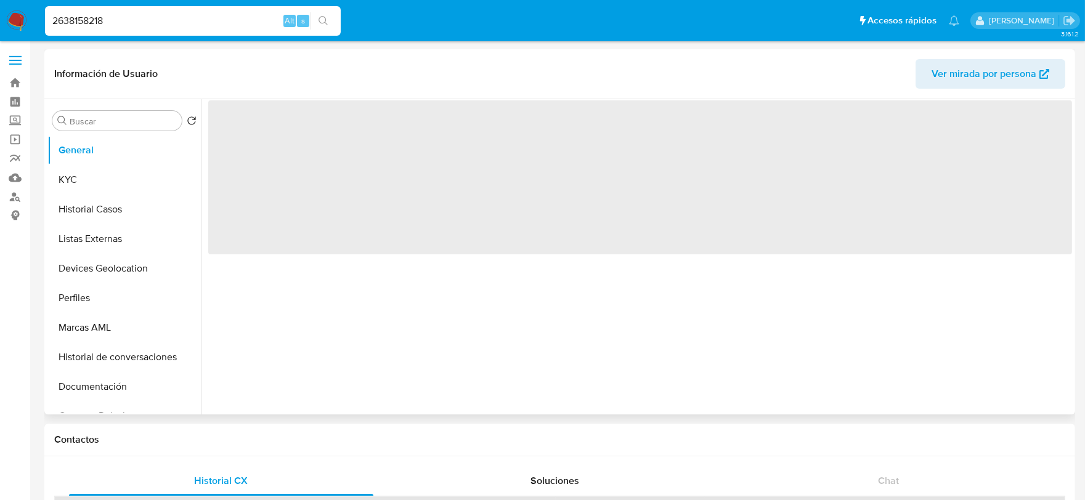
select select "10"
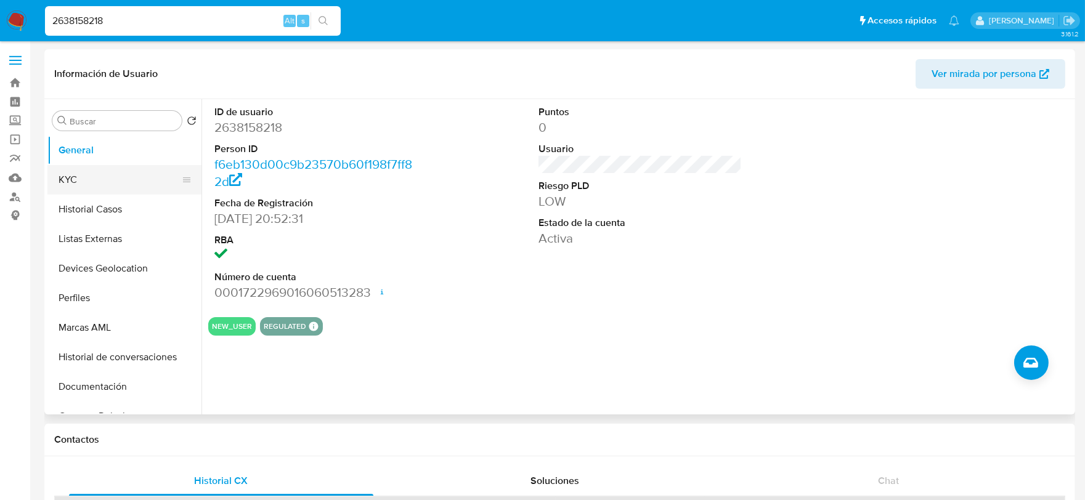
click at [76, 181] on button "KYC" at bounding box center [119, 180] width 144 height 30
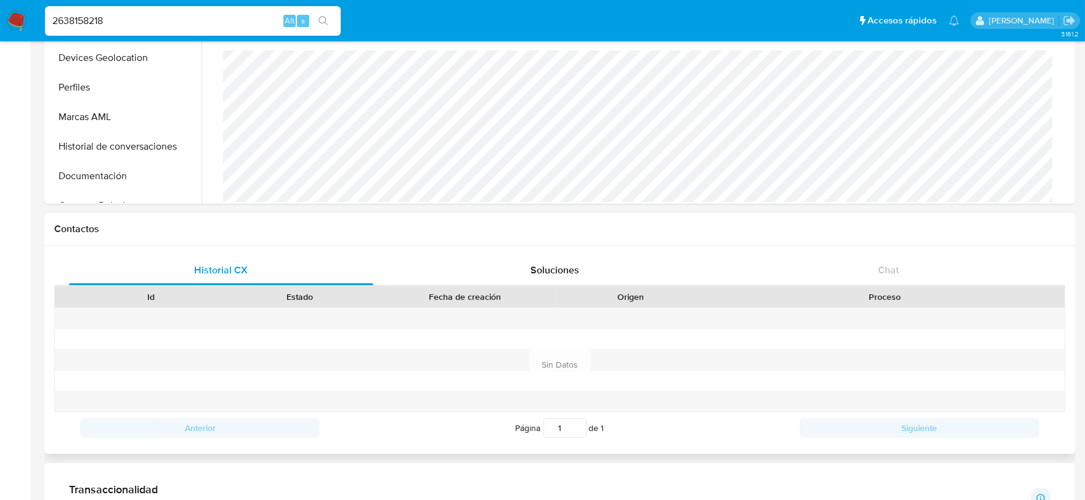
scroll to position [616, 0]
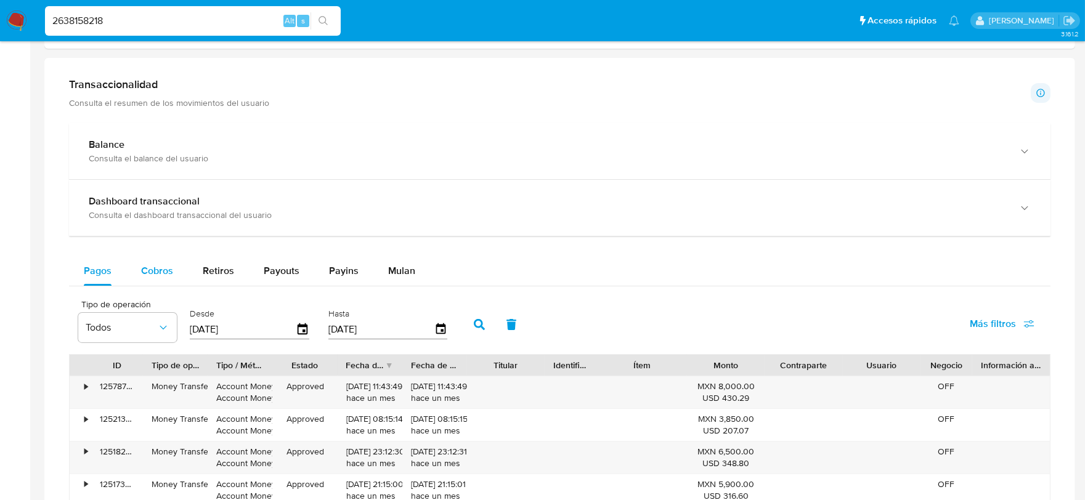
click at [156, 276] on span "Cobros" at bounding box center [157, 271] width 32 height 14
select select "10"
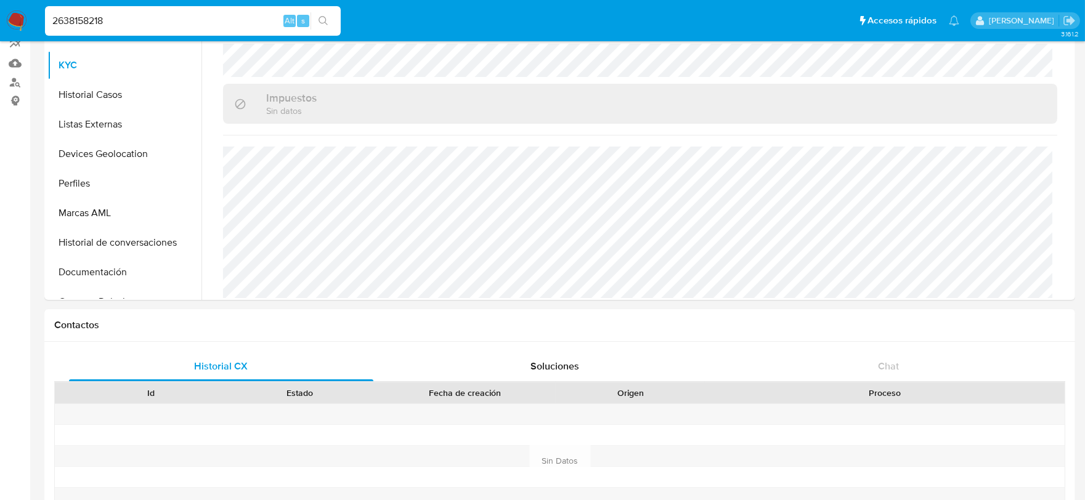
scroll to position [0, 0]
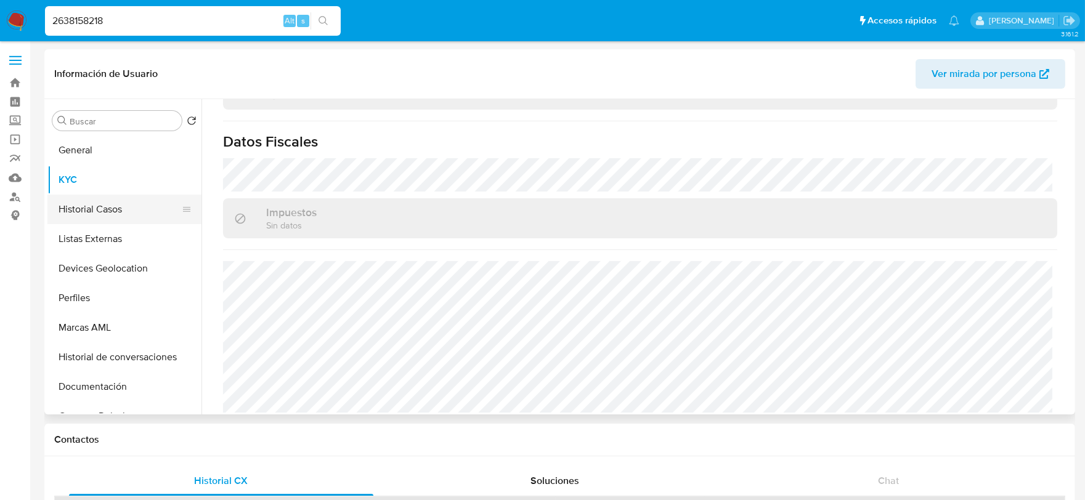
click at [102, 216] on button "Historial Casos" at bounding box center [119, 210] width 144 height 30
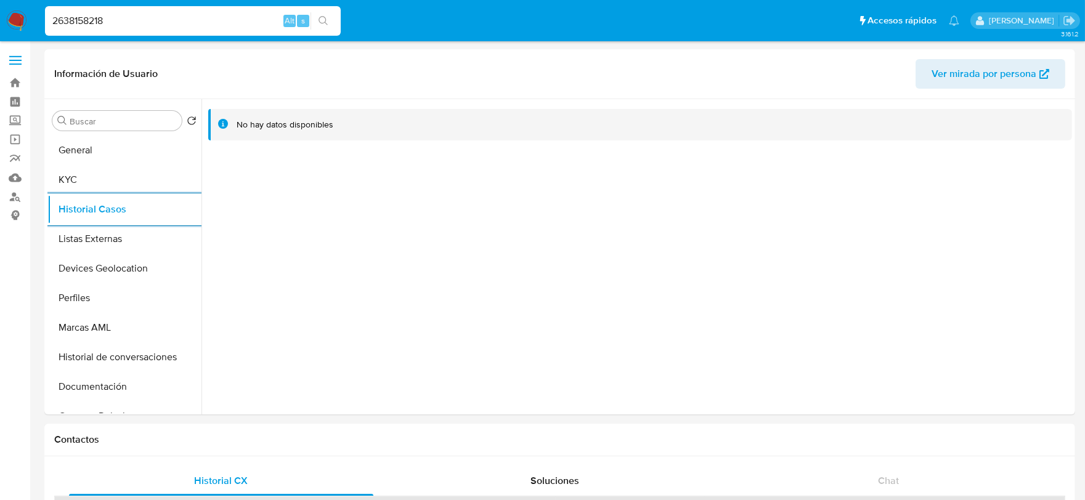
click at [108, 15] on input "2638158218" at bounding box center [193, 21] width 296 height 16
paste input "488362632"
type input "2488362632"
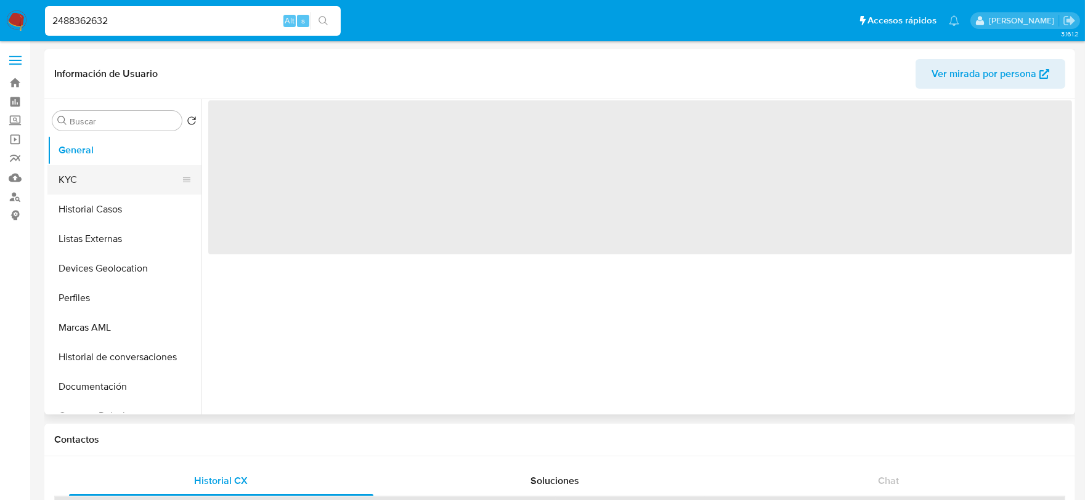
select select "10"
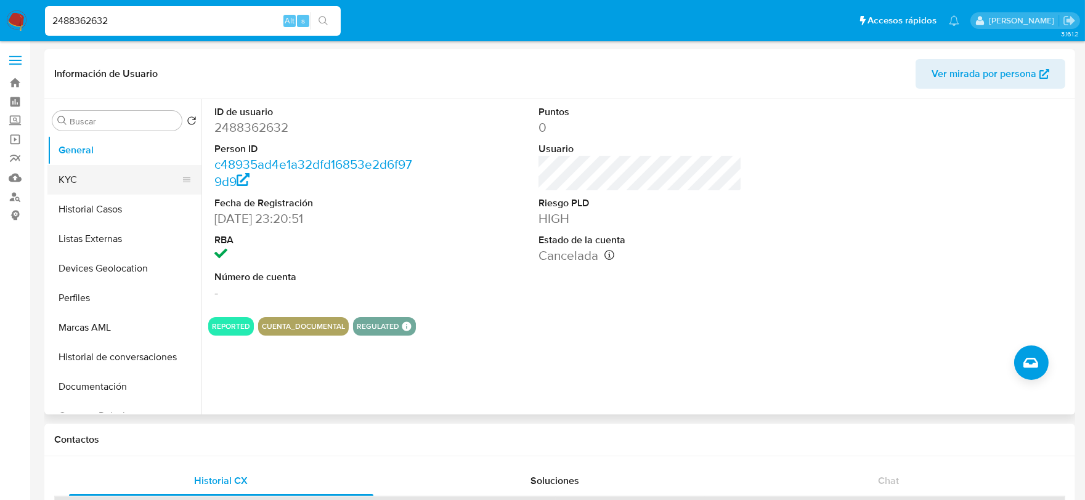
click at [76, 168] on button "KYC" at bounding box center [119, 180] width 144 height 30
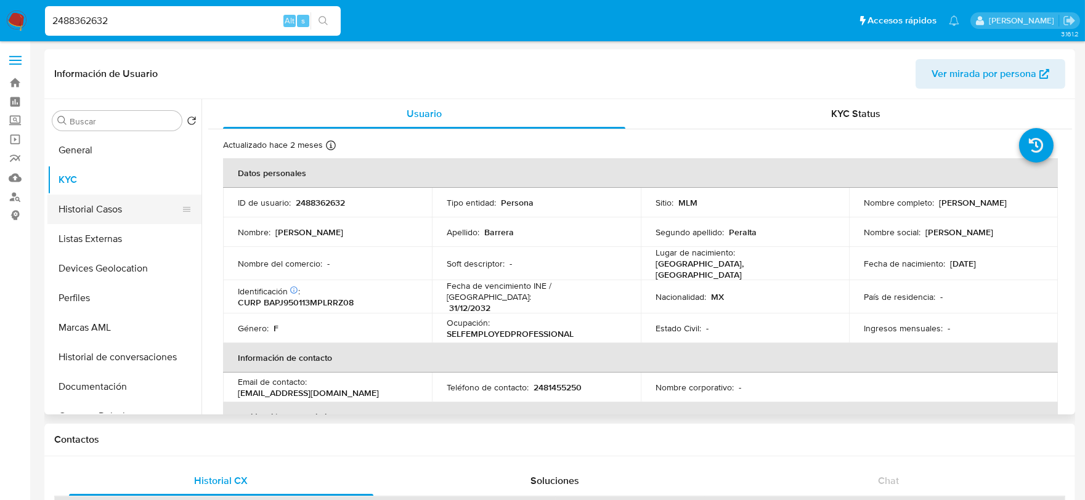
click at [121, 213] on button "Historial Casos" at bounding box center [119, 210] width 144 height 30
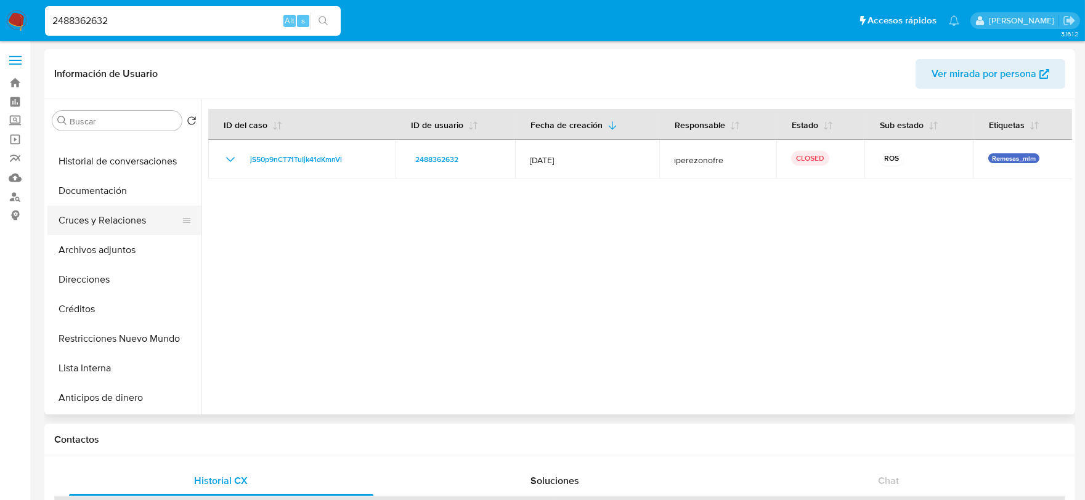
scroll to position [205, 0]
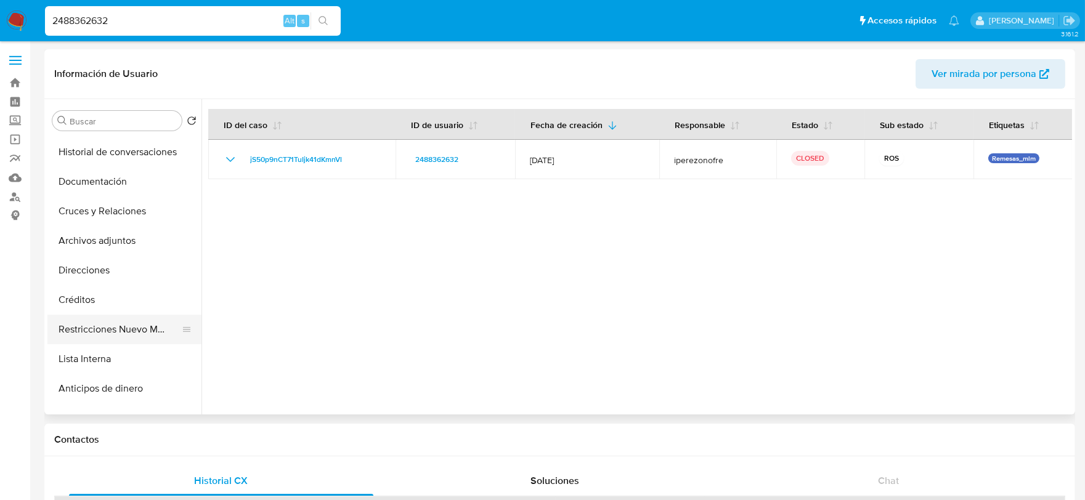
click at [120, 325] on button "Restricciones Nuevo Mundo" at bounding box center [119, 330] width 144 height 30
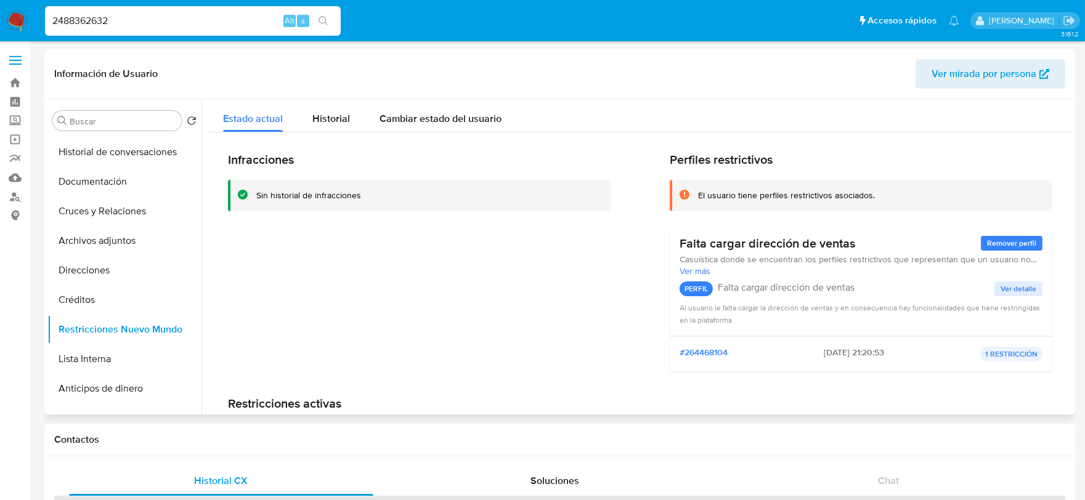
scroll to position [97, 0]
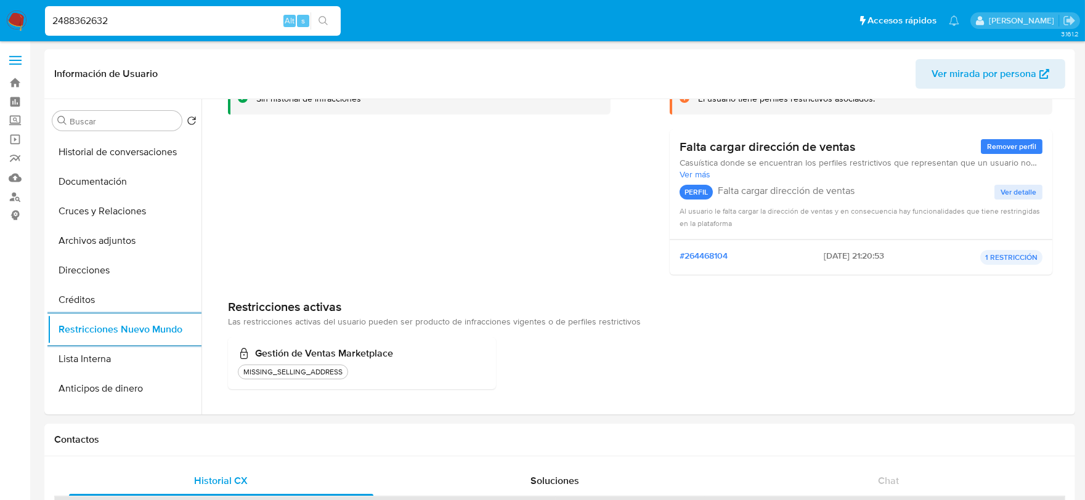
click at [131, 8] on div "2488362632 Alt s" at bounding box center [193, 21] width 296 height 30
click at [129, 14] on input "2488362632" at bounding box center [193, 21] width 296 height 16
paste input "57944245"
type input "2579442452"
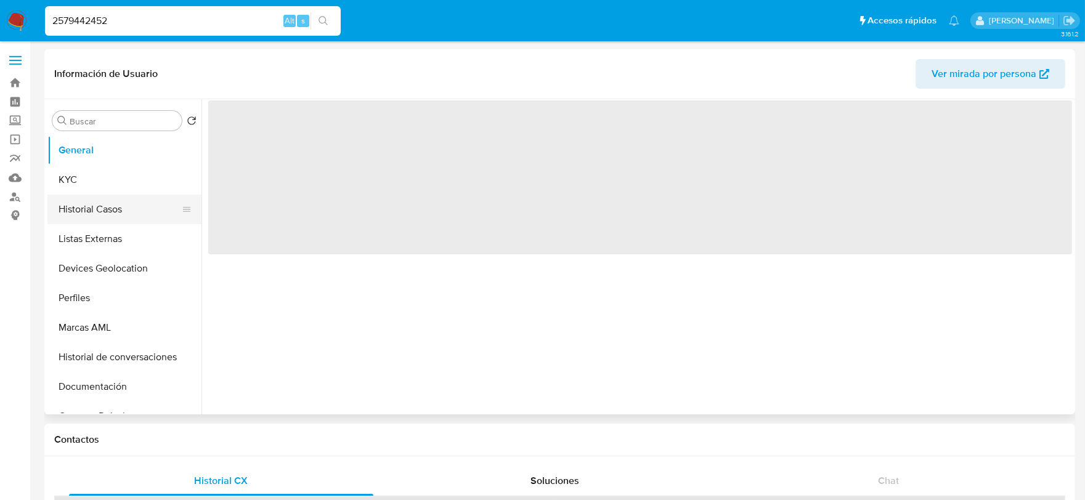
select select "10"
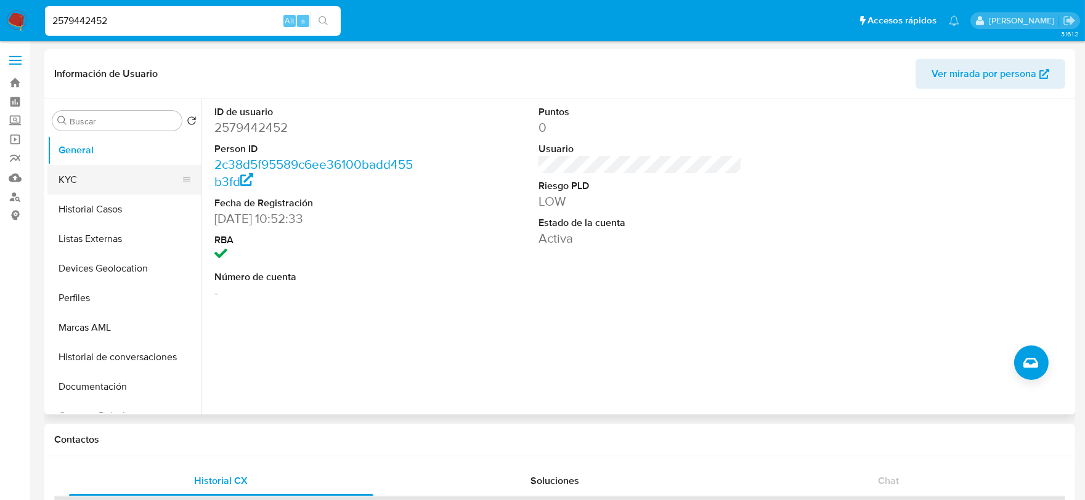
click at [72, 171] on button "KYC" at bounding box center [119, 180] width 144 height 30
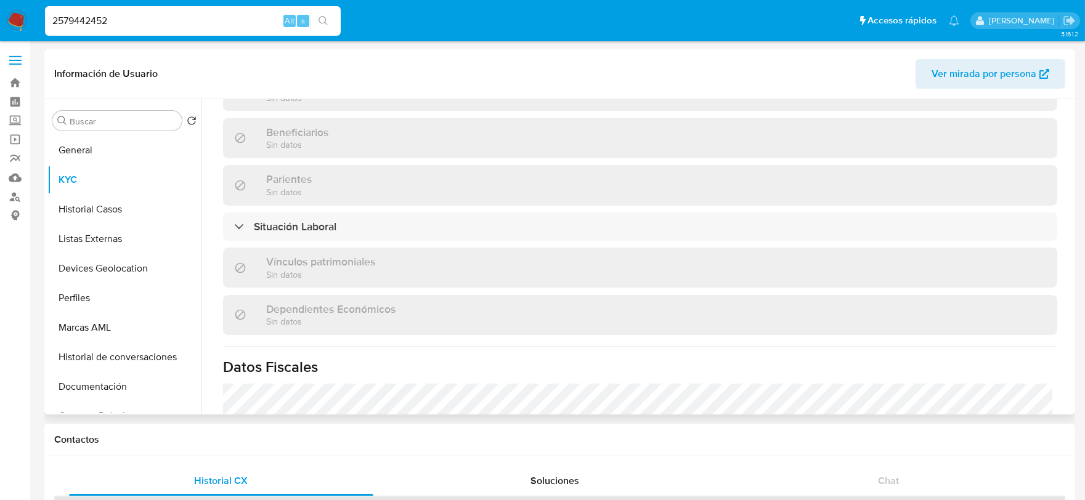
scroll to position [773, 0]
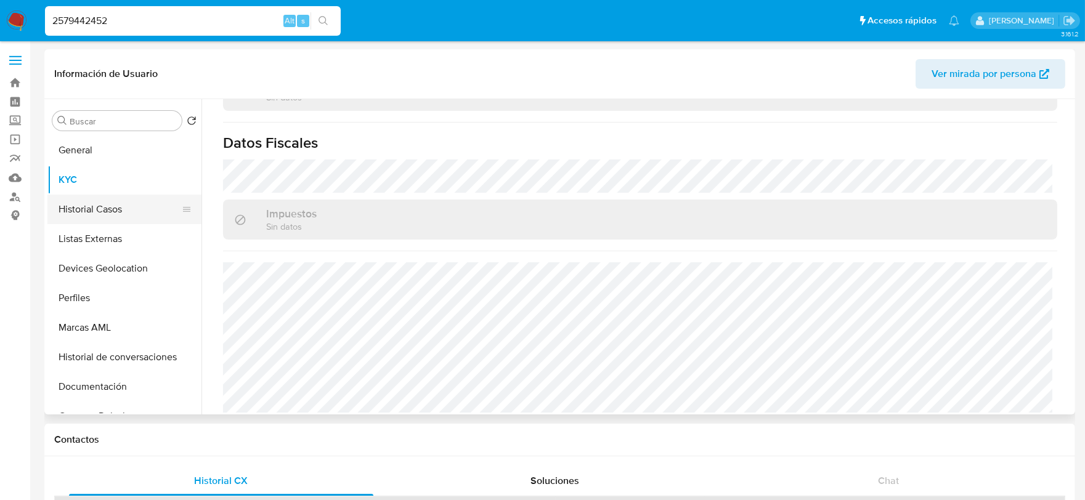
click at [94, 198] on button "Historial Casos" at bounding box center [119, 210] width 144 height 30
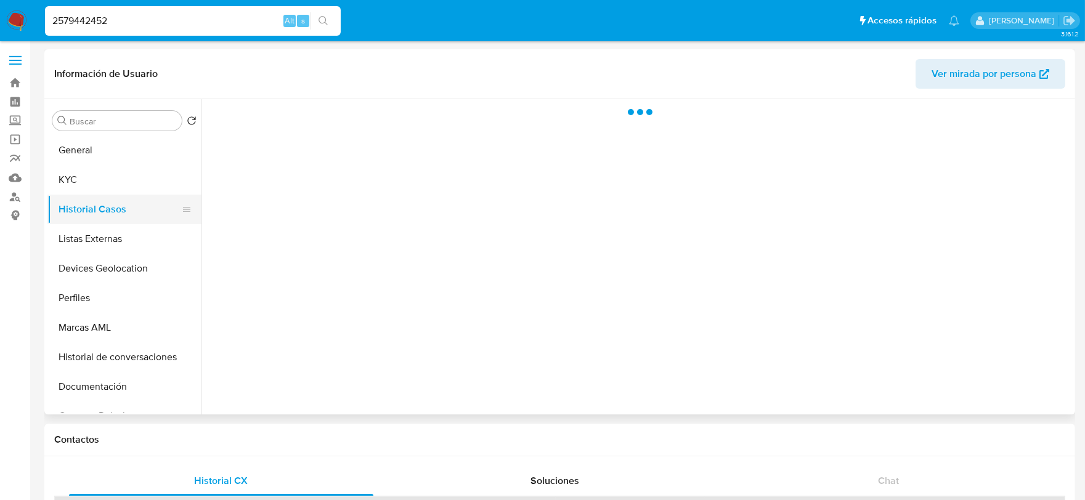
scroll to position [0, 0]
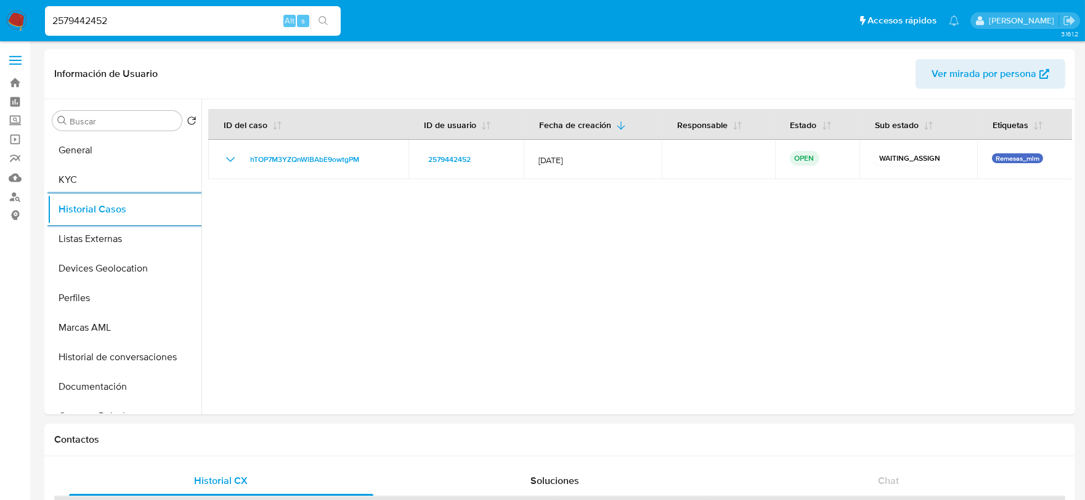
click at [81, 20] on input "2579442452" at bounding box center [193, 21] width 296 height 16
paste input "12491546"
type input "2512491546"
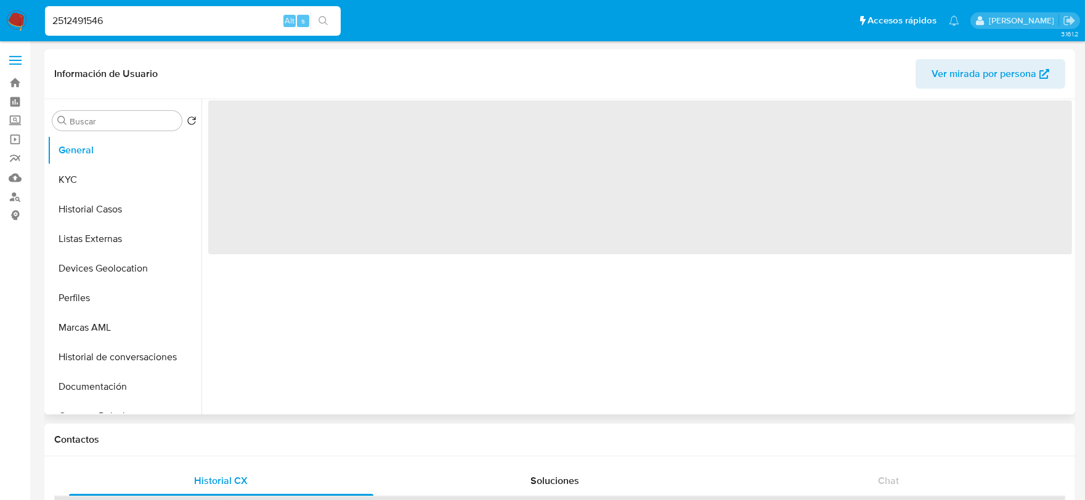
select select "10"
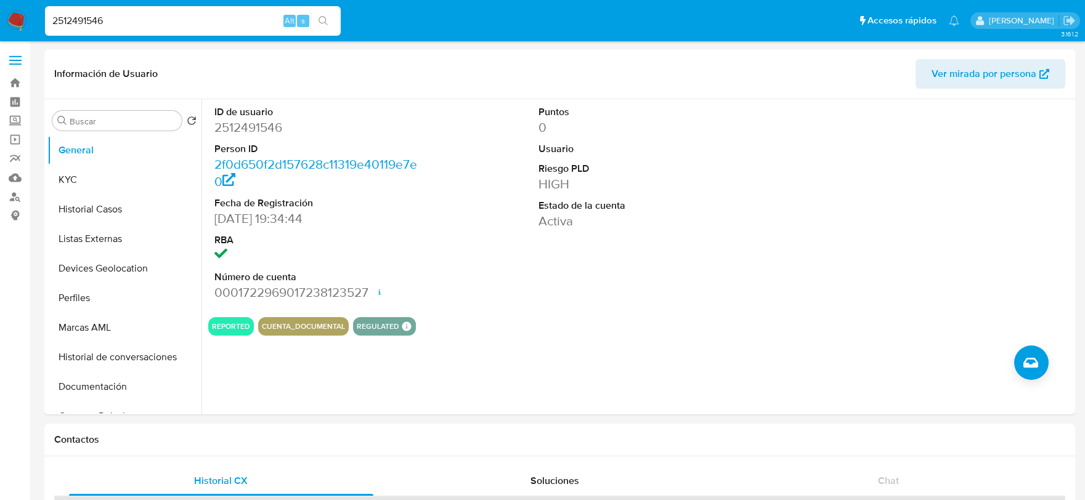
select select "10"
click at [95, 222] on button "Historial Casos" at bounding box center [119, 210] width 144 height 30
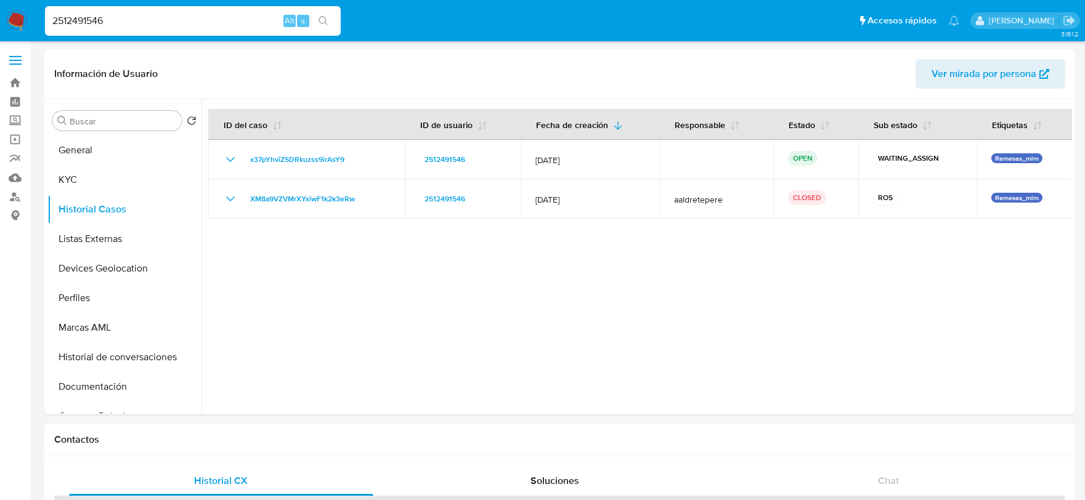
click at [19, 20] on img at bounding box center [16, 20] width 21 height 21
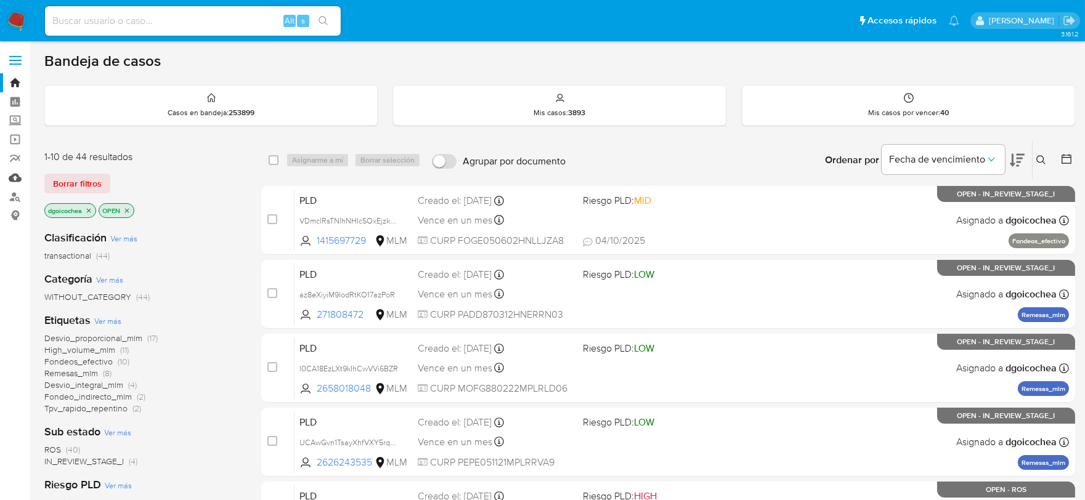
click at [19, 176] on link "Mulan" at bounding box center [73, 177] width 147 height 19
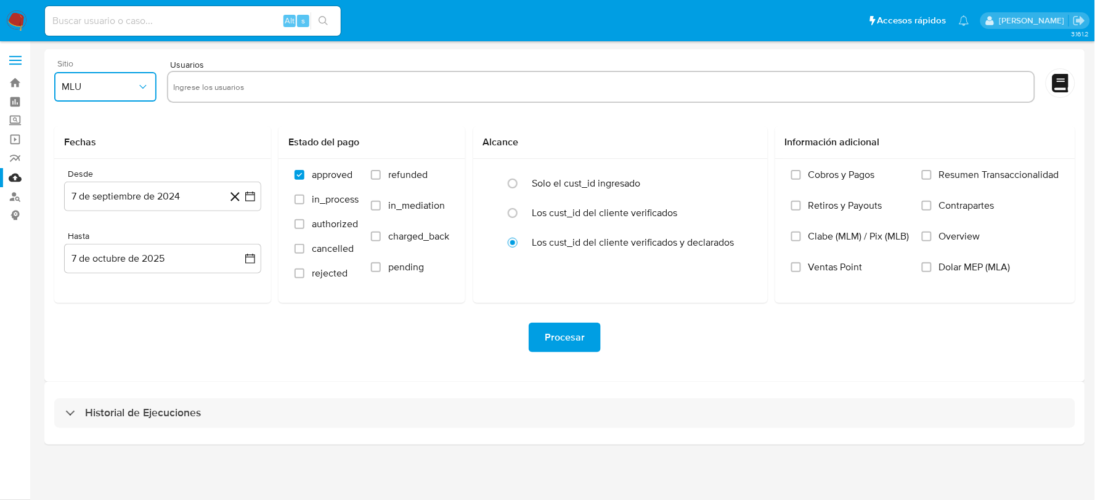
click at [89, 79] on button "MLU" at bounding box center [105, 87] width 102 height 30
click at [89, 270] on div "MLM" at bounding box center [102, 268] width 80 height 30
click at [197, 97] on div at bounding box center [600, 87] width 867 height 32
click at [197, 82] on input "text" at bounding box center [600, 87] width 855 height 20
paste input "2577902575, 2566795792, 2644131427, 714103083, 2635203880, 1400473419, 26381582…"
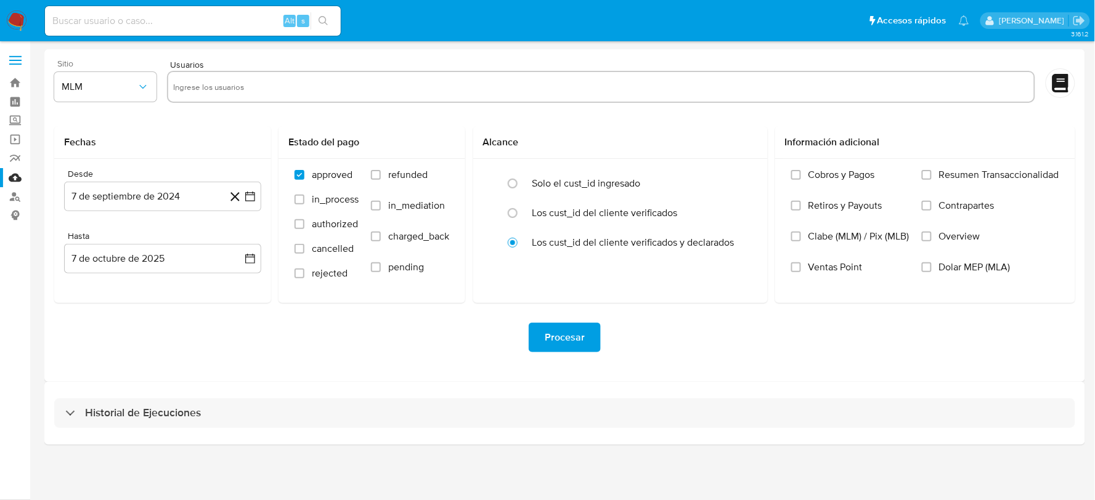
type input "2577902575, 2566795792, 2644131427, 714103083, 2635203880, 1400473419, 26381582…"
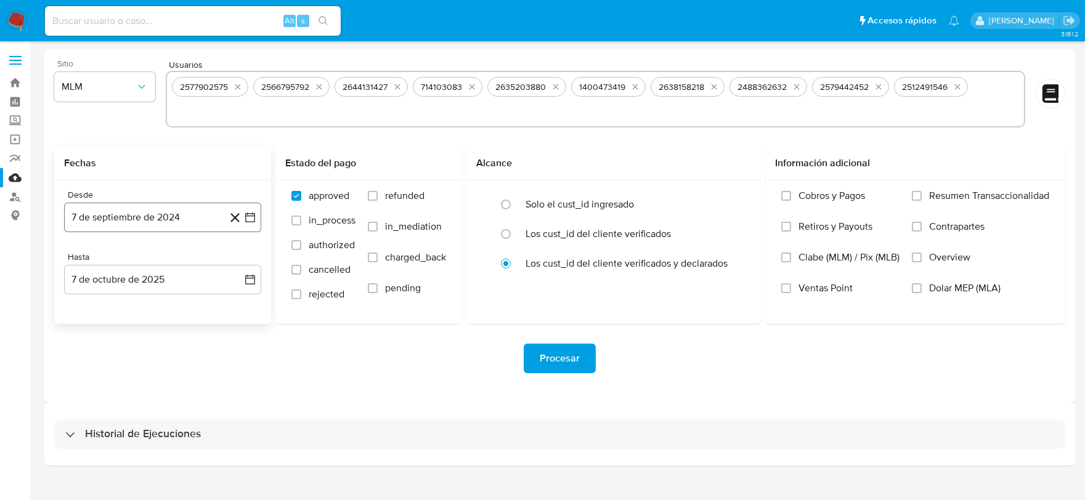
click at [113, 205] on button "7 de septiembre de 2024" at bounding box center [162, 218] width 197 height 30
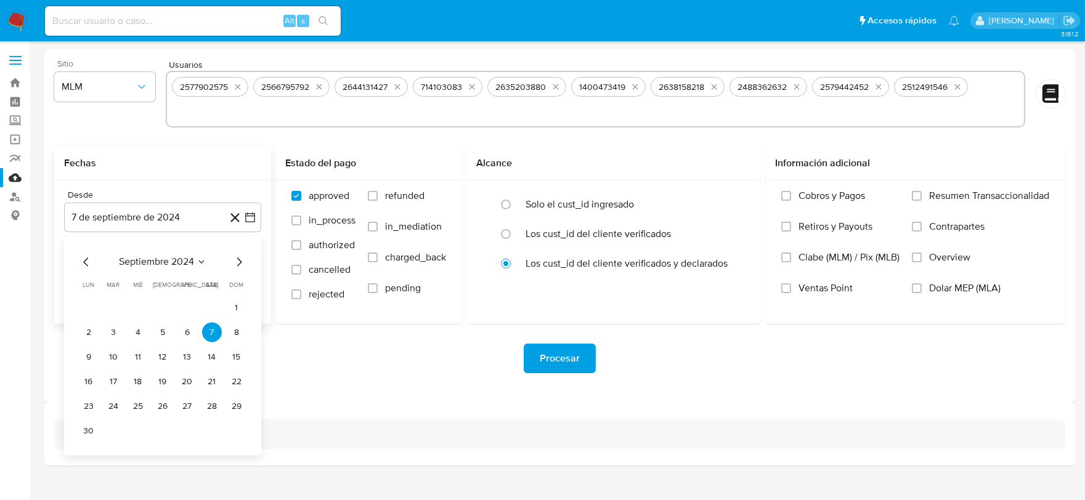
click at [237, 262] on icon "Mes siguiente" at bounding box center [239, 262] width 15 height 15
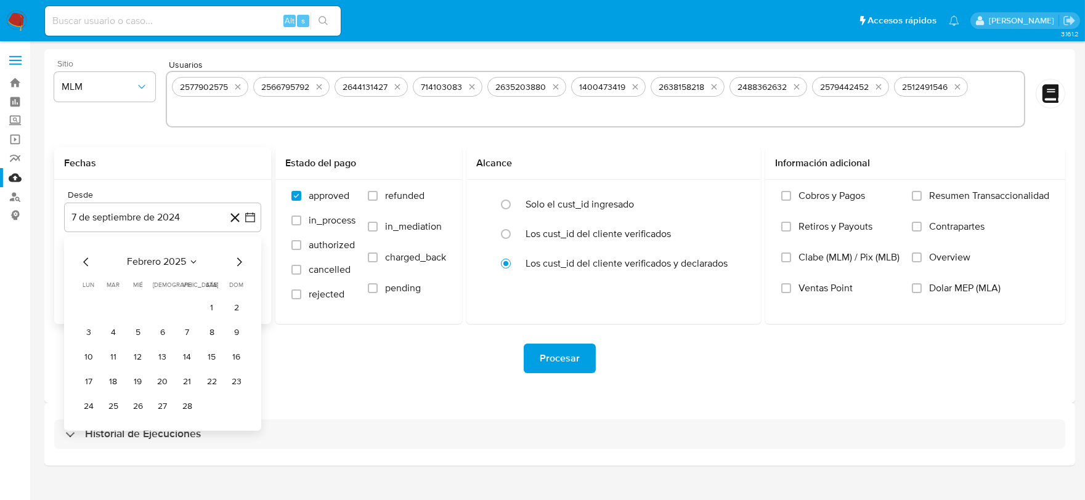
click at [237, 262] on icon "Mes siguiente" at bounding box center [239, 262] width 15 height 15
click at [157, 309] on button "1" at bounding box center [163, 308] width 20 height 20
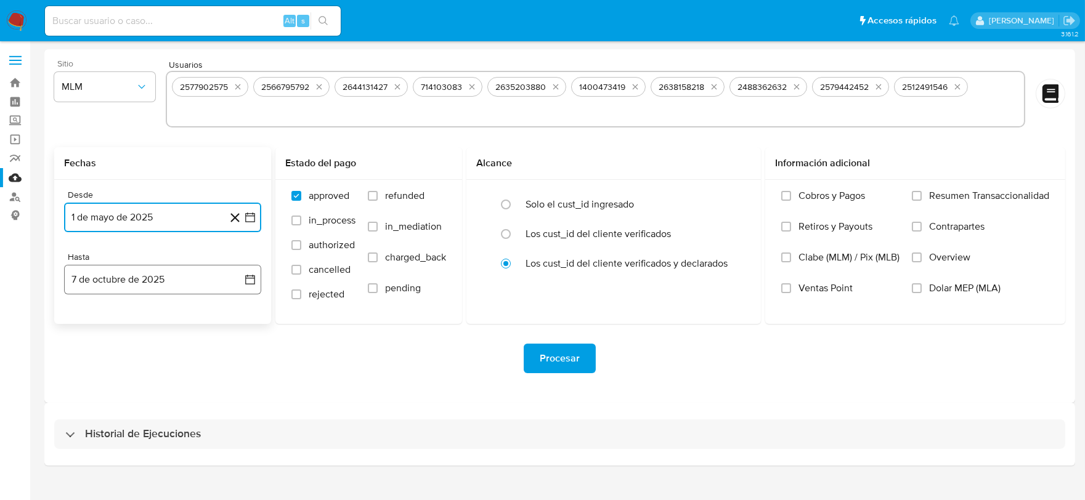
click at [120, 274] on button "7 de octubre de 2025" at bounding box center [162, 280] width 197 height 30
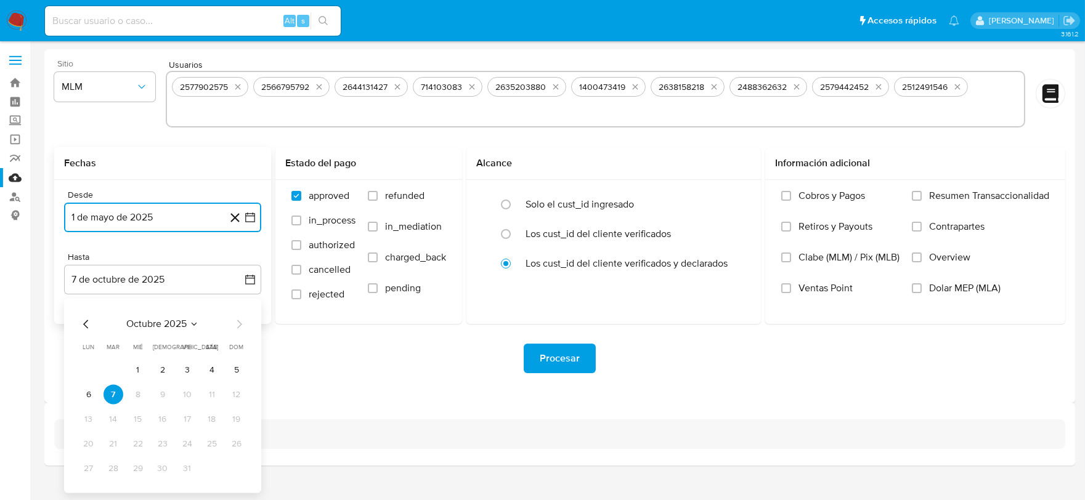
click at [82, 317] on icon "Mes anterior" at bounding box center [86, 324] width 15 height 15
click at [234, 463] on button "31" at bounding box center [237, 469] width 20 height 20
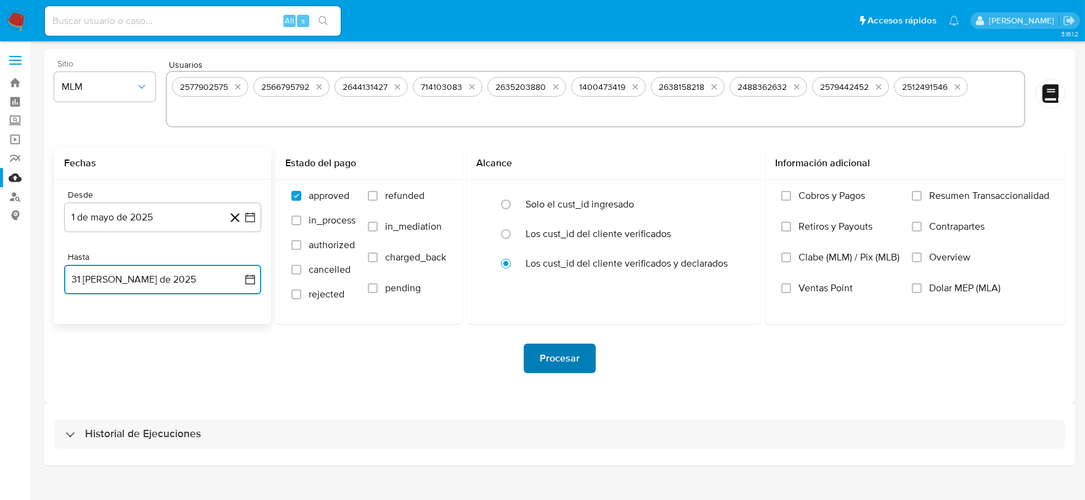
click at [576, 359] on span "Procesar" at bounding box center [560, 358] width 40 height 27
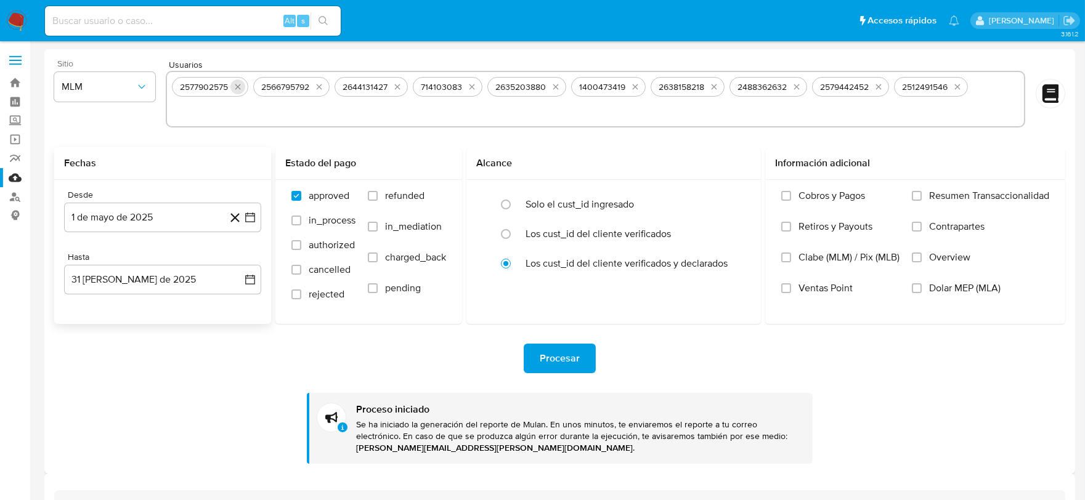
click at [239, 82] on icon "quitar 2577902575" at bounding box center [238, 87] width 10 height 10
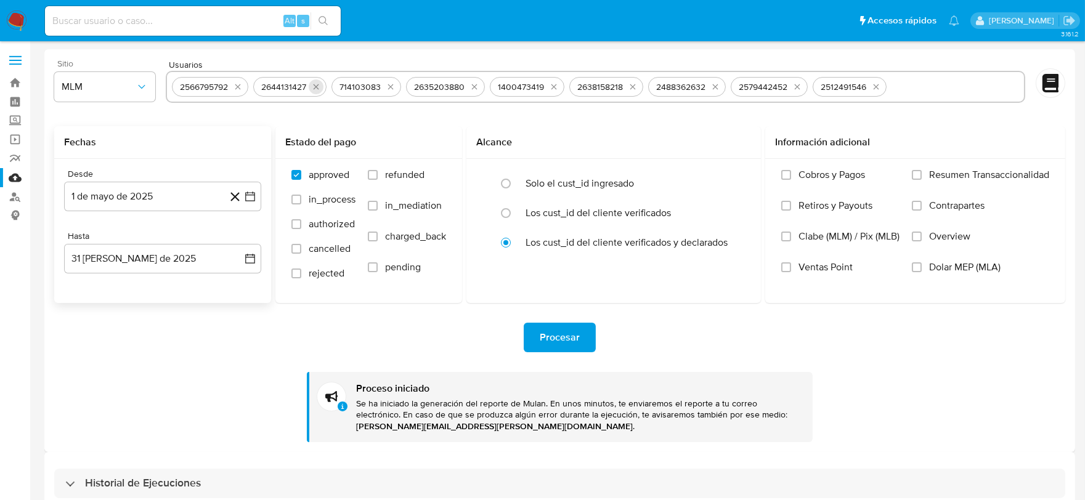
click at [238, 83] on icon "quitar 2566795792" at bounding box center [238, 87] width 10 height 10
click at [238, 83] on icon "quitar 2644131427" at bounding box center [235, 87] width 10 height 10
click at [238, 83] on div "714103083" at bounding box center [207, 87] width 70 height 20
click at [229, 85] on icon "quitar 714103083" at bounding box center [231, 87] width 10 height 10
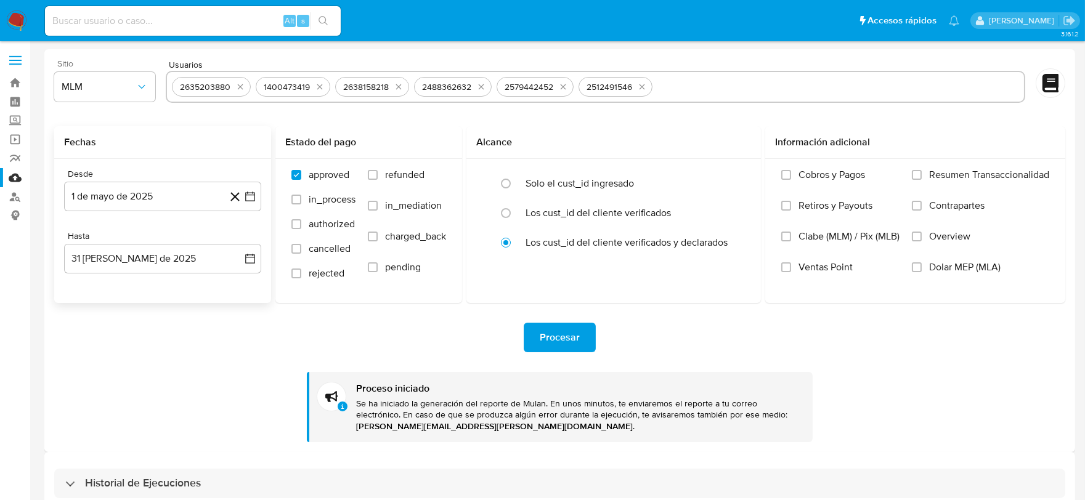
click at [229, 85] on div "2635203880" at bounding box center [205, 87] width 60 height 12
click at [238, 83] on icon "quitar 2635203880" at bounding box center [240, 87] width 10 height 10
click at [238, 83] on icon "quitar 1400473419" at bounding box center [236, 87] width 10 height 10
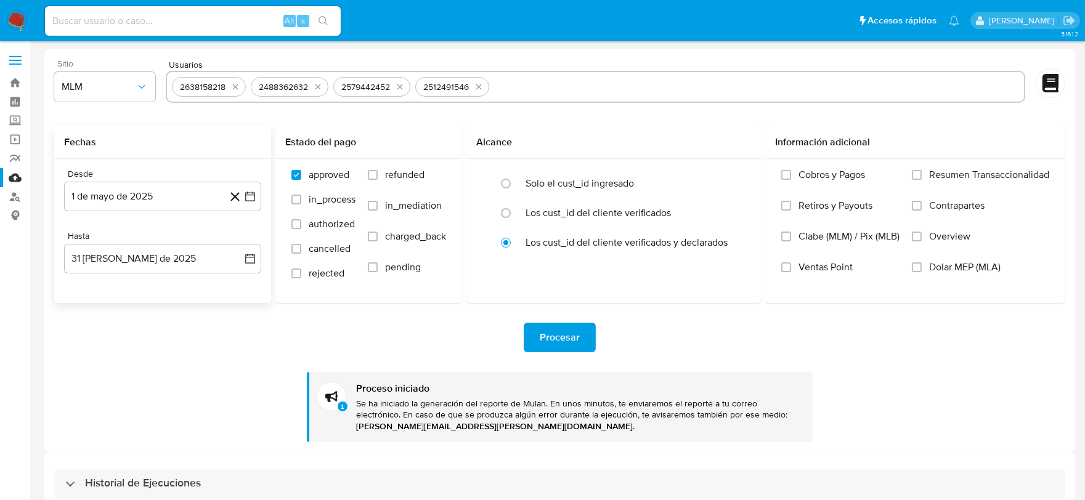
click at [238, 83] on icon "quitar 2638158218" at bounding box center [235, 87] width 10 height 10
click at [238, 83] on icon "quitar 2488362632" at bounding box center [239, 87] width 10 height 10
click at [238, 83] on icon "quitar 2579442452" at bounding box center [239, 87] width 10 height 10
click at [238, 83] on icon "quitar 2512491546" at bounding box center [235, 87] width 10 height 10
click at [238, 83] on input "text" at bounding box center [595, 87] width 847 height 20
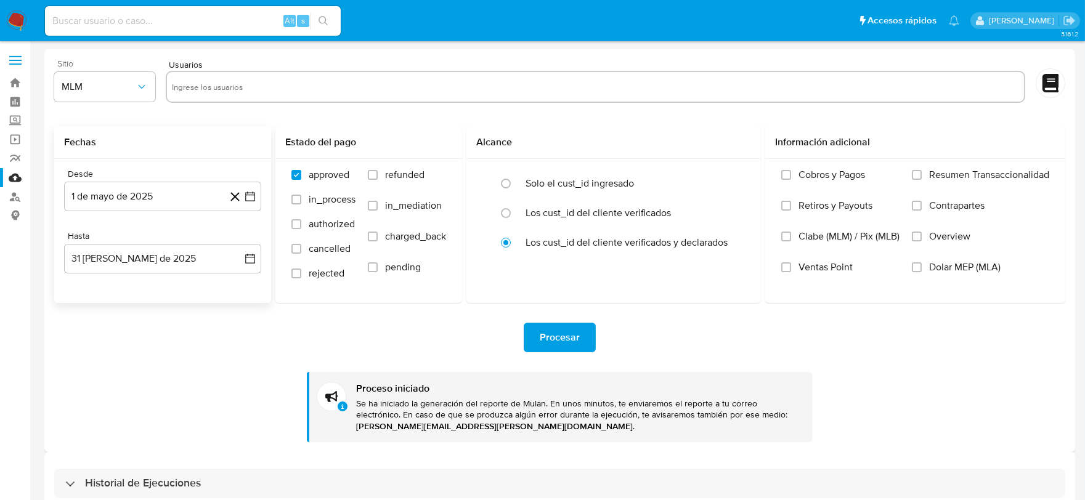
paste input "2522622710, 2639389837, 2646443584, 2646530078, 2544439576, 2565645094, 2589243…"
type input "2522622710, 2639389837, 2646443584, 2646530078, 2544439576, 2565645094, 2589243…"
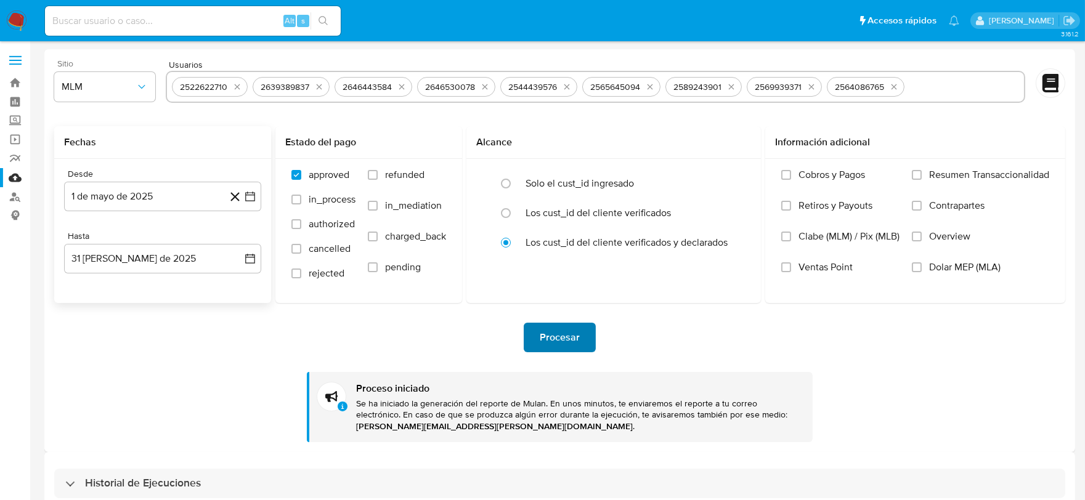
click at [561, 336] on span "Procesar" at bounding box center [560, 337] width 40 height 27
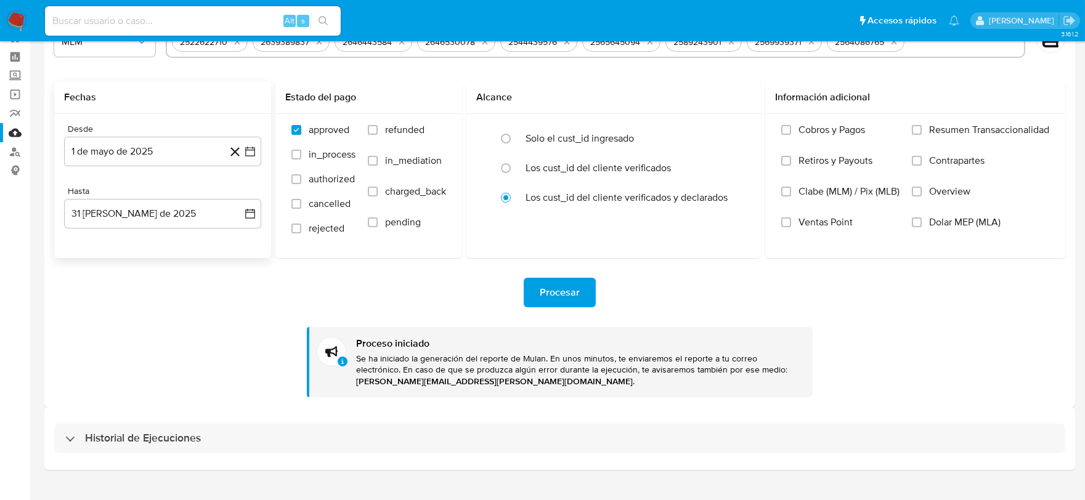
scroll to position [67, 0]
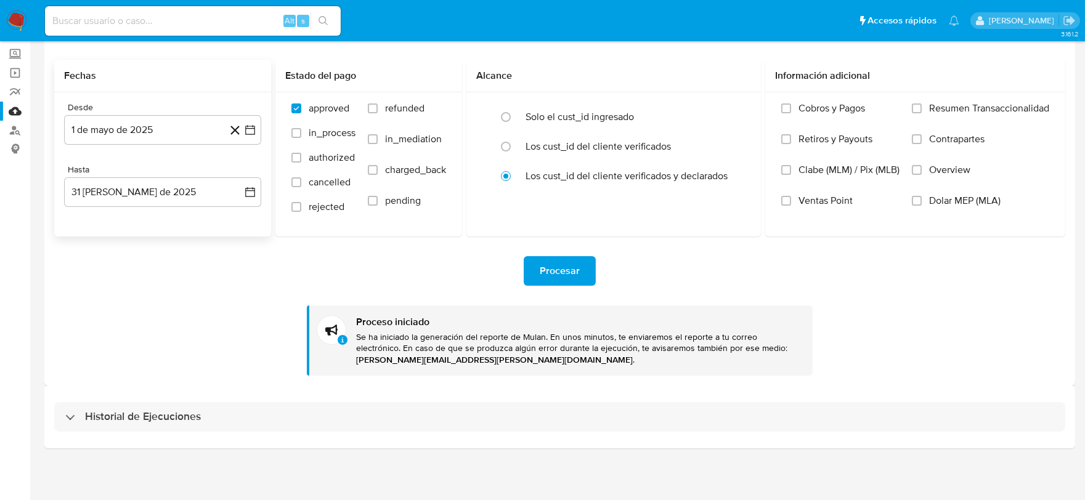
click at [13, 17] on img at bounding box center [16, 20] width 21 height 21
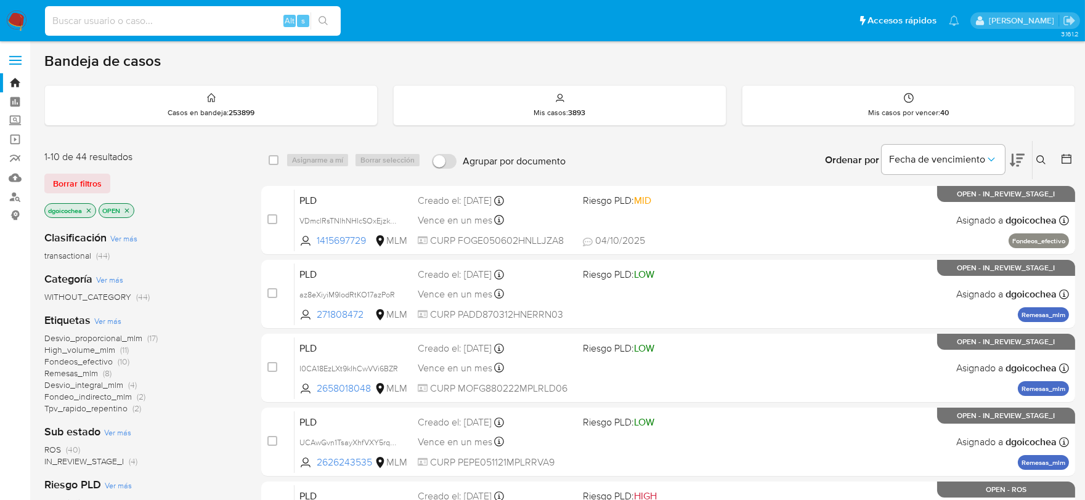
click at [121, 18] on input at bounding box center [193, 21] width 296 height 16
paste input "2651472946"
type input "2651472946"
click at [319, 19] on icon "search-icon" at bounding box center [323, 20] width 9 height 9
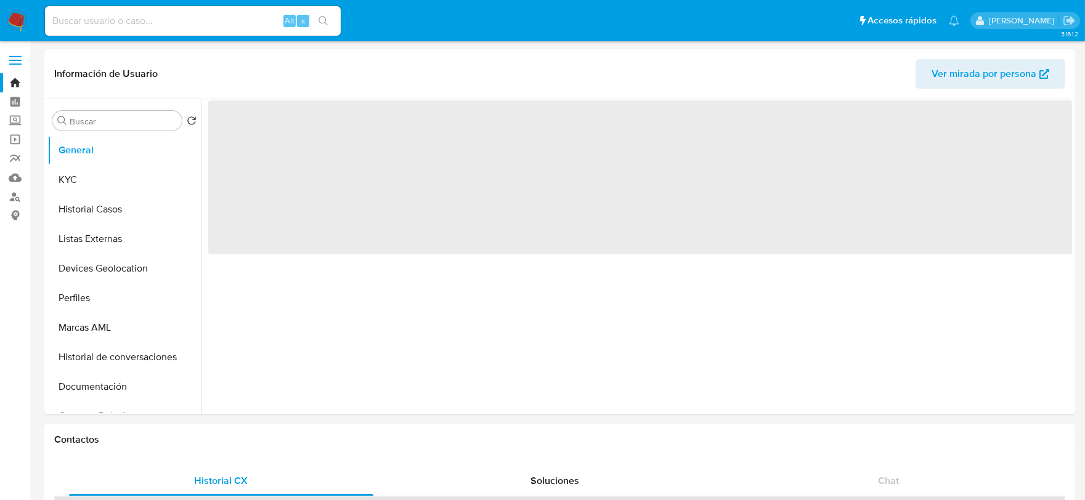
select select "10"
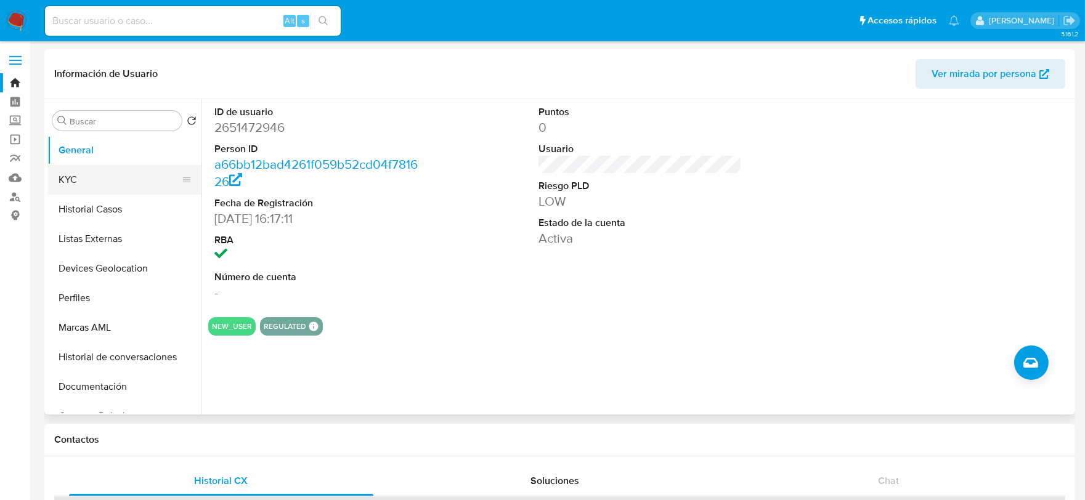
click at [79, 174] on button "KYC" at bounding box center [119, 180] width 144 height 30
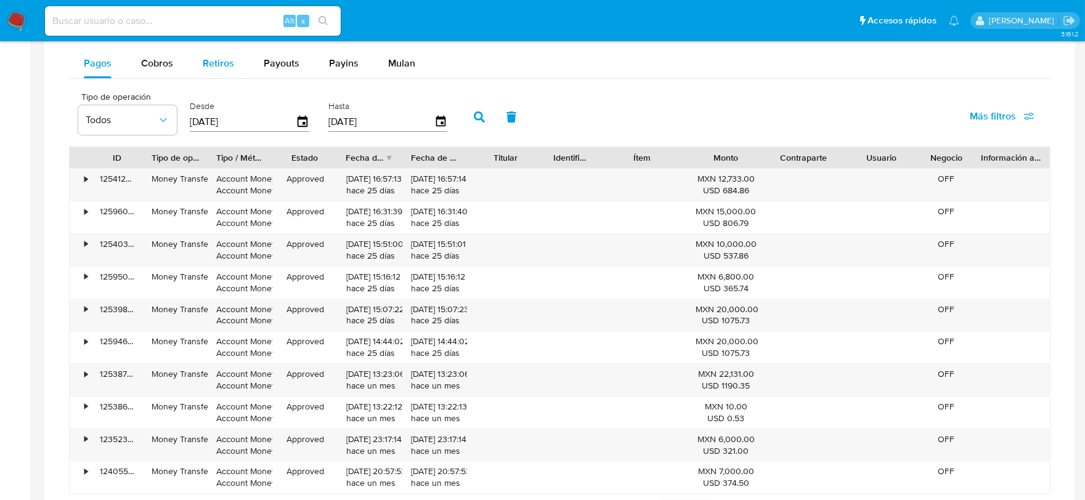
scroll to position [753, 0]
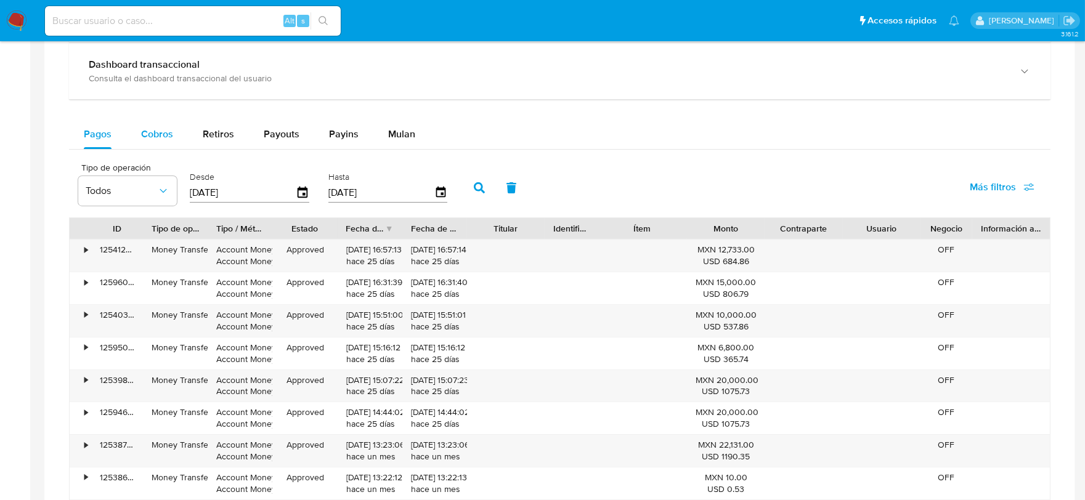
click at [151, 133] on span "Cobros" at bounding box center [157, 134] width 32 height 14
select select "10"
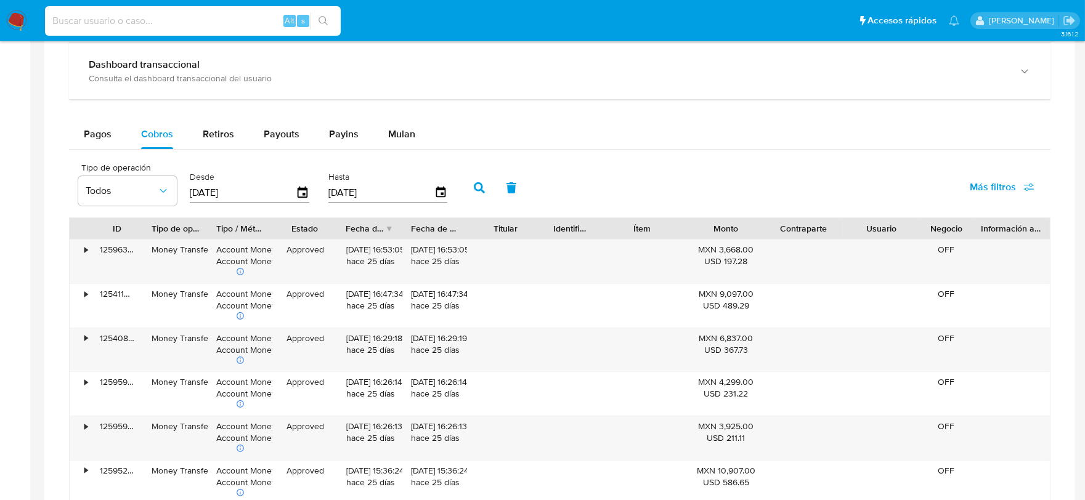
click at [108, 20] on input at bounding box center [193, 21] width 296 height 16
paste input "2659837518"
type input "2659837518"
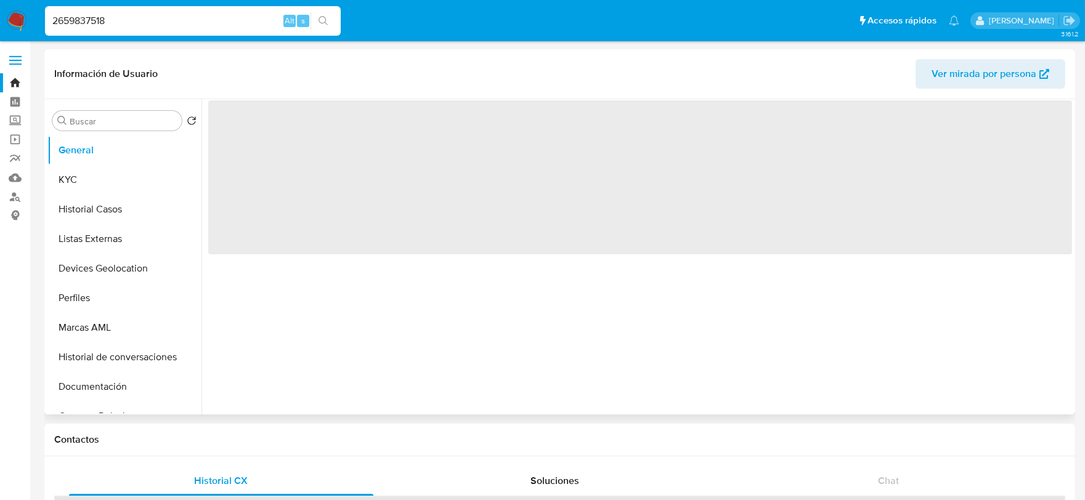
select select "10"
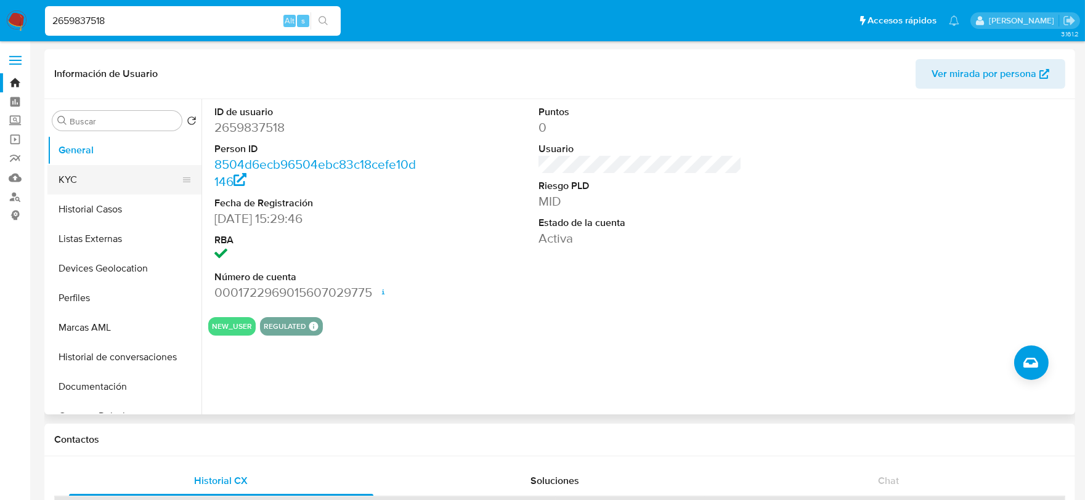
click at [100, 187] on button "KYC" at bounding box center [119, 180] width 144 height 30
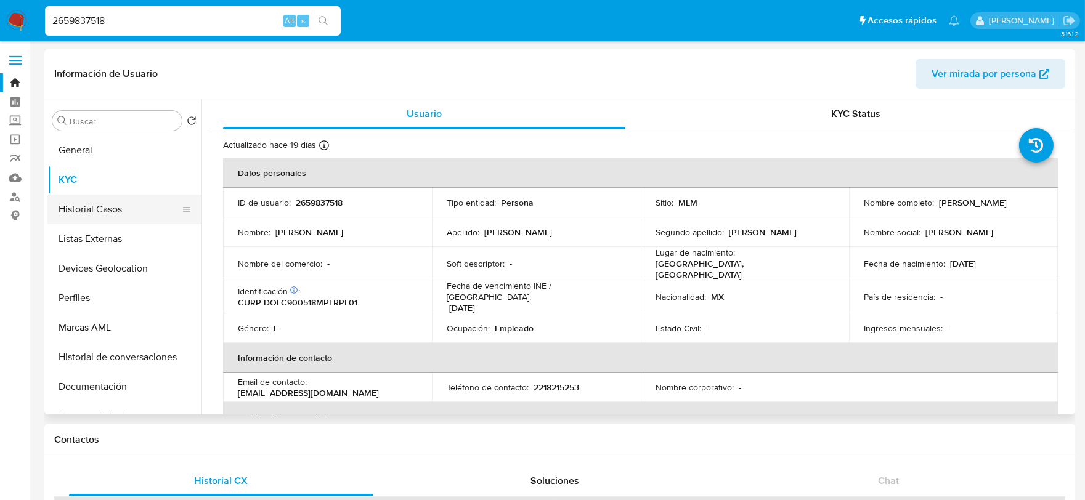
click at [108, 205] on button "Historial Casos" at bounding box center [119, 210] width 144 height 30
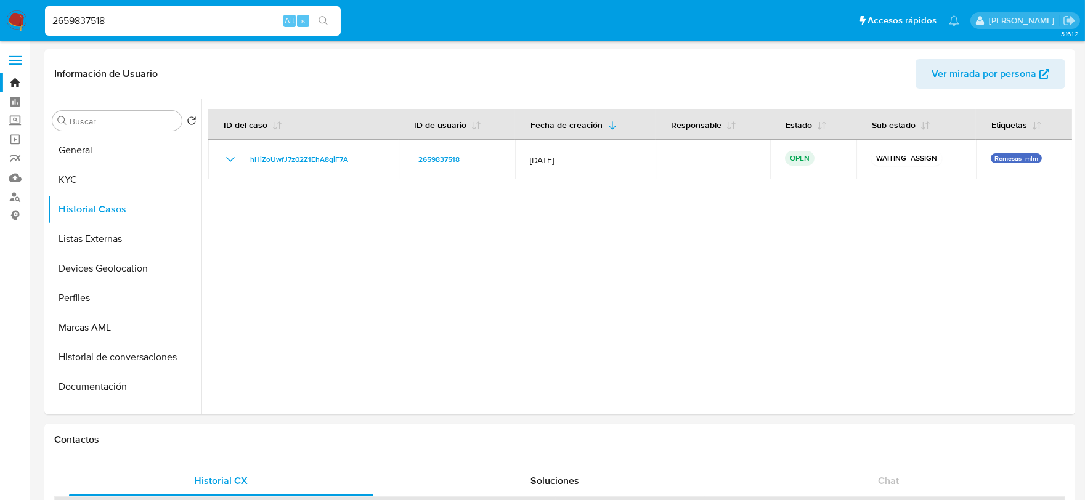
click at [130, 9] on div "2659837518 Alt s" at bounding box center [193, 21] width 296 height 30
click at [127, 21] on input "2659837518" at bounding box center [193, 21] width 296 height 16
paste input "589243901"
type input "2589243901"
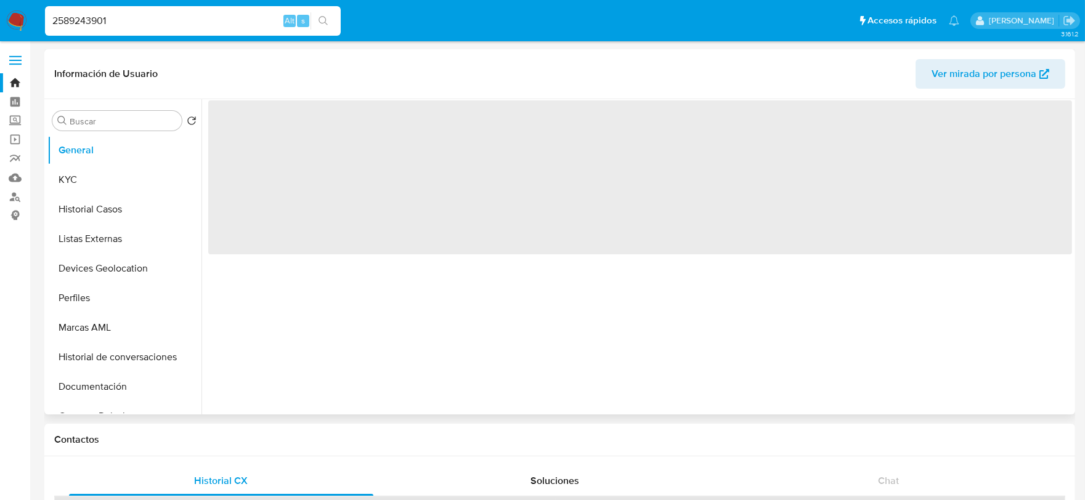
select select "10"
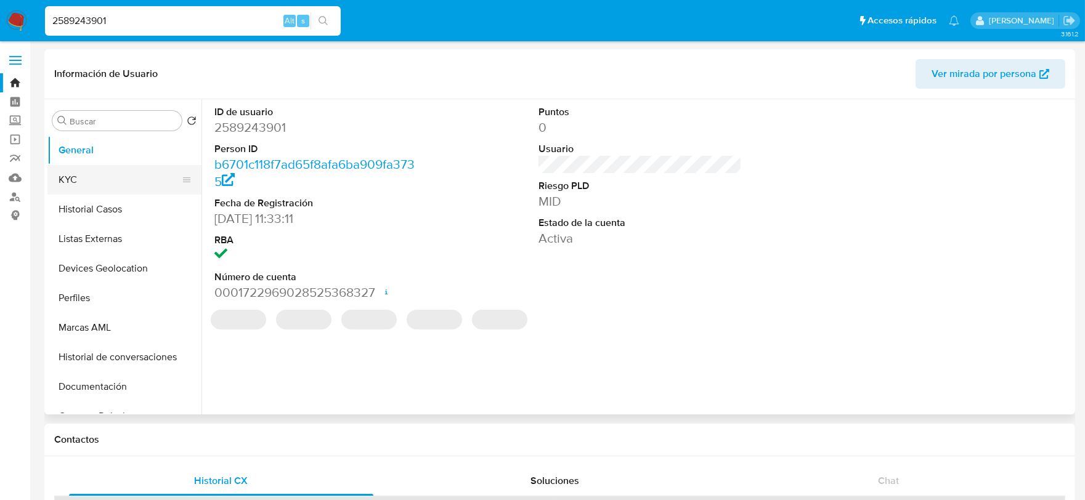
click at [78, 175] on button "KYC" at bounding box center [119, 180] width 144 height 30
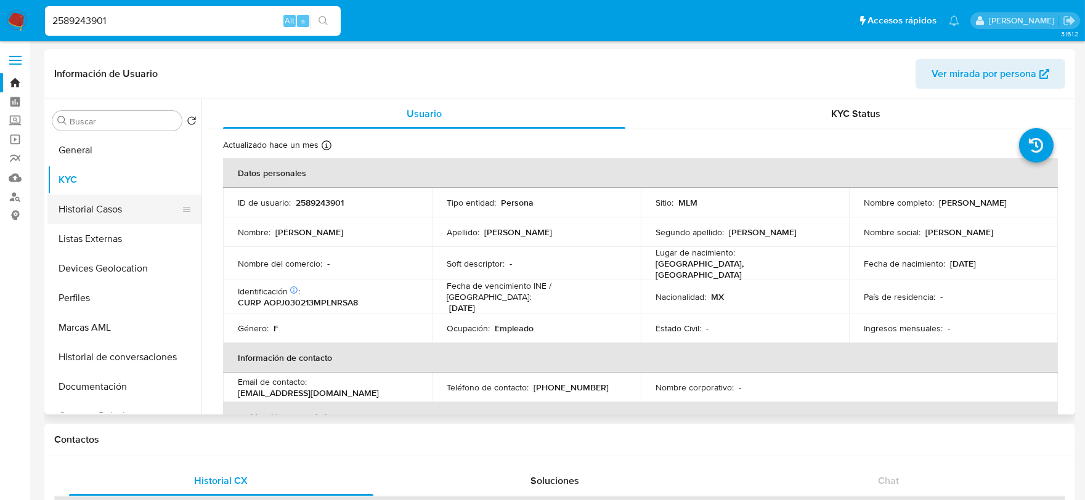
click at [105, 216] on button "Historial Casos" at bounding box center [119, 210] width 144 height 30
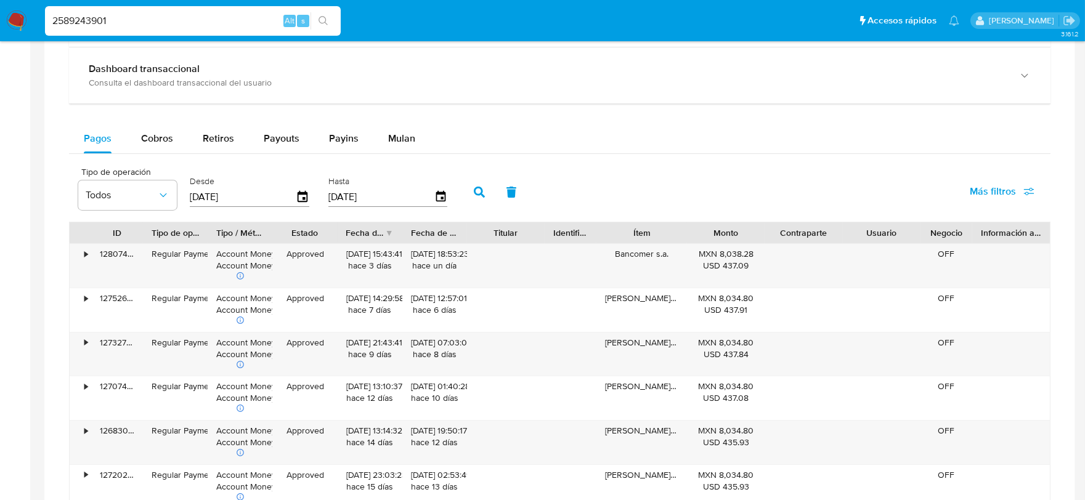
scroll to position [753, 0]
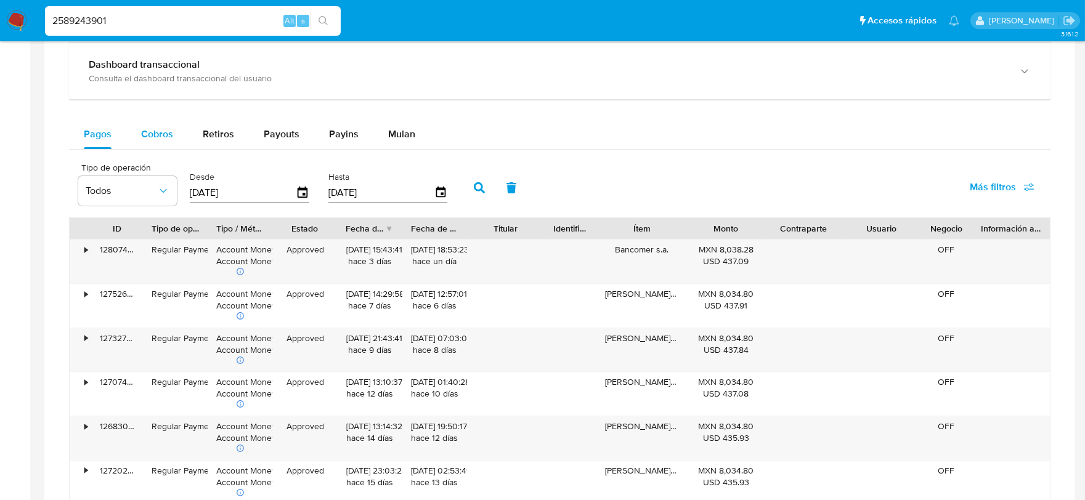
click at [150, 140] on span "Cobros" at bounding box center [157, 134] width 32 height 14
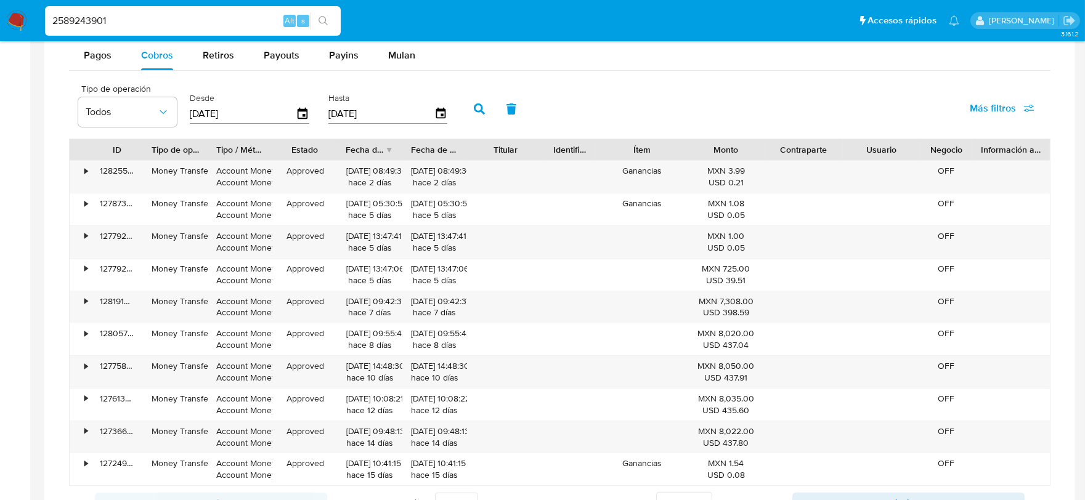
scroll to position [1026, 0]
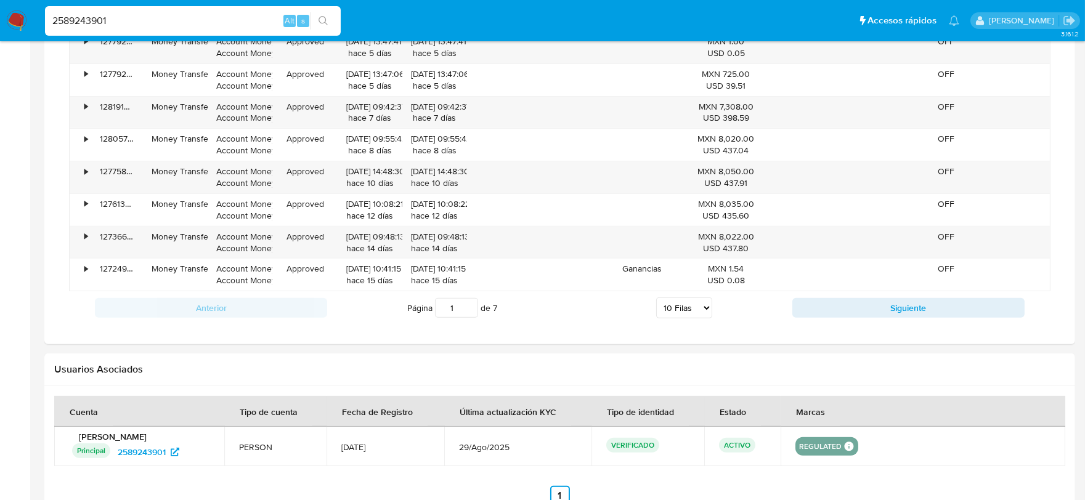
click at [691, 309] on select "5 Filas 10 Filas 20 Filas 25 Filas 50 Filas 100 Filas" at bounding box center [684, 308] width 56 height 21
select select "100"
click at [656, 300] on select "5 Filas 10 Filas 20 Filas 25 Filas 50 Filas 100 Filas" at bounding box center [684, 308] width 56 height 21
click at [691, 415] on th "Tipo de identidad" at bounding box center [647, 411] width 113 height 31
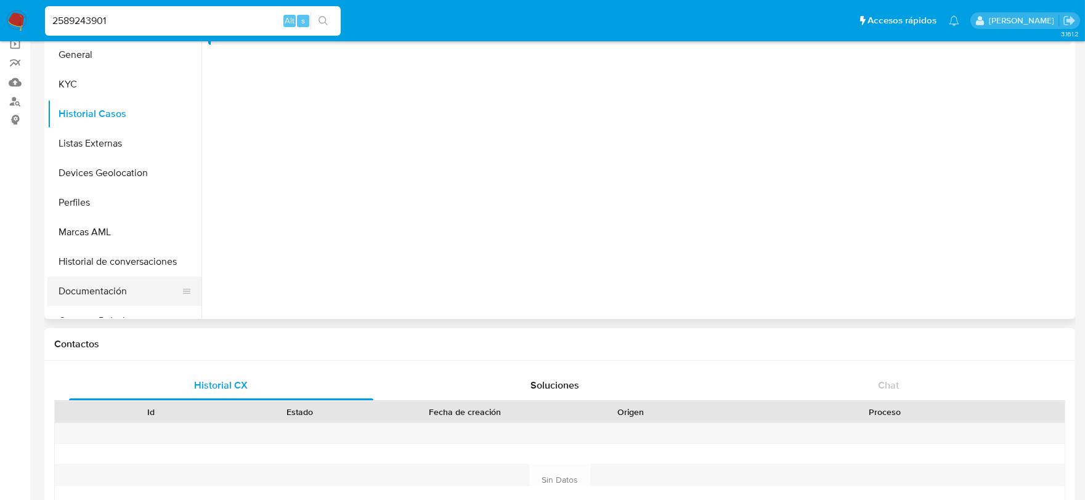
scroll to position [0, 0]
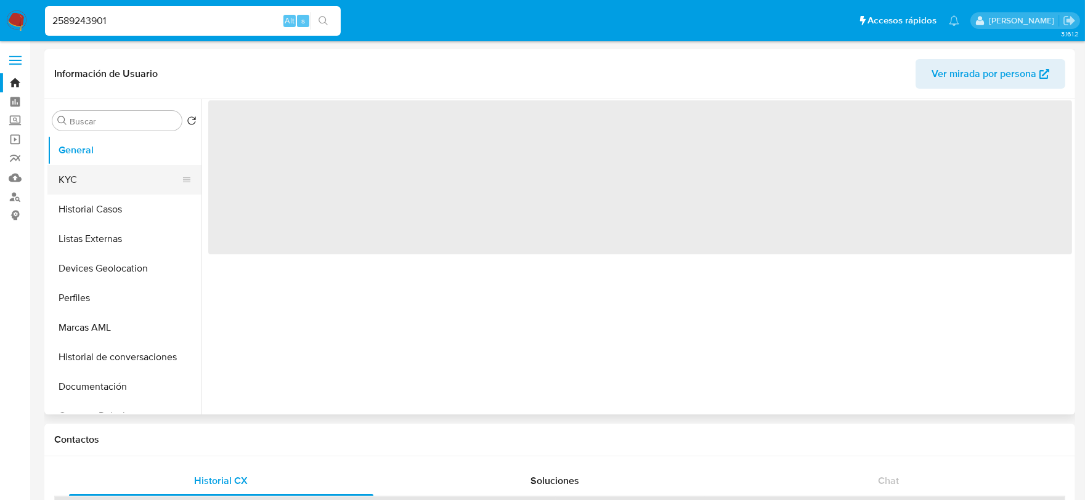
select select "10"
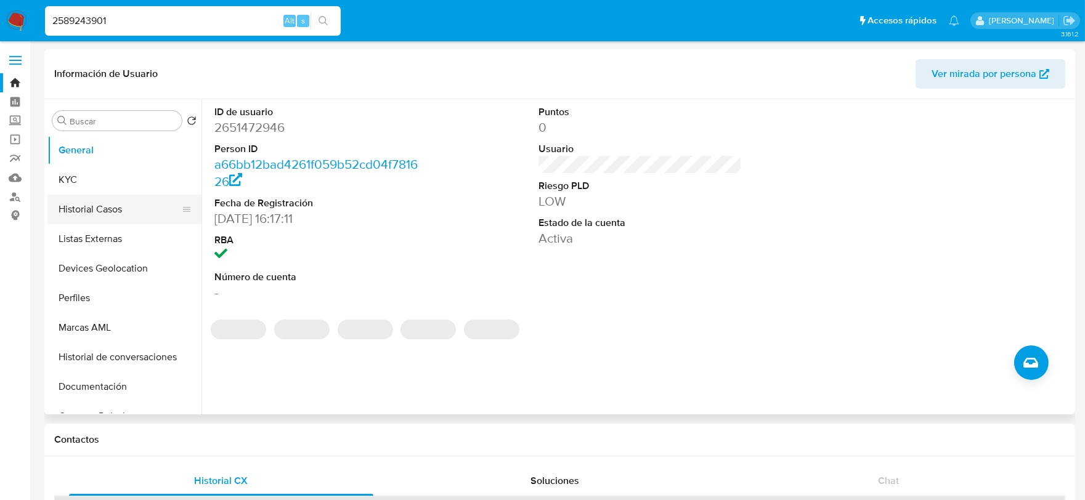
click at [91, 196] on button "Historial Casos" at bounding box center [119, 210] width 144 height 30
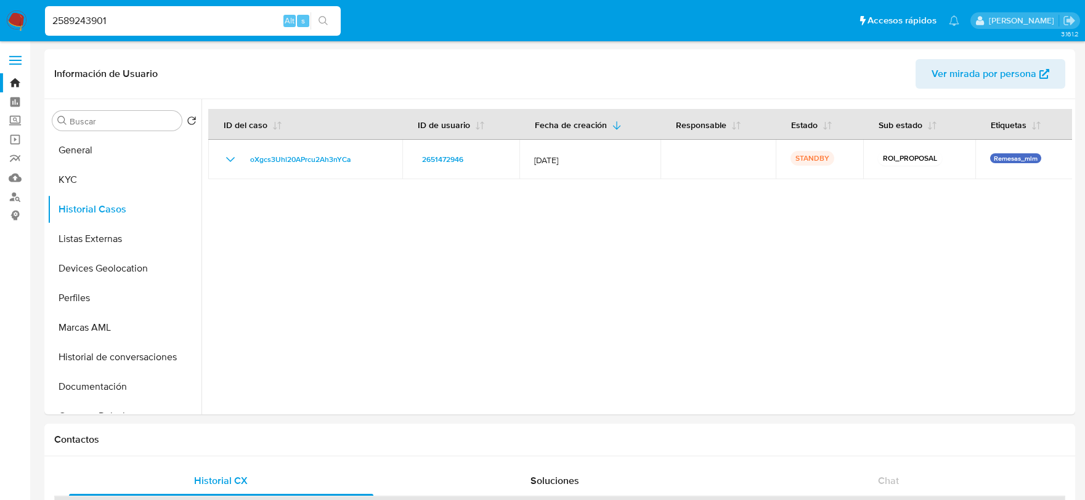
select select "10"
click at [125, 23] on input "2589243901" at bounding box center [193, 21] width 296 height 16
paste input "71908974"
type input "2571908974"
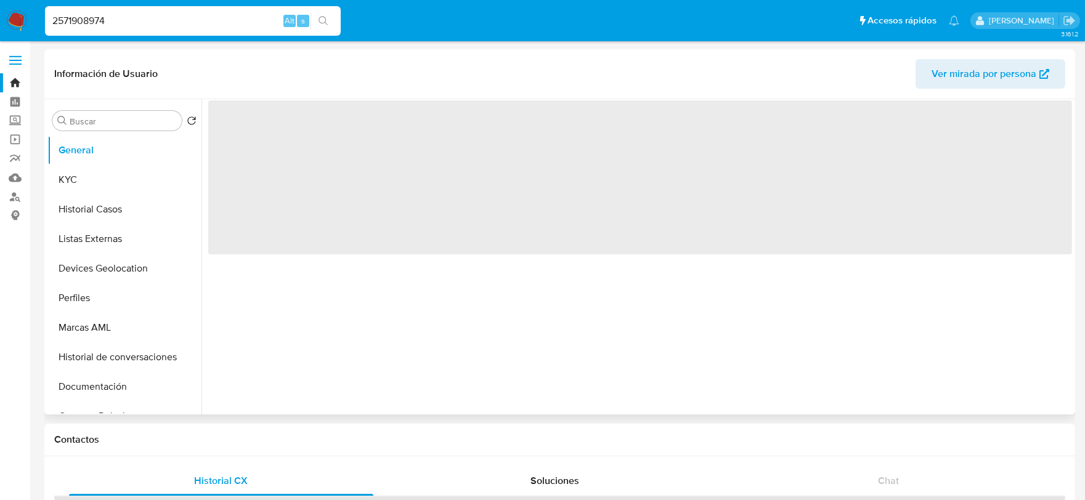
select select "10"
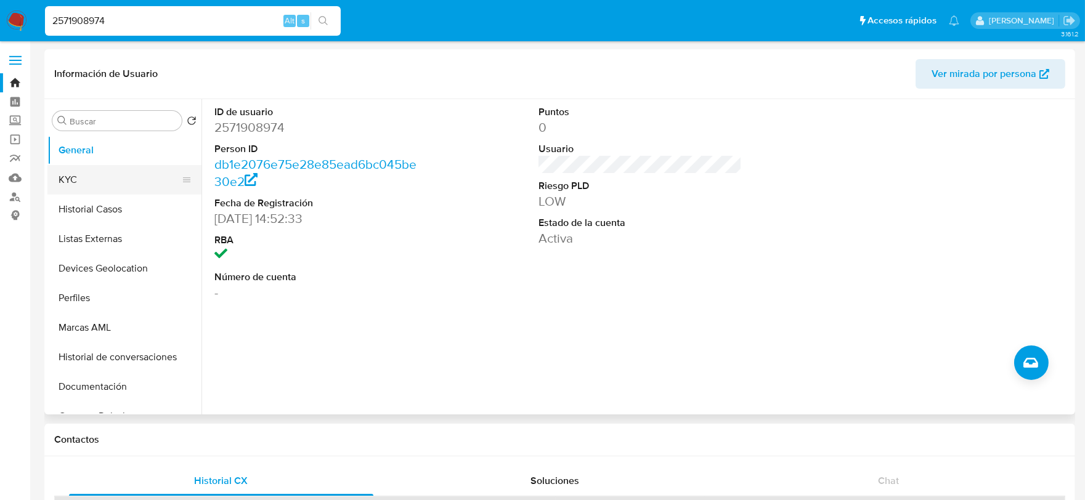
click at [81, 174] on button "KYC" at bounding box center [119, 180] width 144 height 30
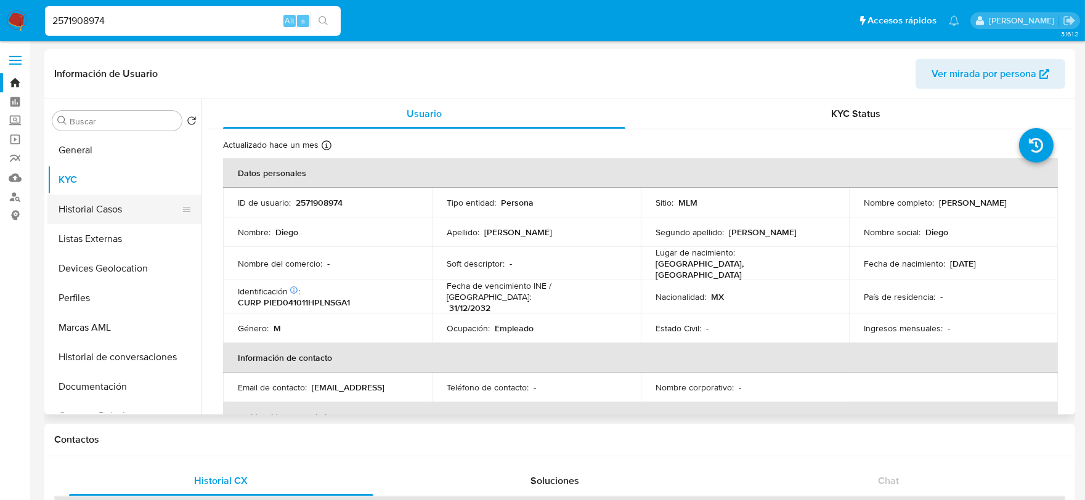
click at [89, 214] on button "Historial Casos" at bounding box center [119, 210] width 144 height 30
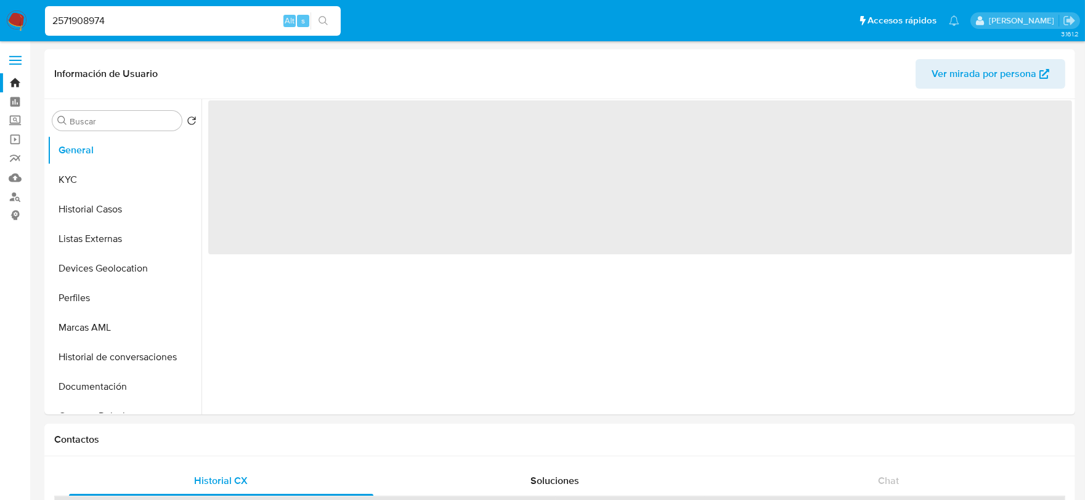
select select "10"
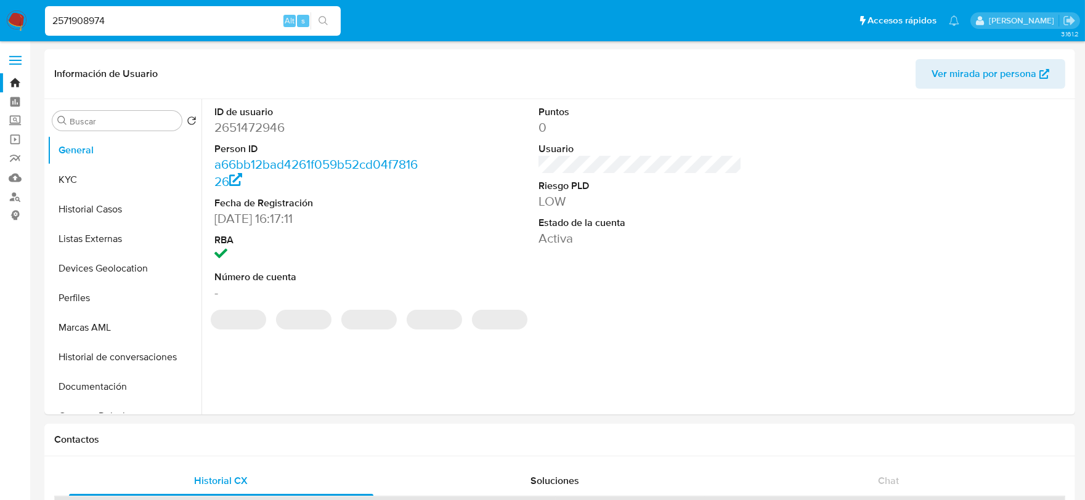
click at [91, 26] on input "2571908974" at bounding box center [193, 21] width 296 height 16
paste input "659837518"
type input "2659837518"
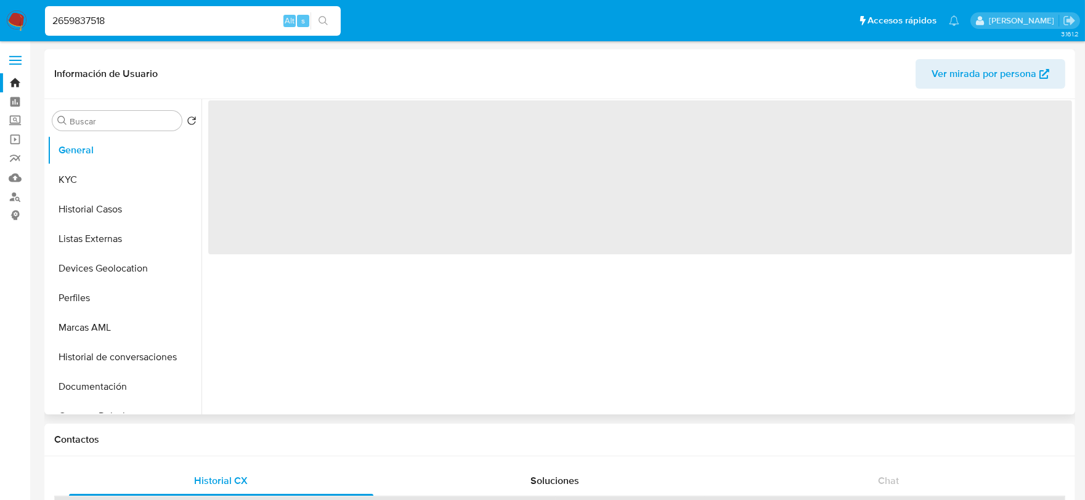
select select "10"
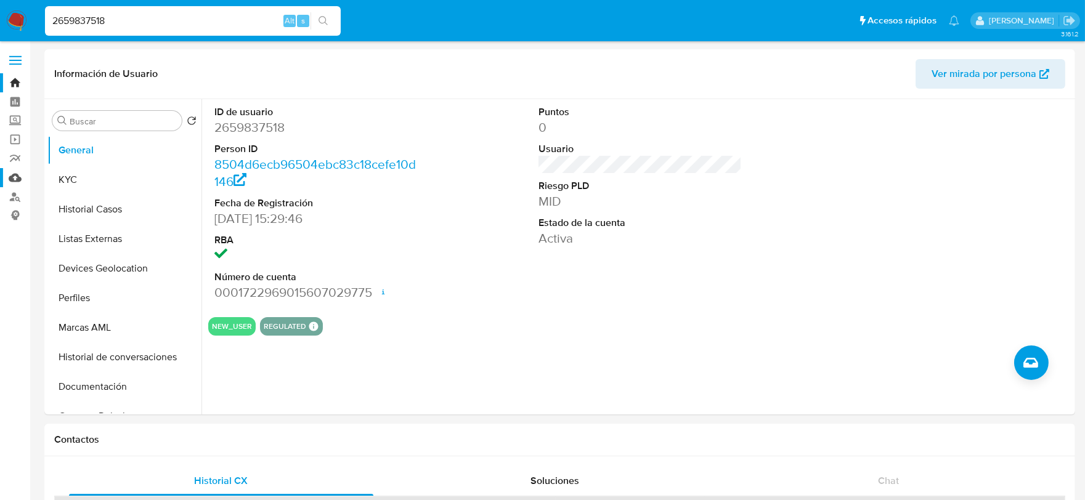
click at [16, 177] on link "Mulan" at bounding box center [73, 177] width 147 height 19
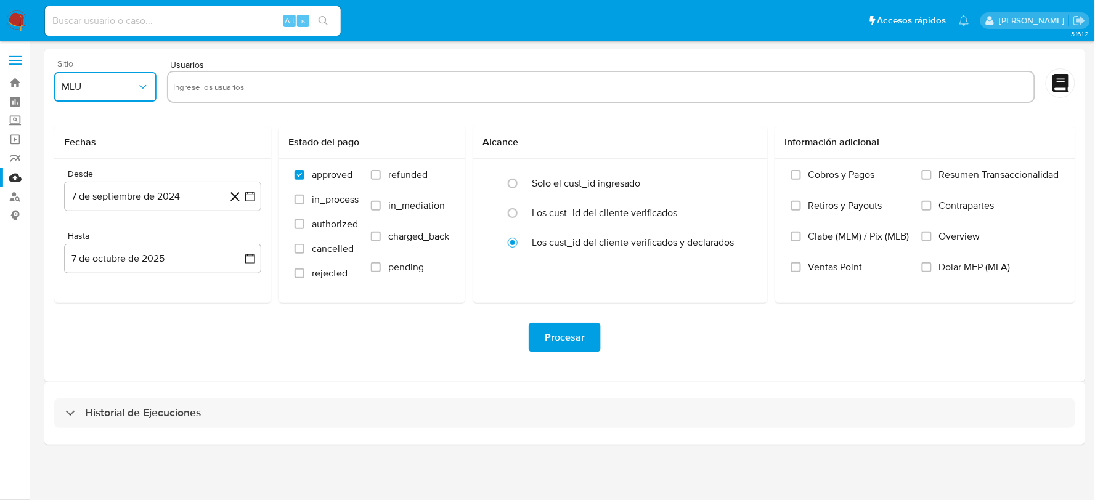
click at [94, 83] on span "MLU" at bounding box center [99, 87] width 75 height 12
click at [88, 272] on div "MLM" at bounding box center [102, 268] width 80 height 30
click at [206, 91] on input "text" at bounding box center [600, 87] width 855 height 20
type input "2651472946, 2659837518, 2571908974, 2589243901, 2658018048"
click at [482, 83] on icon "quitar 2589243901" at bounding box center [479, 87] width 10 height 10
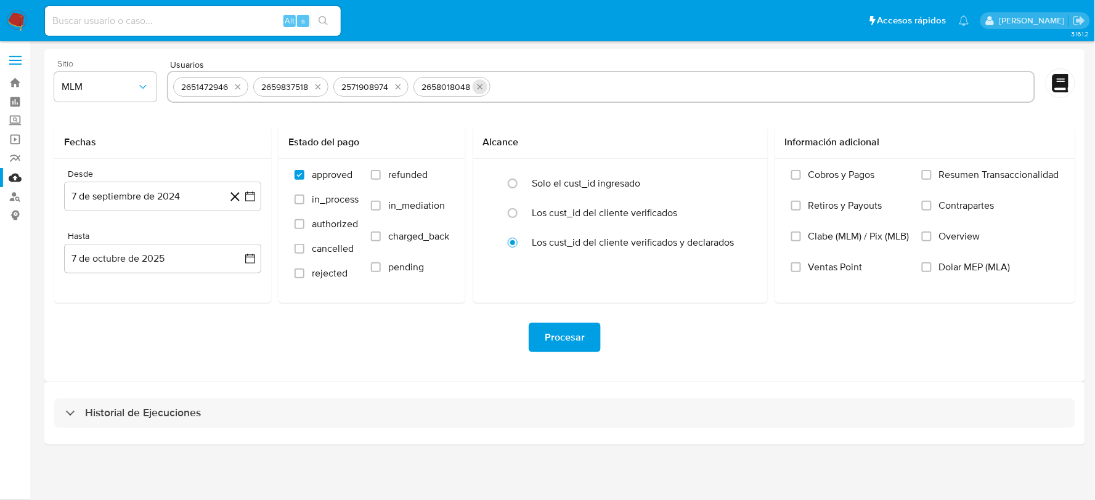
click at [481, 87] on icon "quitar 2658018048" at bounding box center [480, 87] width 10 height 10
click at [177, 189] on button "7 de septiembre de 2024" at bounding box center [162, 197] width 197 height 30
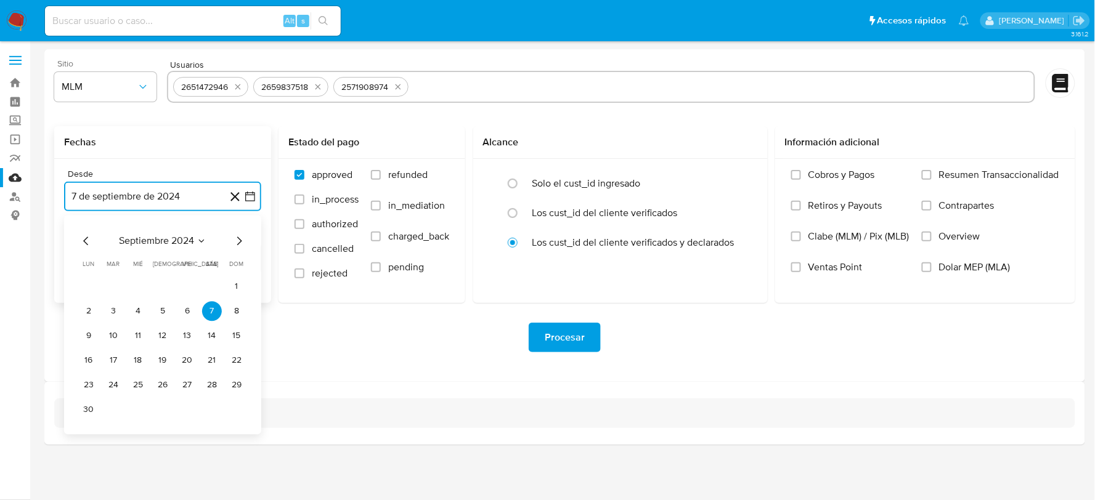
click at [235, 243] on icon "Mes siguiente" at bounding box center [239, 241] width 15 height 15
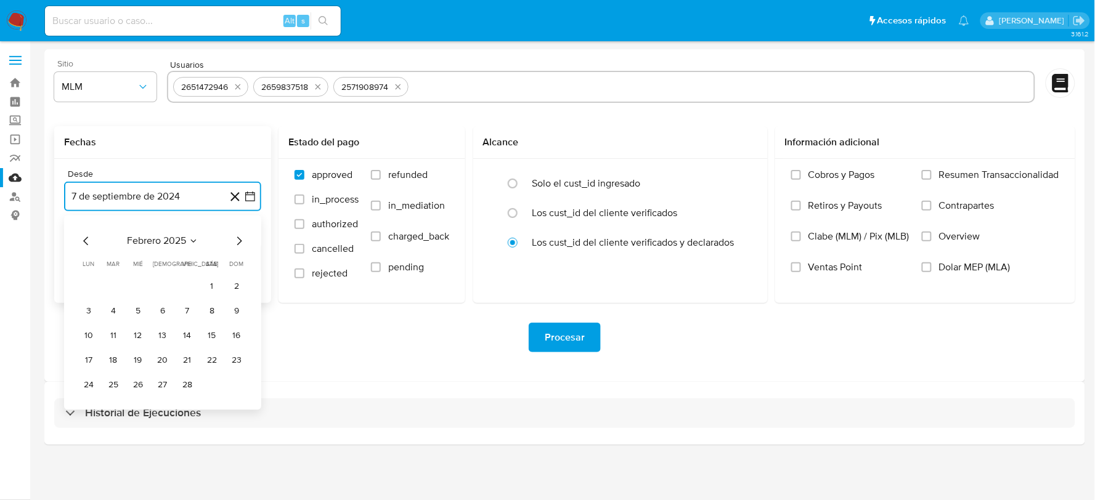
click at [235, 243] on icon "Mes siguiente" at bounding box center [239, 241] width 15 height 15
click at [235, 242] on icon "Mes siguiente" at bounding box center [239, 241] width 15 height 15
click at [163, 286] on button "1" at bounding box center [163, 287] width 20 height 20
click at [158, 246] on button "7 de octubre de 2025" at bounding box center [162, 259] width 197 height 30
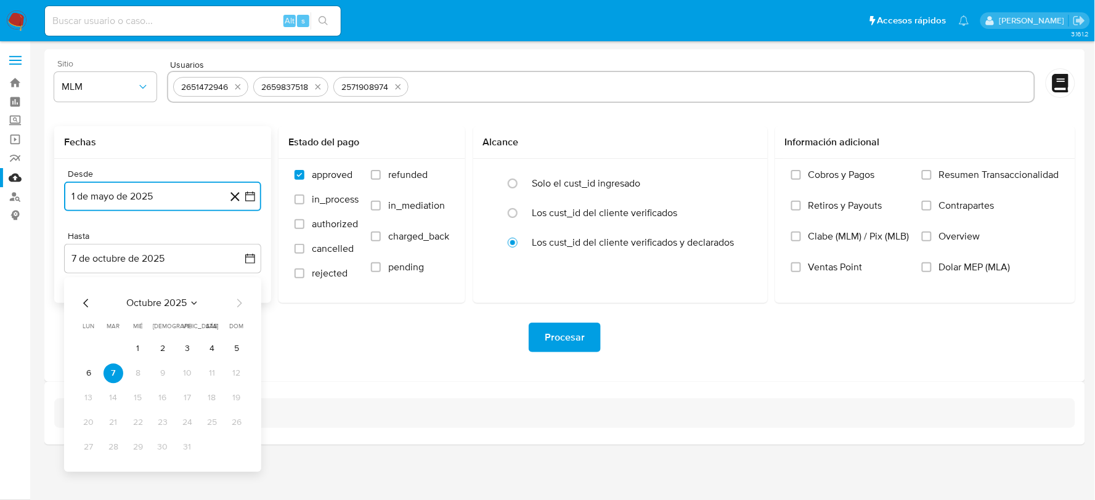
click at [88, 299] on icon "Mes anterior" at bounding box center [86, 303] width 15 height 15
click at [87, 299] on icon "Mes anterior" at bounding box center [85, 303] width 5 height 9
click at [234, 447] on button "31" at bounding box center [237, 447] width 20 height 20
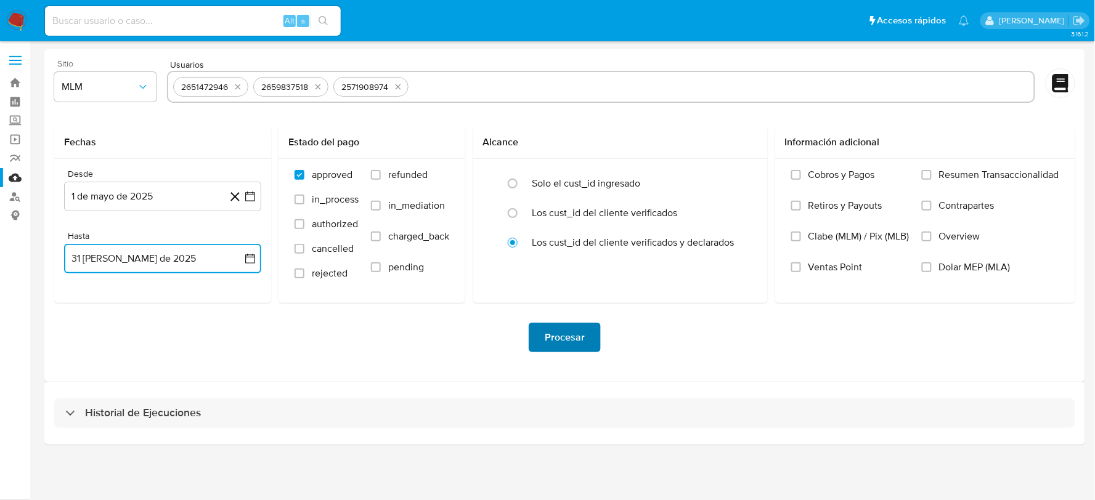
click at [556, 324] on span "Procesar" at bounding box center [565, 337] width 40 height 27
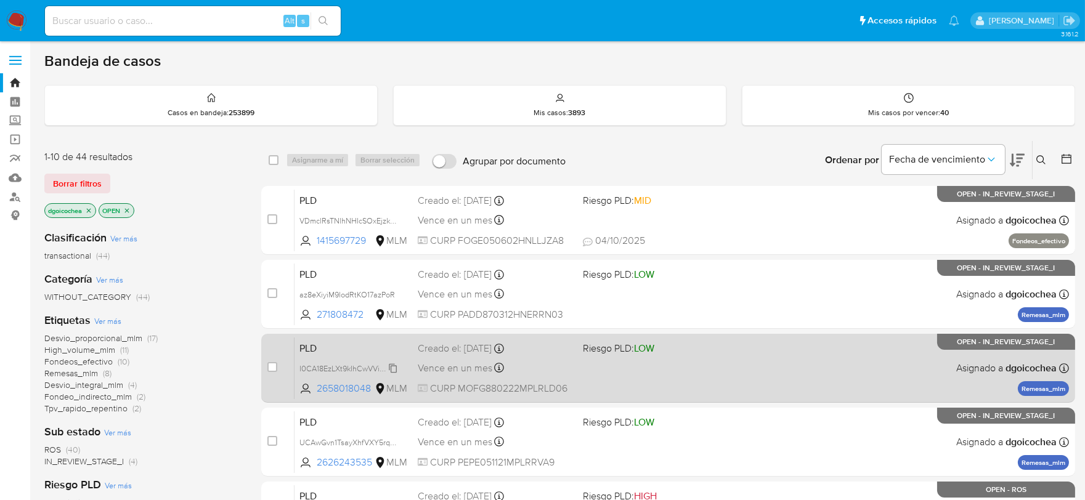
scroll to position [68, 0]
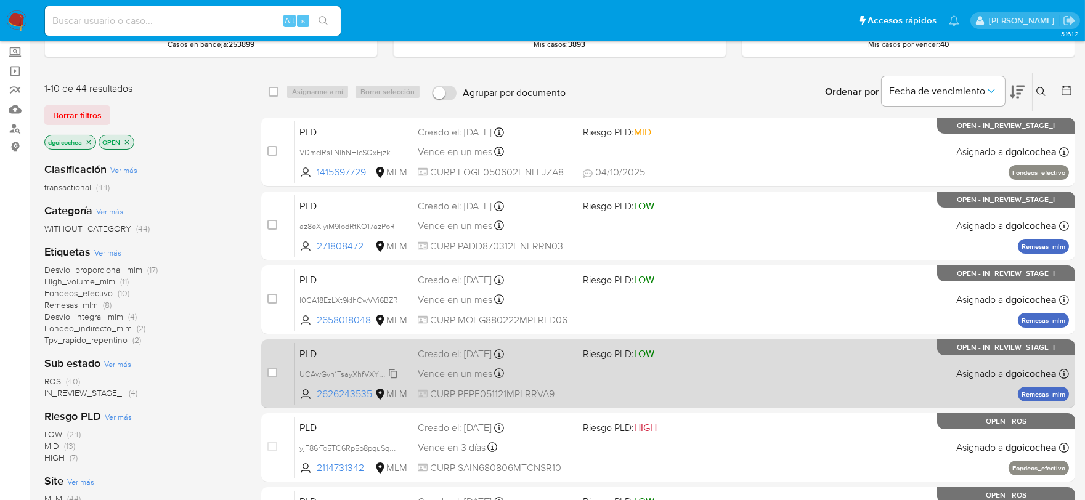
click at [392, 370] on span "UCAwGvn1TsayXhfVXY5rqVRy" at bounding box center [351, 374] width 104 height 14
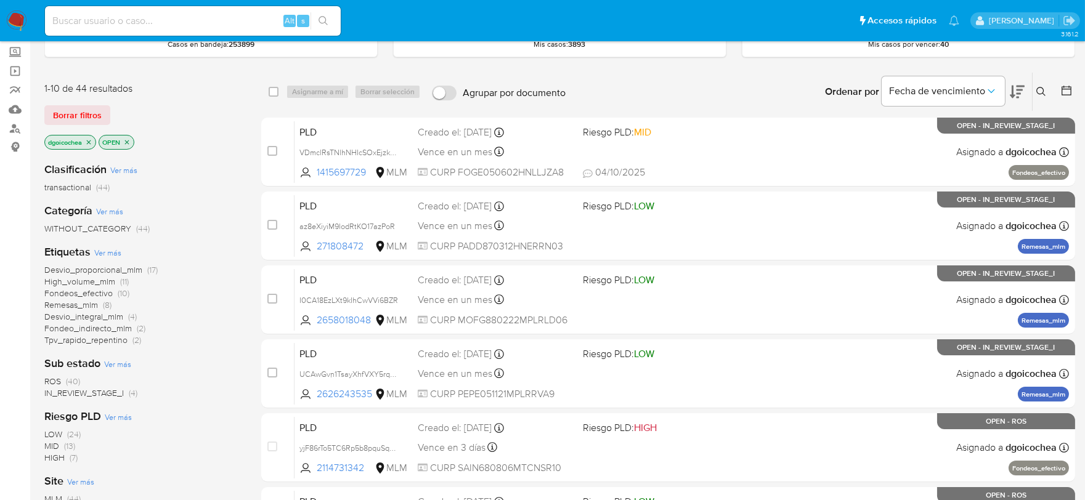
click at [109, 390] on span "IN_REVIEW_STAGE_I" at bounding box center [83, 393] width 79 height 12
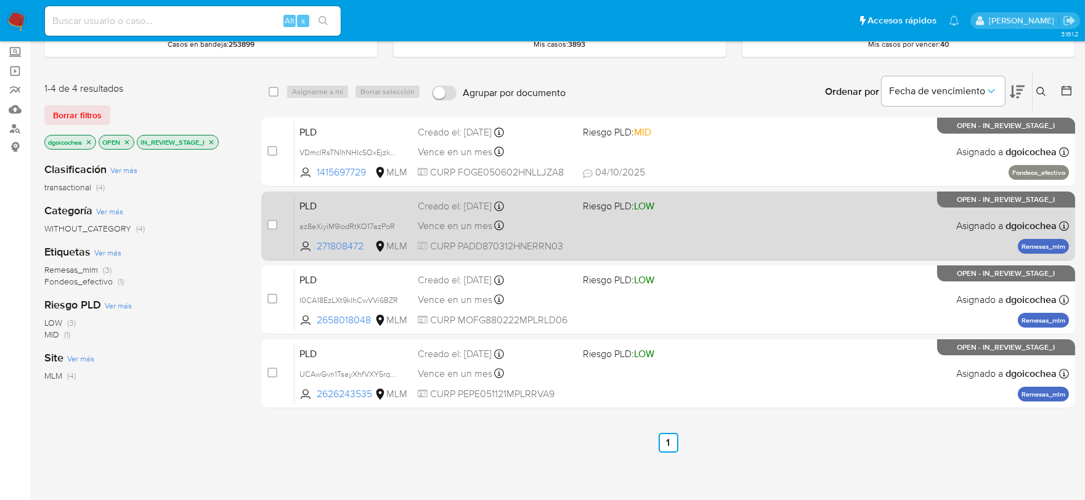
click at [316, 207] on span "PLD" at bounding box center [353, 205] width 108 height 16
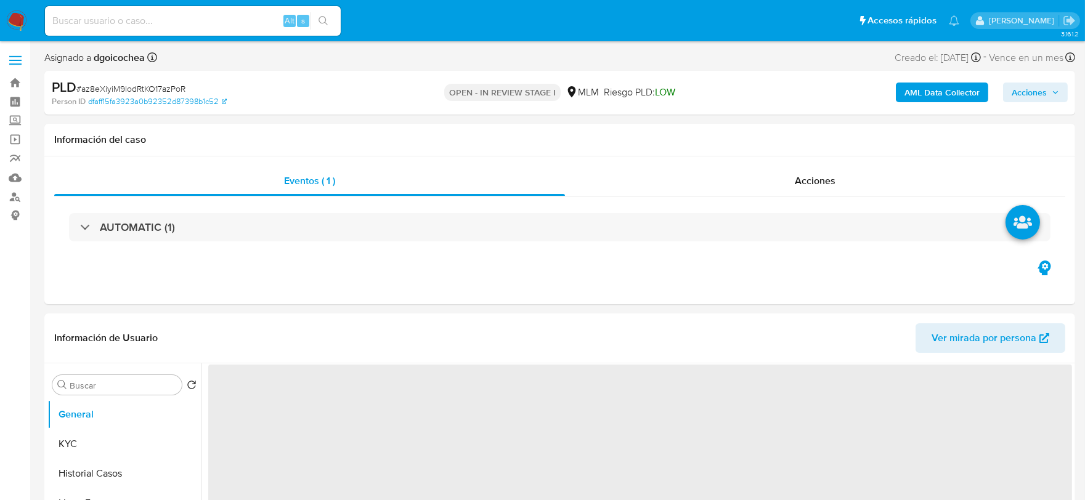
select select "10"
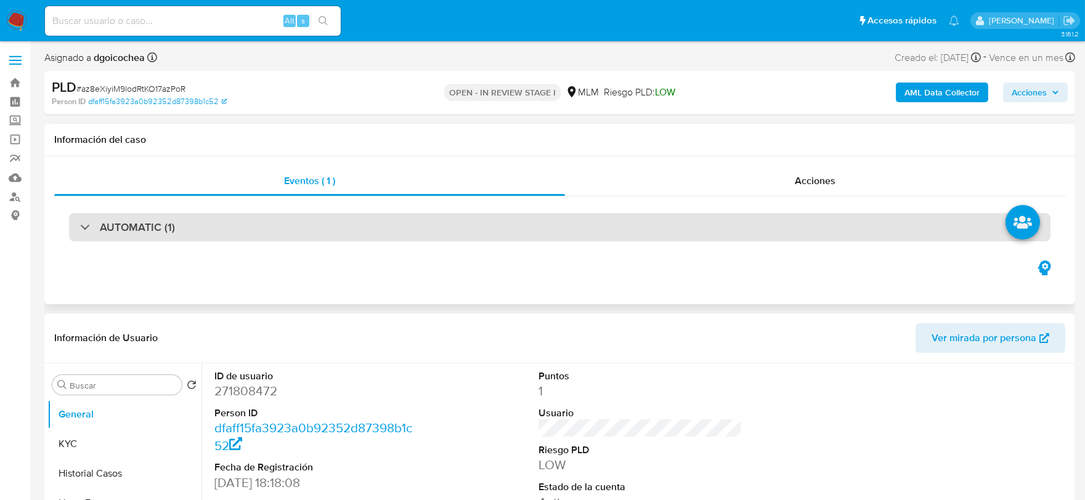
click at [116, 233] on h3 "AUTOMATIC (1)" at bounding box center [137, 228] width 75 height 14
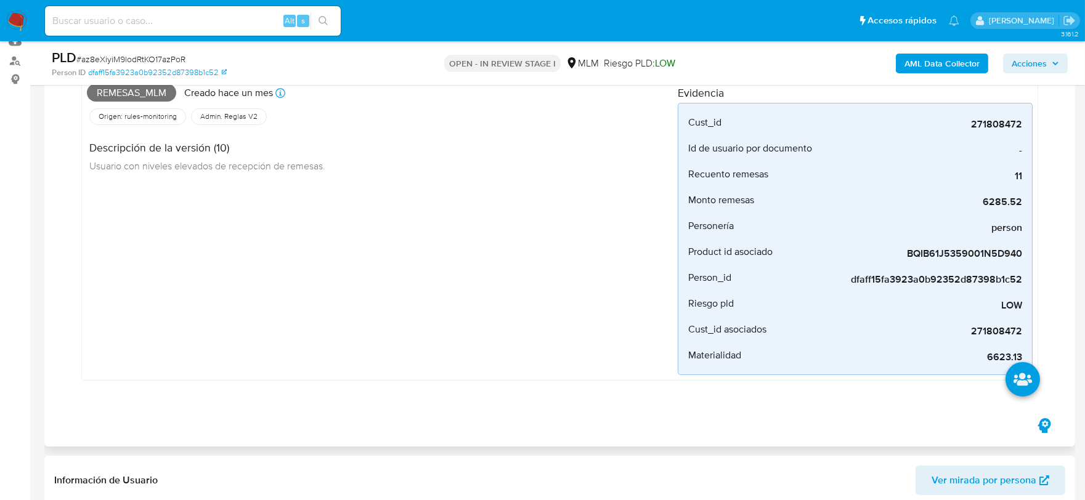
scroll to position [137, 0]
click at [513, 343] on div "Remesas_mlm Creado hace un mes Creado: 12/09/2025 03:09:53 Origen: rules-monito…" at bounding box center [382, 227] width 591 height 296
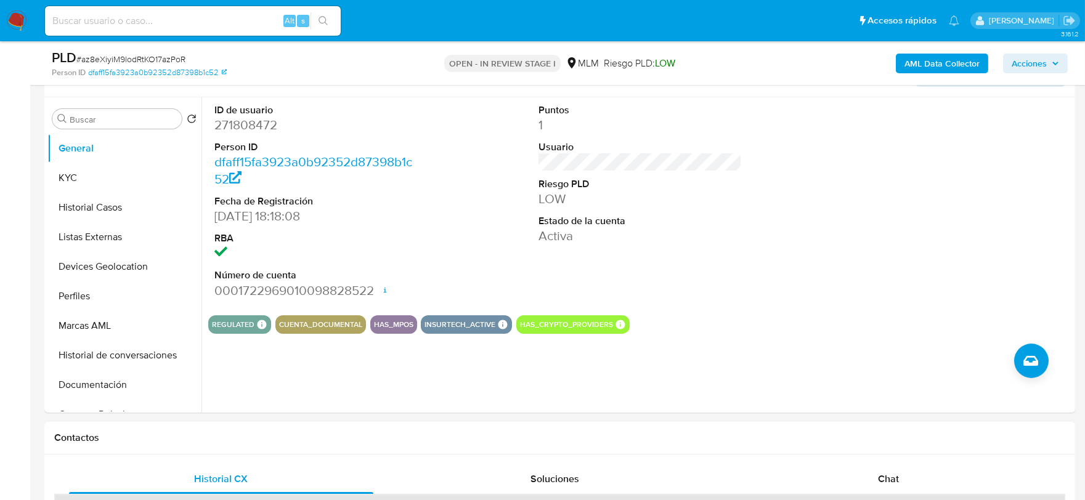
scroll to position [547, 0]
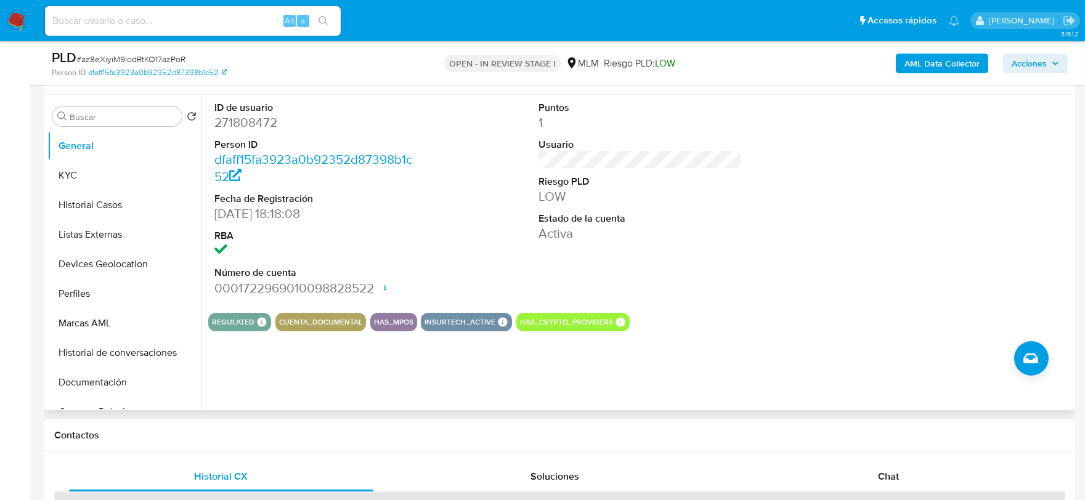
click at [685, 260] on div "Puntos 1 Usuario Riesgo PLD LOW Estado de la cuenta Activa" at bounding box center [640, 199] width 216 height 208
click at [110, 154] on button "General" at bounding box center [119, 146] width 144 height 30
click at [108, 173] on button "KYC" at bounding box center [119, 176] width 144 height 30
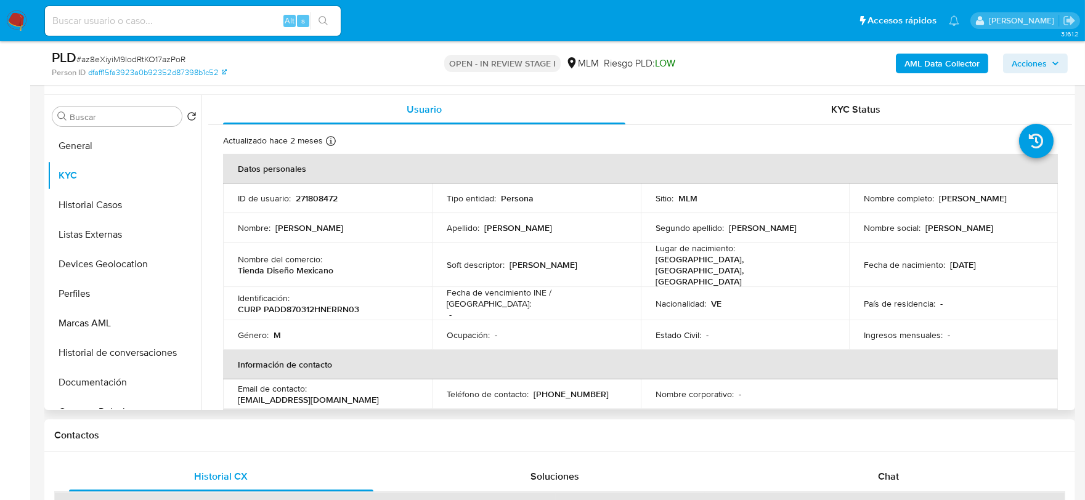
click at [224, 261] on td "Nombre del comercio : Tienda Diseño Mexicano" at bounding box center [327, 265] width 209 height 44
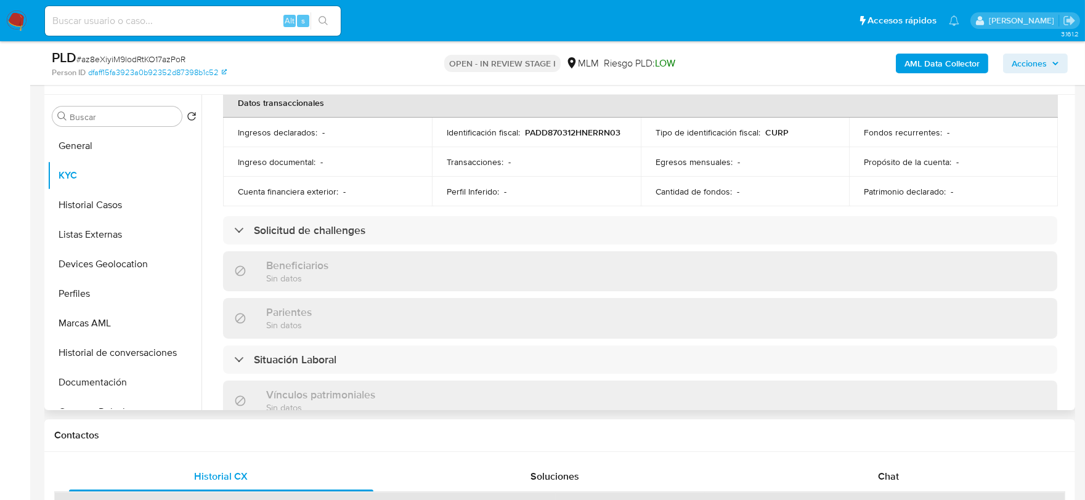
scroll to position [410, 0]
click at [251, 185] on td "Cuenta financiera exterior : -" at bounding box center [327, 191] width 209 height 30
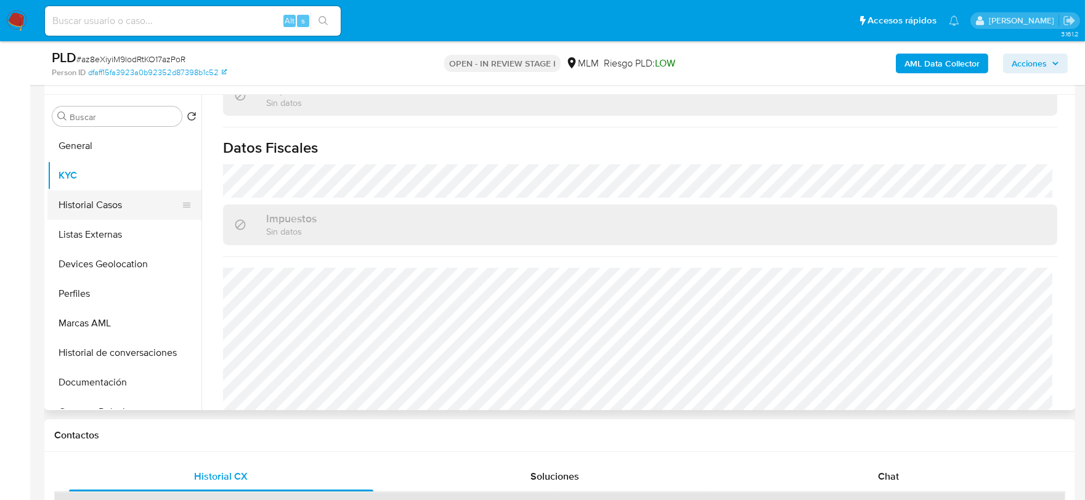
click at [107, 198] on button "Historial Casos" at bounding box center [119, 205] width 144 height 30
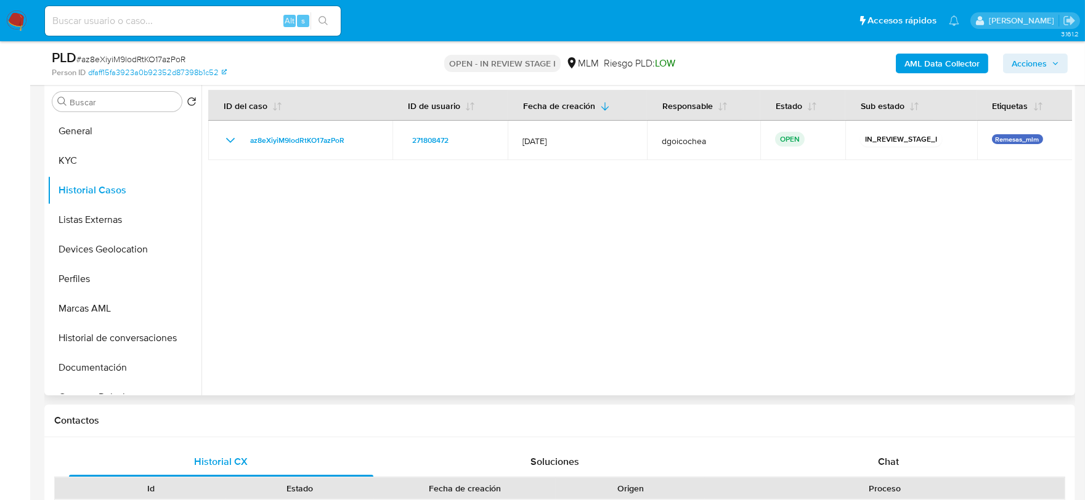
click at [439, 291] on div at bounding box center [636, 237] width 871 height 315
click at [93, 219] on button "Listas Externas" at bounding box center [119, 220] width 144 height 30
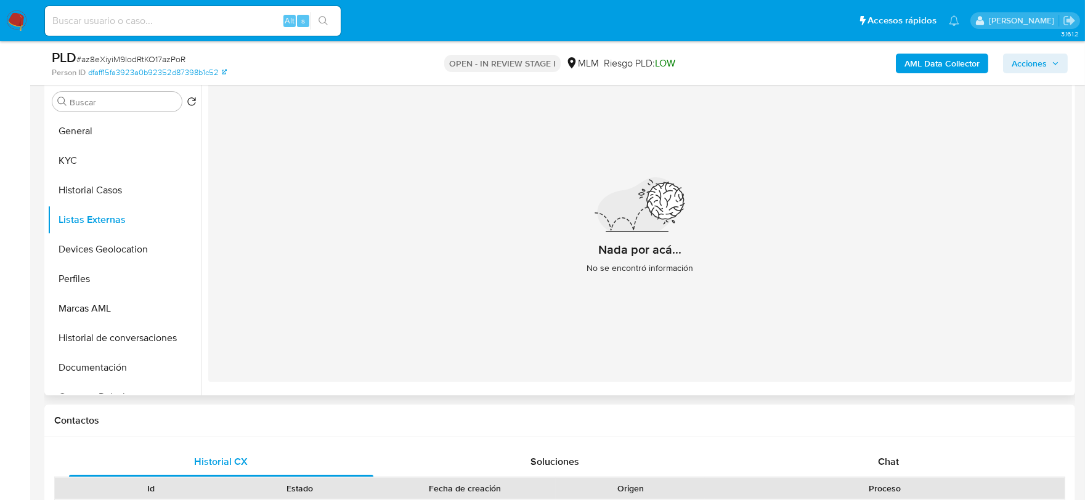
click at [407, 269] on div "Nada por acá... No se encontró información" at bounding box center [640, 231] width 864 height 302
click at [126, 245] on button "Devices Geolocation" at bounding box center [119, 250] width 144 height 30
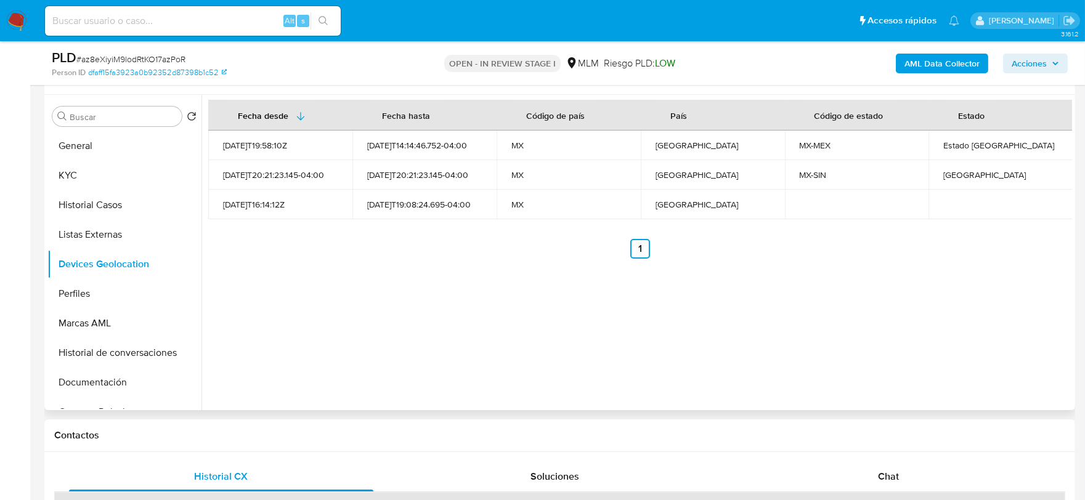
click at [518, 305] on div "Fecha desde Fecha hasta Código de país País Código de estado Estado 2022-10-16T…" at bounding box center [636, 252] width 871 height 315
click at [117, 286] on button "Perfiles" at bounding box center [119, 294] width 144 height 30
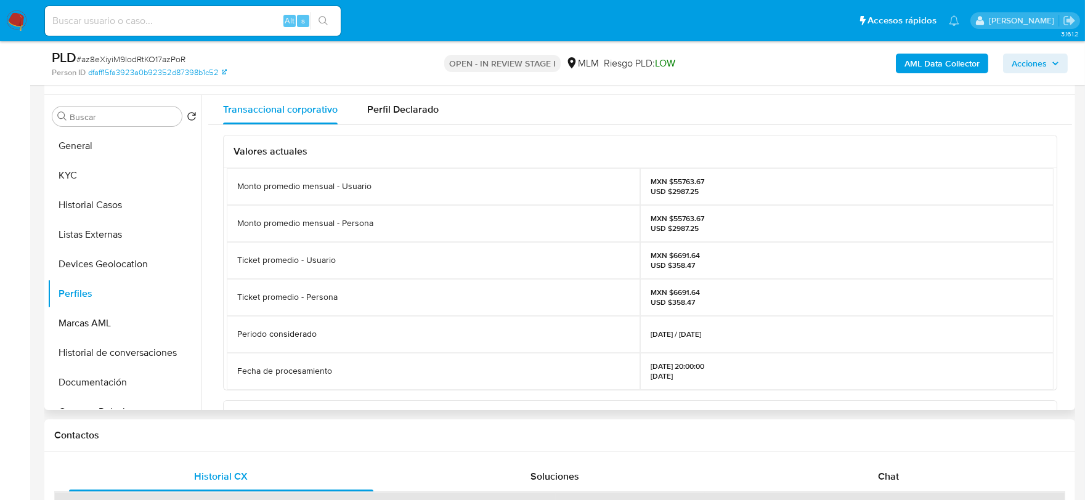
click at [525, 296] on div "Ticket promedio - Persona" at bounding box center [433, 297] width 413 height 37
click at [102, 388] on button "Documentación" at bounding box center [119, 383] width 144 height 30
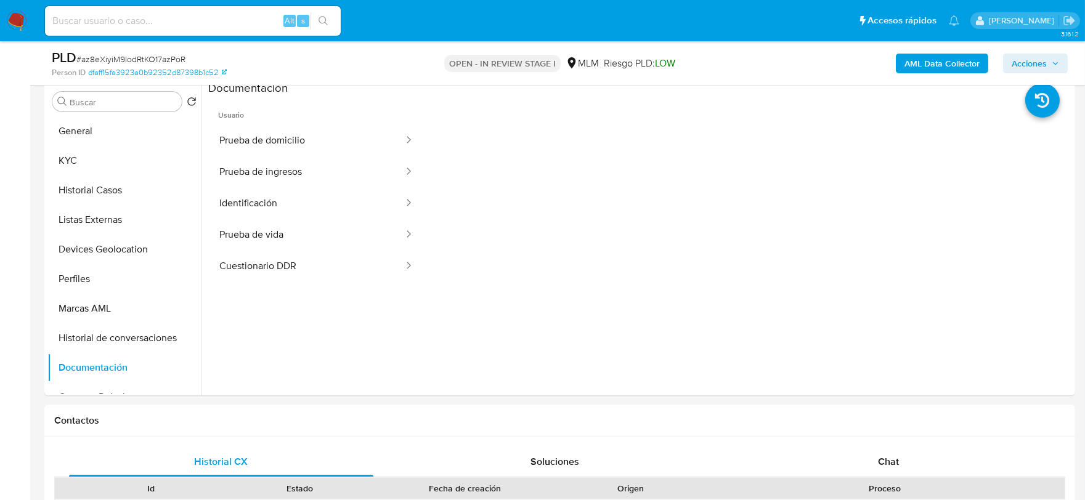
click at [276, 148] on button "Prueba de domicilio" at bounding box center [306, 140] width 197 height 31
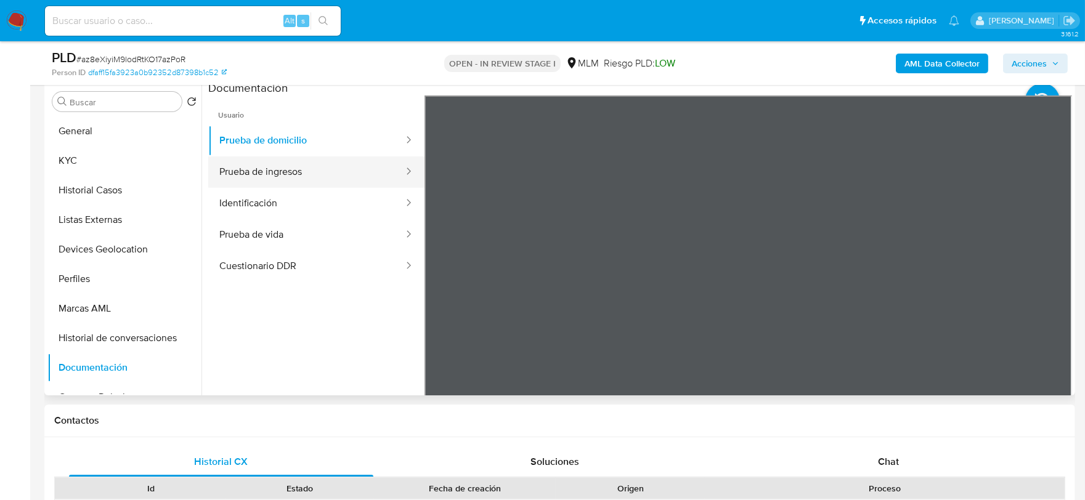
click at [263, 168] on button "Prueba de ingresos" at bounding box center [306, 171] width 197 height 31
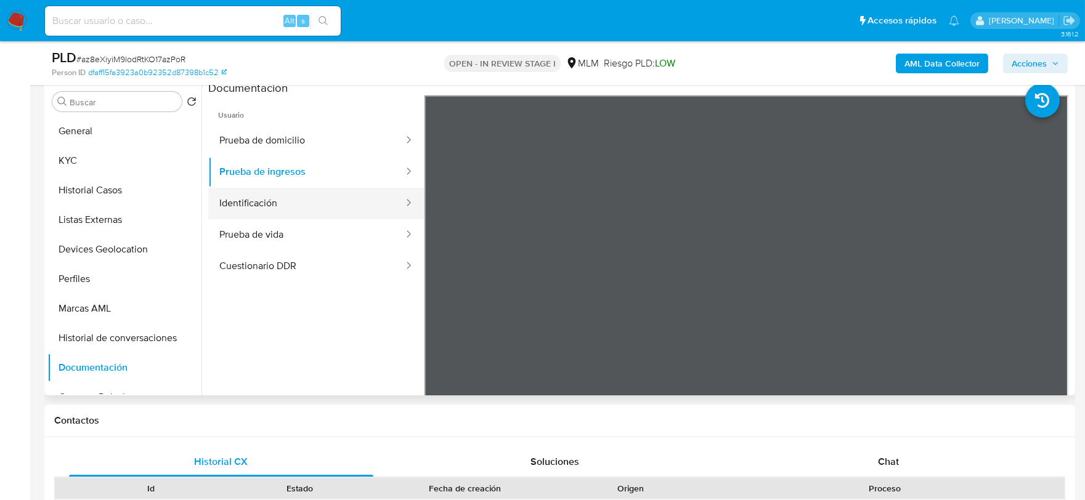
click at [279, 209] on button "Identificación" at bounding box center [306, 203] width 197 height 31
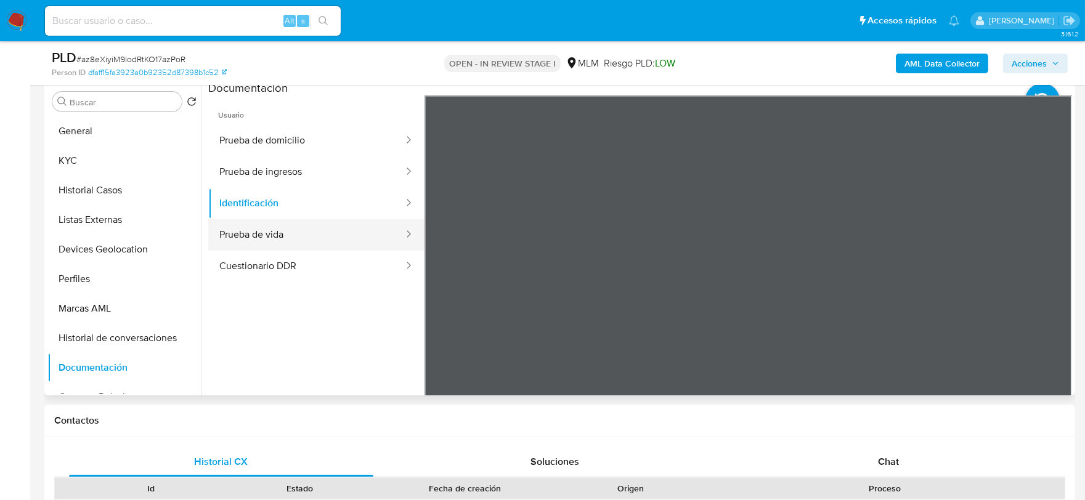
click at [266, 225] on button "Prueba de vida" at bounding box center [306, 234] width 197 height 31
click at [333, 262] on button "Cuestionario DDR" at bounding box center [306, 266] width 197 height 31
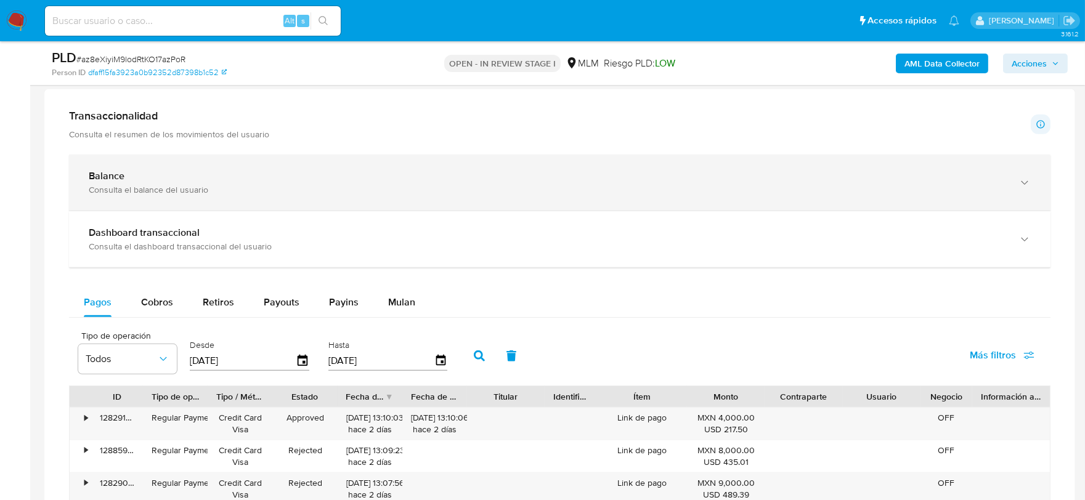
scroll to position [1095, 0]
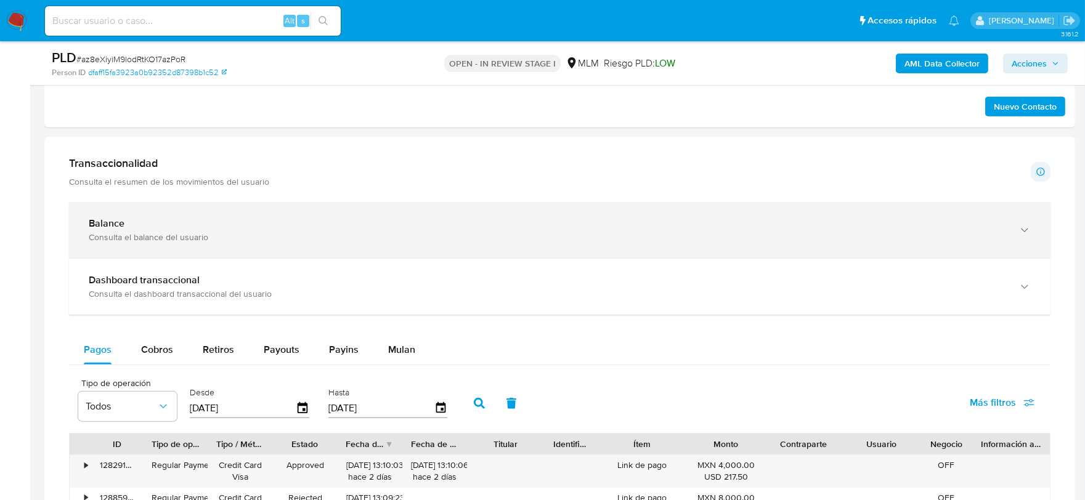
click at [186, 221] on div "Balance" at bounding box center [547, 223] width 917 height 12
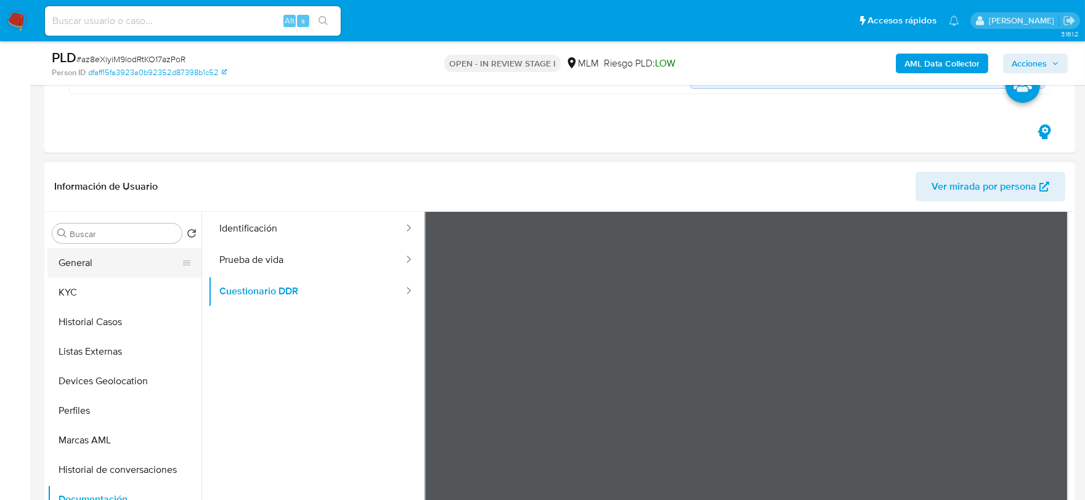
scroll to position [410, 0]
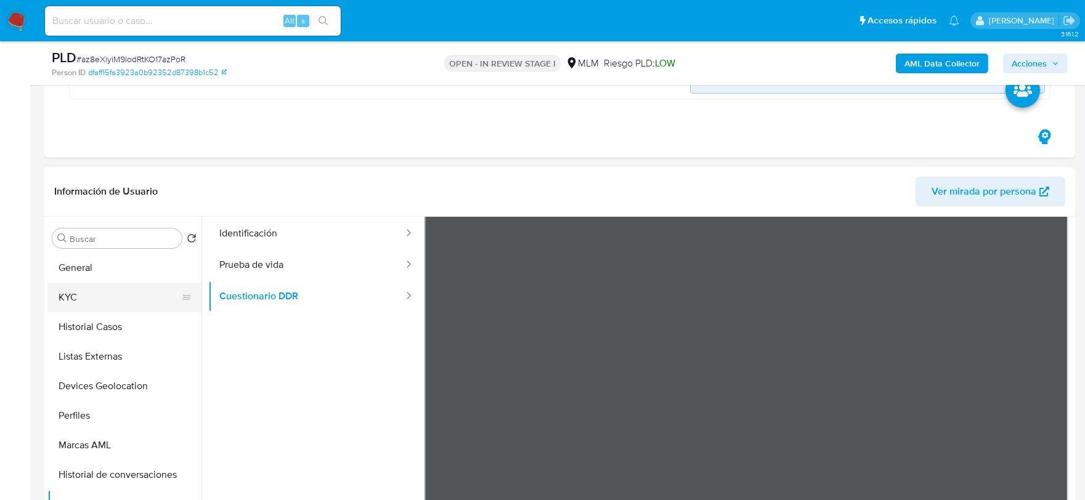
click at [76, 291] on button "KYC" at bounding box center [119, 298] width 144 height 30
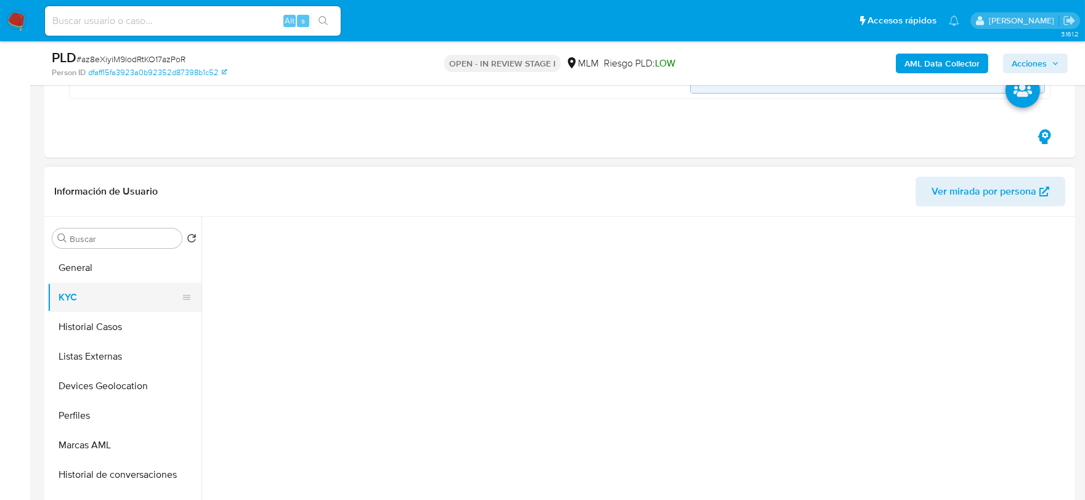
scroll to position [0, 0]
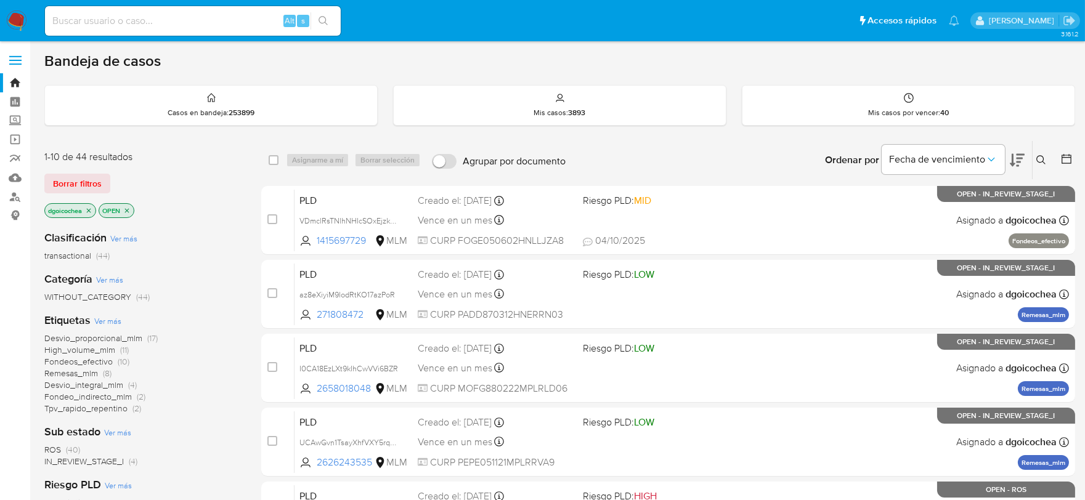
click at [93, 461] on span "IN_REVIEW_STAGE_I" at bounding box center [83, 461] width 79 height 12
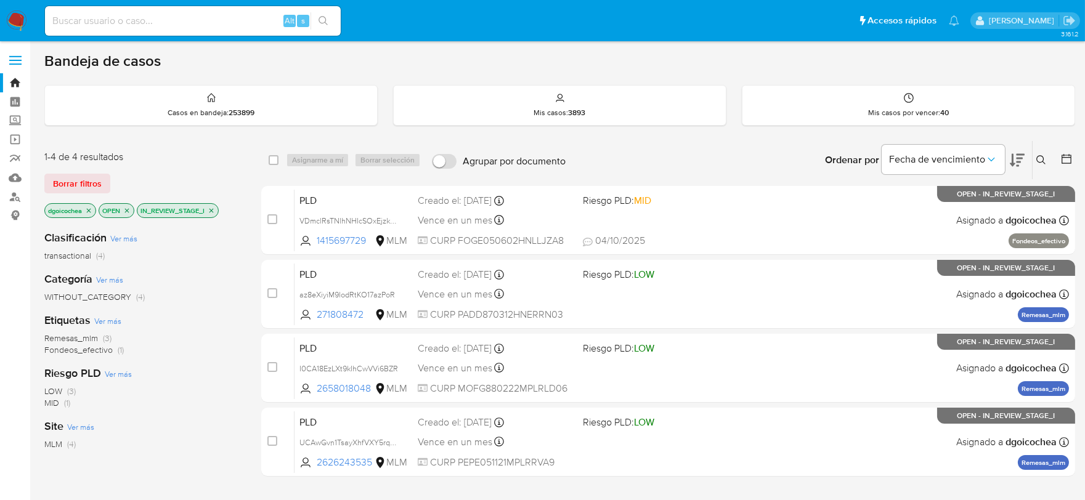
click at [87, 336] on span "Remesas_mlm" at bounding box center [71, 338] width 54 height 12
click at [87, 328] on b "Etiquetas" at bounding box center [67, 320] width 46 height 16
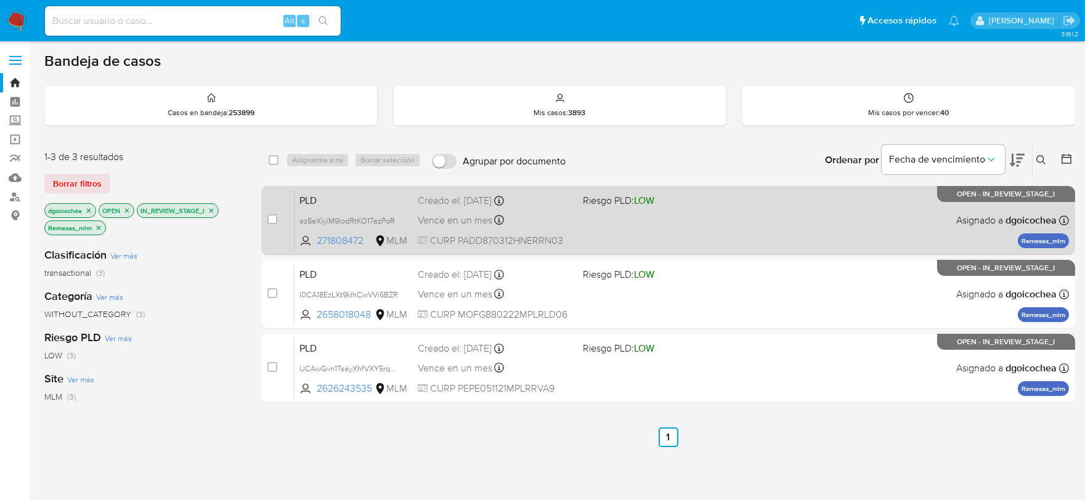
click at [306, 200] on span "PLD" at bounding box center [353, 200] width 108 height 16
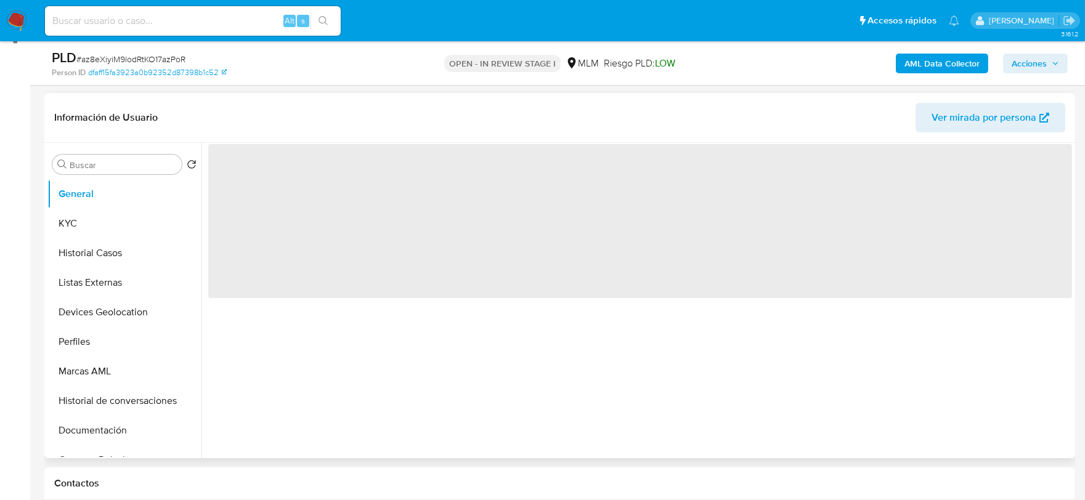
scroll to position [205, 0]
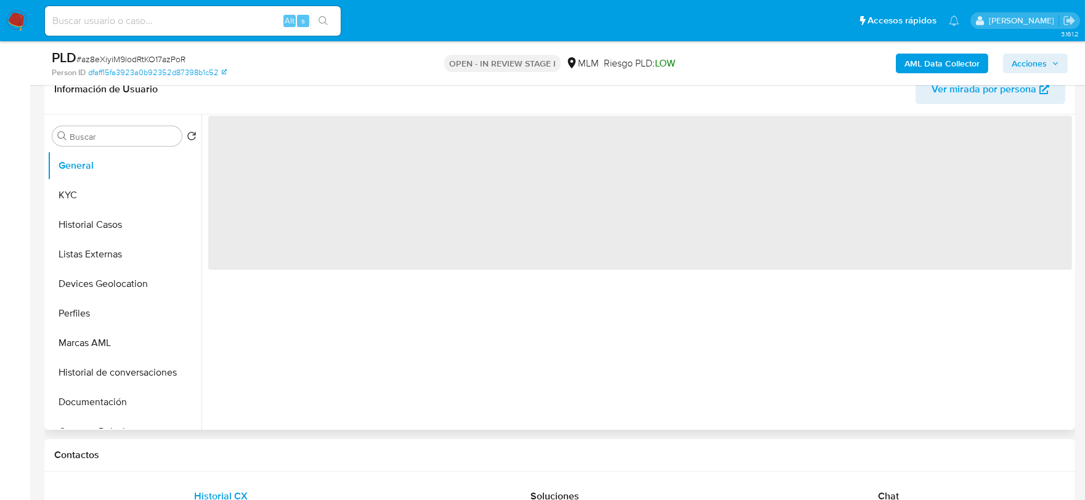
select select "10"
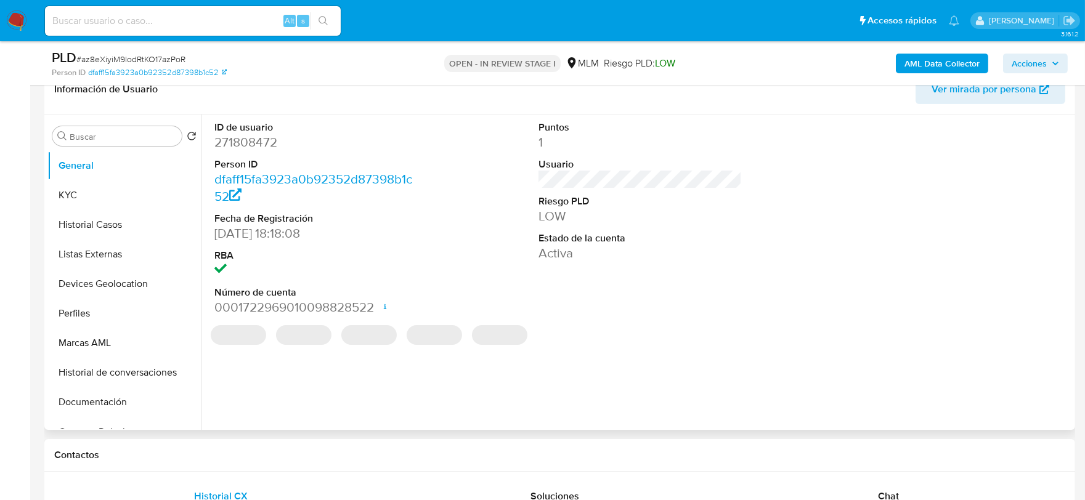
click at [410, 344] on div "‌" at bounding box center [434, 335] width 60 height 25
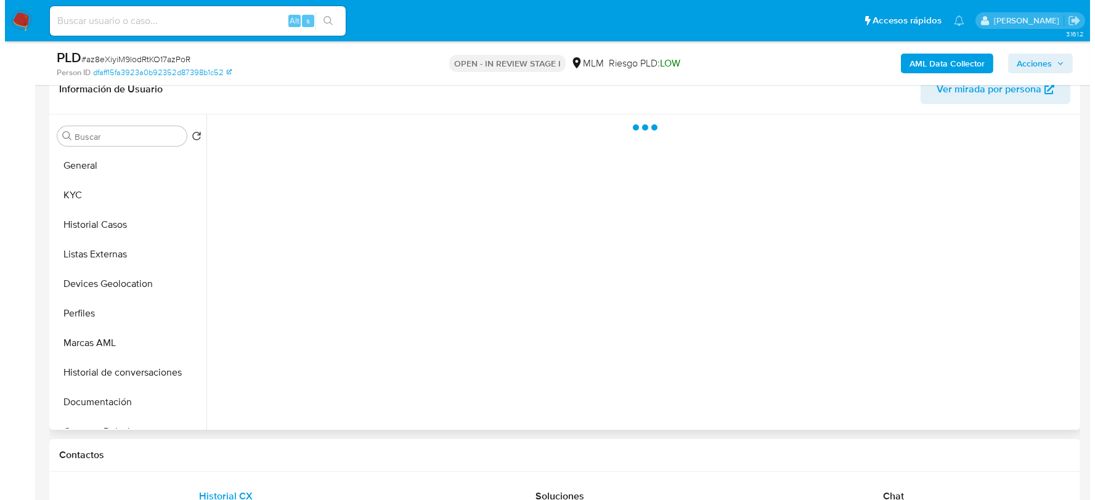
scroll to position [201, 0]
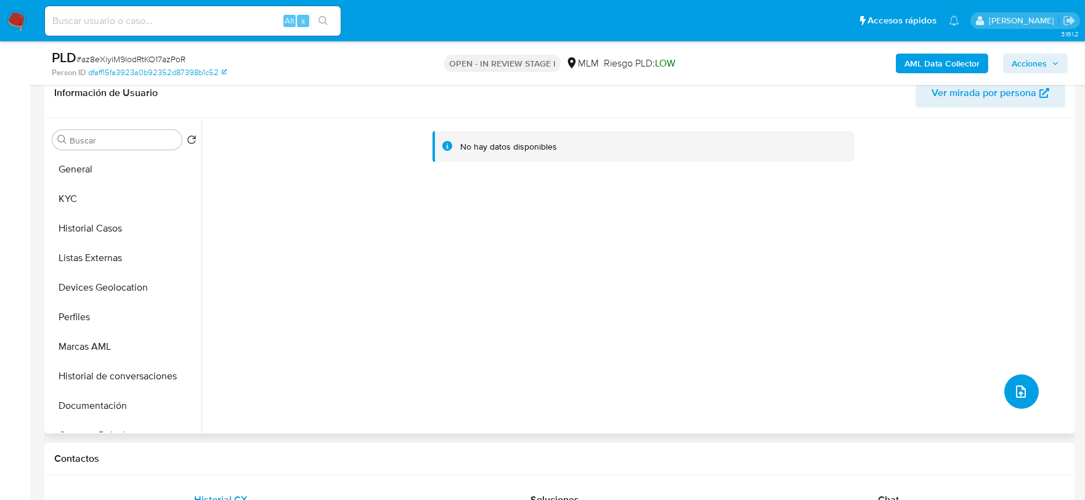
click at [1005, 385] on button "upload-file" at bounding box center [1021, 392] width 35 height 35
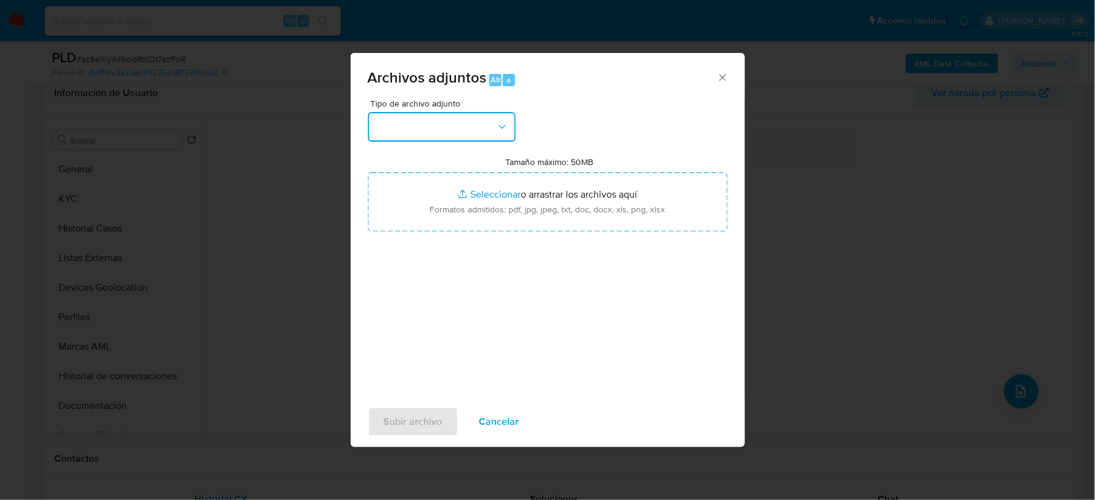
click at [431, 123] on button "button" at bounding box center [442, 127] width 148 height 30
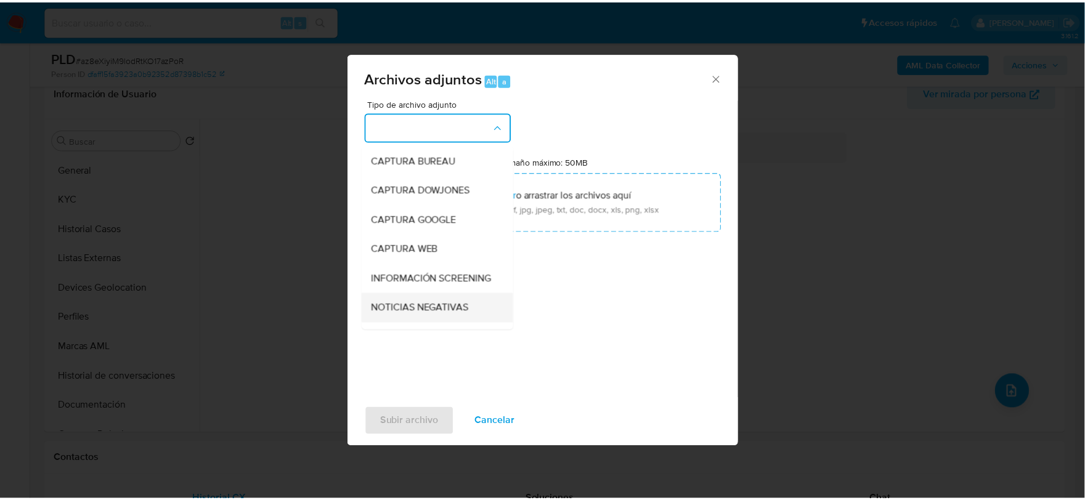
scroll to position [94, 0]
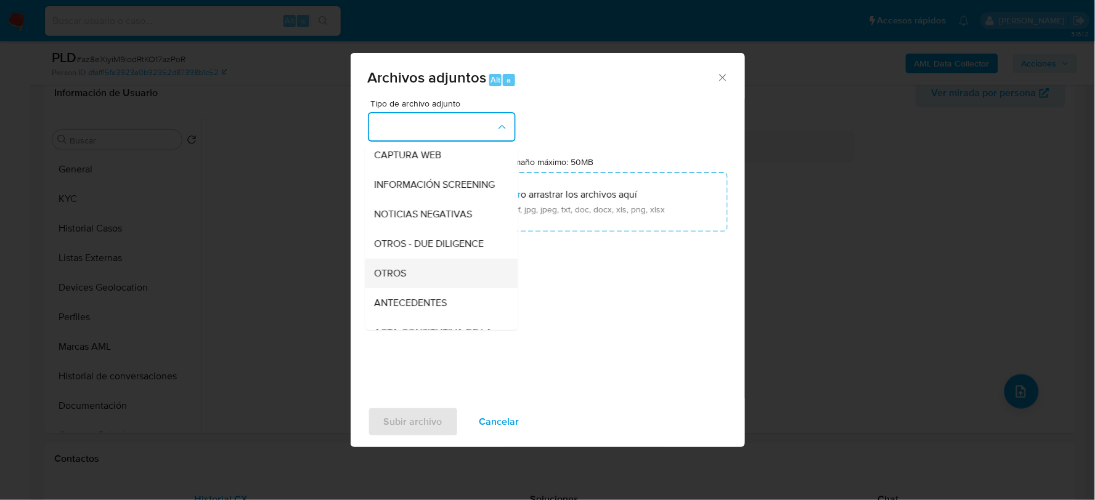
click at [397, 279] on span "OTROS" at bounding box center [391, 273] width 32 height 12
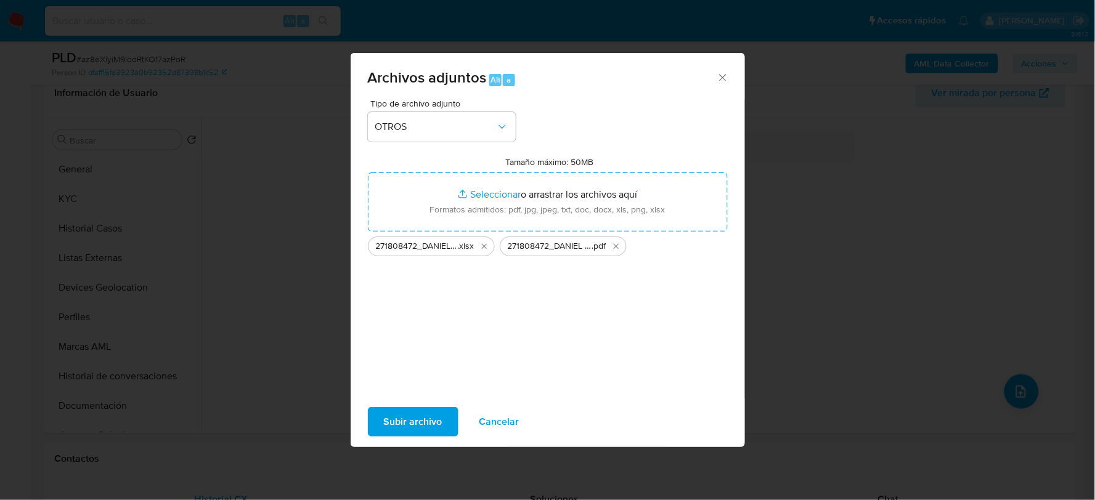
click at [413, 415] on span "Subir archivo" at bounding box center [413, 421] width 59 height 27
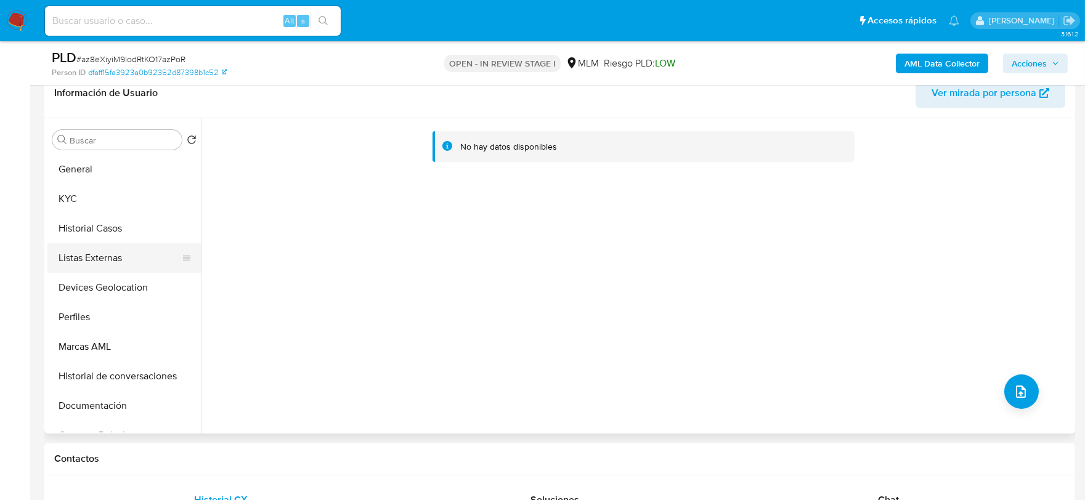
click at [97, 254] on button "Listas Externas" at bounding box center [119, 258] width 144 height 30
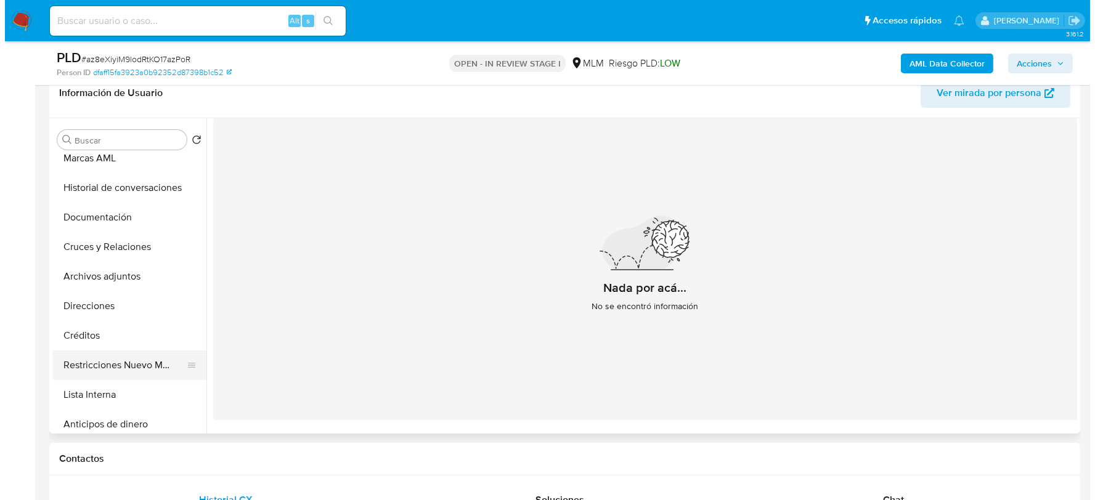
scroll to position [205, 0]
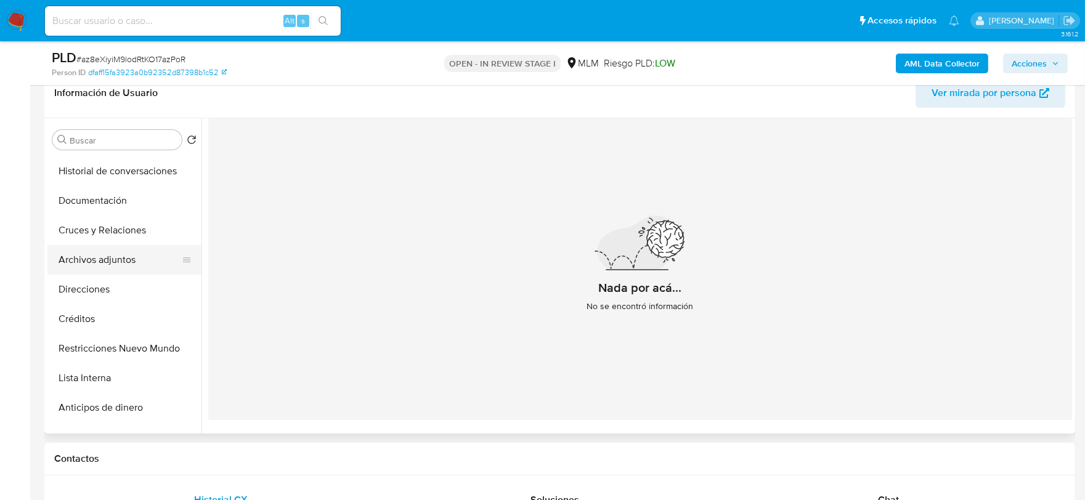
click at [113, 264] on button "Archivos adjuntos" at bounding box center [119, 260] width 144 height 30
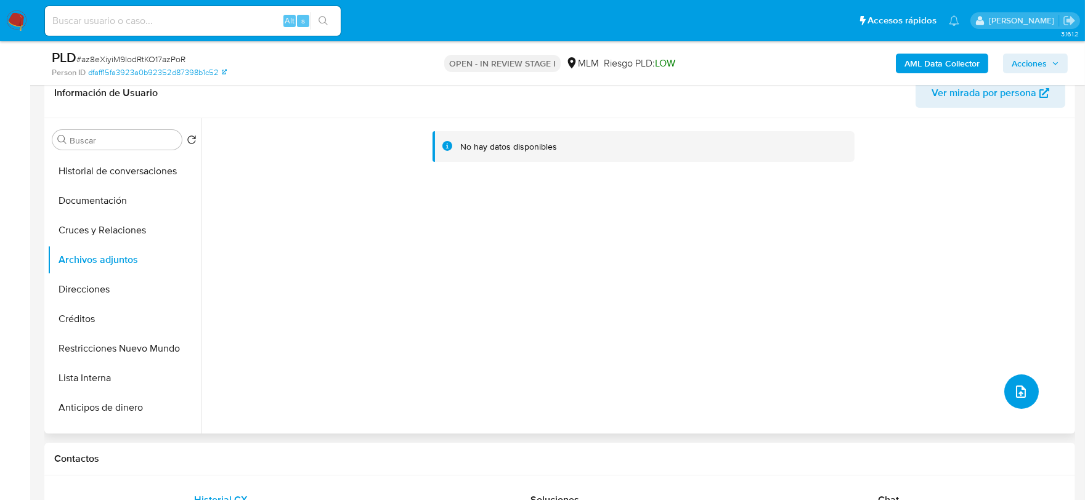
click at [1020, 380] on button "upload-file" at bounding box center [1021, 392] width 35 height 35
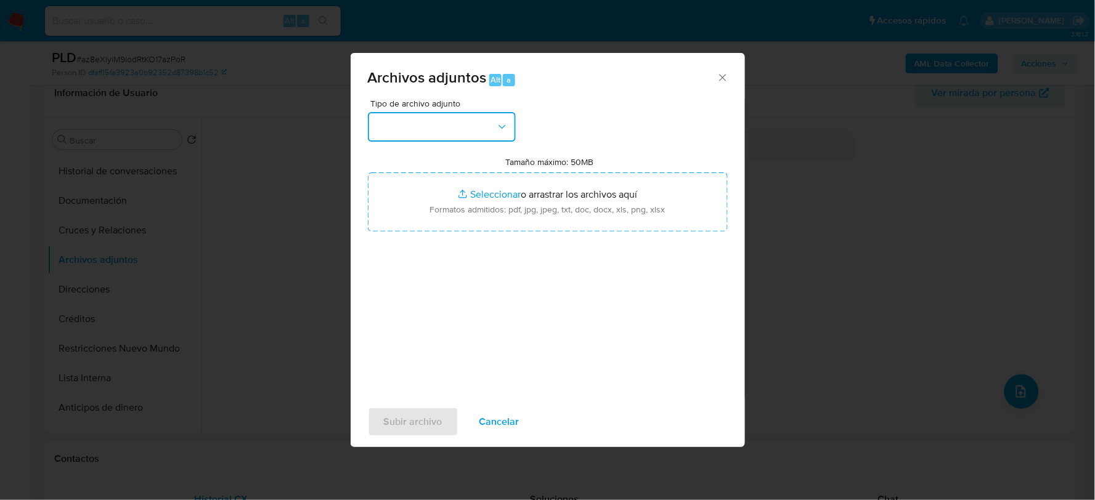
click at [442, 133] on button "button" at bounding box center [442, 127] width 148 height 30
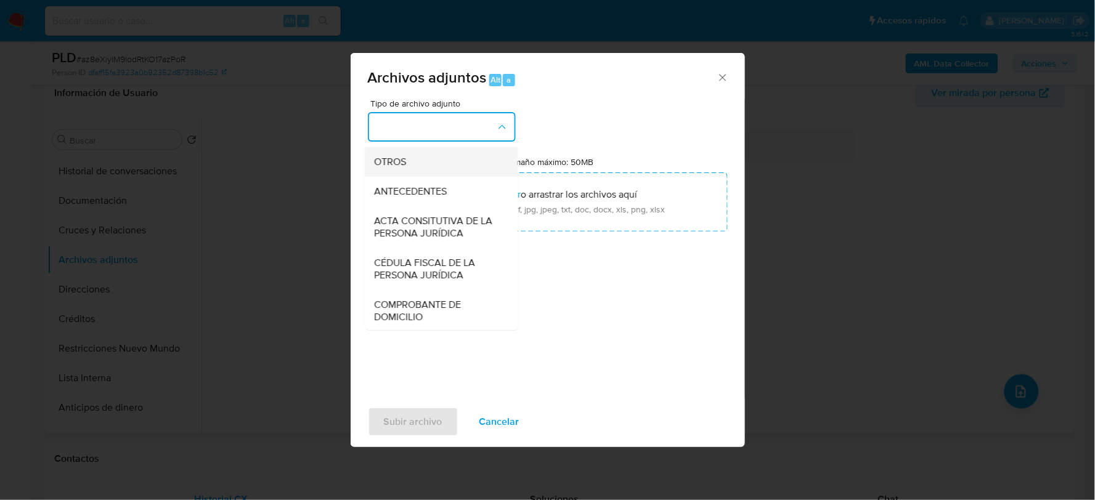
click at [426, 173] on div "OTROS" at bounding box center [438, 162] width 126 height 30
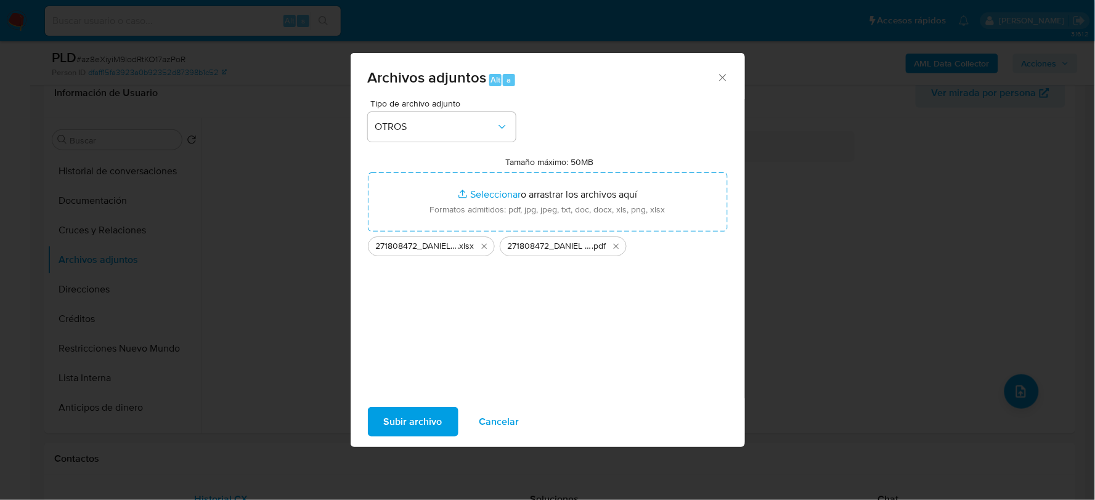
click at [404, 420] on span "Subir archivo" at bounding box center [413, 421] width 59 height 27
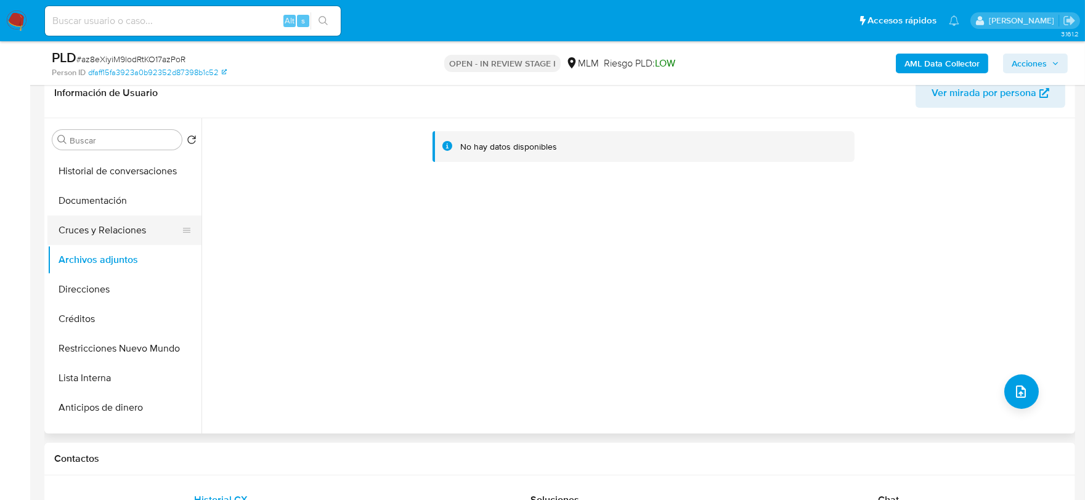
click at [89, 217] on button "Cruces y Relaciones" at bounding box center [119, 231] width 144 height 30
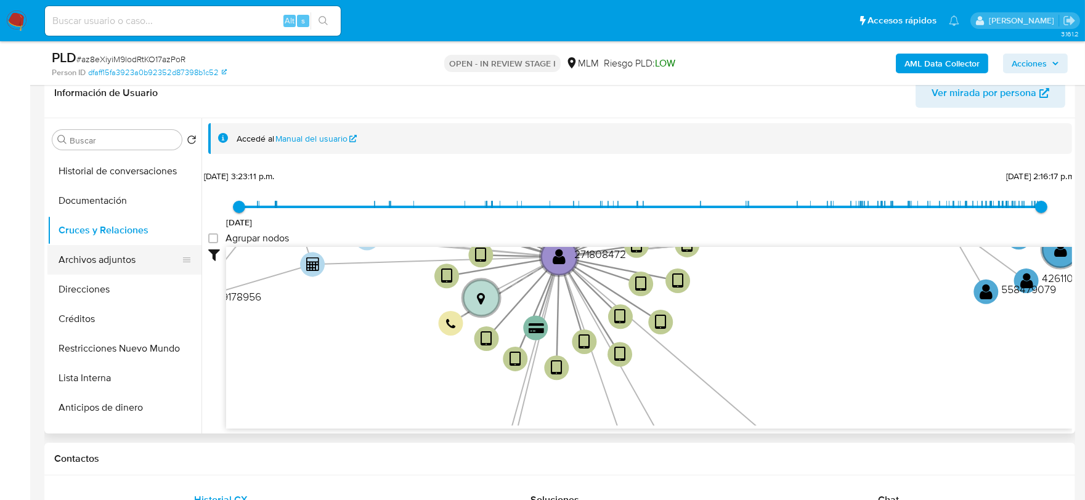
click at [115, 257] on button "Archivos adjuntos" at bounding box center [119, 260] width 144 height 30
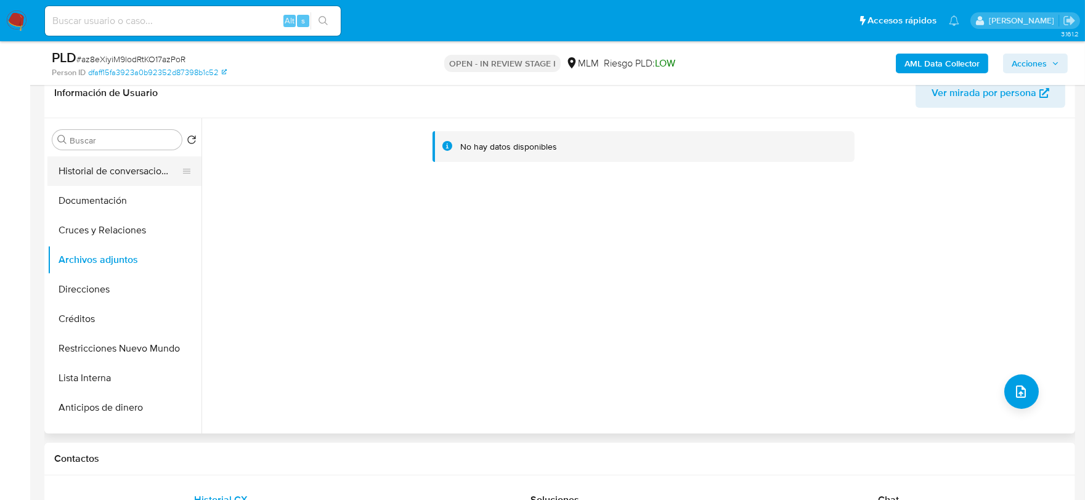
click at [148, 163] on button "Historial de conversaciones" at bounding box center [119, 171] width 144 height 30
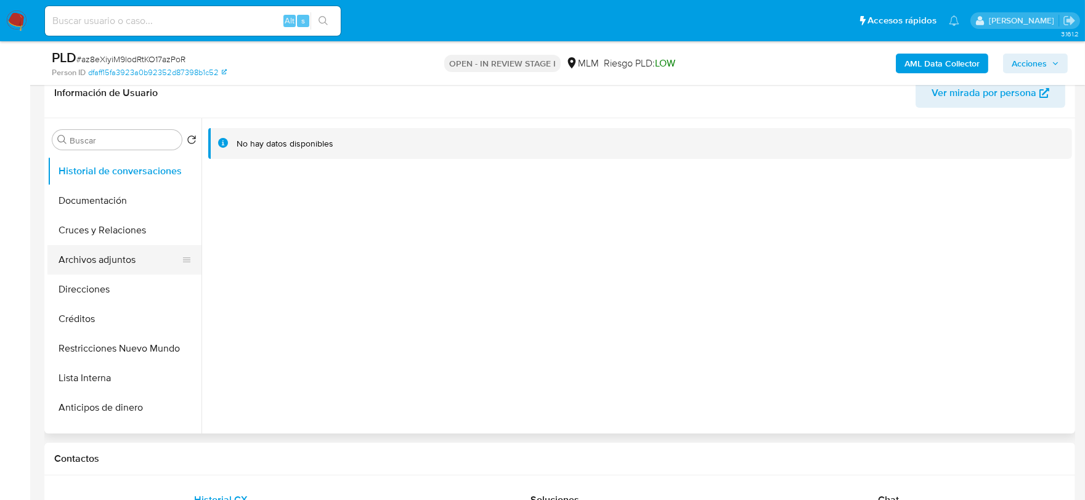
click at [115, 256] on button "Archivos adjuntos" at bounding box center [119, 260] width 144 height 30
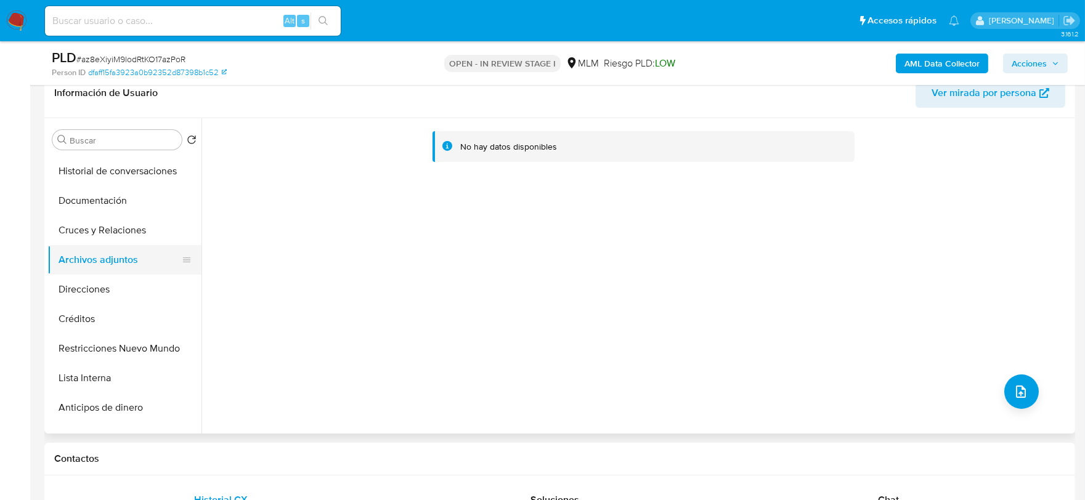
click at [108, 258] on button "Archivos adjuntos" at bounding box center [119, 260] width 144 height 30
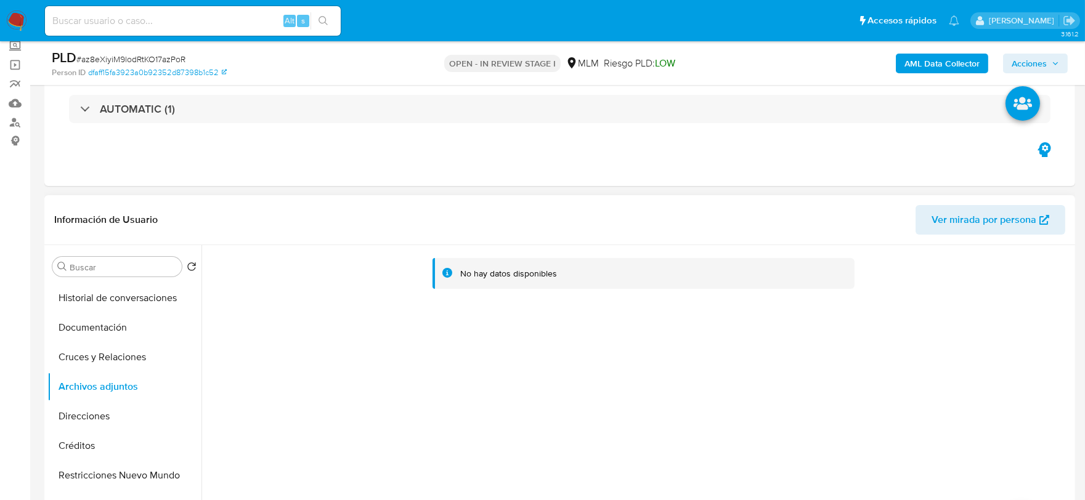
scroll to position [0, 0]
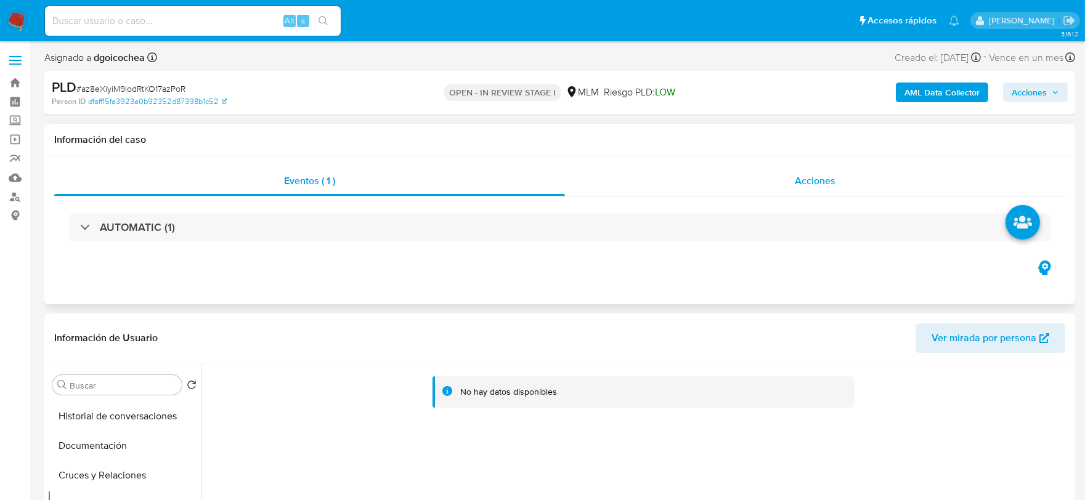
click at [799, 179] on span "Acciones" at bounding box center [815, 181] width 41 height 14
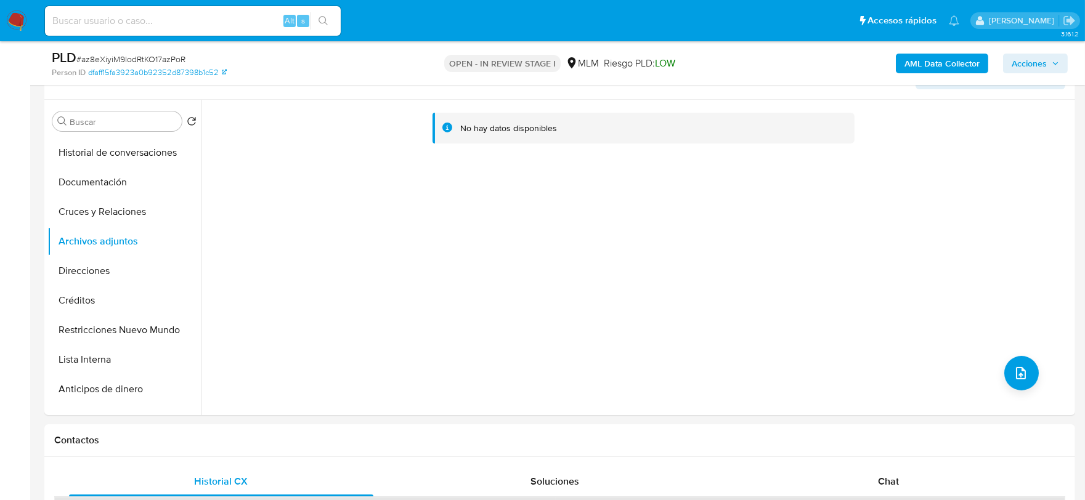
scroll to position [342, 0]
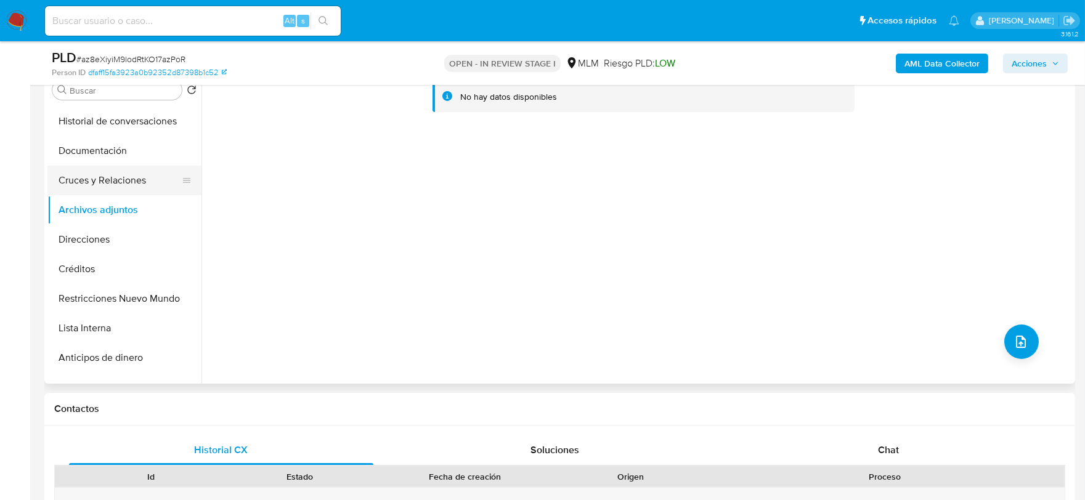
click at [123, 173] on button "Cruces y Relaciones" at bounding box center [119, 181] width 144 height 30
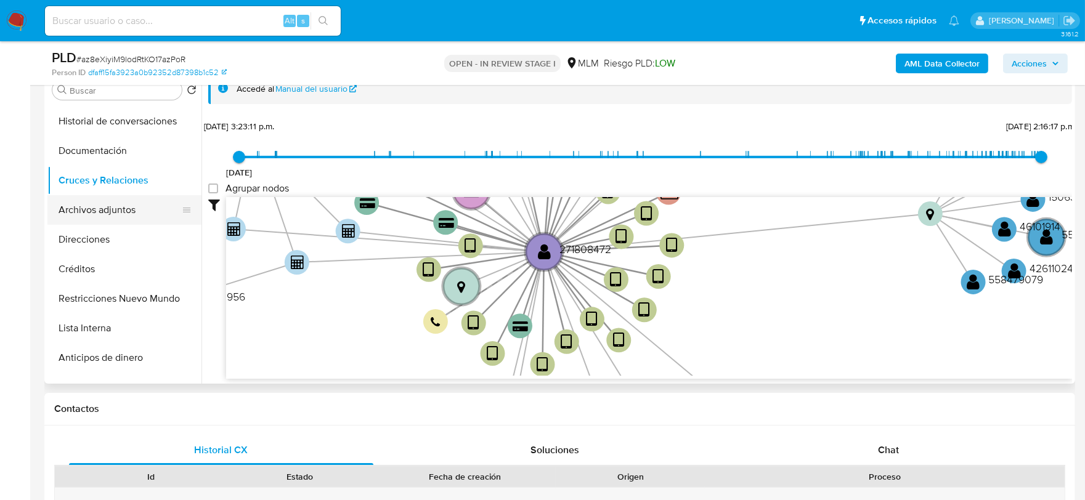
click at [107, 210] on button "Archivos adjuntos" at bounding box center [119, 210] width 144 height 30
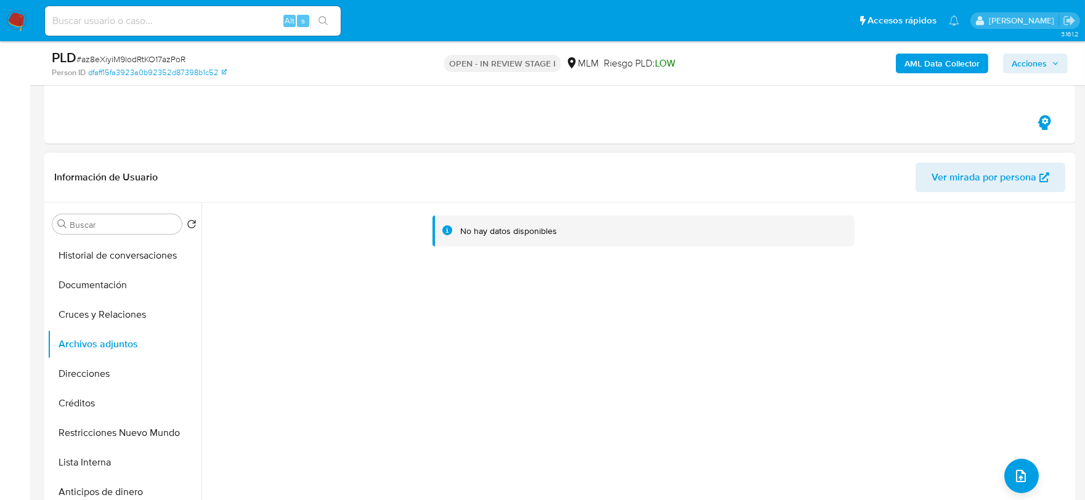
scroll to position [205, 0]
click at [145, 311] on button "Cruces y Relaciones" at bounding box center [119, 318] width 144 height 30
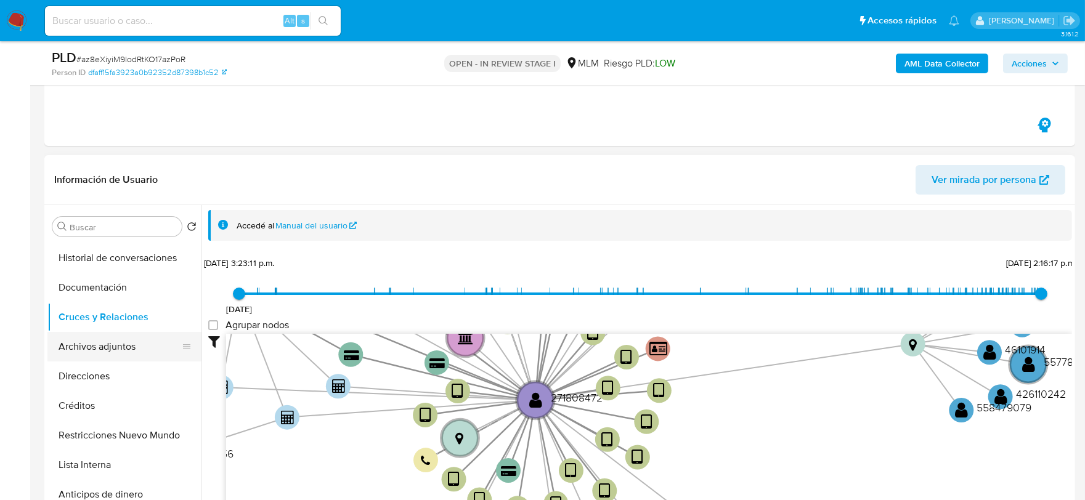
click at [121, 346] on button "Archivos adjuntos" at bounding box center [119, 347] width 144 height 30
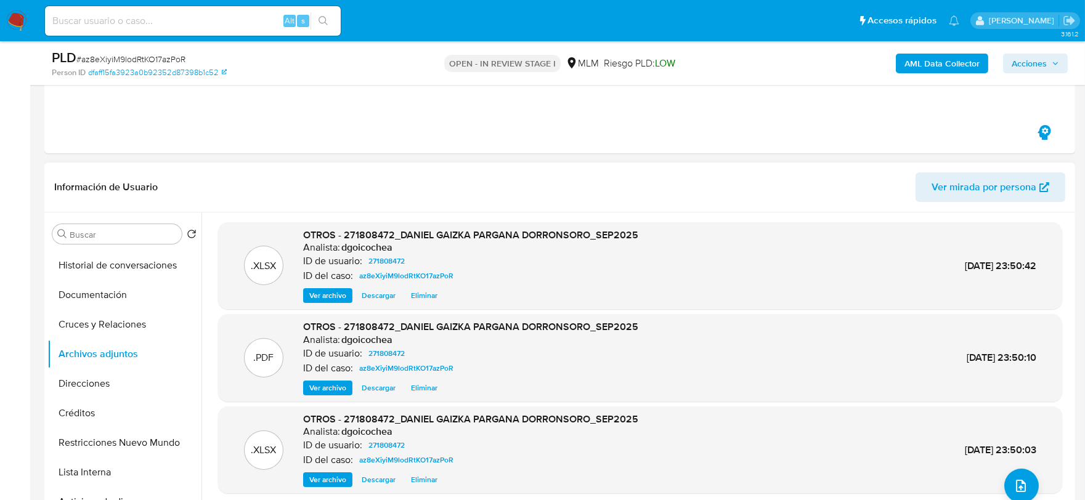
scroll to position [137, 0]
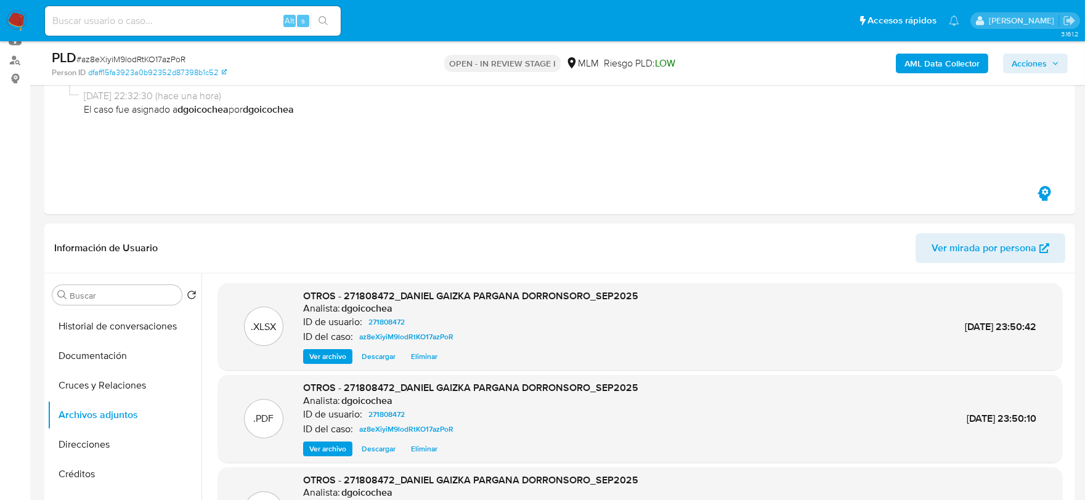
click at [1031, 60] on span "Acciones" at bounding box center [1029, 64] width 35 height 20
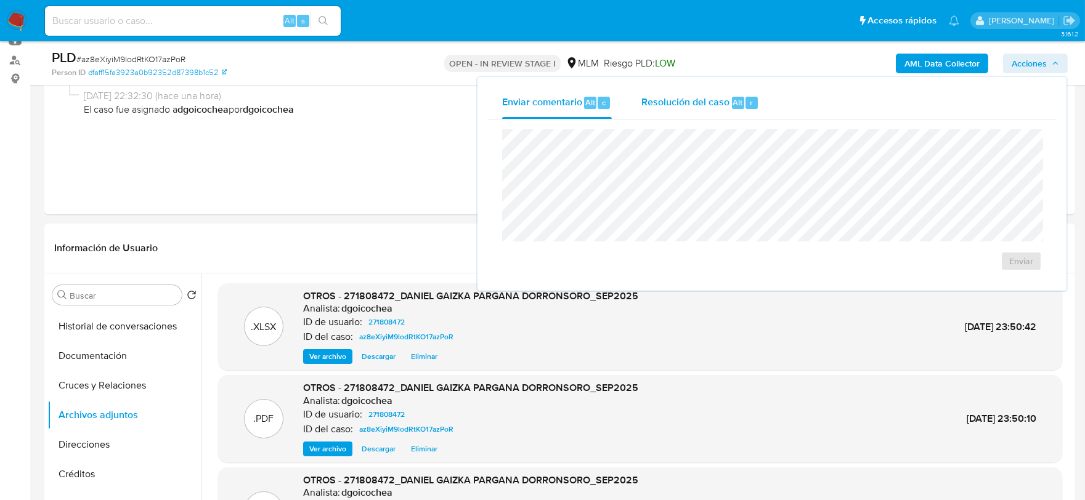
click at [706, 102] on span "Resolución del caso" at bounding box center [685, 102] width 88 height 14
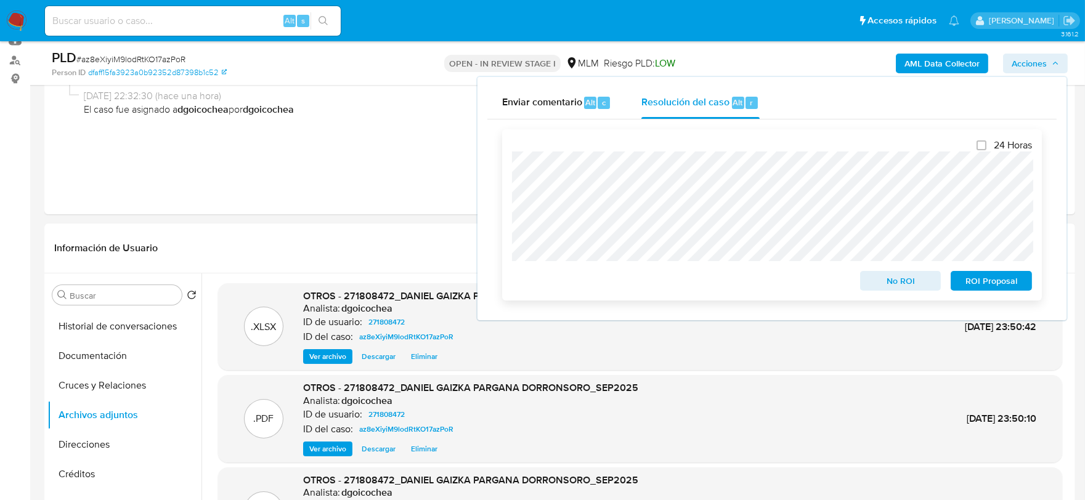
click at [903, 281] on span "No ROI" at bounding box center [901, 280] width 64 height 17
click at [903, 281] on div "No ROI" at bounding box center [900, 278] width 91 height 25
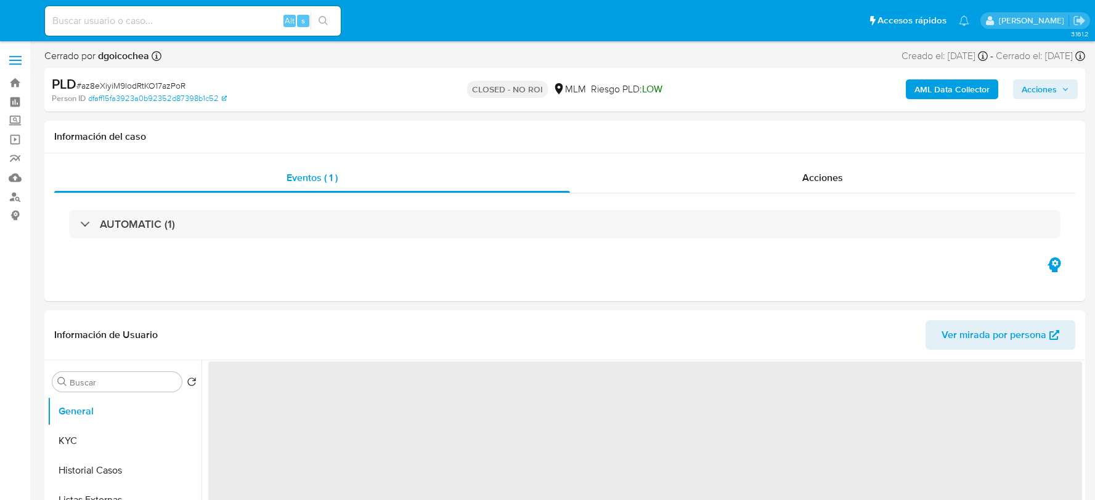
select select "10"
